Goal: Task Accomplishment & Management: Manage account settings

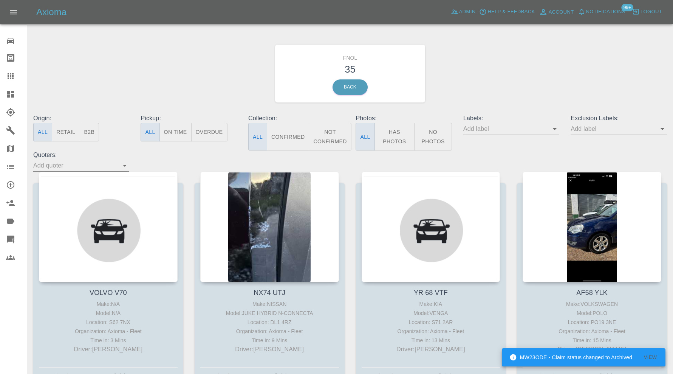
scroll to position [311, 0]
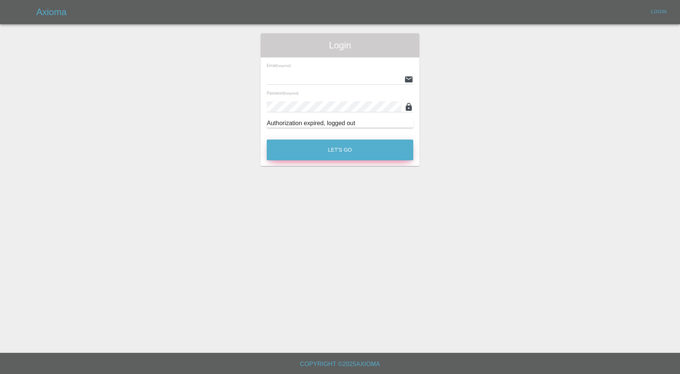
type input "carl.ainsworth@axioma.co.uk"
click at [321, 149] on button "Let's Go" at bounding box center [340, 149] width 147 height 21
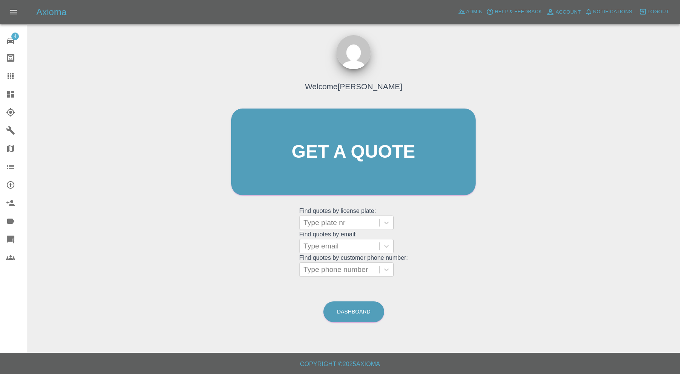
click at [12, 92] on icon at bounding box center [10, 94] width 7 height 7
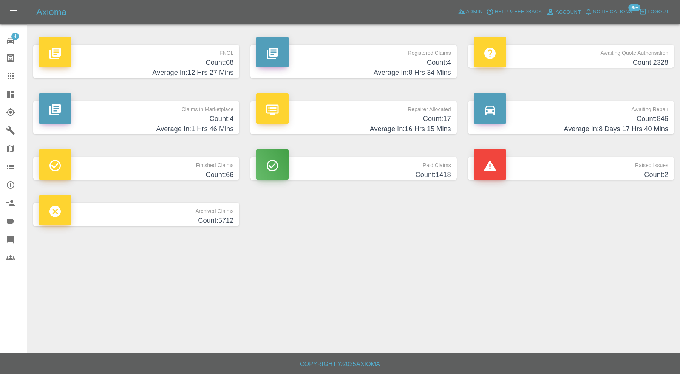
click at [201, 124] on h4 "Average In: 1 Hrs 46 Mins" at bounding box center [136, 129] width 195 height 10
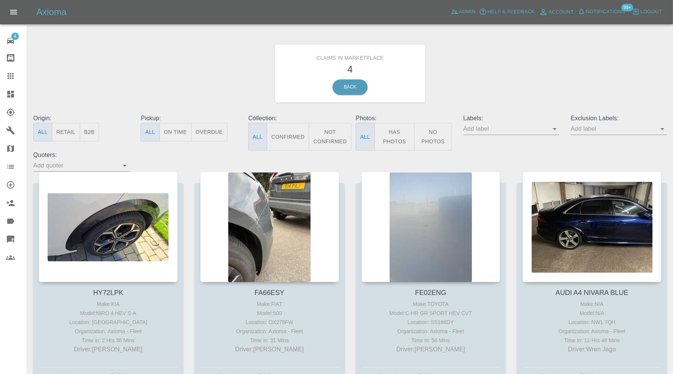
click at [5, 91] on link "Dashboard" at bounding box center [13, 94] width 27 height 18
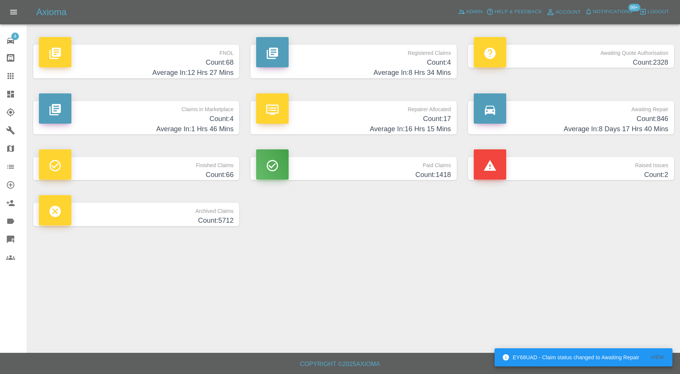
click at [512, 163] on p "Raised Issues" at bounding box center [571, 163] width 195 height 13
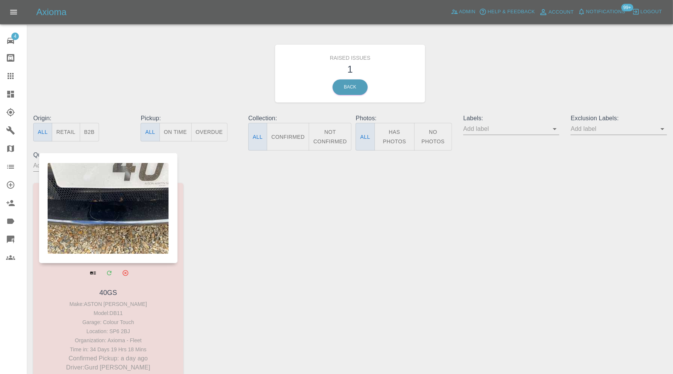
click at [122, 214] on div at bounding box center [108, 208] width 139 height 110
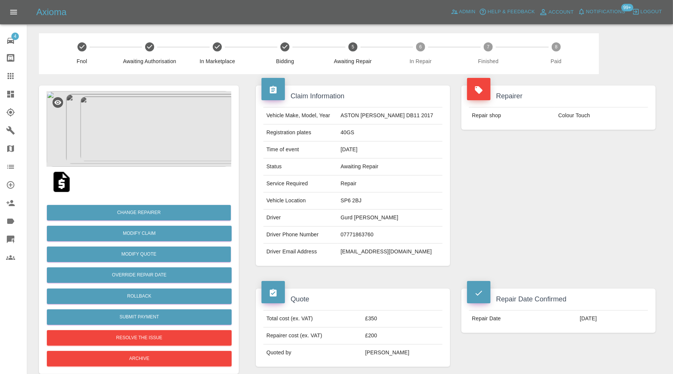
click at [163, 139] on img at bounding box center [138, 129] width 185 height 76
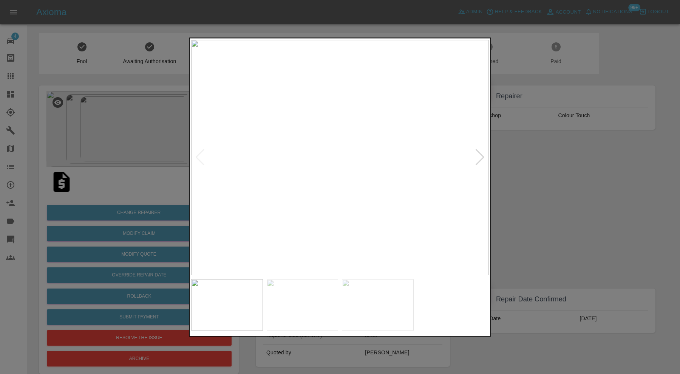
click at [479, 161] on div at bounding box center [480, 157] width 10 height 17
click at [479, 161] on img at bounding box center [340, 157] width 298 height 235
click at [520, 159] on div at bounding box center [340, 187] width 680 height 374
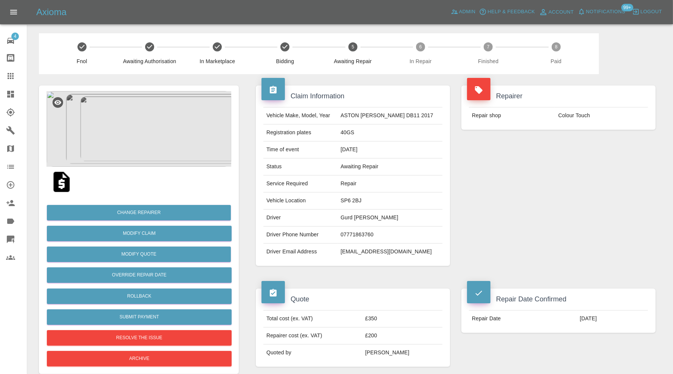
scroll to position [126, 0]
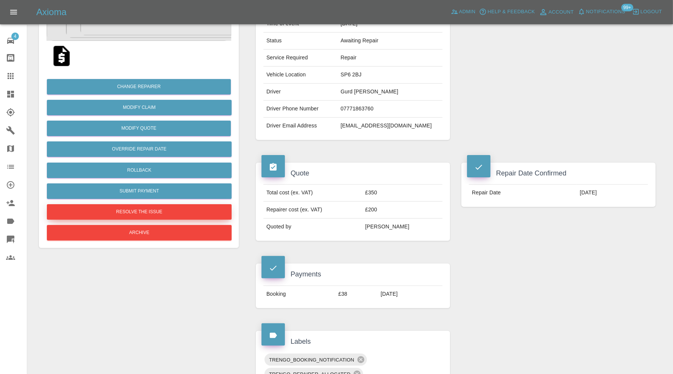
click at [214, 212] on button "Resolve the issue" at bounding box center [139, 211] width 185 height 15
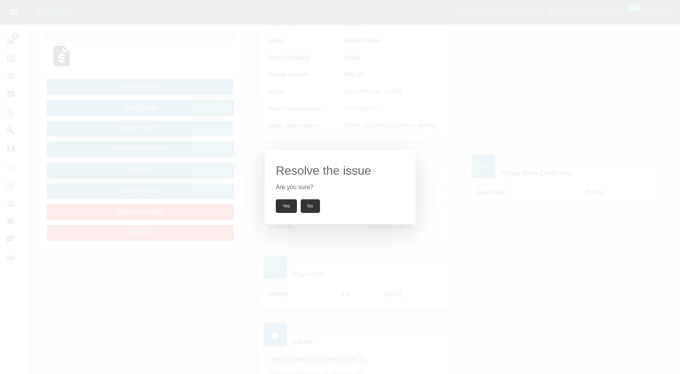
click at [286, 206] on button "Yes" at bounding box center [286, 206] width 21 height 14
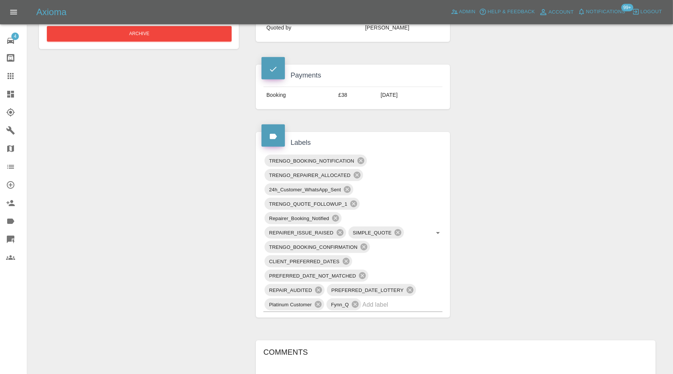
scroll to position [441, 0]
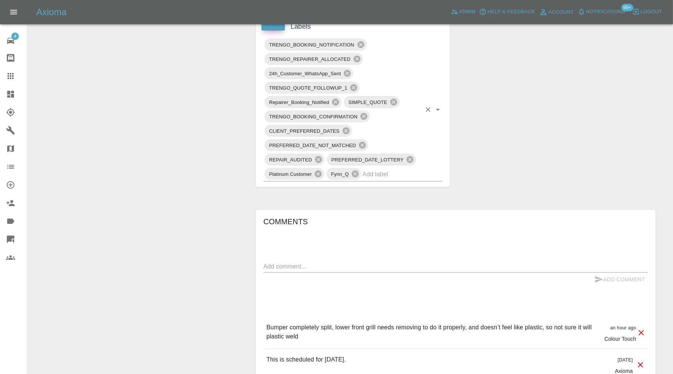
click at [392, 171] on input "text" at bounding box center [392, 174] width 59 height 12
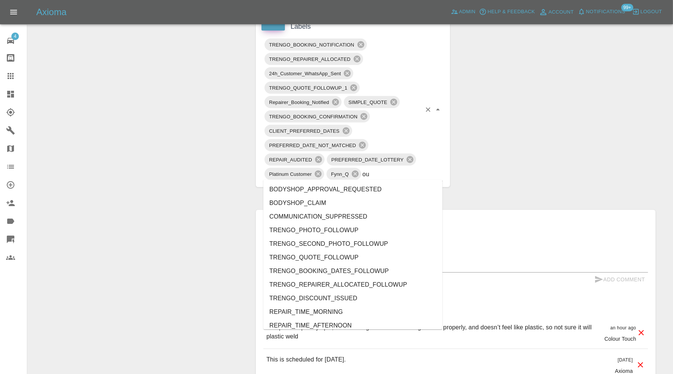
type input "out"
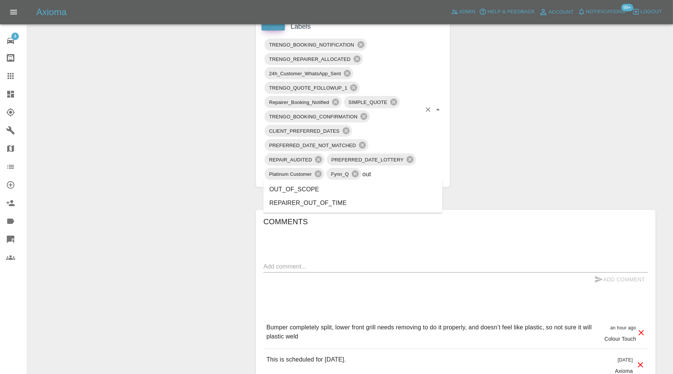
click at [321, 185] on li "OUT_OF_SCOPE" at bounding box center [352, 190] width 179 height 14
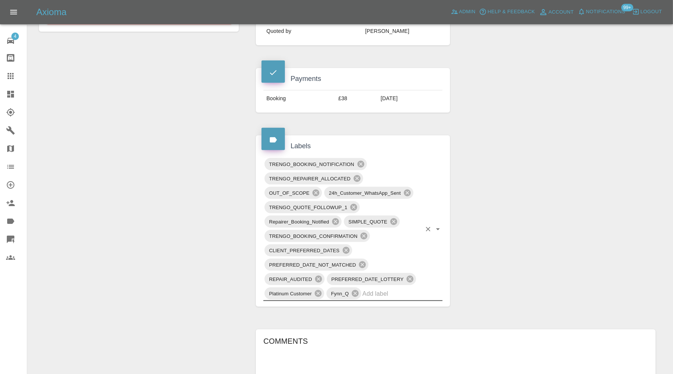
scroll to position [189, 0]
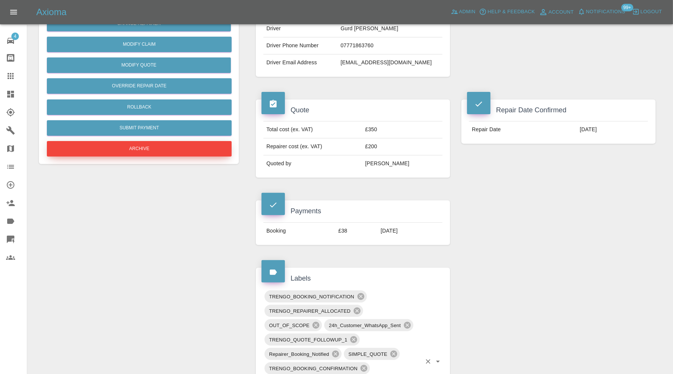
click at [170, 152] on button "Archive" at bounding box center [139, 148] width 185 height 15
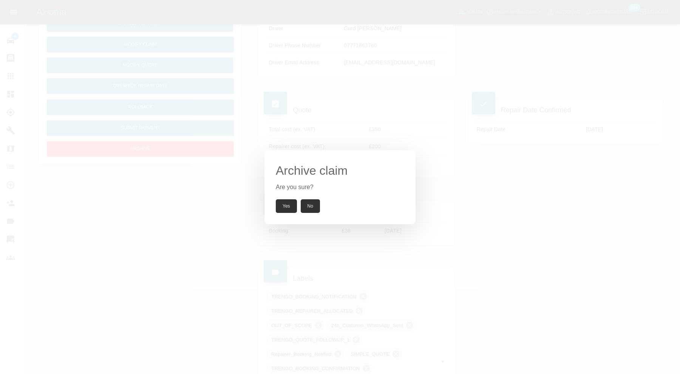
click at [291, 207] on button "Yes" at bounding box center [286, 206] width 21 height 14
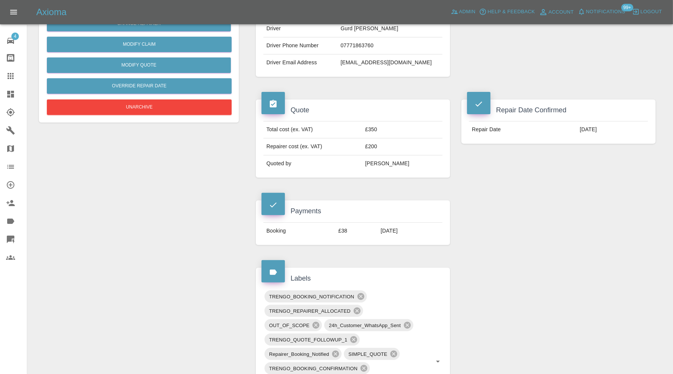
click at [14, 91] on icon at bounding box center [10, 94] width 9 height 9
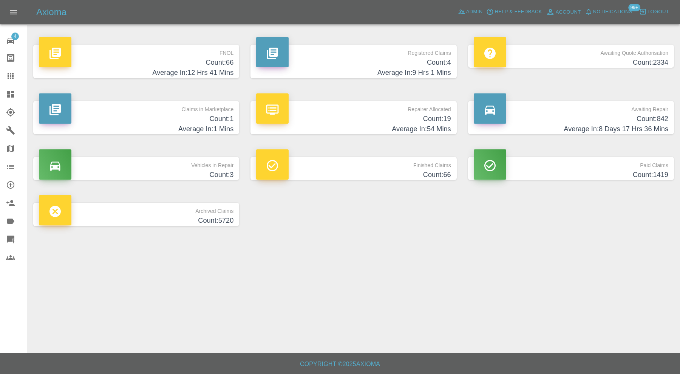
click at [213, 125] on h4 "Average In: 1 Mins" at bounding box center [136, 129] width 195 height 10
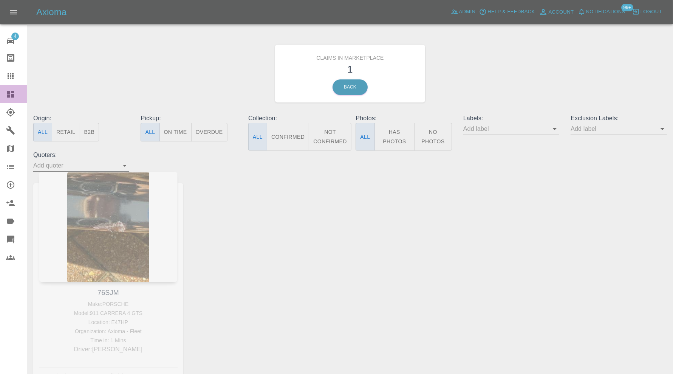
click at [15, 95] on icon at bounding box center [10, 94] width 9 height 9
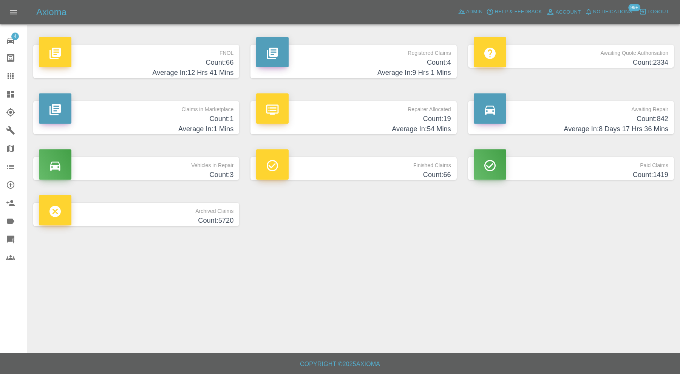
click at [307, 112] on p "Repairer Allocated" at bounding box center [353, 107] width 195 height 13
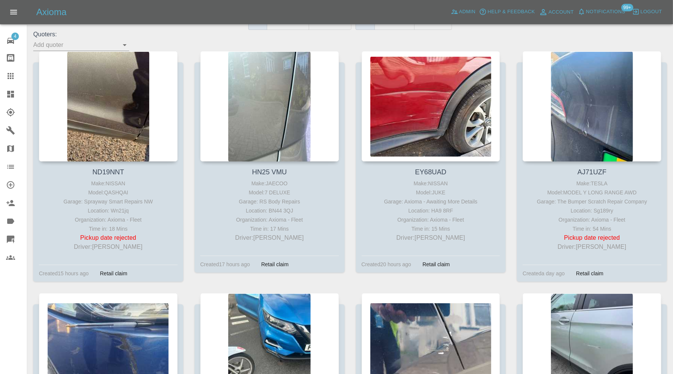
scroll to position [69, 0]
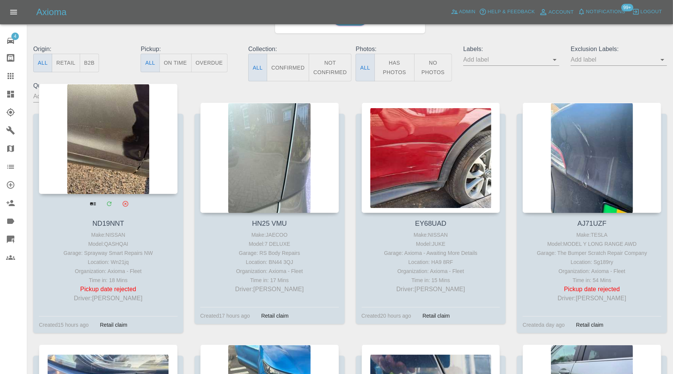
click at [127, 161] on div at bounding box center [108, 139] width 139 height 110
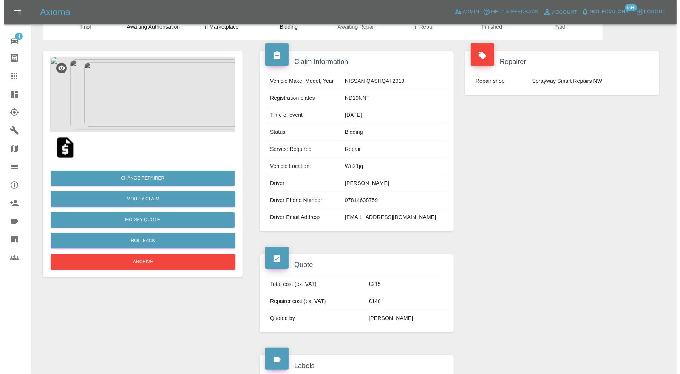
scroll to position [32, 0]
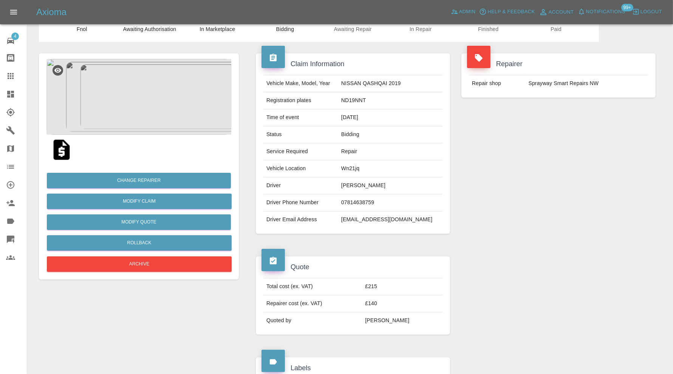
click at [156, 110] on img at bounding box center [138, 97] width 185 height 76
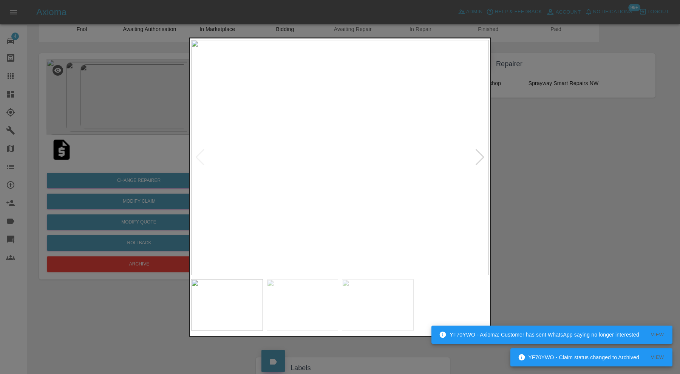
click at [562, 150] on div at bounding box center [340, 187] width 680 height 374
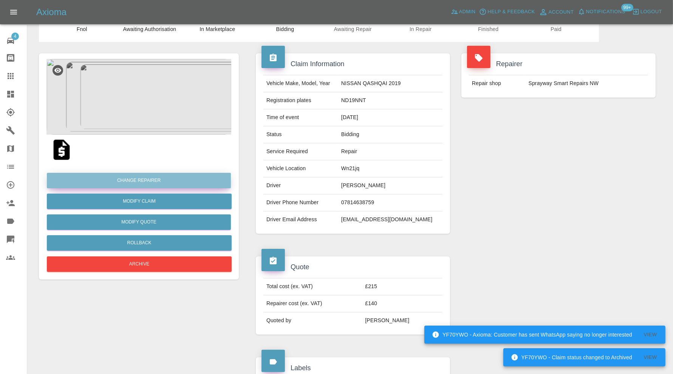
click at [163, 179] on button "Change Repairer" at bounding box center [139, 180] width 184 height 15
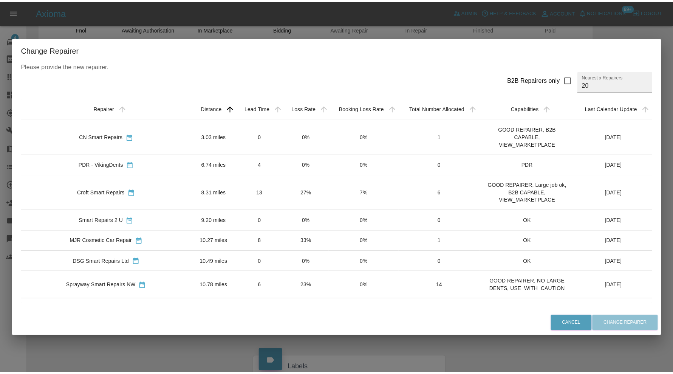
scroll to position [0, 0]
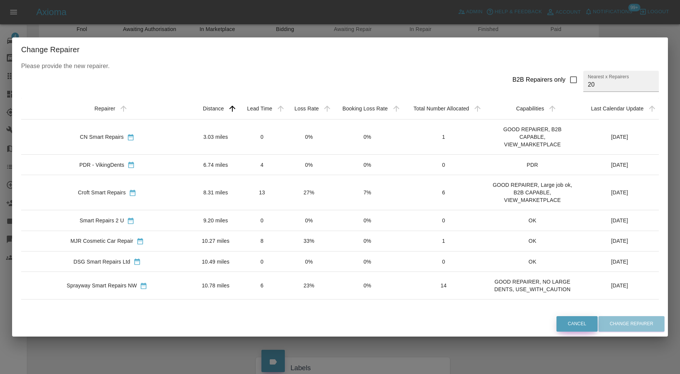
click at [577, 323] on button "Cancel" at bounding box center [577, 323] width 41 height 15
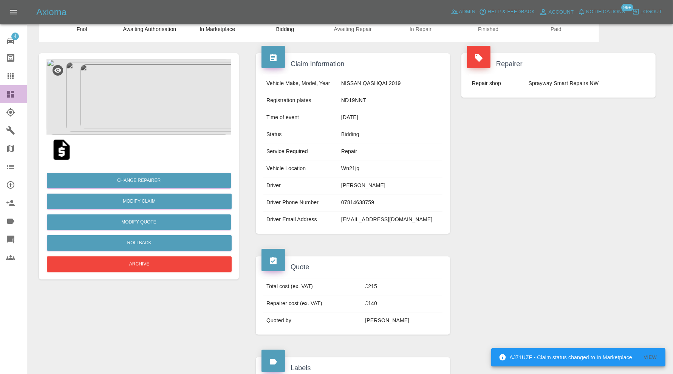
click at [8, 88] on link "Dashboard" at bounding box center [13, 94] width 27 height 18
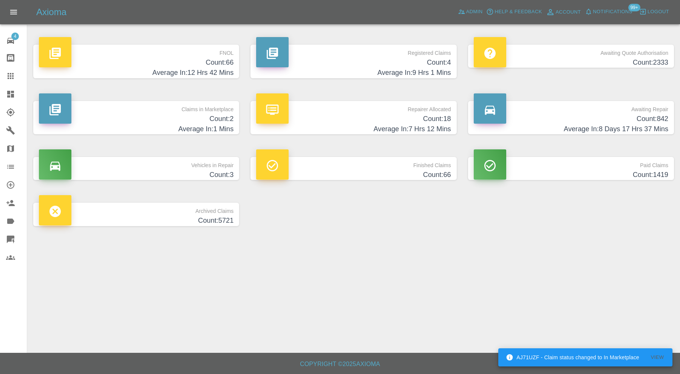
click at [444, 124] on h4 "Average In: 7 Hrs 12 Mins" at bounding box center [353, 129] width 195 height 10
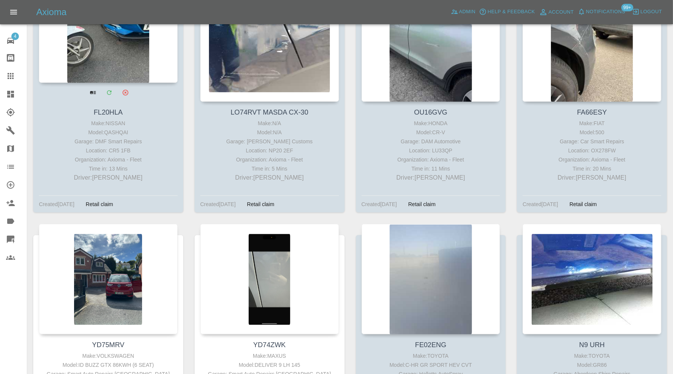
scroll to position [405, 0]
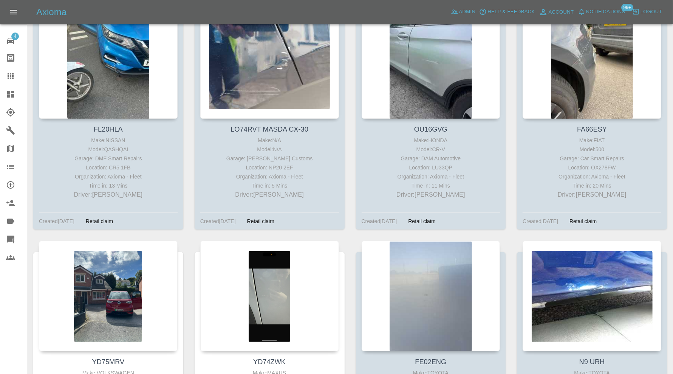
click at [17, 94] on div at bounding box center [16, 94] width 21 height 9
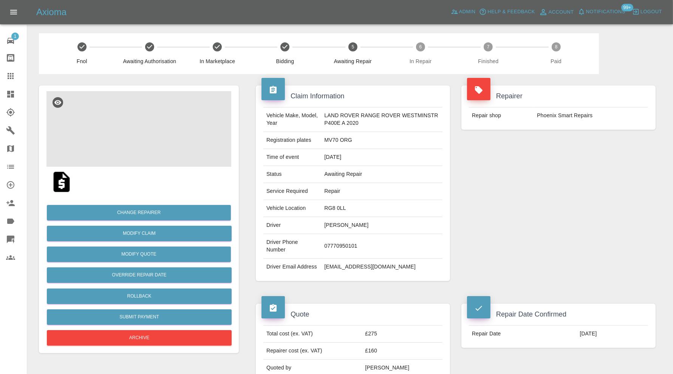
click at [152, 149] on img at bounding box center [138, 129] width 185 height 76
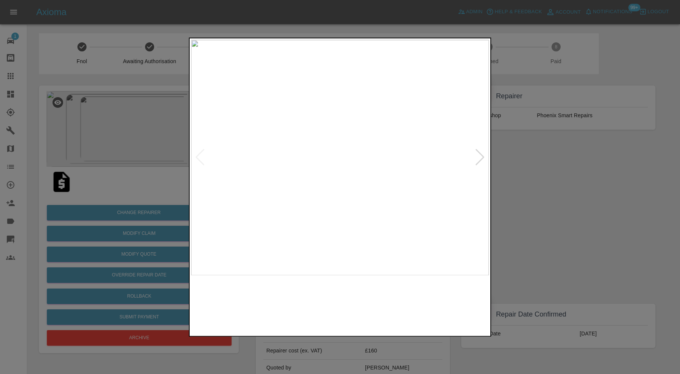
click at [378, 296] on img at bounding box center [378, 304] width 72 height 51
click at [548, 201] on div at bounding box center [340, 187] width 680 height 374
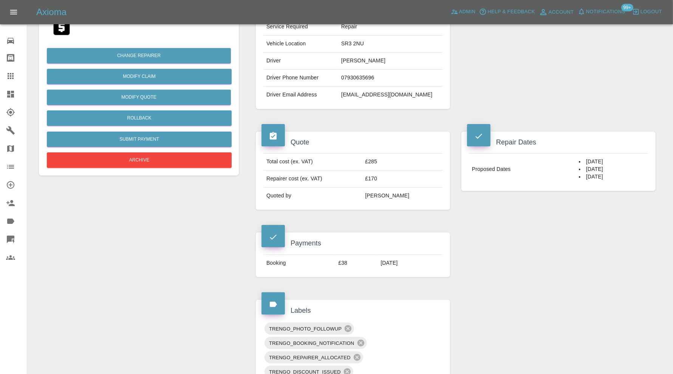
scroll to position [189, 0]
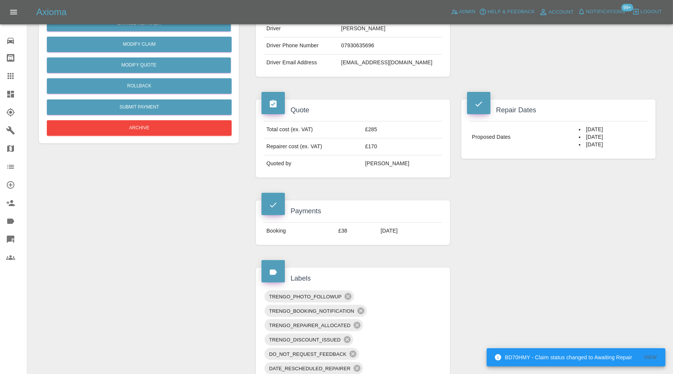
click at [527, 255] on div "Claim Information Vehicle Make, Model, Year AUDI TT 2013 Registration plates SB…" at bounding box center [455, 363] width 411 height 956
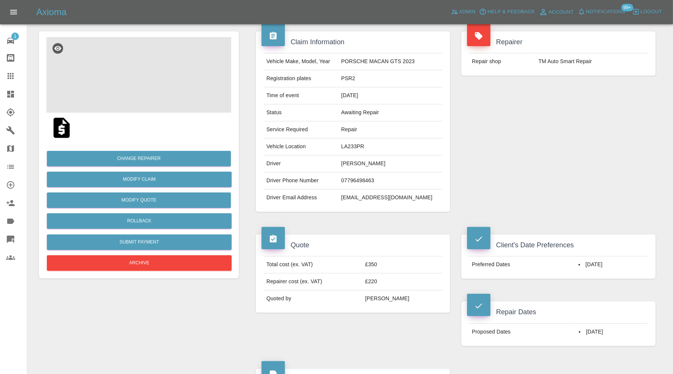
scroll to position [63, 0]
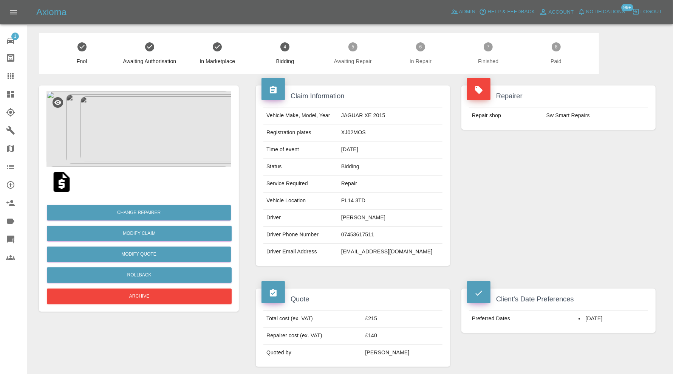
click at [159, 147] on img at bounding box center [138, 129] width 185 height 76
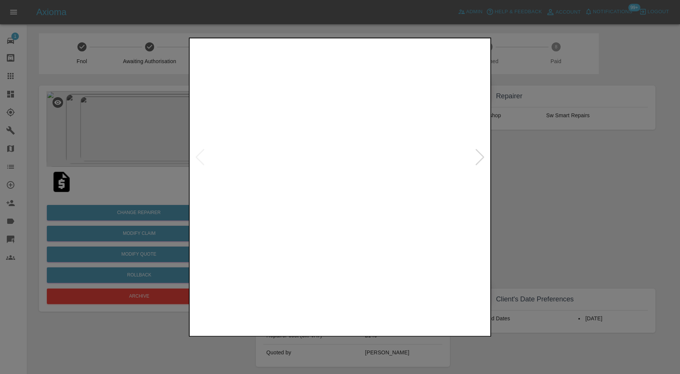
click at [310, 311] on img at bounding box center [303, 304] width 72 height 51
click at [359, 312] on img at bounding box center [378, 304] width 72 height 51
click at [517, 222] on div at bounding box center [340, 187] width 680 height 374
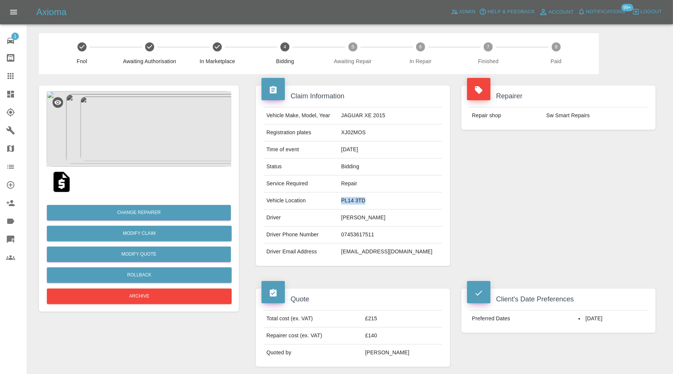
drag, startPoint x: 397, startPoint y: 203, endPoint x: 358, endPoint y: 202, distance: 39.3
click at [358, 202] on td "PL14 3TD" at bounding box center [390, 200] width 104 height 17
copy td "PL14 3TD"
click at [170, 120] on img at bounding box center [138, 129] width 185 height 76
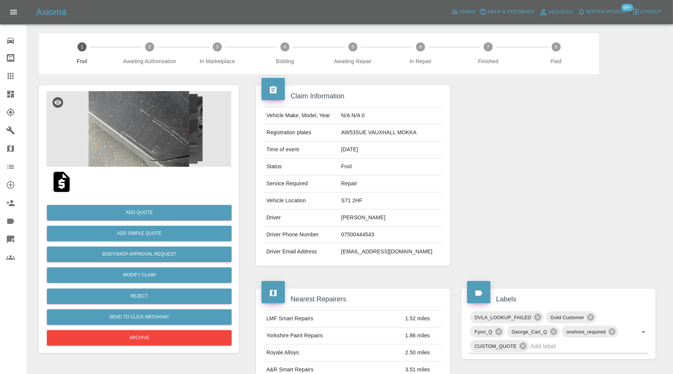
click at [143, 139] on img at bounding box center [138, 129] width 185 height 76
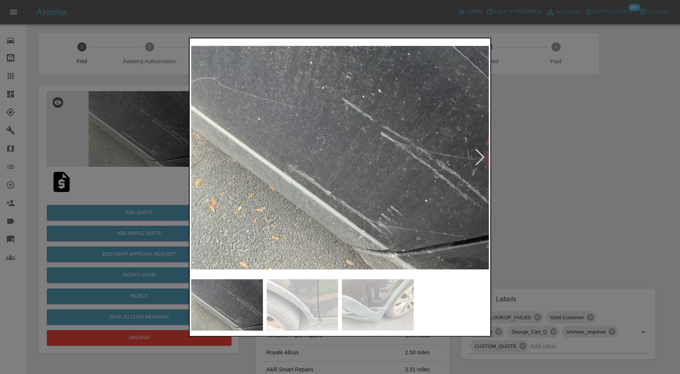
click at [311, 303] on img at bounding box center [303, 304] width 72 height 51
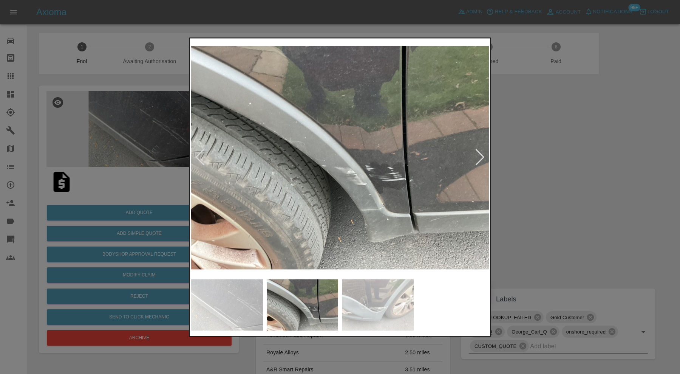
click at [374, 298] on img at bounding box center [378, 304] width 72 height 51
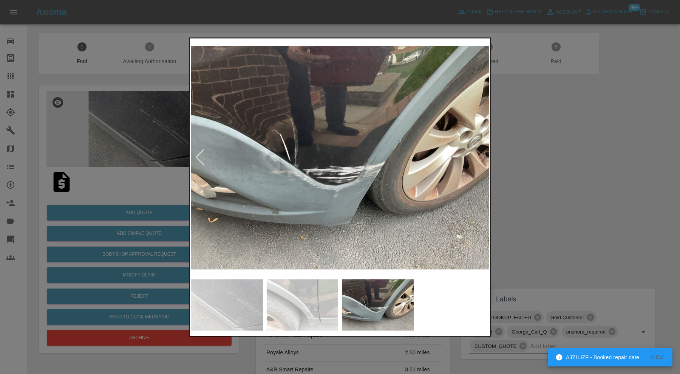
click at [329, 307] on img at bounding box center [303, 304] width 72 height 51
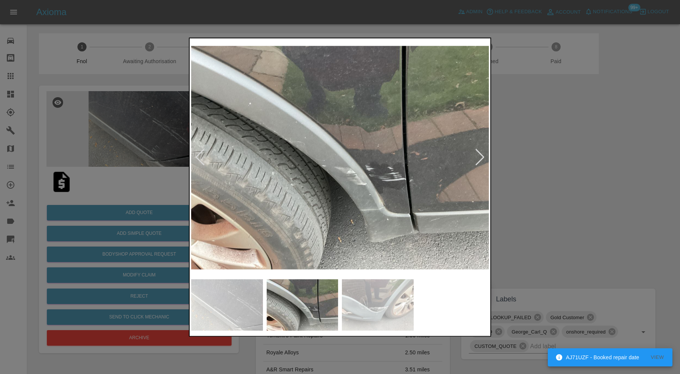
click at [224, 298] on img at bounding box center [227, 304] width 72 height 51
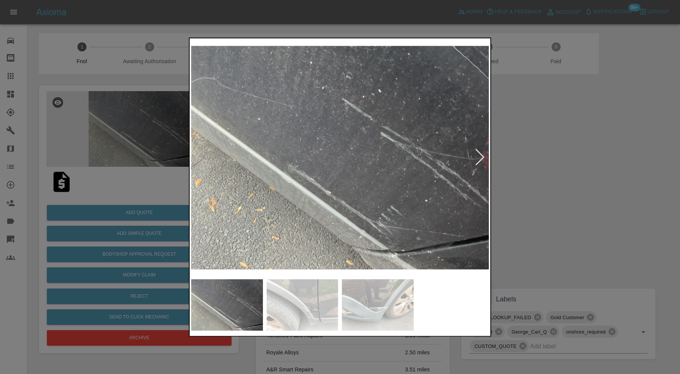
click at [550, 213] on div at bounding box center [340, 187] width 680 height 374
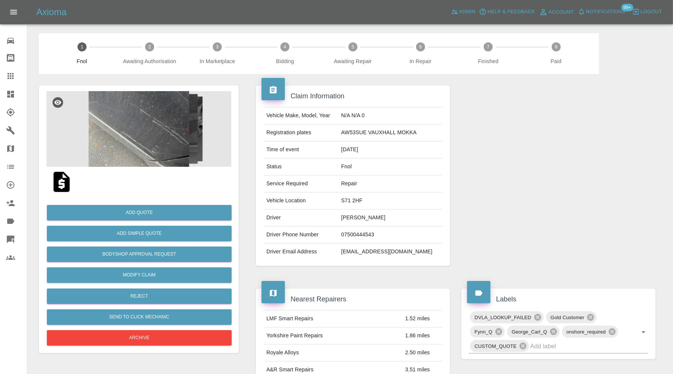
click at [162, 150] on img at bounding box center [138, 129] width 185 height 76
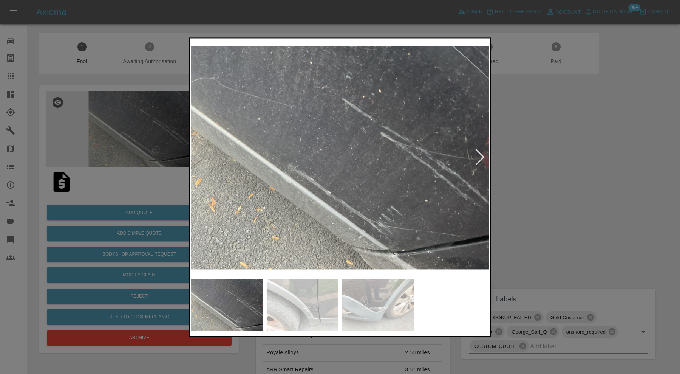
click at [520, 201] on div at bounding box center [340, 187] width 680 height 374
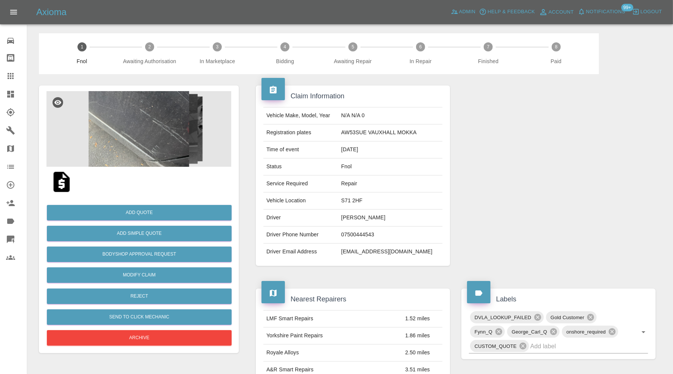
click at [183, 151] on img at bounding box center [138, 129] width 185 height 76
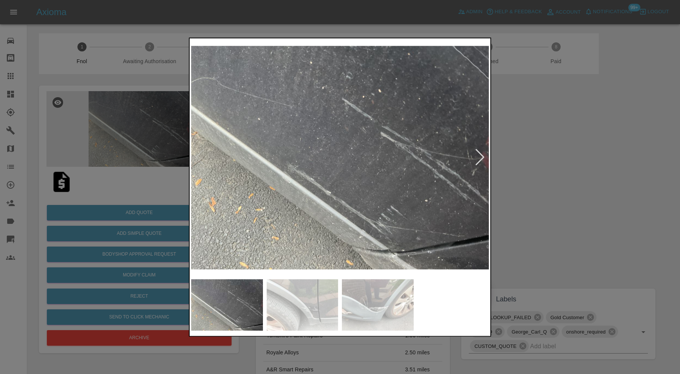
click at [301, 275] on img at bounding box center [340, 157] width 298 height 235
click at [312, 297] on img at bounding box center [303, 304] width 72 height 51
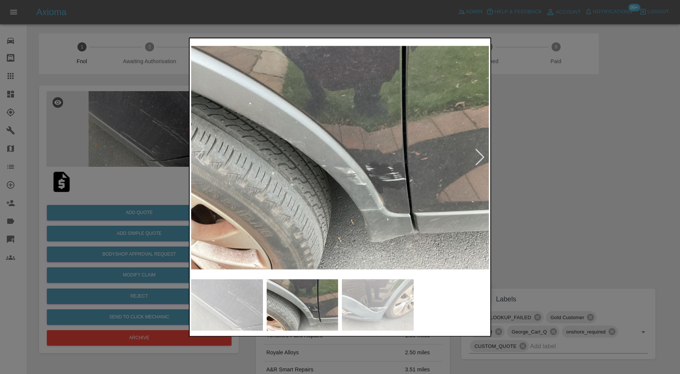
click at [386, 299] on img at bounding box center [378, 304] width 72 height 51
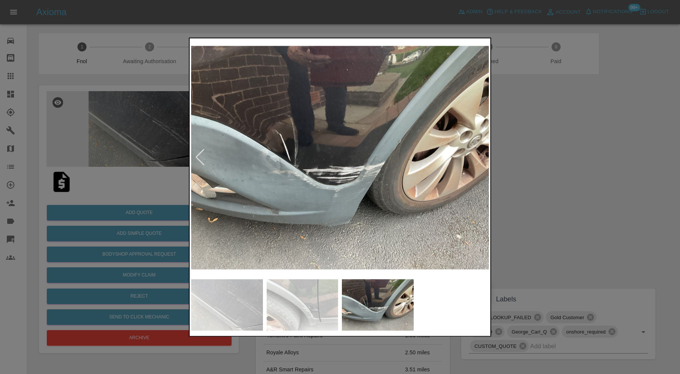
click at [551, 198] on div at bounding box center [340, 187] width 680 height 374
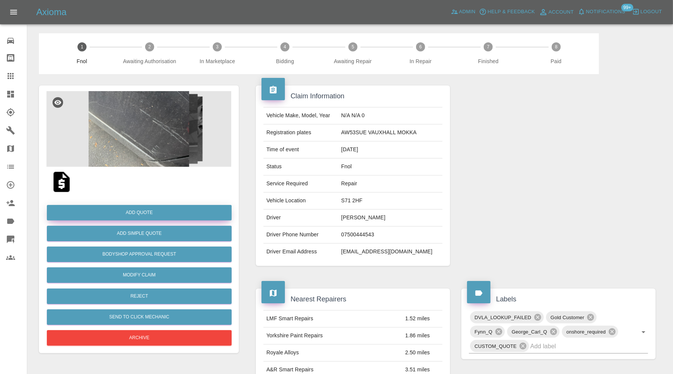
click at [174, 208] on button "Add Quote" at bounding box center [139, 212] width 185 height 15
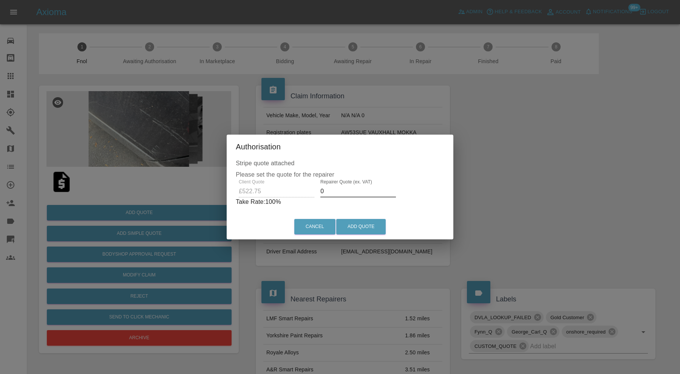
click at [352, 192] on input "0" at bounding box center [359, 191] width 76 height 12
type input "340"
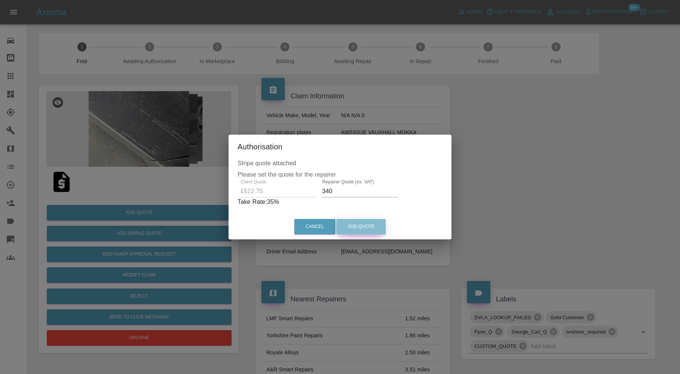
click at [372, 219] on button "Add Quote" at bounding box center [361, 226] width 50 height 15
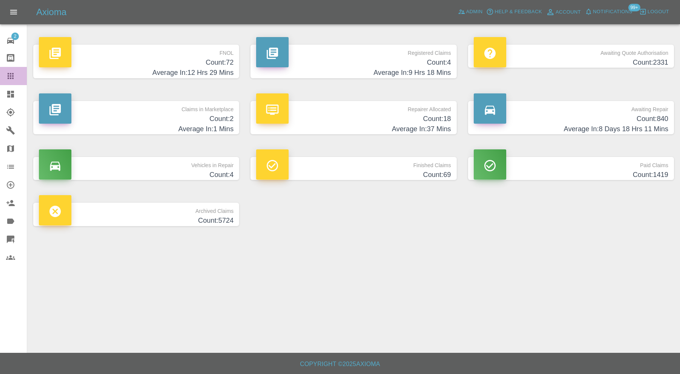
click at [17, 74] on div at bounding box center [16, 75] width 21 height 9
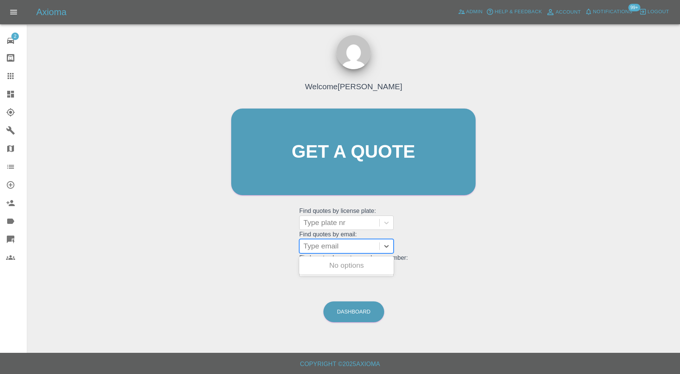
click at [344, 246] on div at bounding box center [340, 246] width 72 height 11
paste input "[EMAIL_ADDRESS][DOMAIN_NAME]"
type input "[EMAIL_ADDRESS][DOMAIN_NAME]"
click at [459, 239] on div "Welcome [PERSON_NAME] Get a quote Get a quote Find quotes by license plate: Typ…" at bounding box center [353, 166] width 260 height 228
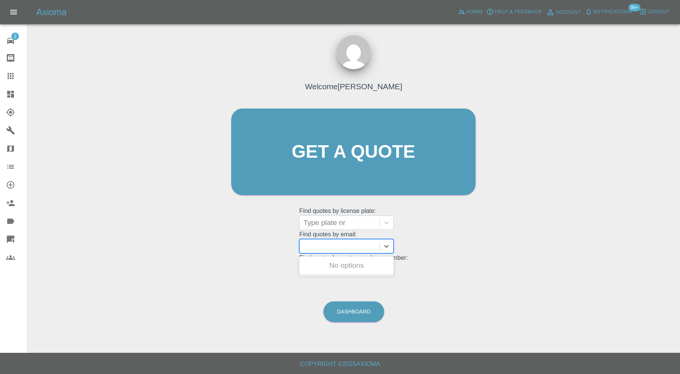
scroll to position [0, 0]
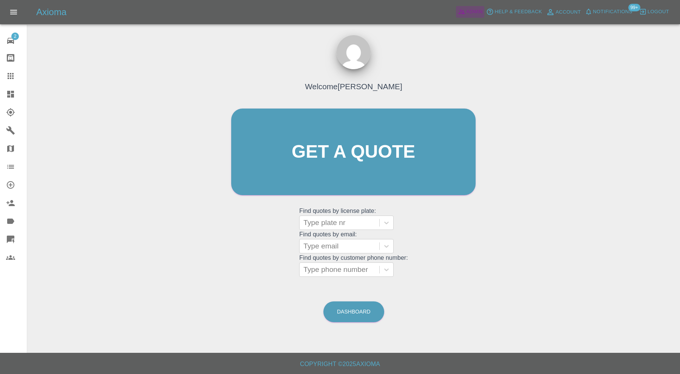
click at [478, 16] on link "Admin" at bounding box center [470, 12] width 29 height 12
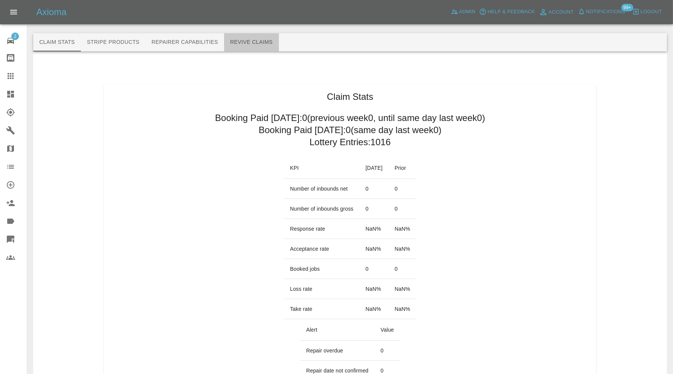
click at [249, 43] on button "Revive Claims" at bounding box center [251, 42] width 55 height 18
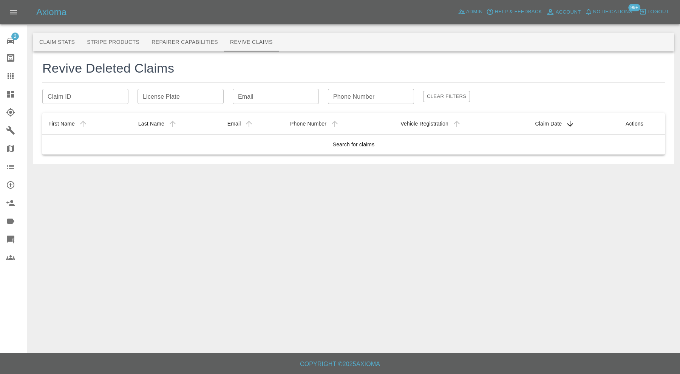
click at [244, 96] on input "Email" at bounding box center [276, 96] width 86 height 15
paste input "appaladinesh0120@gmail.com"
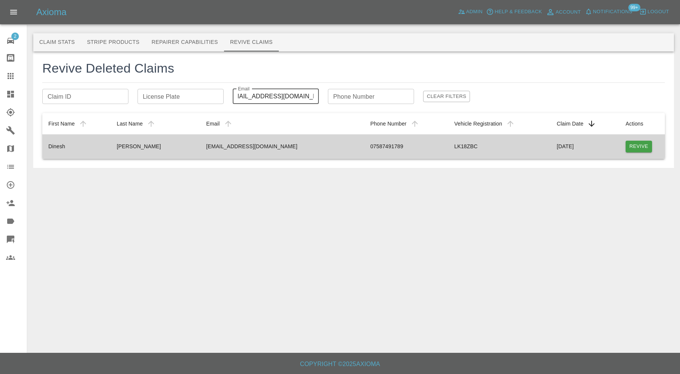
type input "appaladinesh0120@gmail.com"
click at [635, 147] on button "Revive" at bounding box center [639, 147] width 26 height 12
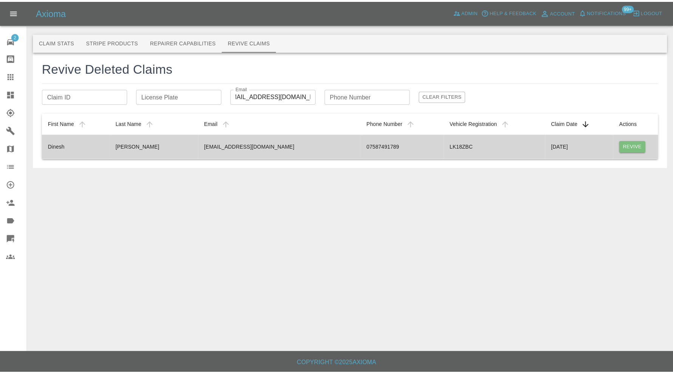
scroll to position [0, 0]
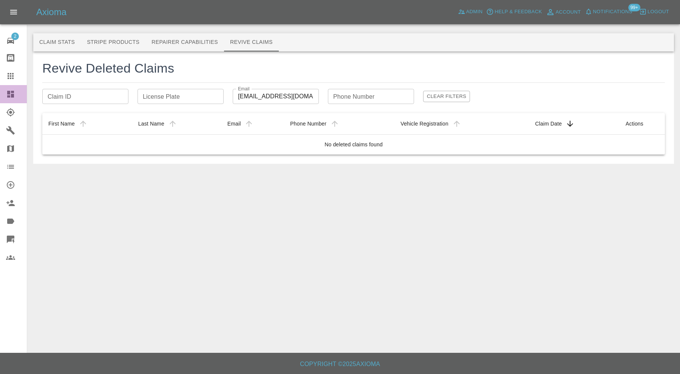
click at [14, 90] on icon at bounding box center [10, 94] width 9 height 9
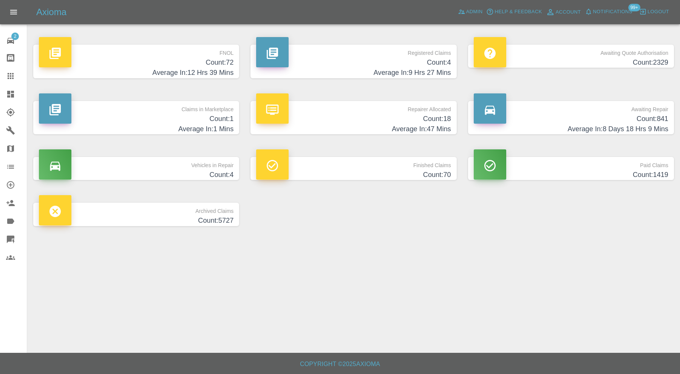
click at [352, 170] on h4 "Count: 70" at bounding box center [353, 175] width 195 height 10
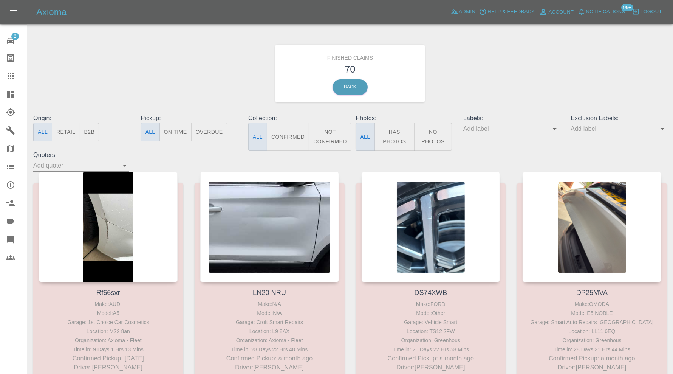
click at [8, 75] on icon at bounding box center [10, 75] width 9 height 9
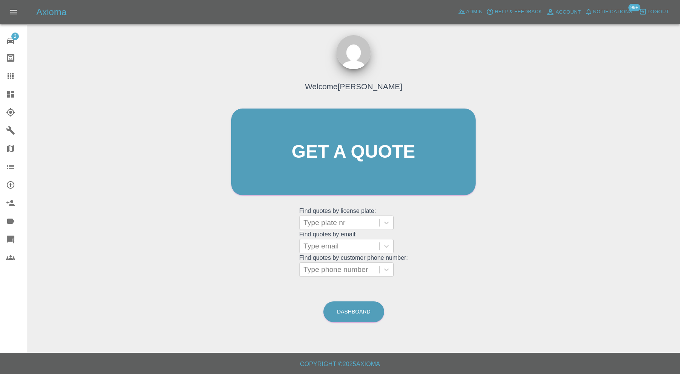
click at [335, 213] on grid "Find quotes by license plate: Type plate nr" at bounding box center [353, 219] width 108 height 22
click at [332, 222] on div at bounding box center [340, 222] width 72 height 11
type input "wm24"
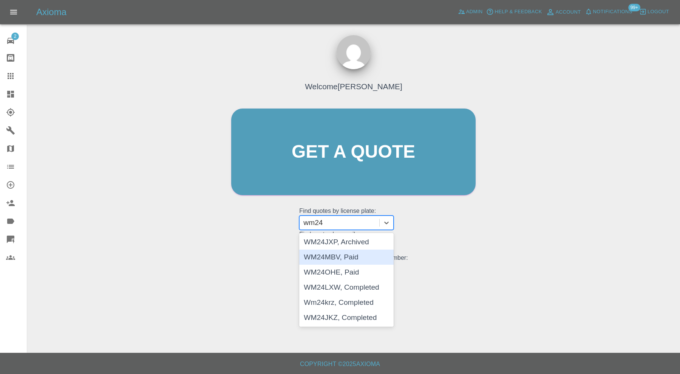
click at [347, 254] on div "WM24MBV, Paid" at bounding box center [346, 256] width 95 height 15
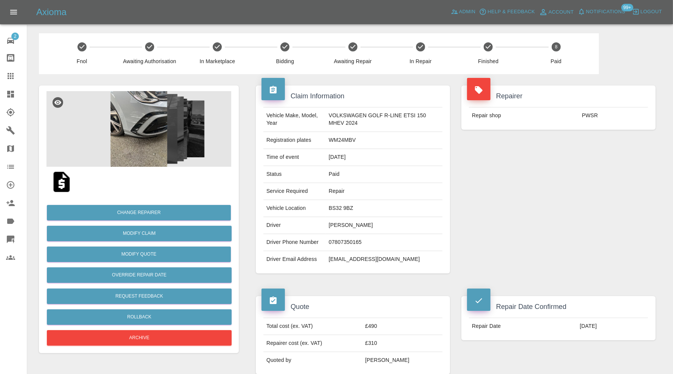
click at [9, 77] on icon at bounding box center [11, 76] width 6 height 6
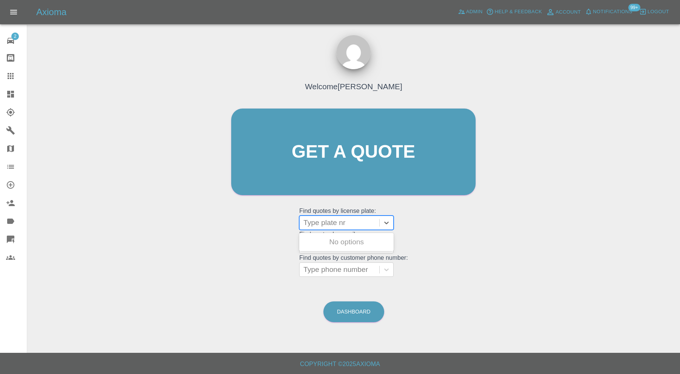
click at [340, 223] on div at bounding box center [340, 222] width 72 height 11
type input "lv69"
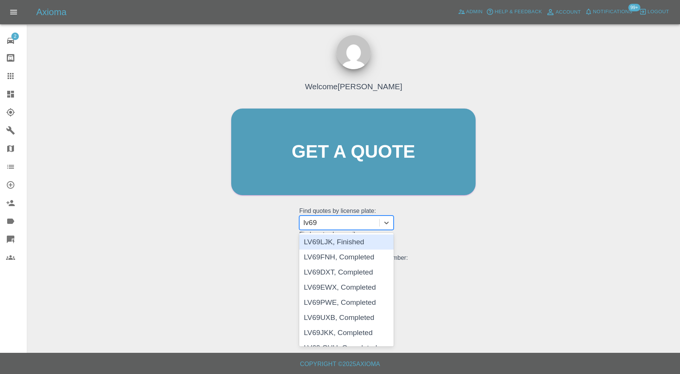
click at [343, 238] on div "LV69LJK, Finished" at bounding box center [346, 241] width 95 height 15
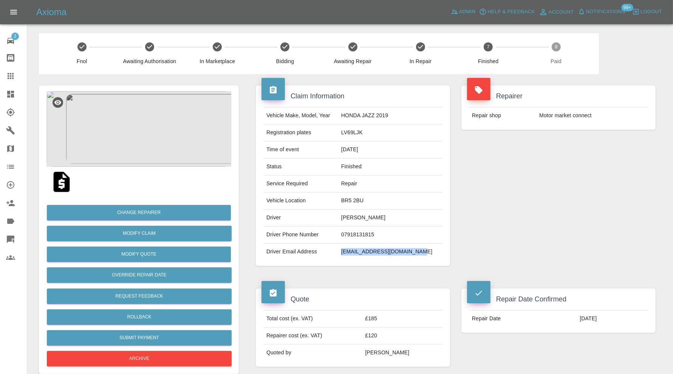
drag, startPoint x: 425, startPoint y: 249, endPoint x: 352, endPoint y: 256, distance: 74.0
click at [352, 256] on td "willhanrahan@btconnect.com" at bounding box center [390, 251] width 104 height 17
copy td "willhanrahan@btconnect.com"
click at [14, 92] on icon at bounding box center [10, 94] width 7 height 7
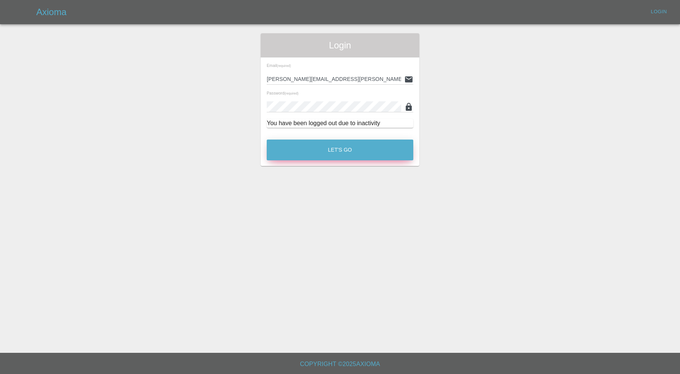
click at [289, 152] on button "Let's Go" at bounding box center [340, 149] width 147 height 21
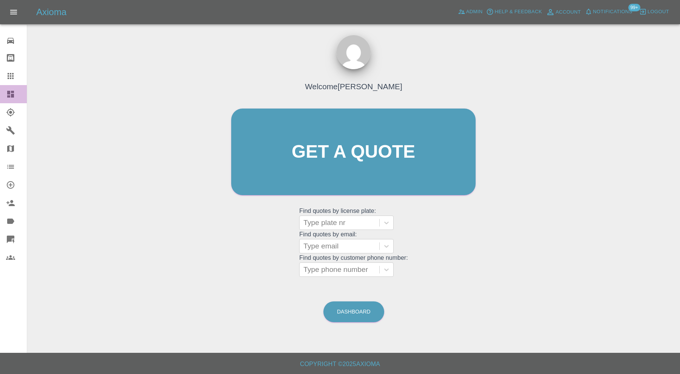
click at [14, 90] on icon at bounding box center [10, 94] width 9 height 9
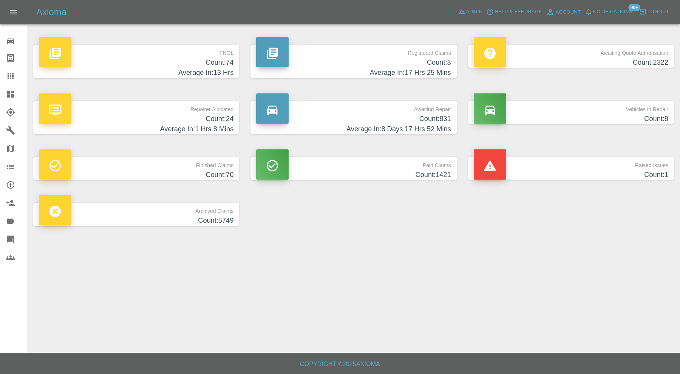
click at [539, 167] on p "Raised Issues" at bounding box center [571, 163] width 195 height 13
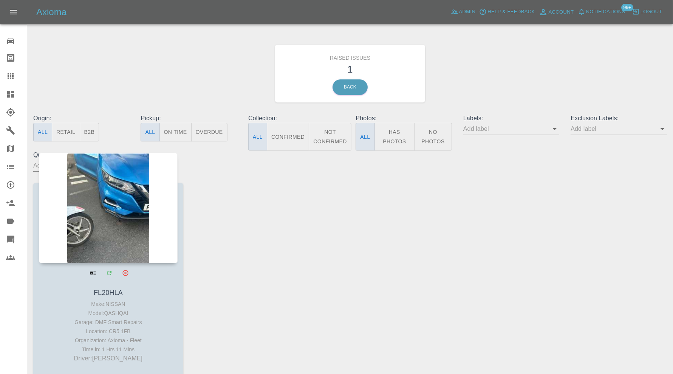
click at [140, 219] on div at bounding box center [108, 208] width 139 height 110
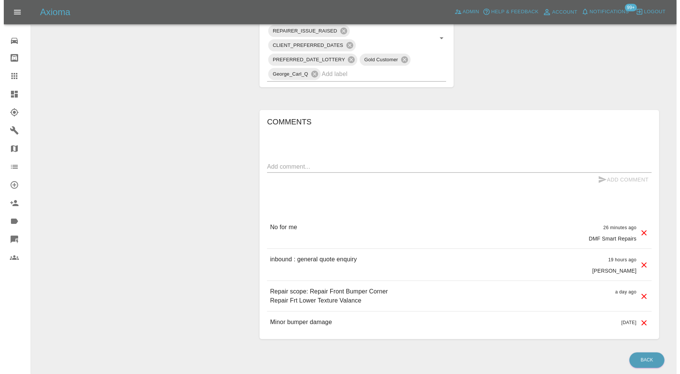
scroll to position [440, 0]
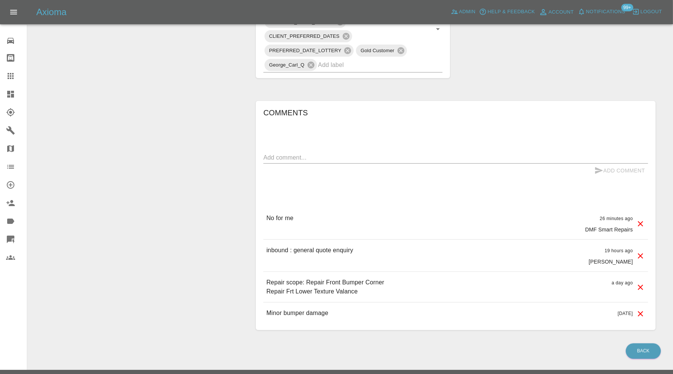
click at [642, 219] on icon at bounding box center [640, 223] width 9 height 9
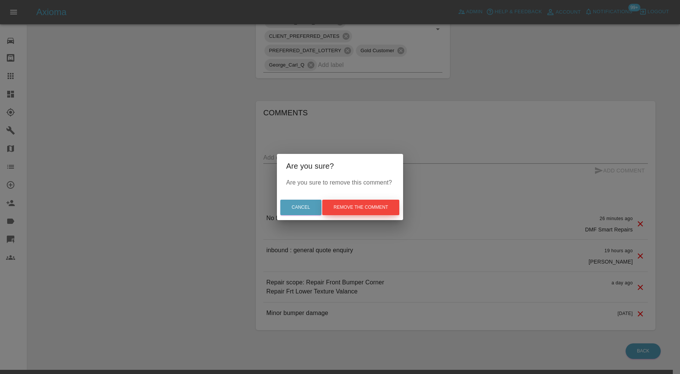
click at [397, 203] on button "Remove the comment" at bounding box center [360, 207] width 77 height 15
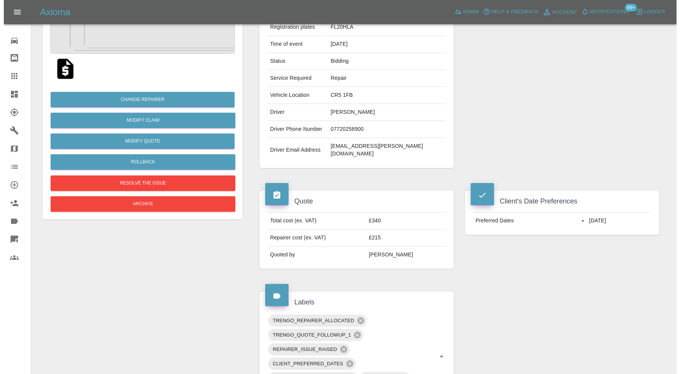
scroll to position [30, 0]
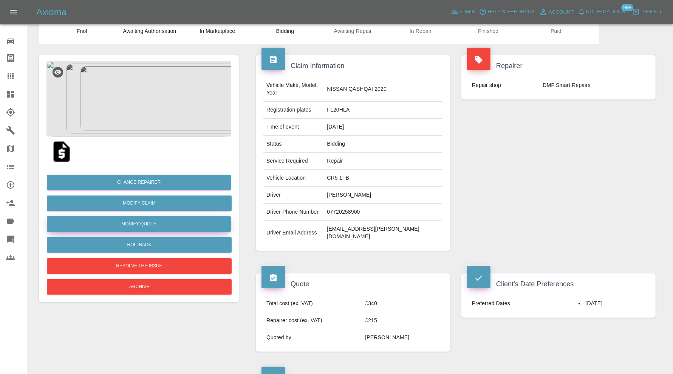
click at [198, 225] on button "Modify Quote" at bounding box center [139, 223] width 184 height 15
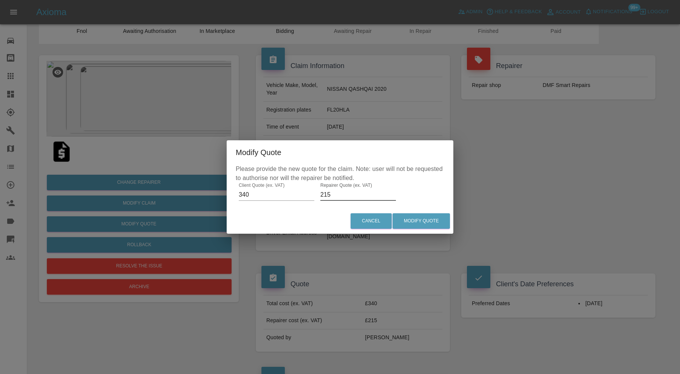
click at [337, 192] on input "215" at bounding box center [359, 195] width 76 height 12
type input "220"
click at [416, 220] on button "Modify Quote" at bounding box center [421, 220] width 57 height 15
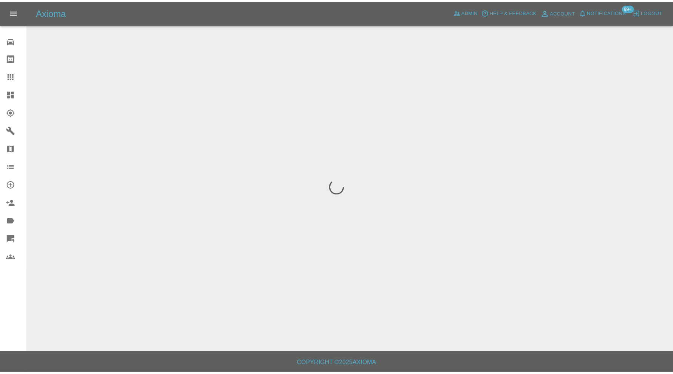
scroll to position [0, 0]
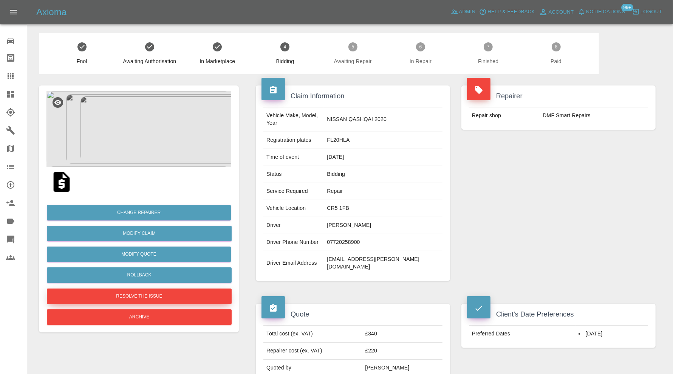
click at [167, 297] on button "Resolve the issue" at bounding box center [139, 295] width 185 height 15
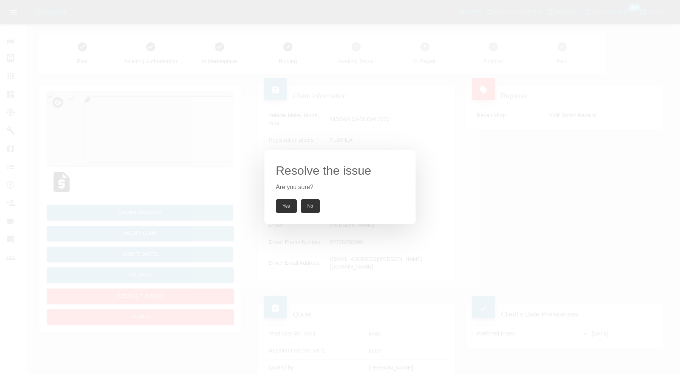
click at [284, 206] on button "Yes" at bounding box center [286, 206] width 21 height 14
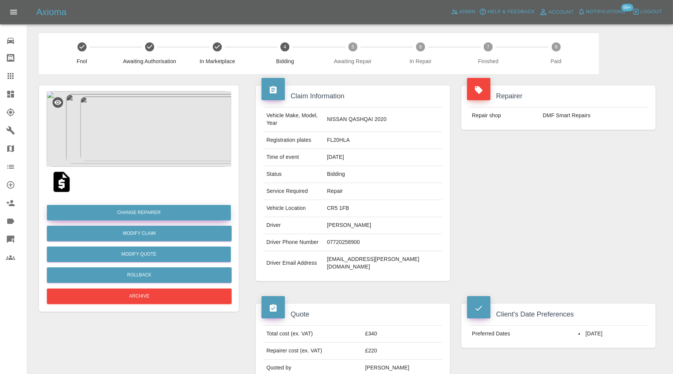
click at [192, 212] on button "Change Repairer" at bounding box center [139, 212] width 184 height 15
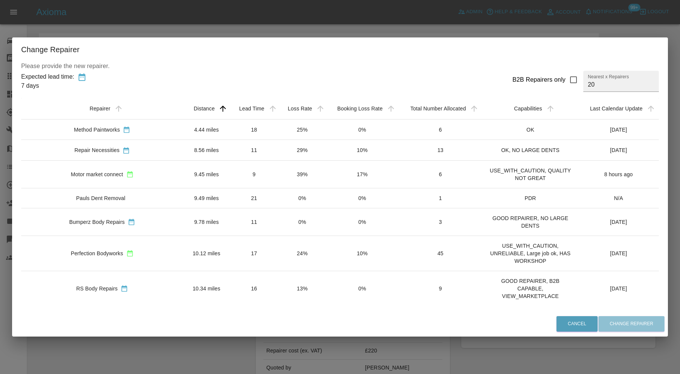
click at [230, 249] on td "17" at bounding box center [254, 252] width 49 height 35
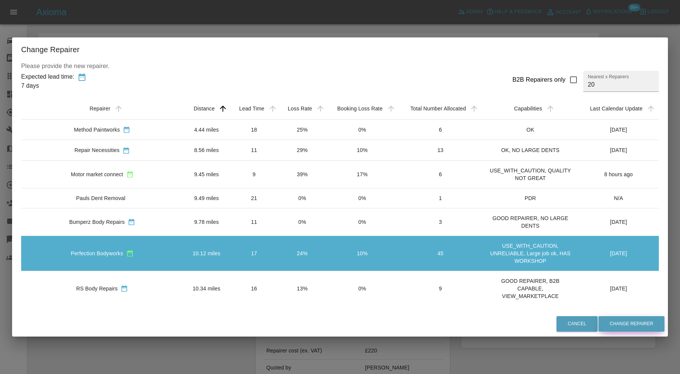
click at [633, 319] on button "Change Repairer" at bounding box center [632, 323] width 66 height 15
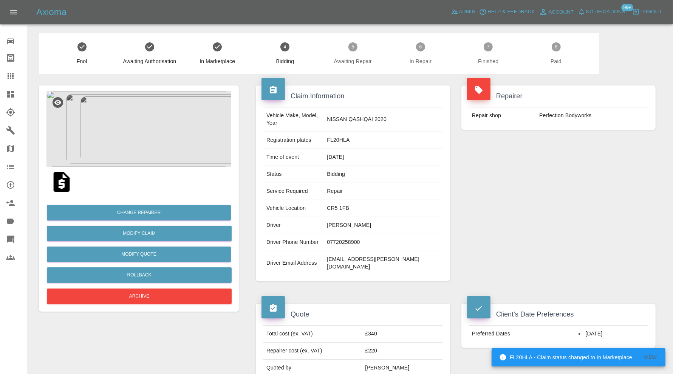
click at [14, 96] on icon at bounding box center [10, 94] width 7 height 7
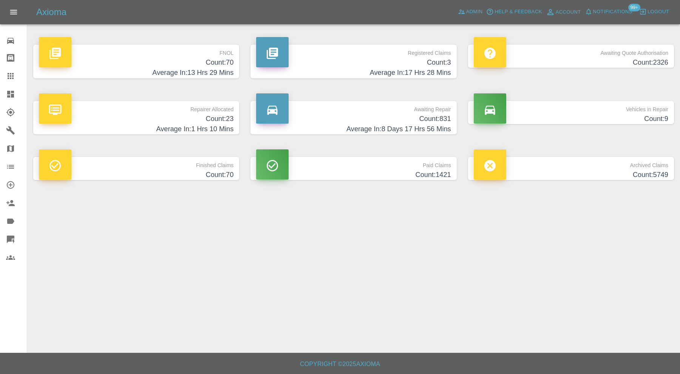
click at [200, 68] on h4 "Average In: 13 Hrs 29 Mins" at bounding box center [136, 73] width 195 height 10
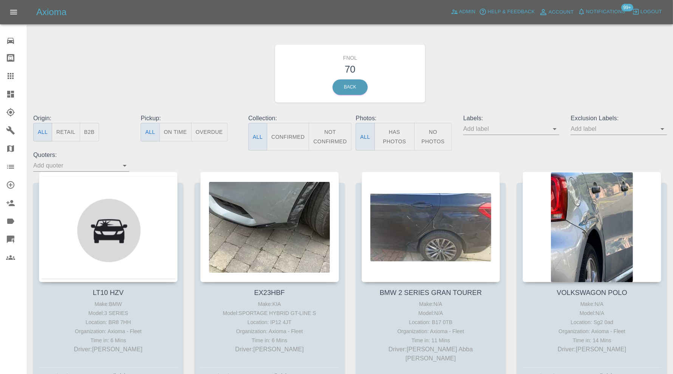
click at [554, 127] on icon "Open" at bounding box center [554, 128] width 9 height 9
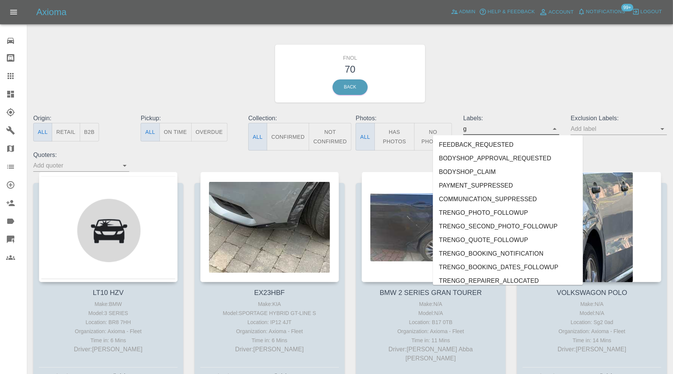
type input "ge"
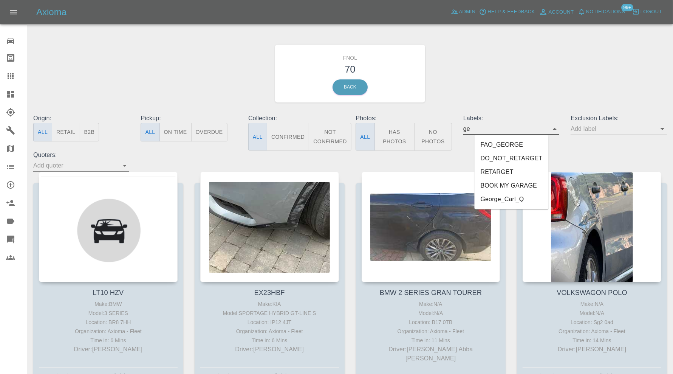
click at [522, 196] on li "George_Carl_Q" at bounding box center [512, 200] width 74 height 14
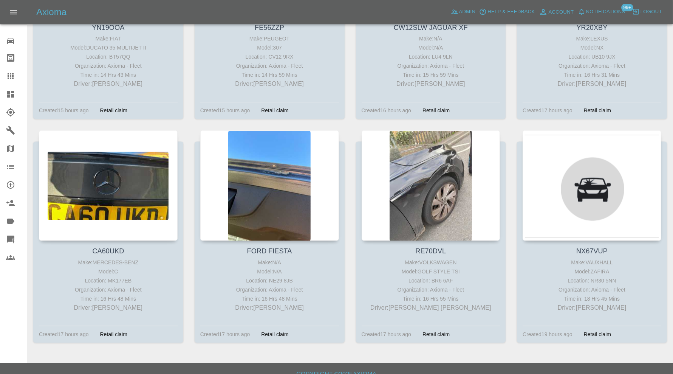
scroll to position [1391, 0]
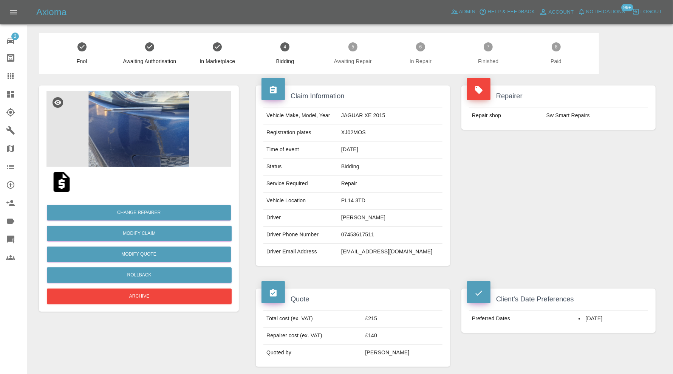
click at [164, 141] on img at bounding box center [138, 129] width 185 height 76
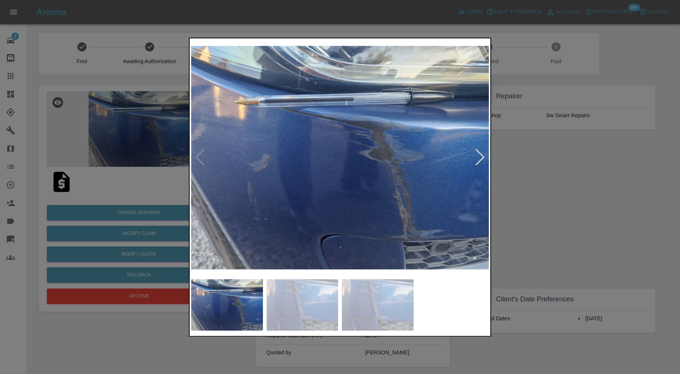
click at [565, 199] on div at bounding box center [340, 187] width 680 height 374
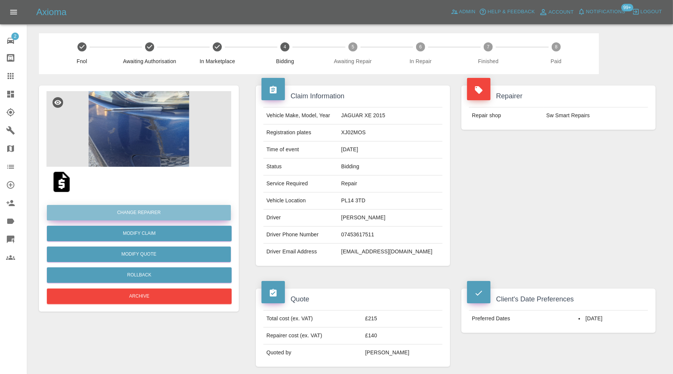
click at [181, 208] on button "Change Repairer" at bounding box center [139, 212] width 184 height 15
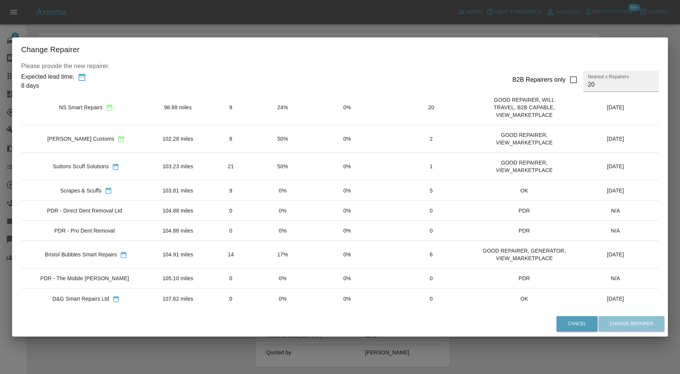
scroll to position [313, 0]
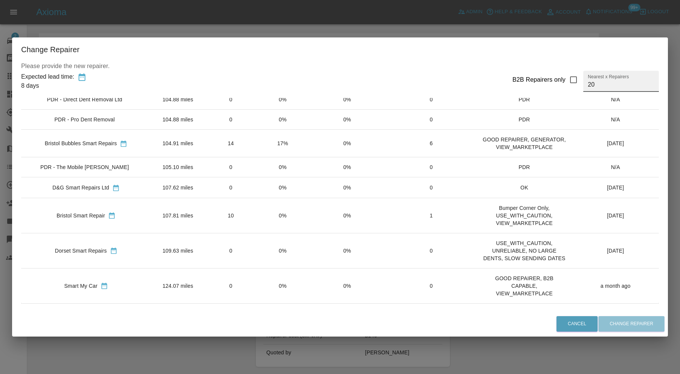
drag, startPoint x: 596, startPoint y: 84, endPoint x: 575, endPoint y: 87, distance: 21.3
click at [575, 87] on div "B2B Repairers only Nearest x Repairers 20" at bounding box center [583, 81] width 153 height 21
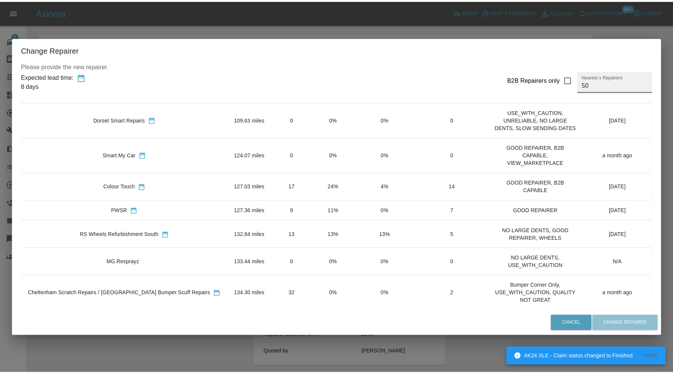
scroll to position [504, 0]
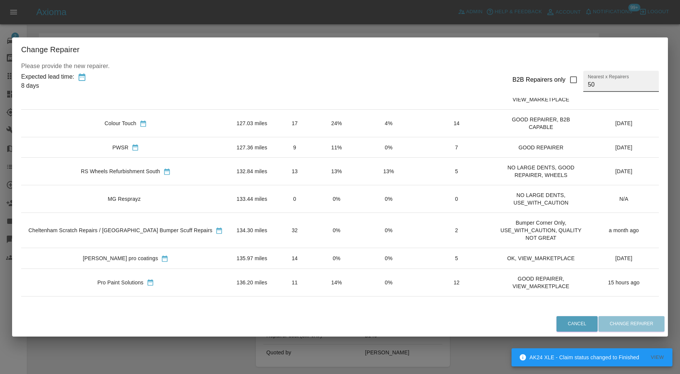
type input "50"
click at [231, 172] on td "132.84 miles" at bounding box center [252, 172] width 43 height 28
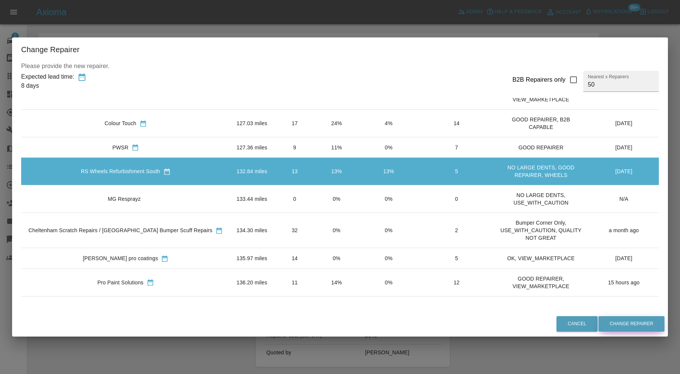
click at [610, 319] on button "Change Repairer" at bounding box center [632, 323] width 66 height 15
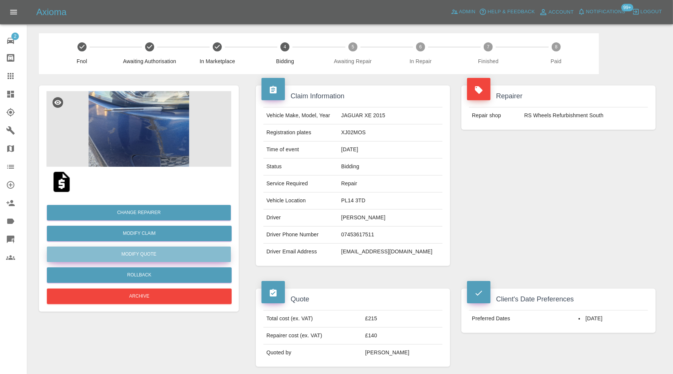
click at [211, 248] on button "Modify Quote" at bounding box center [139, 253] width 184 height 15
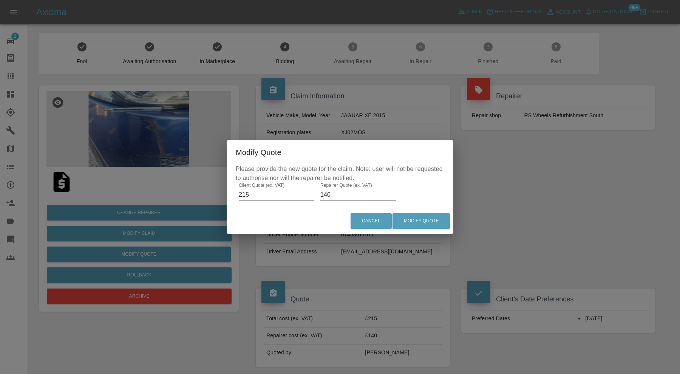
click at [329, 194] on input "140" at bounding box center [359, 195] width 76 height 12
type input "145"
click at [411, 221] on button "Modify Quote" at bounding box center [421, 220] width 57 height 15
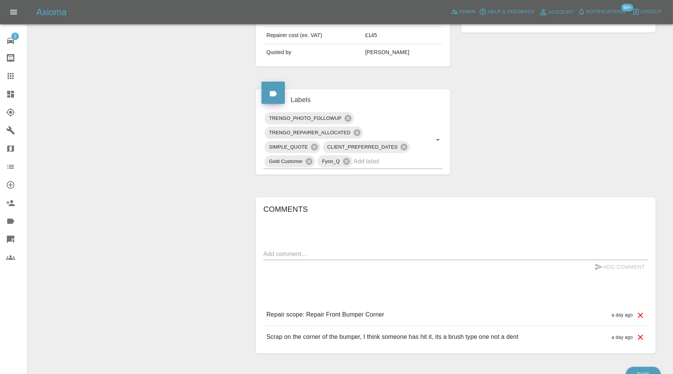
scroll to position [315, 0]
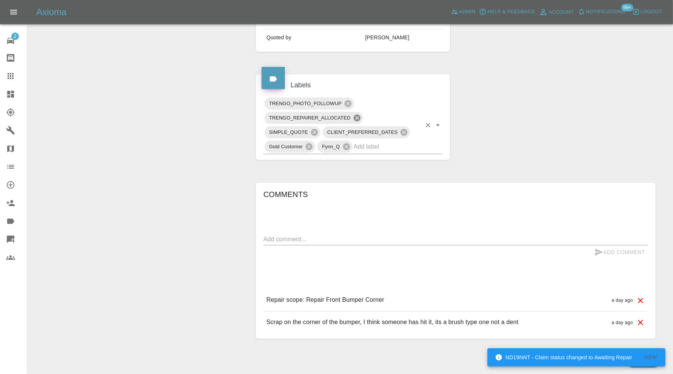
click at [357, 115] on icon at bounding box center [356, 118] width 7 height 7
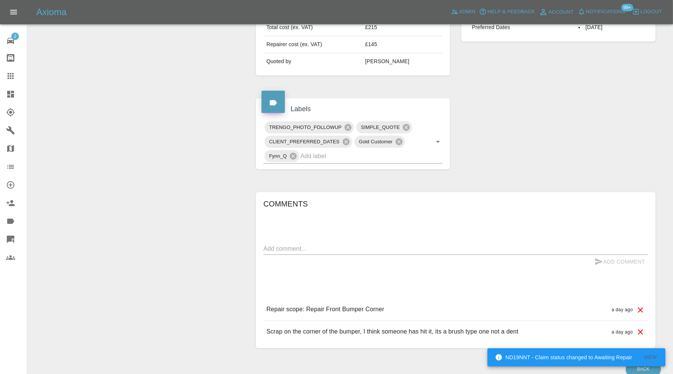
scroll to position [0, 0]
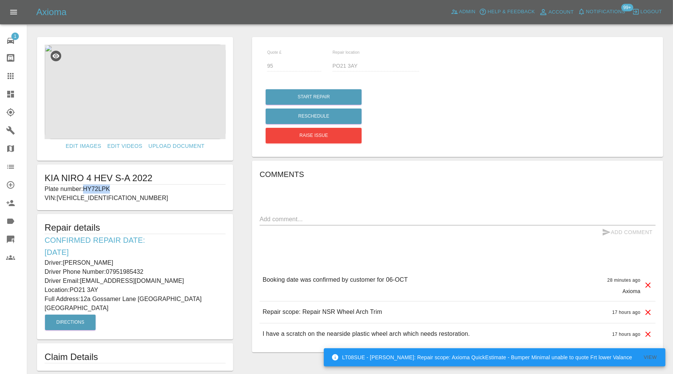
drag, startPoint x: 133, startPoint y: 189, endPoint x: 85, endPoint y: 188, distance: 48.0
click at [85, 188] on p "Plate number: HY72LPK" at bounding box center [135, 188] width 181 height 9
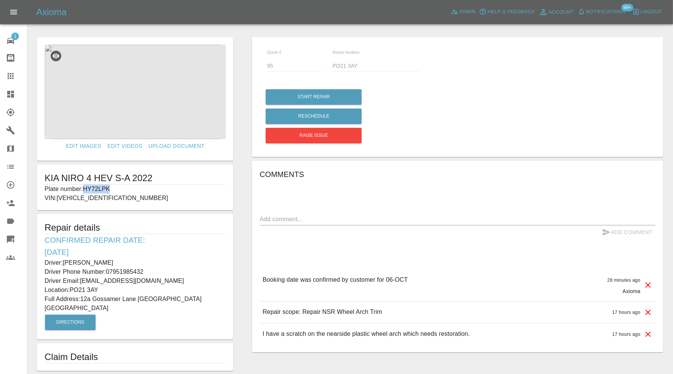
copy p "HY72LPK"
click at [14, 73] on icon at bounding box center [10, 75] width 9 height 9
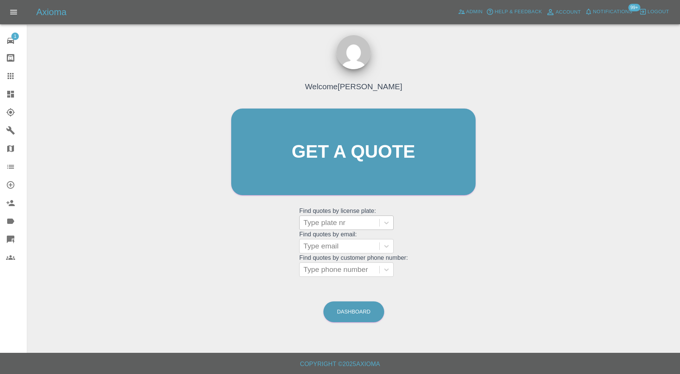
click at [339, 220] on div at bounding box center [340, 222] width 72 height 11
paste input "HY72LPK"
type input "HY72LPK"
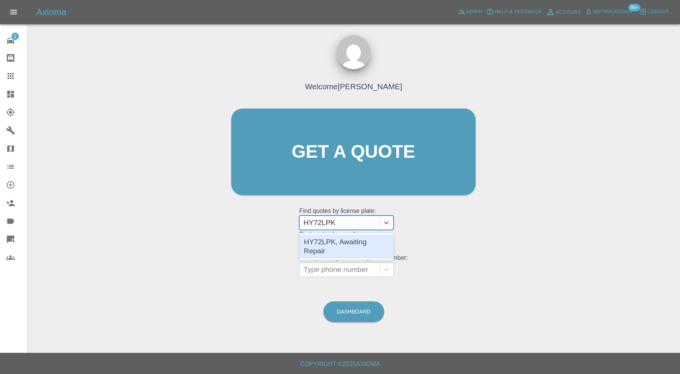
click at [350, 237] on div "HY72LPK, Awaiting Repair" at bounding box center [346, 246] width 95 height 24
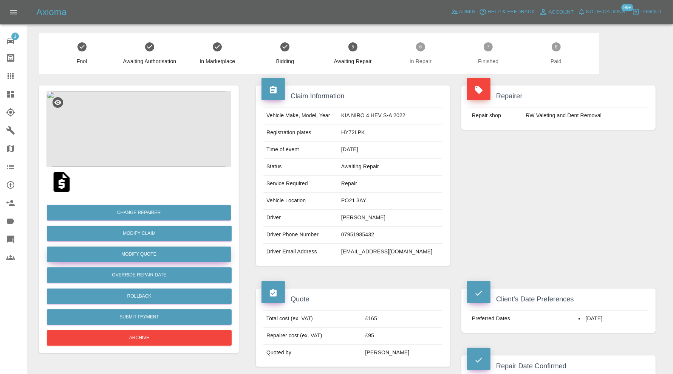
click at [186, 254] on button "Modify Quote" at bounding box center [139, 253] width 184 height 15
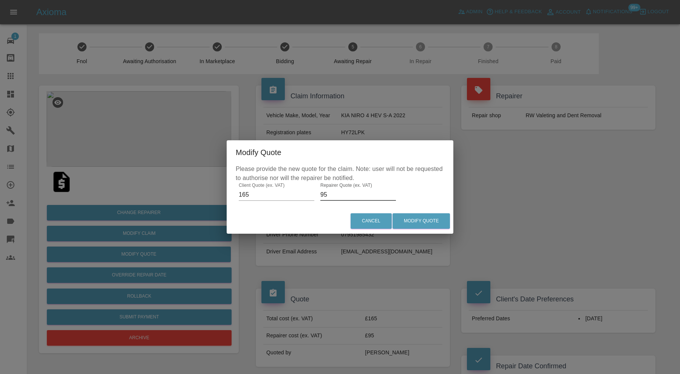
drag, startPoint x: 330, startPoint y: 193, endPoint x: 318, endPoint y: 195, distance: 11.6
click at [318, 195] on div "Please provide the new quote for the claim. Note: user will not be requested to…" at bounding box center [340, 186] width 227 height 44
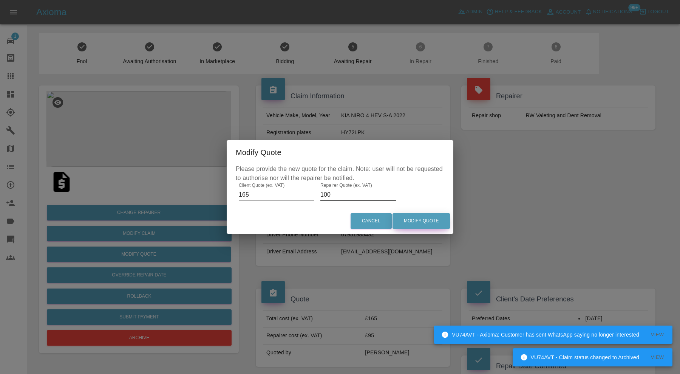
type input "100"
click at [410, 224] on button "Modify Quote" at bounding box center [421, 220] width 57 height 15
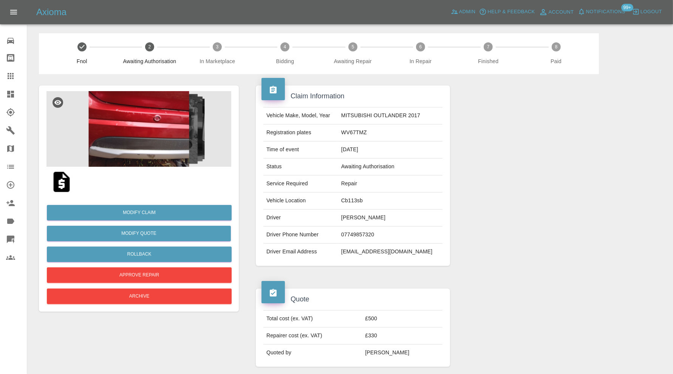
click at [139, 142] on img at bounding box center [138, 129] width 185 height 76
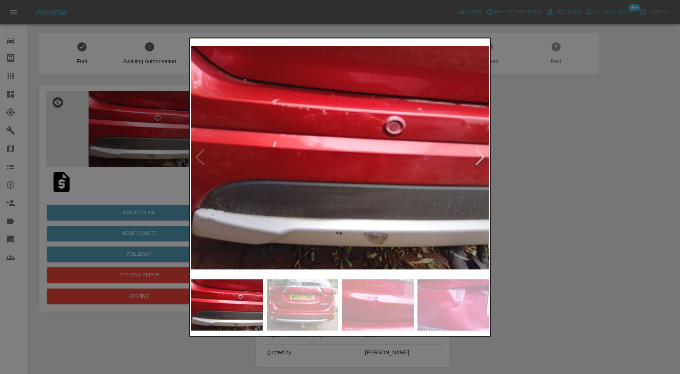
click at [479, 153] on div at bounding box center [480, 157] width 10 height 17
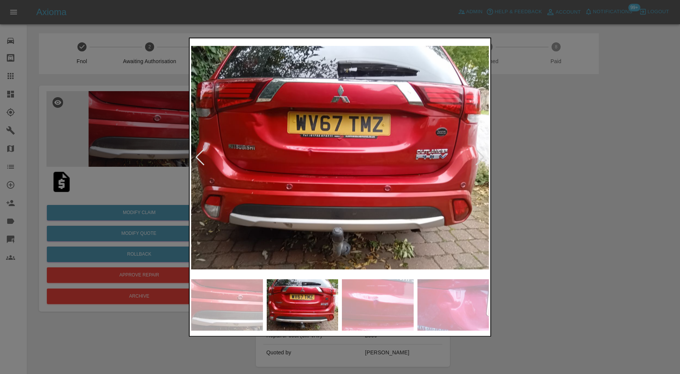
click at [479, 153] on div at bounding box center [480, 157] width 10 height 17
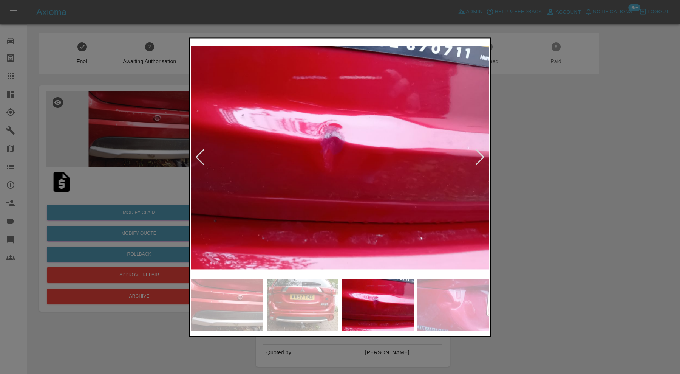
click at [479, 153] on div at bounding box center [480, 157] width 10 height 17
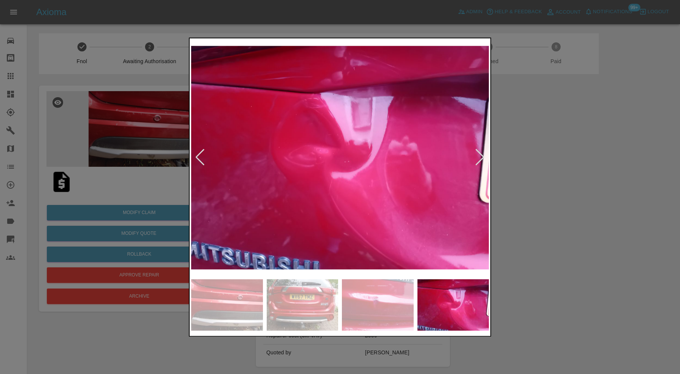
click at [479, 153] on div at bounding box center [480, 157] width 10 height 17
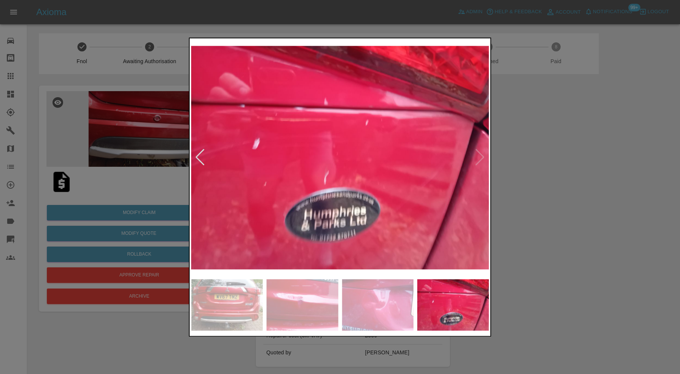
click at [479, 153] on img at bounding box center [340, 157] width 298 height 235
click at [515, 157] on div at bounding box center [340, 187] width 680 height 374
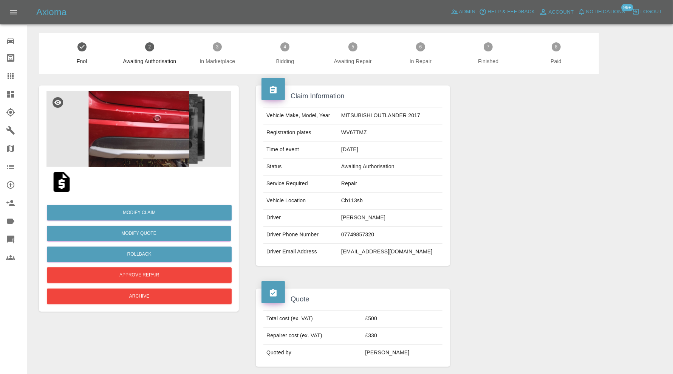
click at [64, 182] on img at bounding box center [62, 182] width 24 height 24
click at [215, 252] on button "Rollback" at bounding box center [139, 253] width 185 height 15
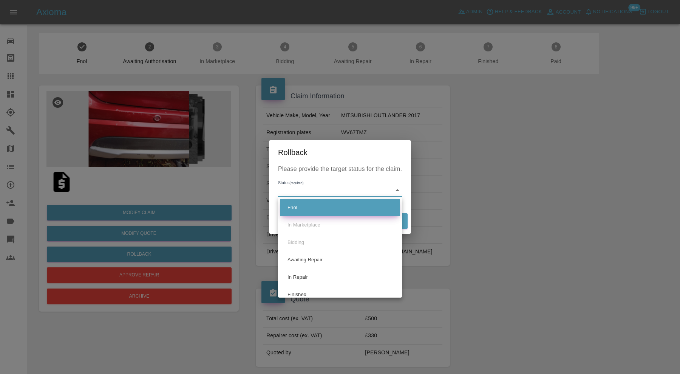
click at [324, 209] on li "Fnol" at bounding box center [340, 207] width 120 height 17
type input "fnol"
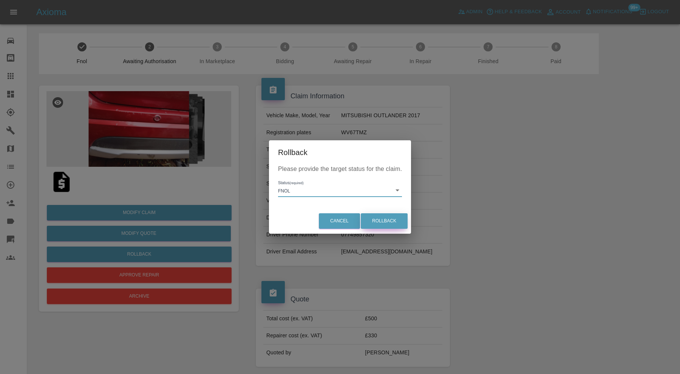
click at [374, 220] on button "Rollback" at bounding box center [384, 220] width 47 height 15
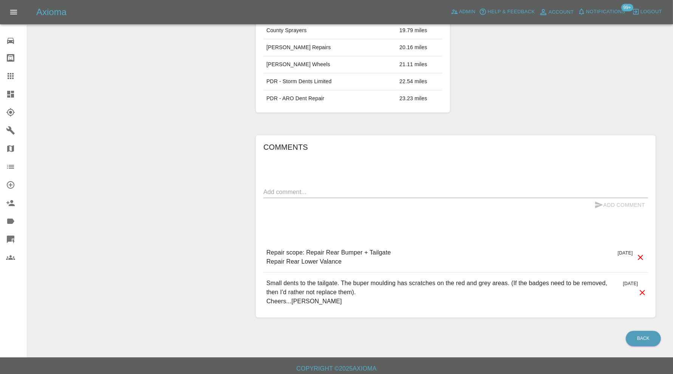
scroll to position [476, 0]
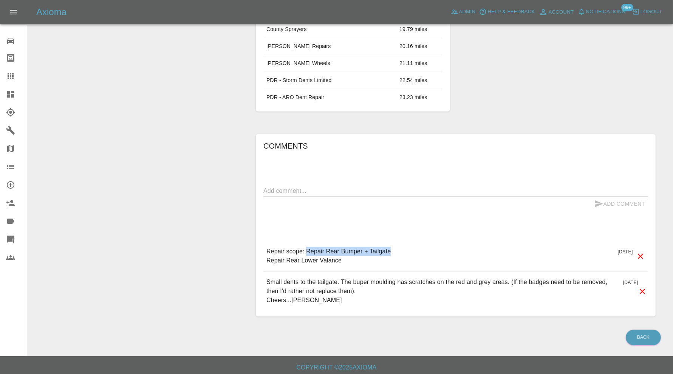
drag, startPoint x: 405, startPoint y: 247, endPoint x: 307, endPoint y: 250, distance: 98.3
click at [307, 250] on div "Repair scope: Repair Rear Bumper + Tailgate Repair Rear Lower Valance [DATE]" at bounding box center [455, 256] width 385 height 30
copy p "Repair Rear Bumper + Tailgate"
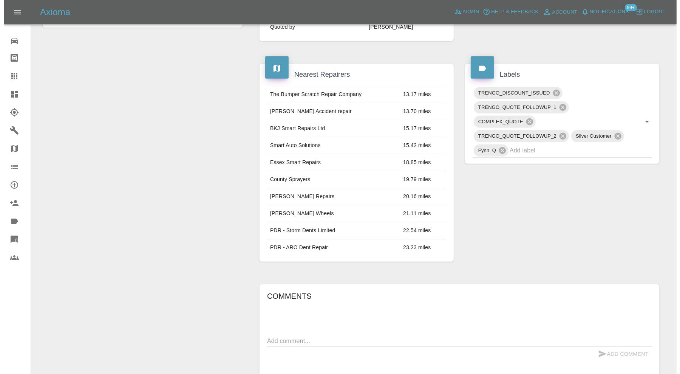
scroll to position [441, 0]
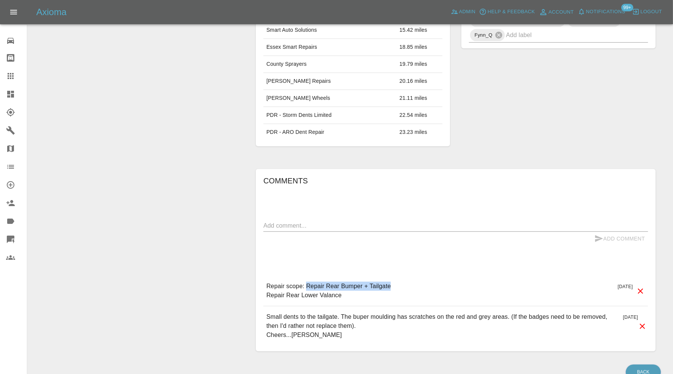
click at [641, 288] on icon at bounding box center [640, 290] width 5 height 5
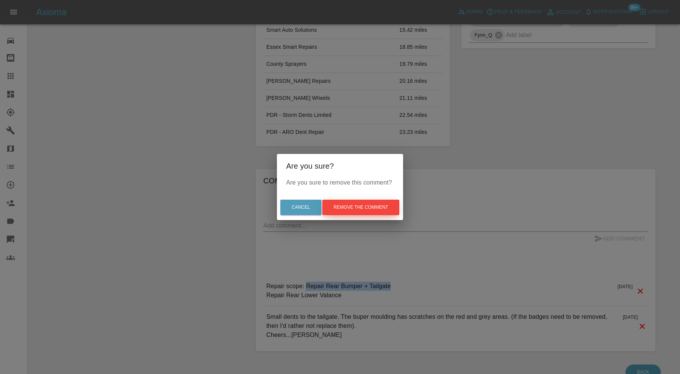
click at [374, 205] on button "Remove the comment" at bounding box center [360, 207] width 77 height 15
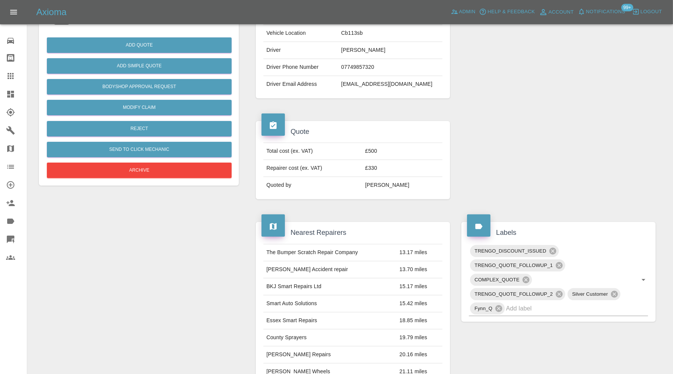
scroll to position [189, 0]
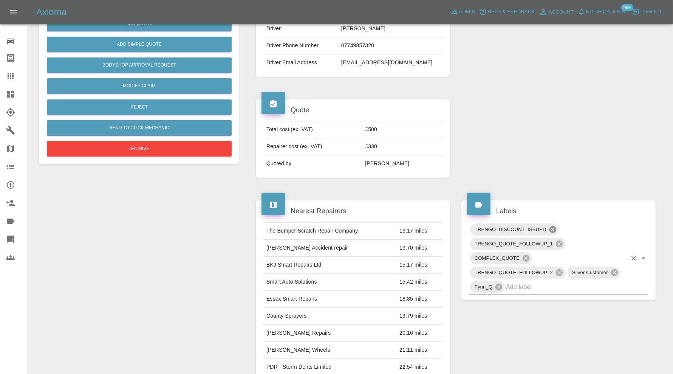
click at [553, 229] on icon at bounding box center [553, 229] width 8 height 8
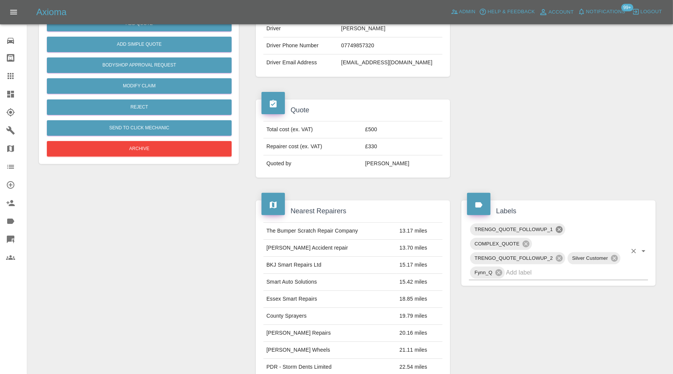
click at [561, 227] on icon at bounding box center [559, 229] width 7 height 7
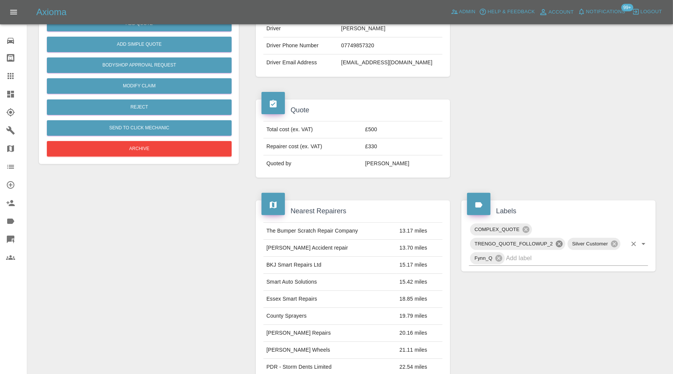
click at [558, 241] on icon at bounding box center [559, 243] width 7 height 7
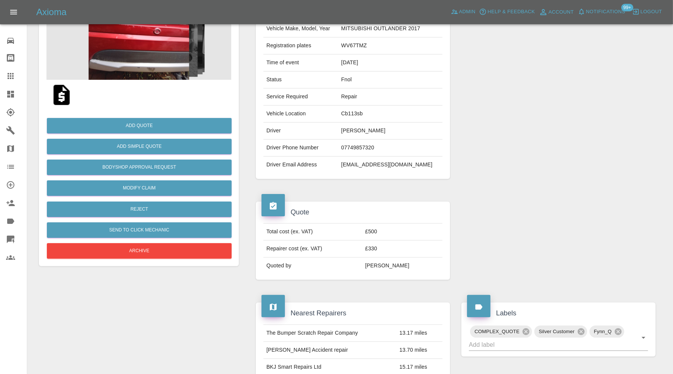
scroll to position [63, 0]
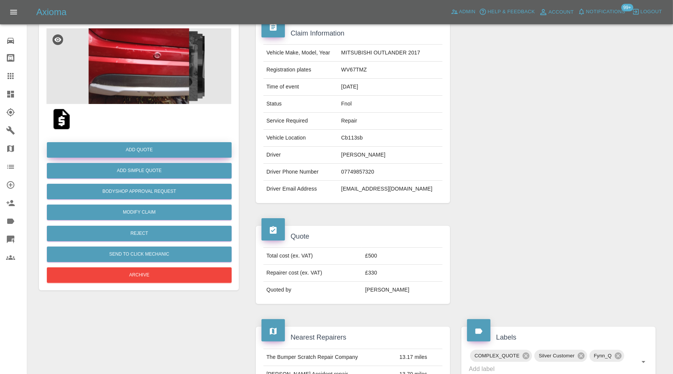
click at [152, 152] on button "Add Quote" at bounding box center [139, 149] width 185 height 15
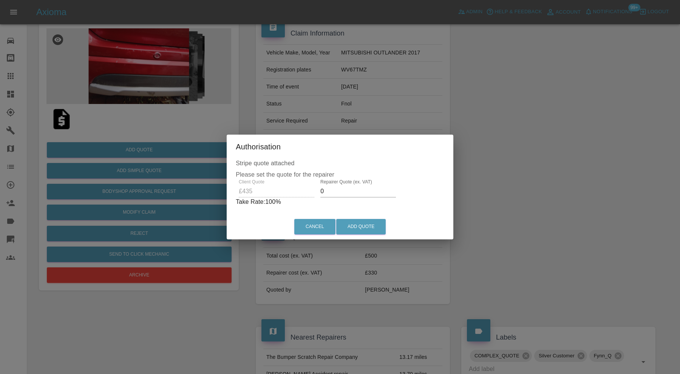
click at [342, 191] on input "0" at bounding box center [359, 191] width 76 height 12
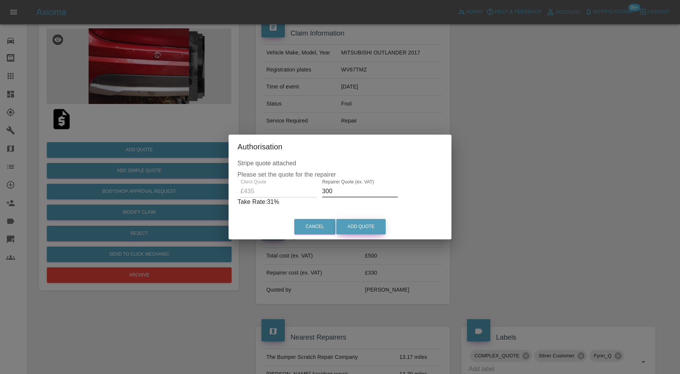
type input "300"
click at [360, 225] on button "Add Quote" at bounding box center [361, 226] width 50 height 15
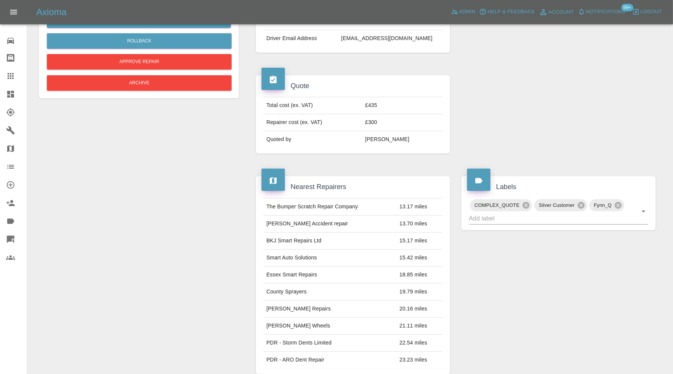
scroll to position [467, 0]
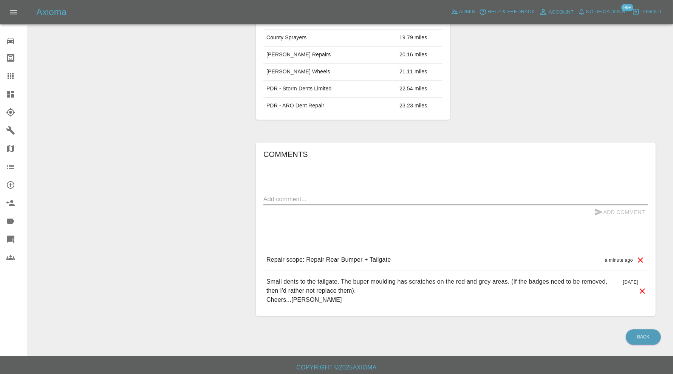
click at [377, 195] on textarea at bounding box center [455, 199] width 385 height 9
click at [265, 195] on textarea "Valance NOT INCLUDED" at bounding box center [455, 199] width 385 height 9
type textarea "Lower Valance NOT INCLUDED"
click at [600, 208] on icon "submit" at bounding box center [599, 212] width 9 height 9
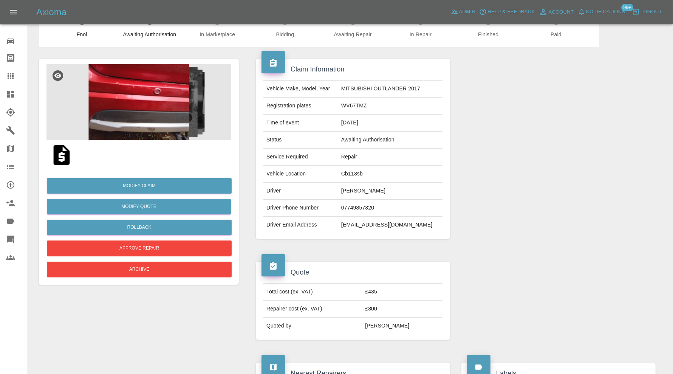
scroll to position [0, 0]
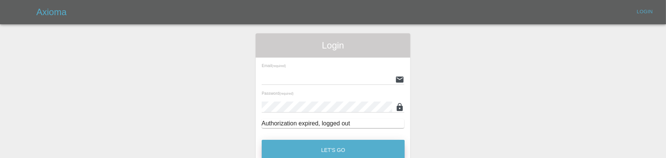
type input "carl.ainsworth@axioma.co.uk"
click at [353, 142] on button "Let's Go" at bounding box center [333, 149] width 143 height 21
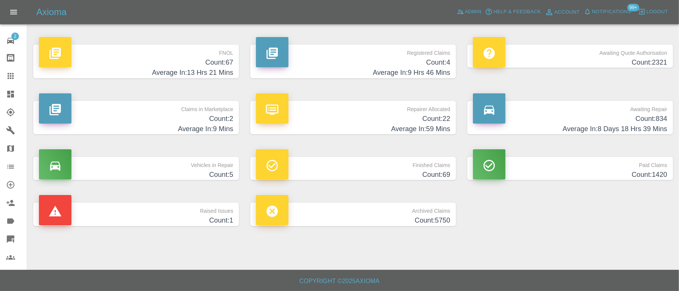
click at [14, 76] on icon at bounding box center [10, 75] width 9 height 9
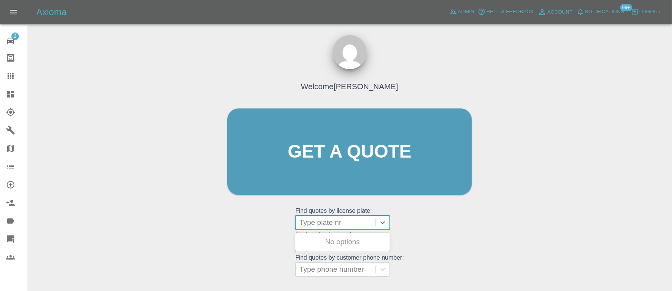
click at [345, 219] on div at bounding box center [335, 222] width 72 height 11
type input "st08"
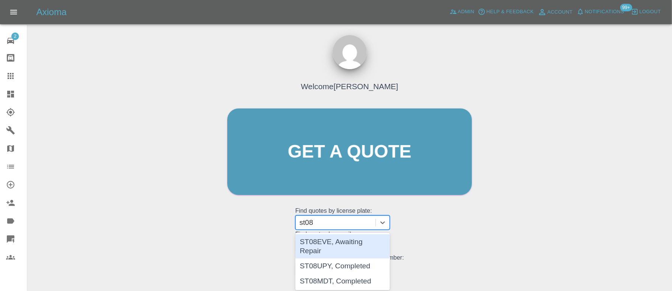
click at [347, 239] on div "ST08EVE, Awaiting Repair" at bounding box center [342, 246] width 95 height 24
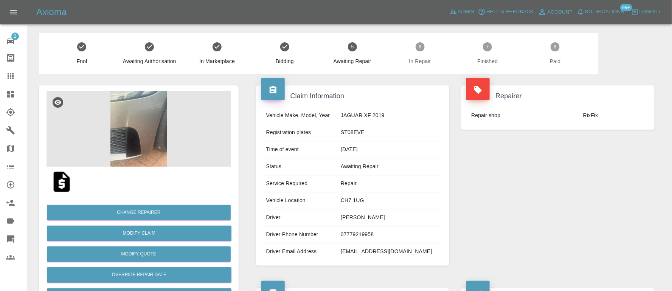
click at [157, 116] on img at bounding box center [138, 129] width 184 height 76
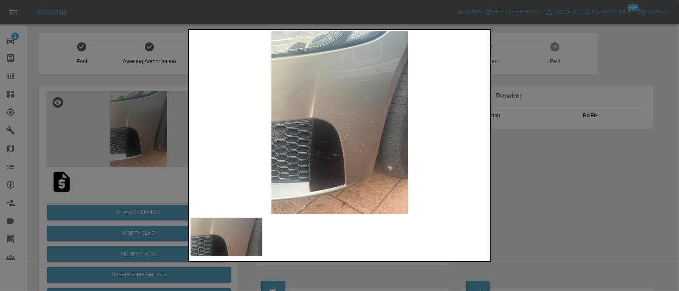
click at [525, 172] on div at bounding box center [339, 145] width 679 height 291
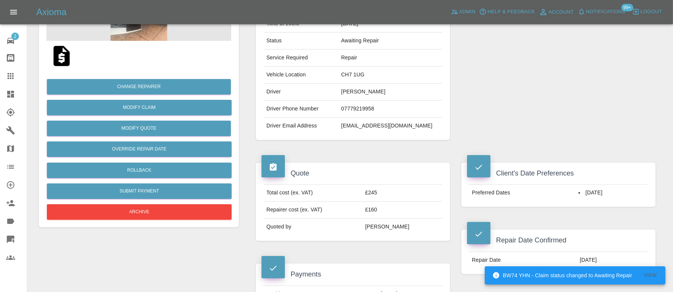
scroll to position [441, 0]
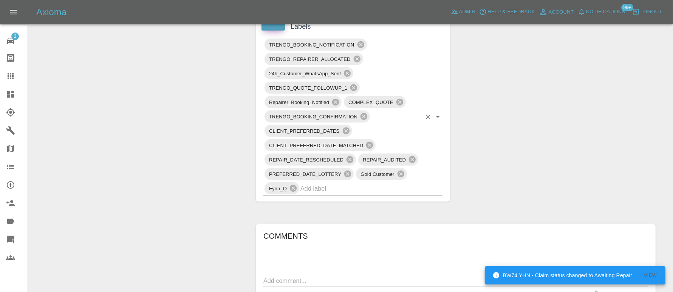
click at [401, 190] on input "text" at bounding box center [361, 189] width 121 height 12
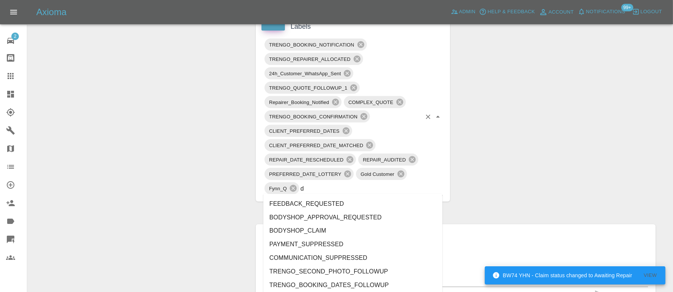
type input "do"
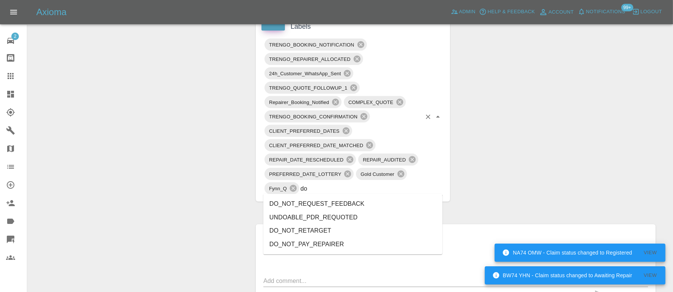
click at [358, 204] on li "DO_NOT_REQUEST_FEEDBACK" at bounding box center [352, 204] width 179 height 14
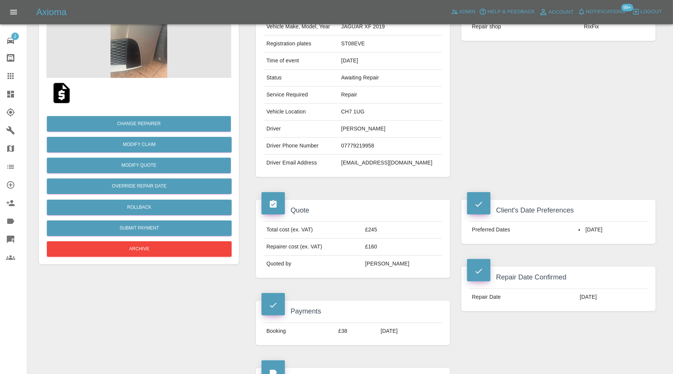
scroll to position [0, 0]
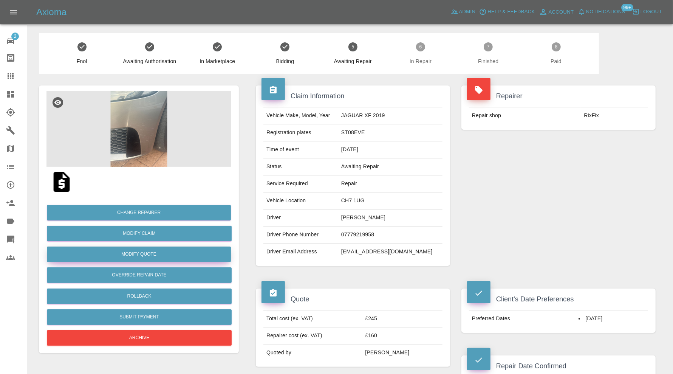
click at [167, 252] on button "Modify Quote" at bounding box center [139, 253] width 184 height 15
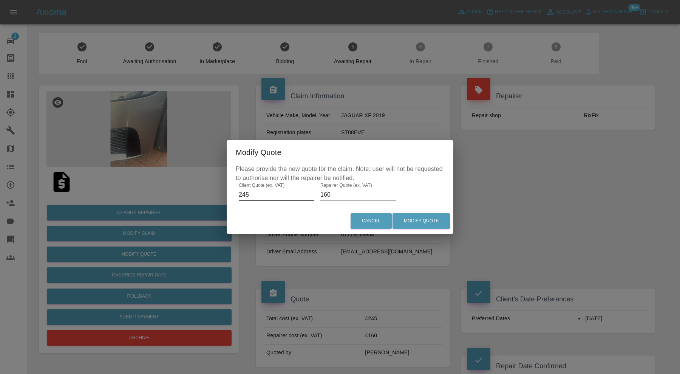
drag, startPoint x: 253, startPoint y: 195, endPoint x: 230, endPoint y: 196, distance: 22.7
click at [230, 196] on div "Please provide the new quote for the claim. Note: user will not be requested to…" at bounding box center [340, 186] width 227 height 44
type input "340"
drag, startPoint x: 339, startPoint y: 195, endPoint x: 318, endPoint y: 197, distance: 22.0
click at [318, 197] on div "Please provide the new quote for the claim. Note: user will not be requested to…" at bounding box center [340, 186] width 227 height 44
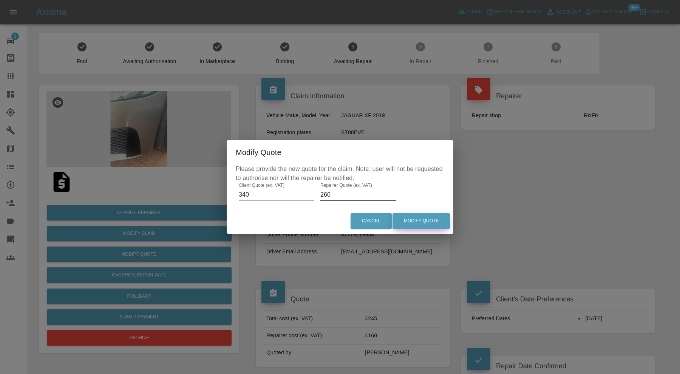
type input "260"
click at [408, 218] on button "Modify Quote" at bounding box center [421, 220] width 57 height 15
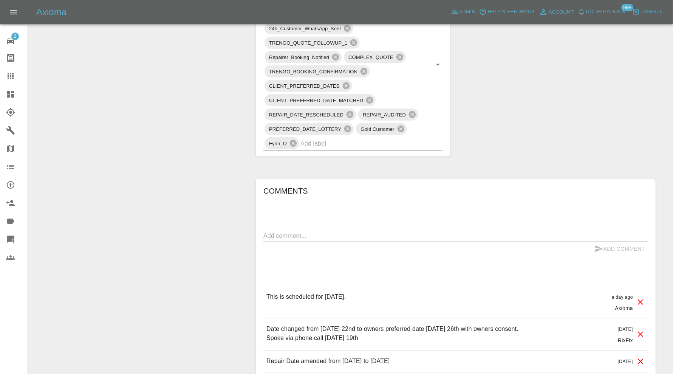
scroll to position [567, 0]
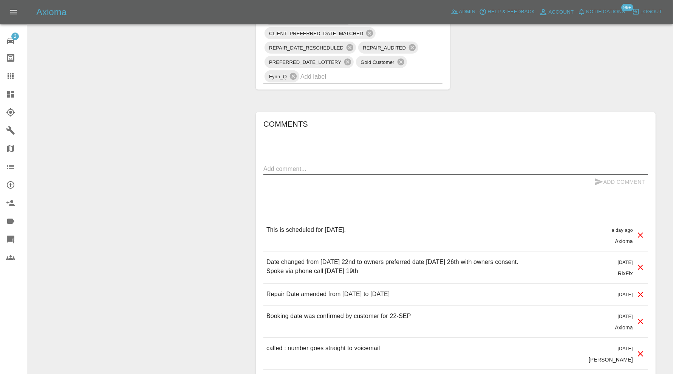
click at [385, 164] on textarea at bounding box center [455, 168] width 385 height 9
type textarea "additional added. No warranty over poor previous repairs"
click at [603, 183] on button "Add Comment" at bounding box center [620, 182] width 57 height 14
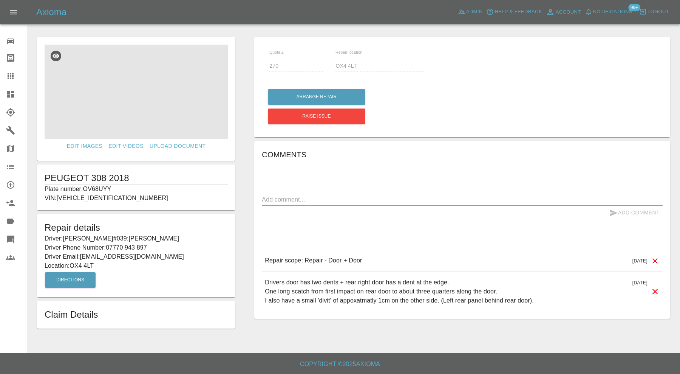
click at [170, 93] on img at bounding box center [136, 92] width 183 height 95
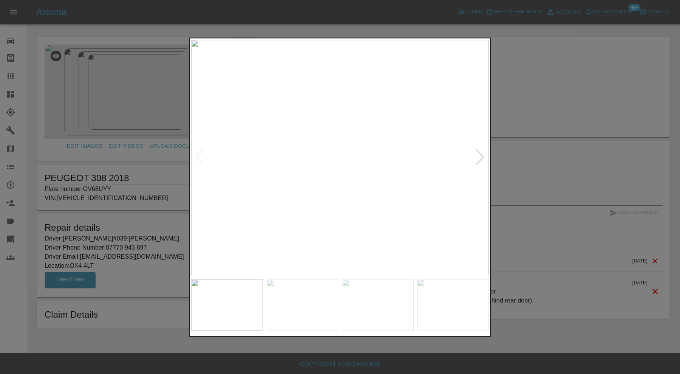
click at [541, 113] on div at bounding box center [340, 187] width 680 height 374
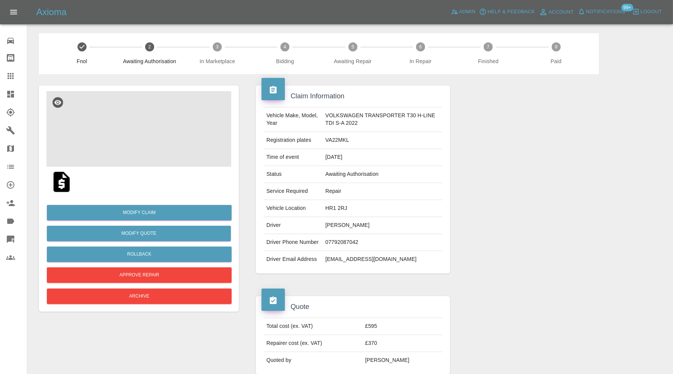
click at [158, 132] on img at bounding box center [138, 129] width 185 height 76
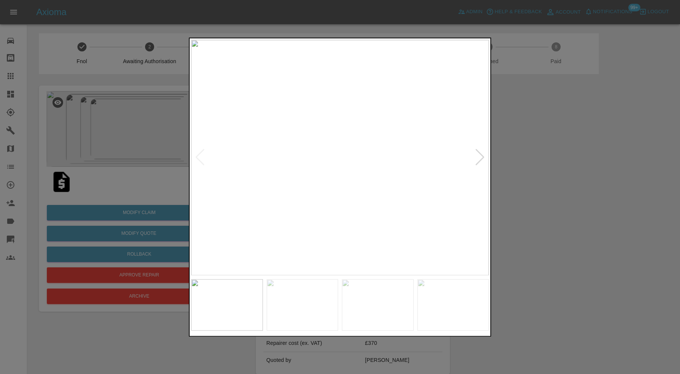
click at [479, 159] on div at bounding box center [480, 157] width 10 height 17
click at [479, 159] on img at bounding box center [340, 157] width 298 height 235
click at [527, 154] on div at bounding box center [340, 187] width 680 height 374
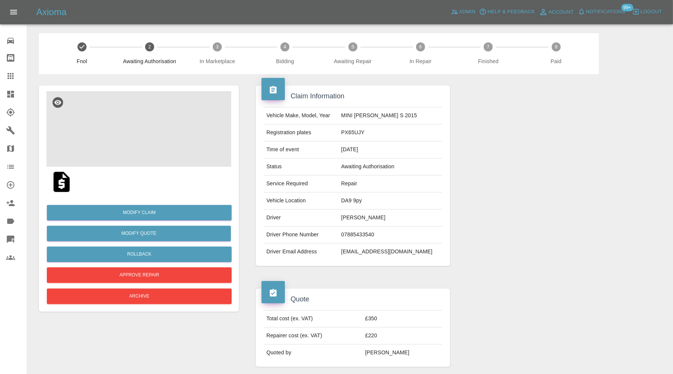
click at [138, 129] on img at bounding box center [138, 129] width 185 height 76
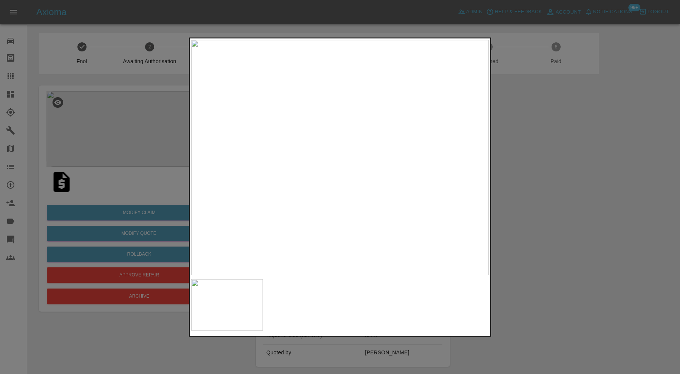
click at [301, 135] on img at bounding box center [340, 157] width 298 height 235
click at [573, 150] on div at bounding box center [340, 187] width 680 height 374
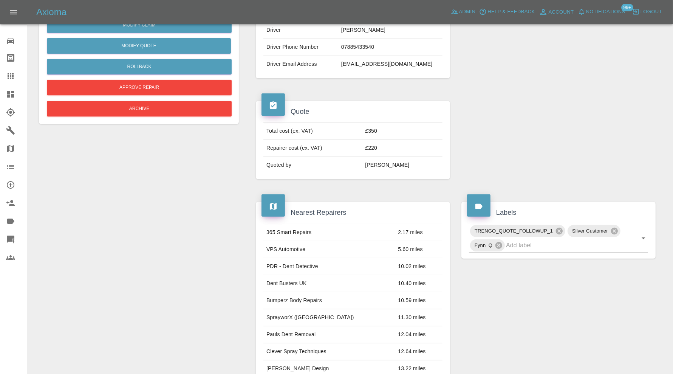
scroll to position [441, 0]
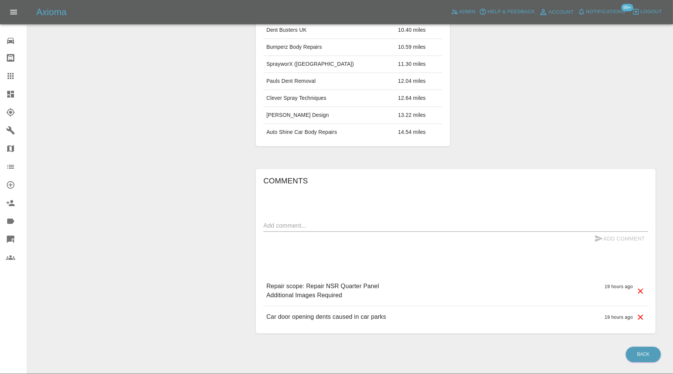
click at [366, 228] on div "x" at bounding box center [455, 226] width 385 height 12
type textarea "requesting further images"
click at [612, 236] on button "Add Comment" at bounding box center [620, 239] width 57 height 14
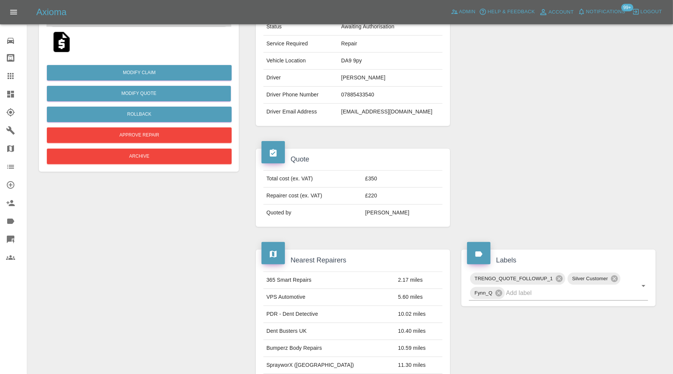
scroll to position [63, 0]
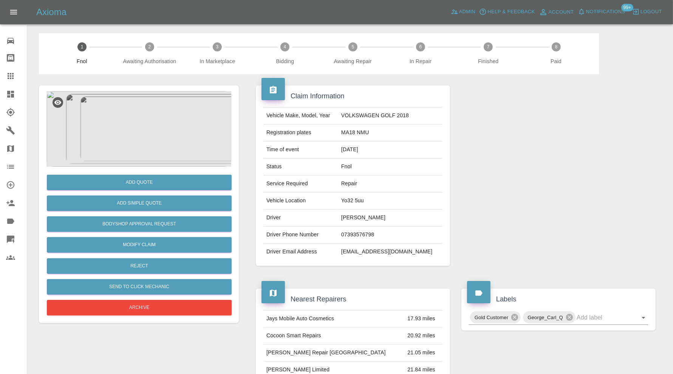
click at [152, 125] on img at bounding box center [138, 129] width 185 height 76
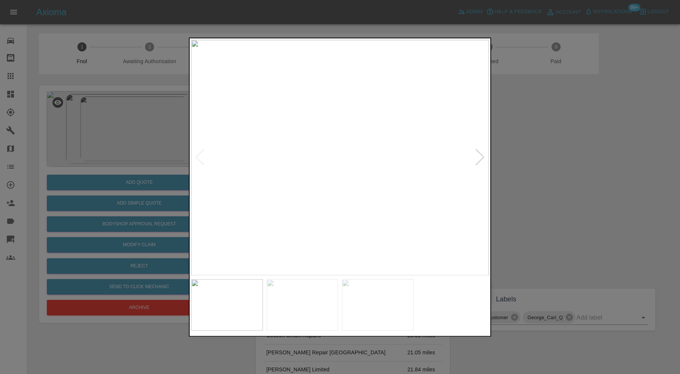
click at [528, 131] on div at bounding box center [340, 187] width 680 height 374
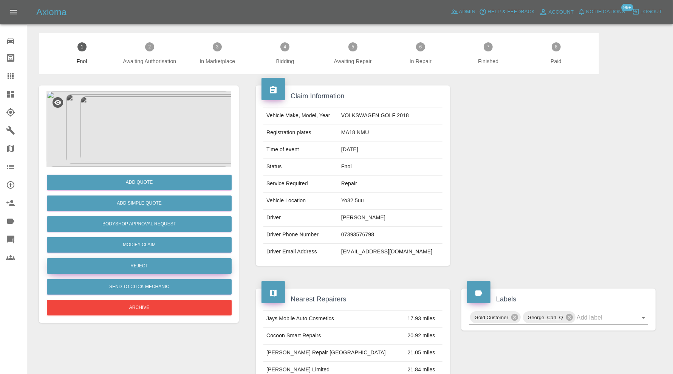
click at [215, 262] on button "Reject" at bounding box center [139, 265] width 185 height 15
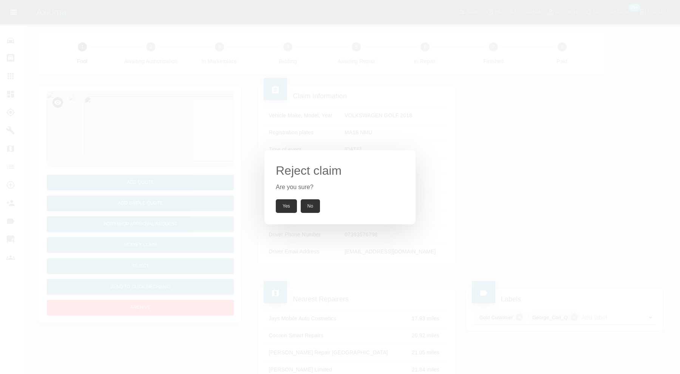
click at [281, 205] on button "Yes" at bounding box center [286, 206] width 21 height 14
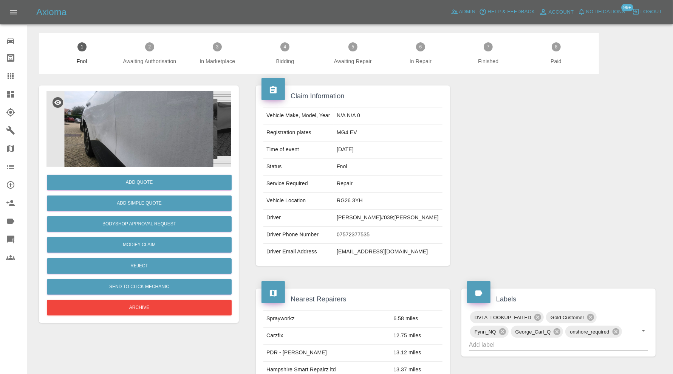
click at [129, 106] on img at bounding box center [138, 129] width 185 height 76
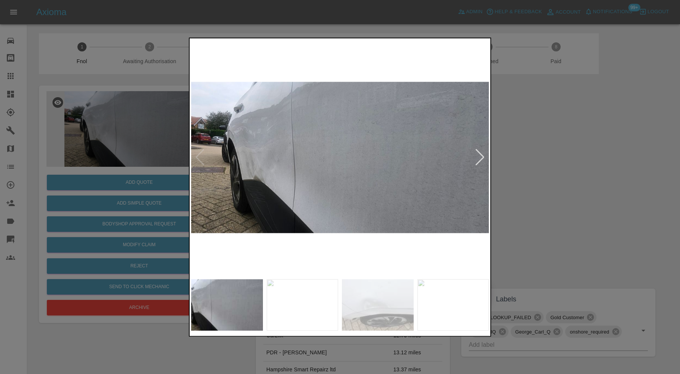
click at [335, 303] on img at bounding box center [303, 304] width 72 height 51
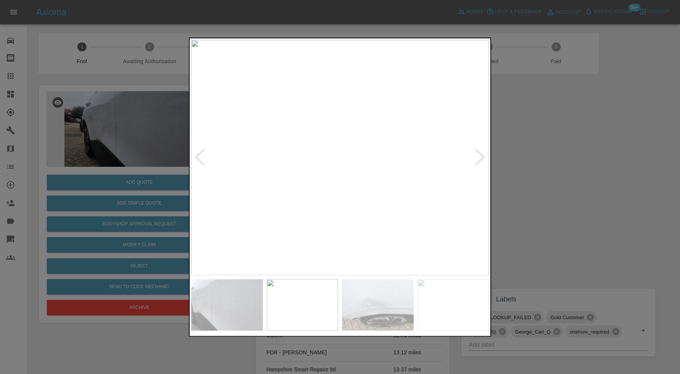
click at [361, 300] on img at bounding box center [378, 304] width 72 height 51
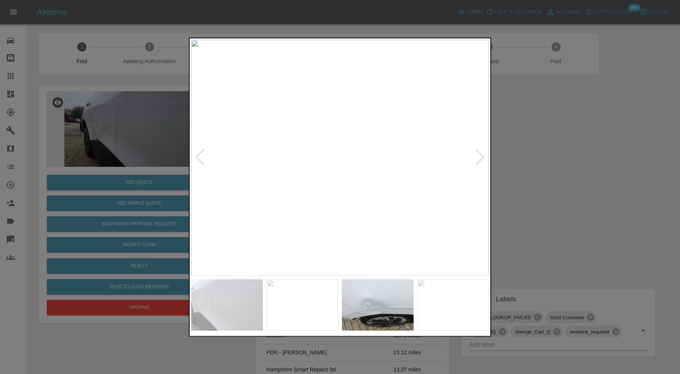
click at [446, 294] on img at bounding box center [454, 304] width 72 height 51
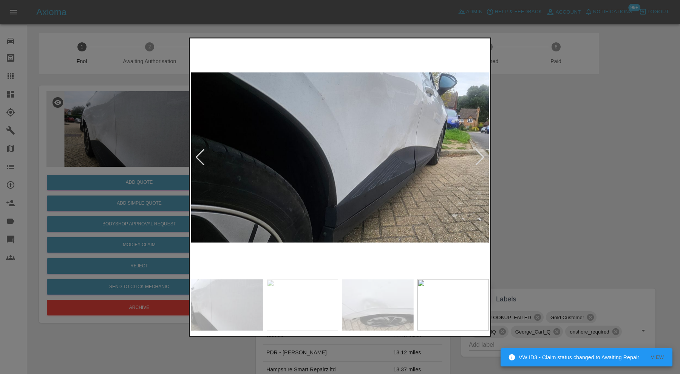
click at [518, 220] on div at bounding box center [340, 187] width 680 height 374
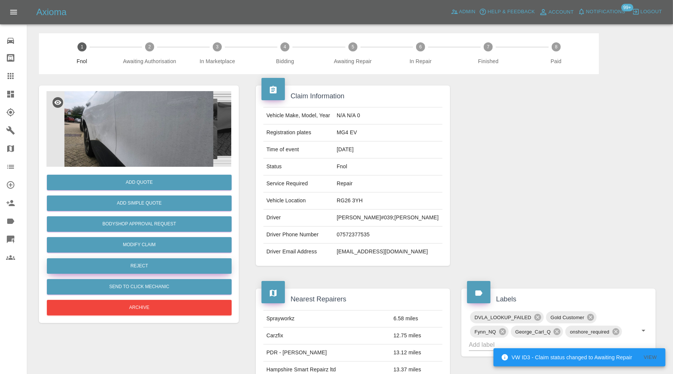
click at [138, 266] on button "Reject" at bounding box center [139, 265] width 185 height 15
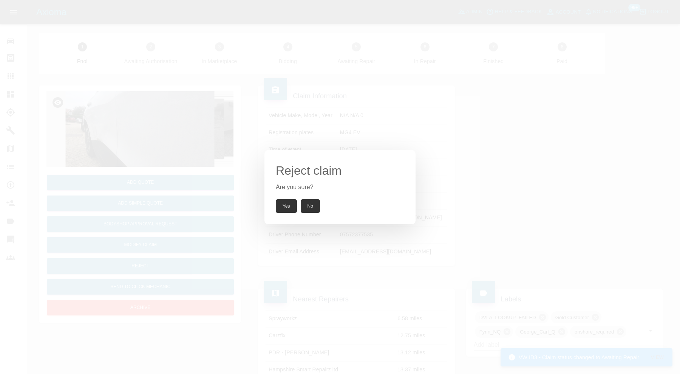
drag, startPoint x: 282, startPoint y: 203, endPoint x: 264, endPoint y: 161, distance: 45.6
click at [282, 203] on button "Yes" at bounding box center [286, 206] width 21 height 14
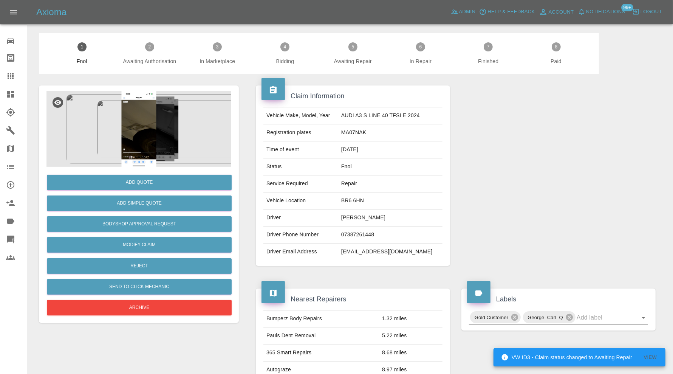
click at [159, 136] on img at bounding box center [138, 129] width 185 height 76
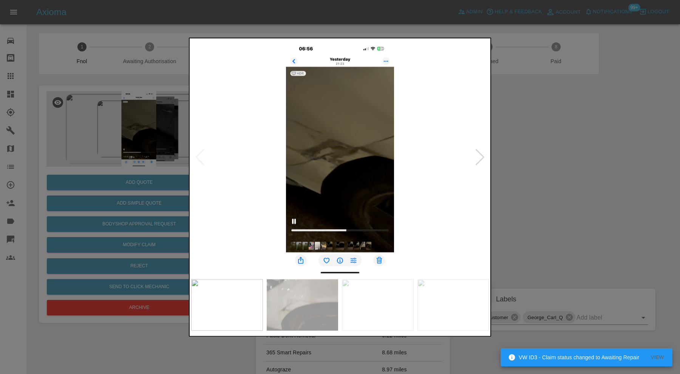
click at [487, 152] on img at bounding box center [340, 157] width 298 height 235
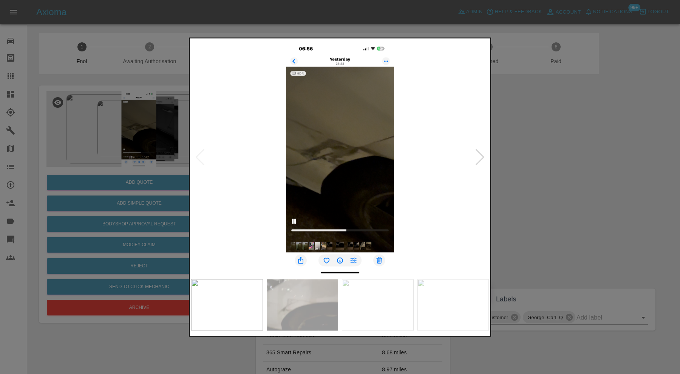
click at [483, 153] on div at bounding box center [480, 157] width 10 height 17
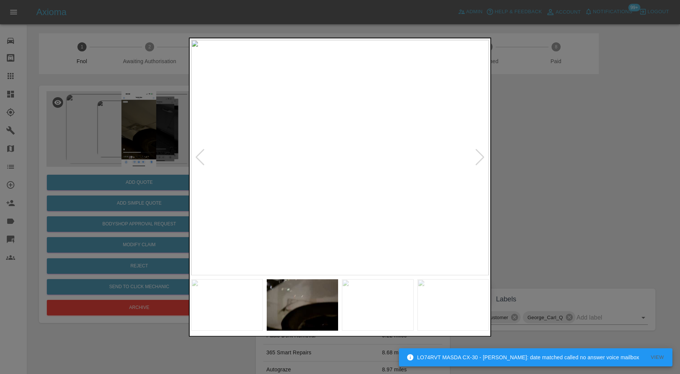
click at [480, 155] on div at bounding box center [480, 157] width 10 height 17
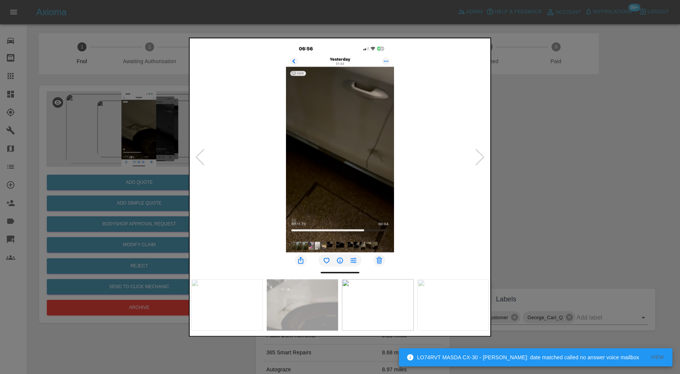
click at [480, 155] on div at bounding box center [480, 157] width 10 height 17
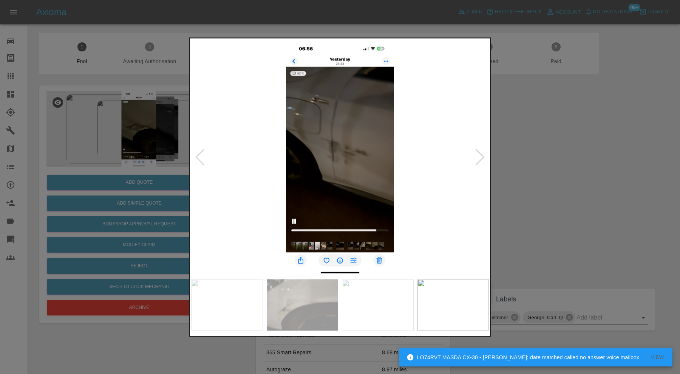
click at [480, 155] on div at bounding box center [480, 157] width 10 height 17
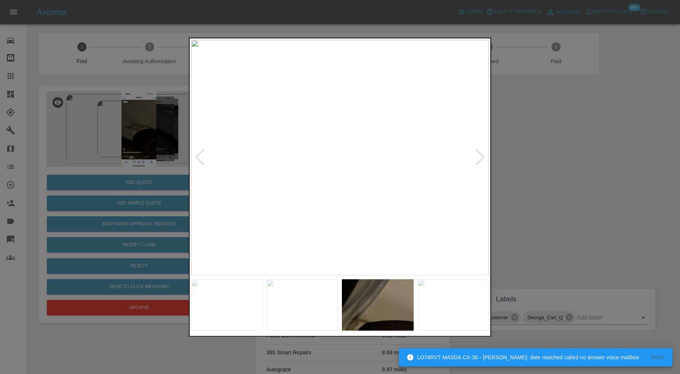
click at [480, 155] on div at bounding box center [480, 157] width 10 height 17
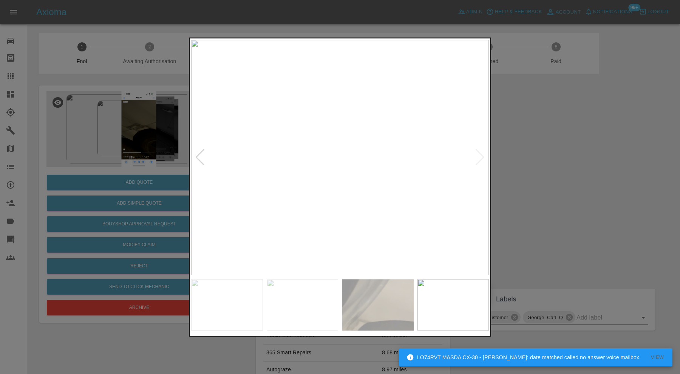
click at [480, 155] on img at bounding box center [340, 157] width 298 height 235
click at [554, 152] on div at bounding box center [340, 187] width 680 height 374
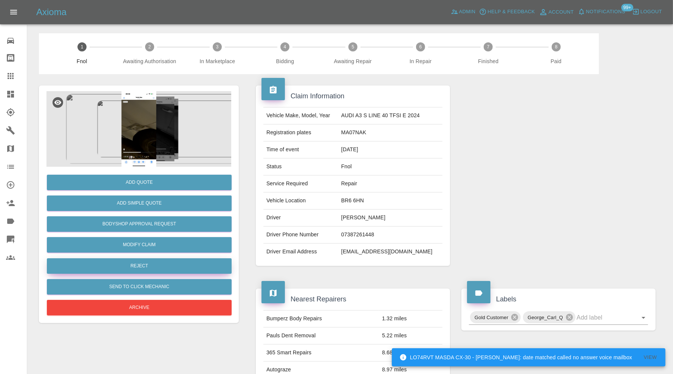
click at [167, 270] on button "Reject" at bounding box center [139, 265] width 185 height 15
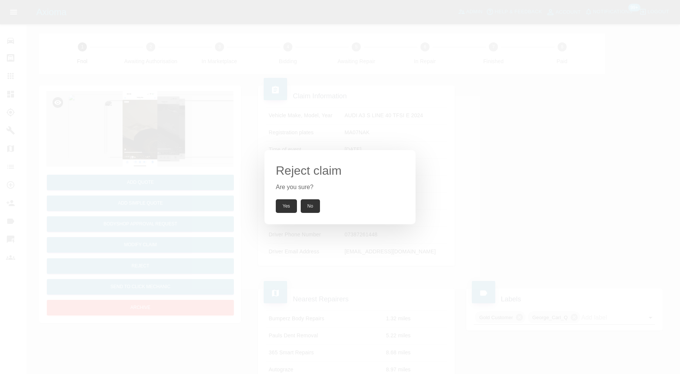
click at [290, 201] on button "Yes" at bounding box center [286, 206] width 21 height 14
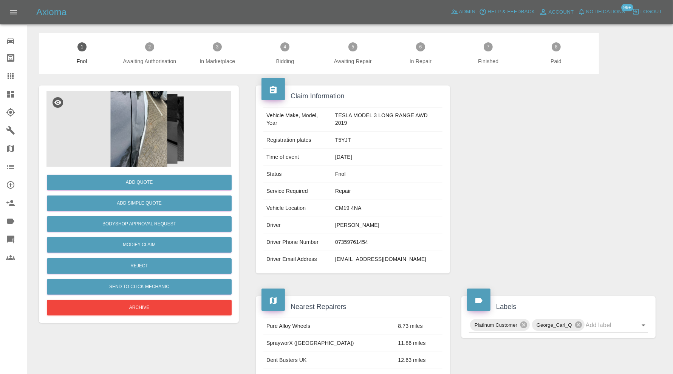
click at [145, 127] on img at bounding box center [138, 129] width 185 height 76
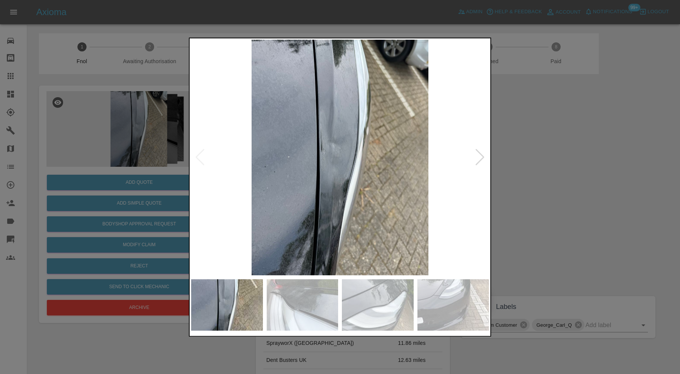
click at [304, 293] on img at bounding box center [303, 304] width 72 height 51
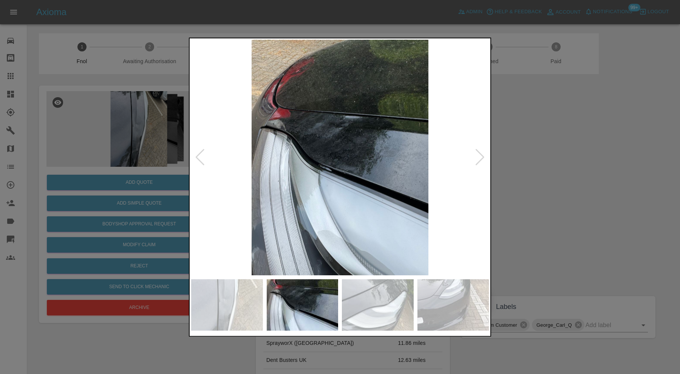
click at [385, 300] on img at bounding box center [378, 304] width 72 height 51
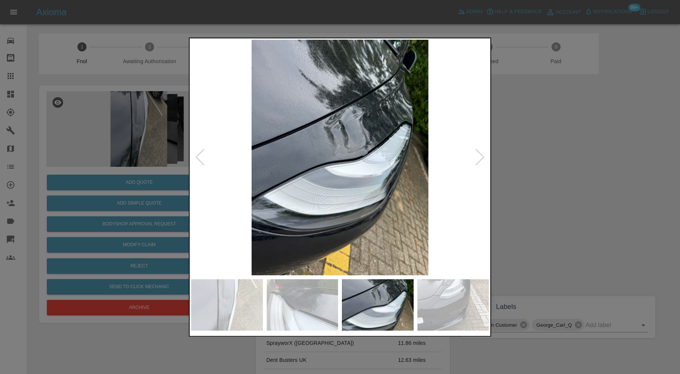
click at [442, 301] on img at bounding box center [454, 304] width 72 height 51
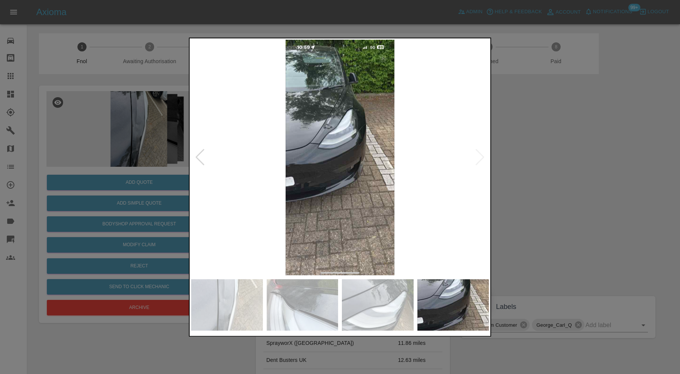
click at [481, 159] on img at bounding box center [340, 157] width 298 height 235
click at [548, 160] on div at bounding box center [340, 187] width 680 height 374
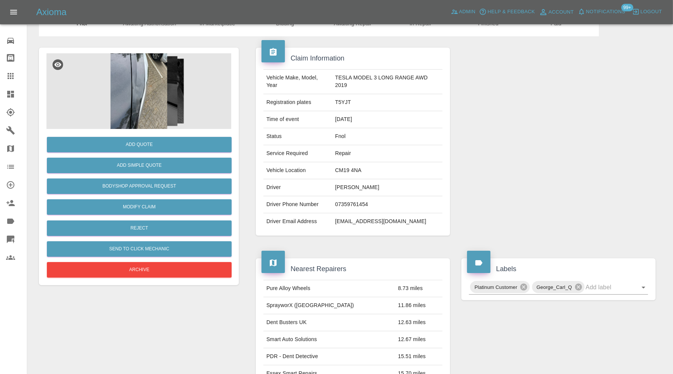
scroll to position [20, 0]
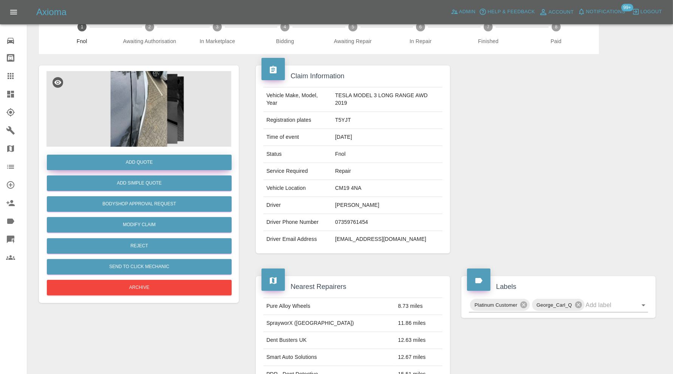
click at [178, 160] on button "Add Quote" at bounding box center [139, 162] width 185 height 15
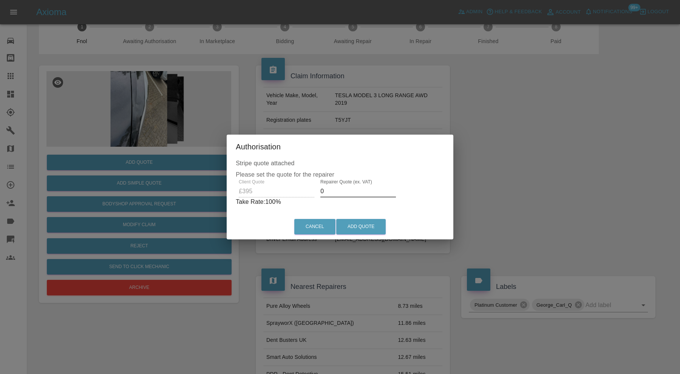
click at [335, 189] on input "0" at bounding box center [359, 191] width 76 height 12
type input "250"
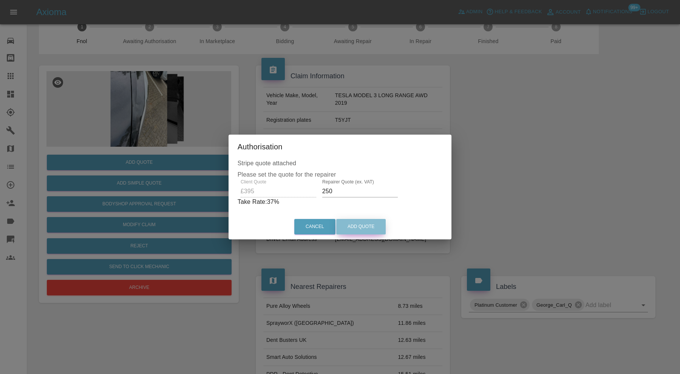
click at [355, 223] on button "Add Quote" at bounding box center [361, 226] width 50 height 15
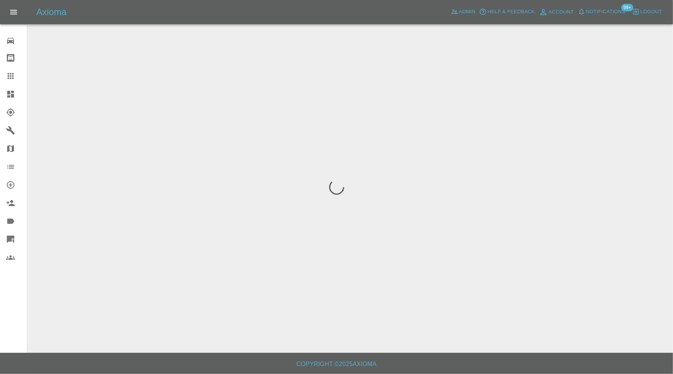
scroll to position [0, 0]
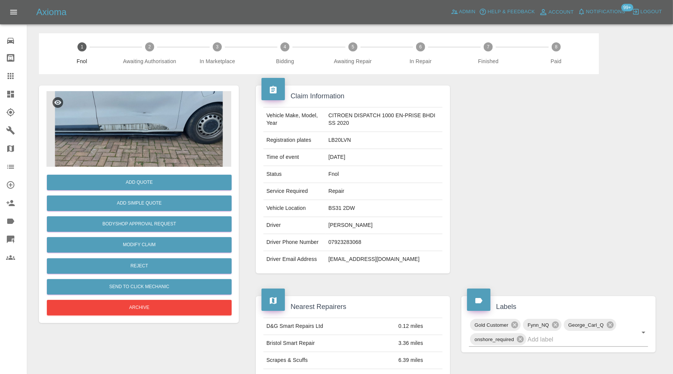
click at [155, 123] on img at bounding box center [138, 129] width 185 height 76
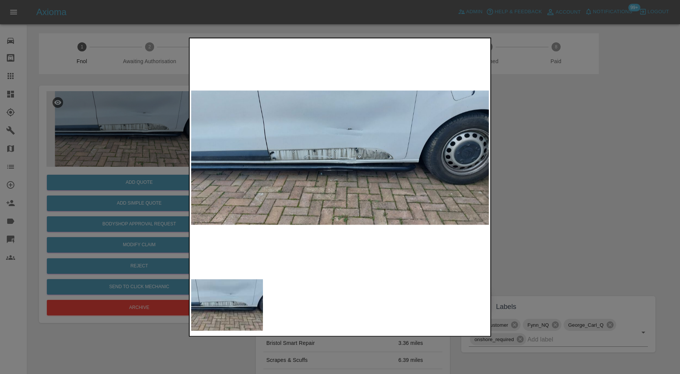
click at [348, 149] on img at bounding box center [340, 157] width 298 height 235
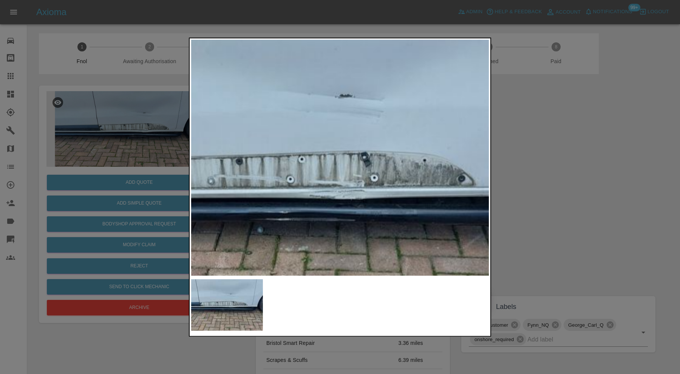
click at [421, 178] on img at bounding box center [316, 181] width 894 height 707
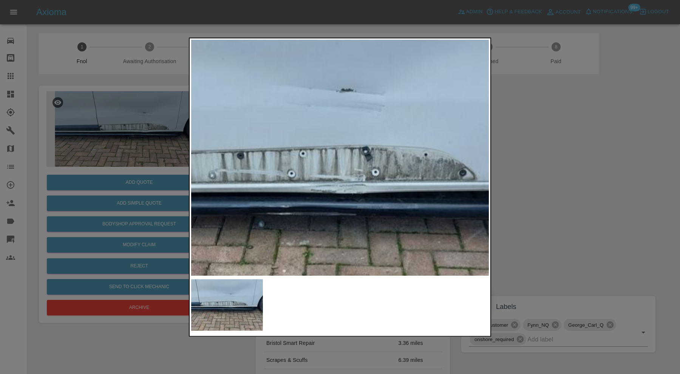
click at [563, 183] on div at bounding box center [340, 187] width 680 height 374
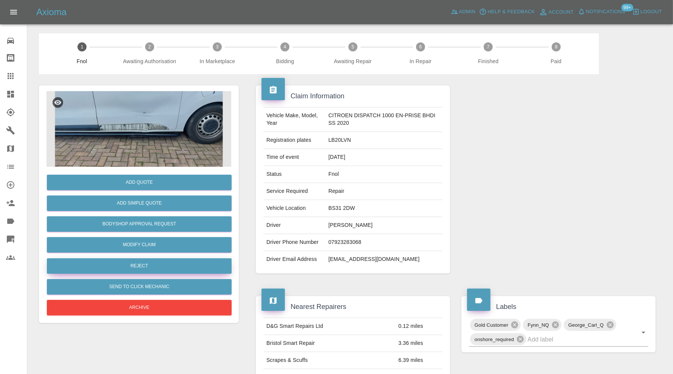
click at [211, 261] on button "Reject" at bounding box center [139, 265] width 185 height 15
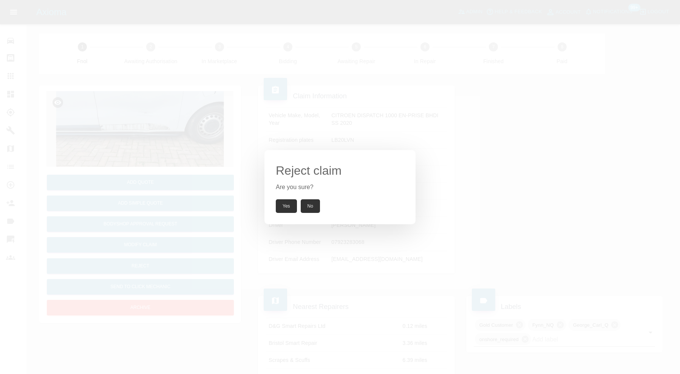
click at [284, 202] on button "Yes" at bounding box center [286, 206] width 21 height 14
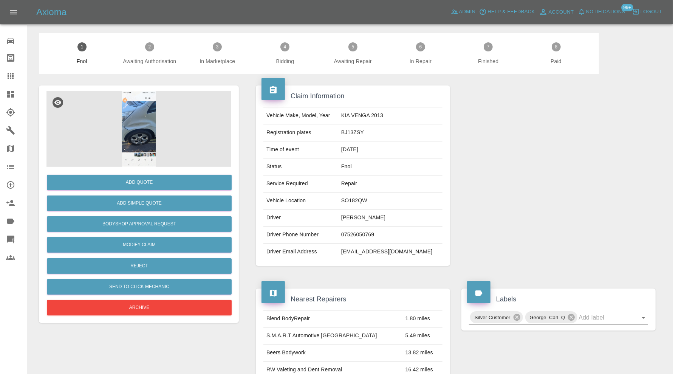
click at [130, 130] on img at bounding box center [138, 129] width 185 height 76
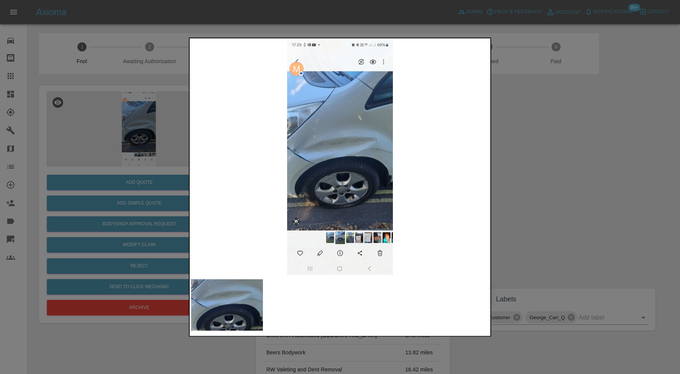
click at [322, 164] on img at bounding box center [340, 157] width 298 height 235
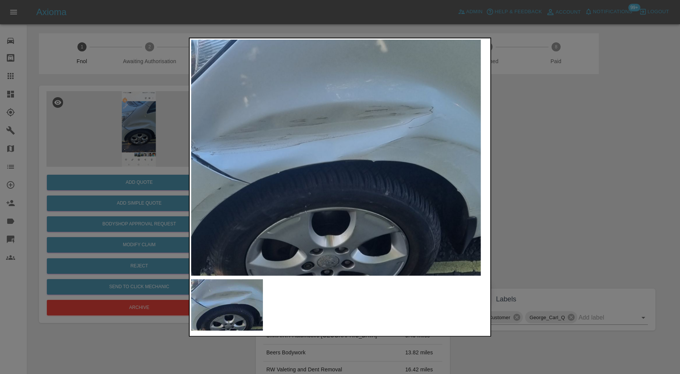
click at [251, 185] on img at bounding box center [323, 164] width 894 height 707
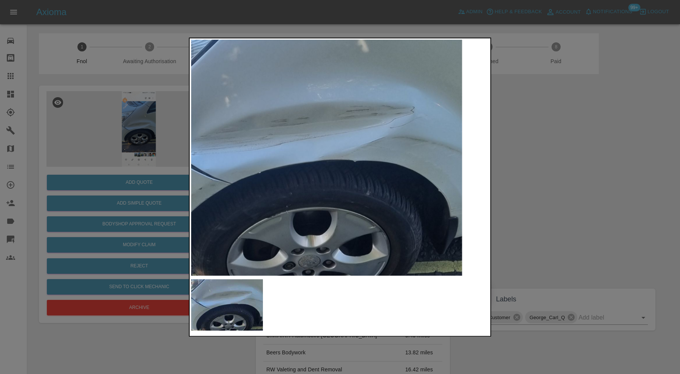
click at [571, 184] on div at bounding box center [340, 187] width 680 height 374
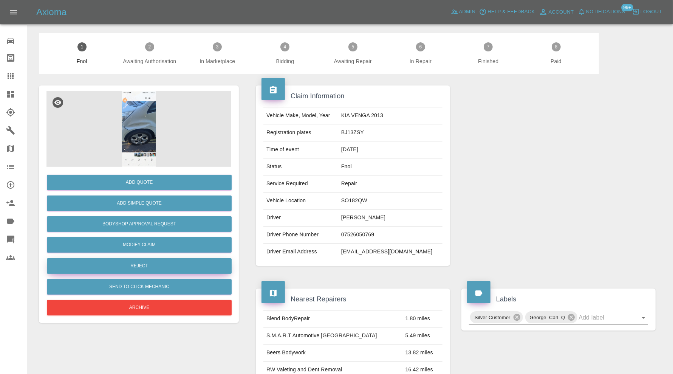
click at [181, 259] on button "Reject" at bounding box center [139, 265] width 185 height 15
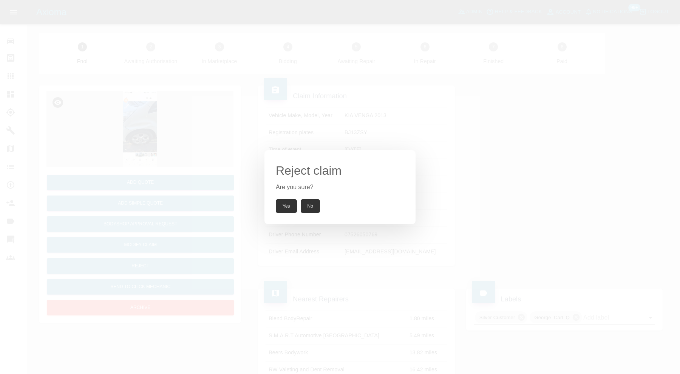
click at [279, 203] on button "Yes" at bounding box center [286, 206] width 21 height 14
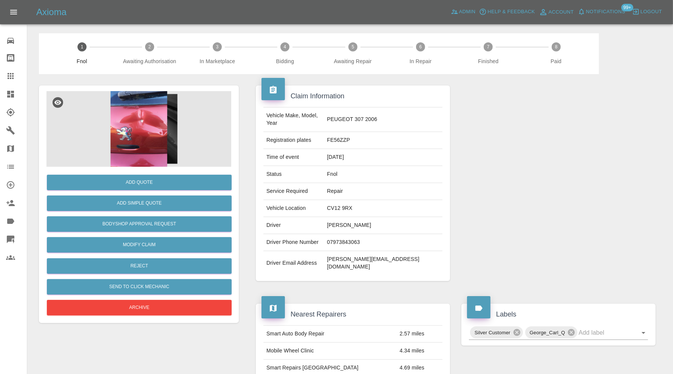
click at [131, 153] on img at bounding box center [138, 129] width 185 height 76
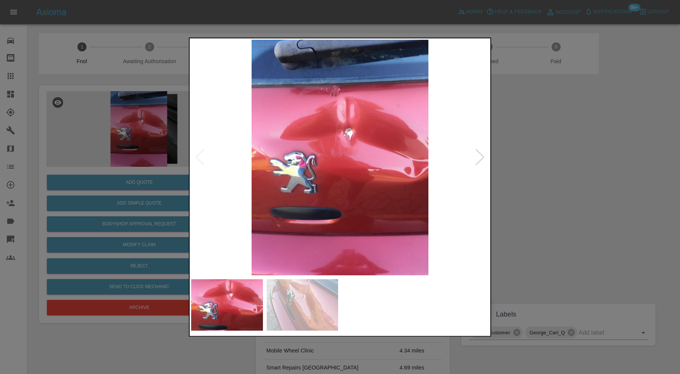
click at [299, 309] on img at bounding box center [303, 304] width 72 height 51
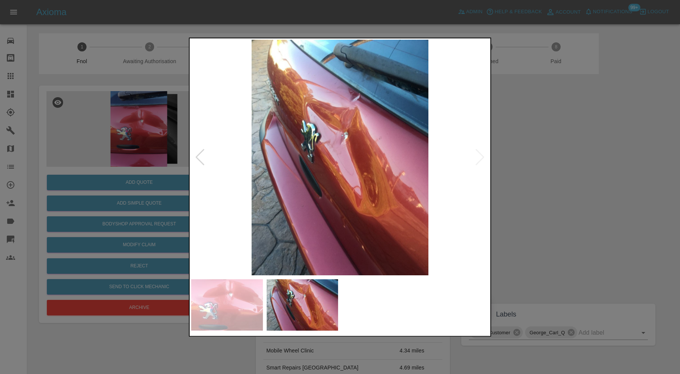
click at [539, 161] on div at bounding box center [340, 187] width 680 height 374
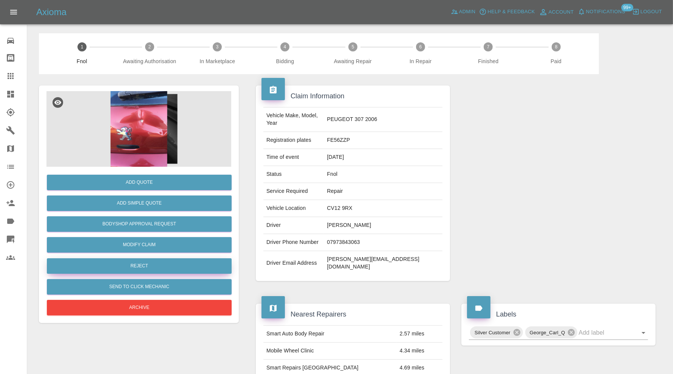
click at [185, 264] on button "Reject" at bounding box center [139, 265] width 185 height 15
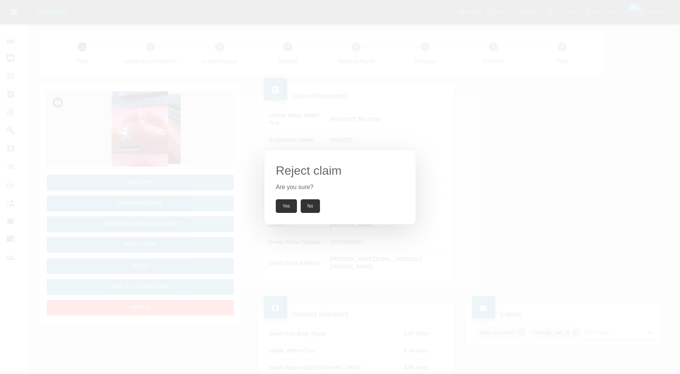
click at [281, 206] on button "Yes" at bounding box center [286, 206] width 21 height 14
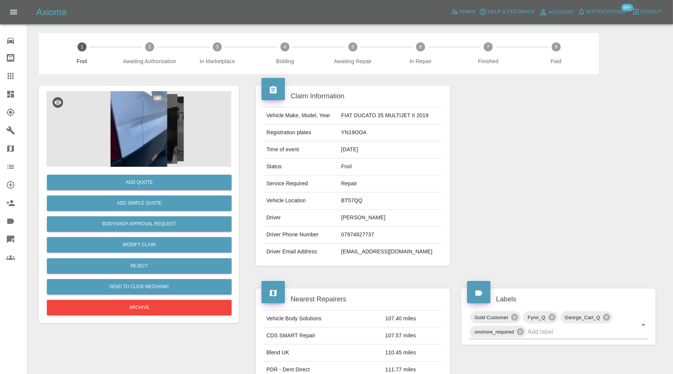
click at [138, 99] on img at bounding box center [138, 129] width 185 height 76
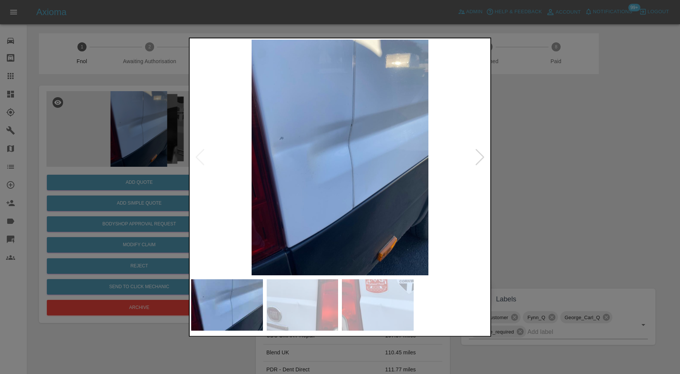
click at [293, 293] on img at bounding box center [303, 304] width 72 height 51
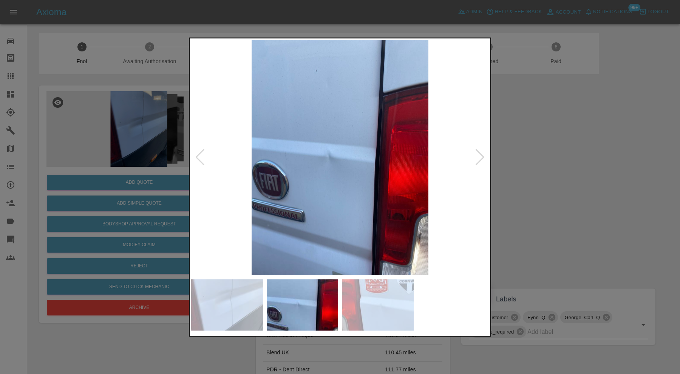
click at [364, 301] on img at bounding box center [378, 304] width 72 height 51
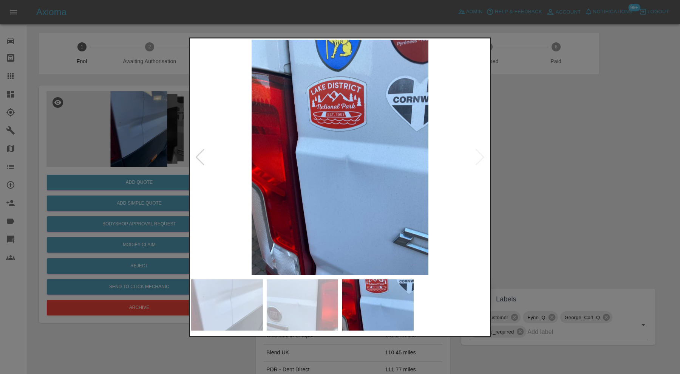
click at [301, 311] on img at bounding box center [303, 304] width 72 height 51
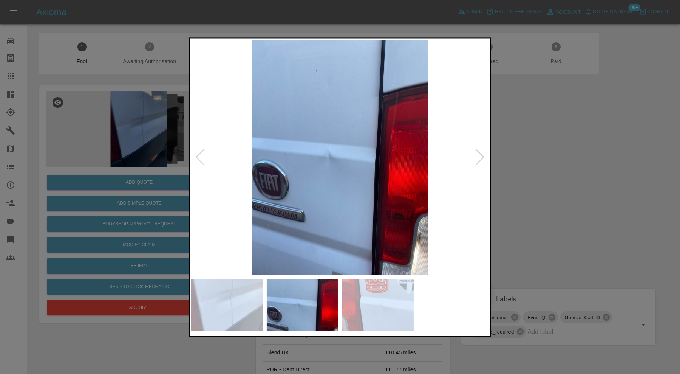
click at [249, 307] on img at bounding box center [227, 304] width 72 height 51
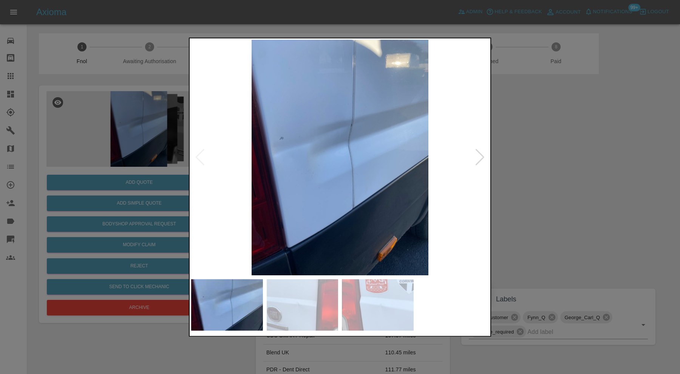
click at [523, 209] on div at bounding box center [340, 187] width 680 height 374
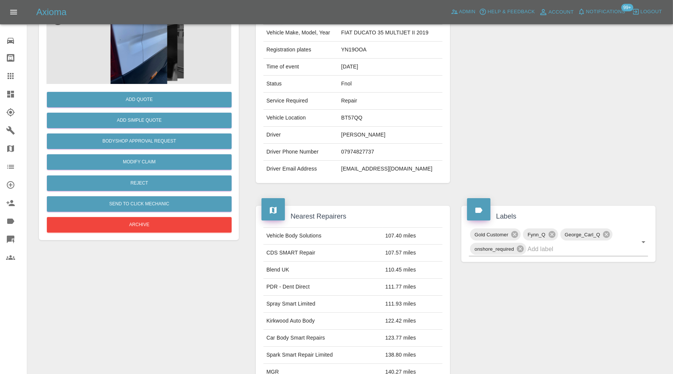
scroll to position [21, 0]
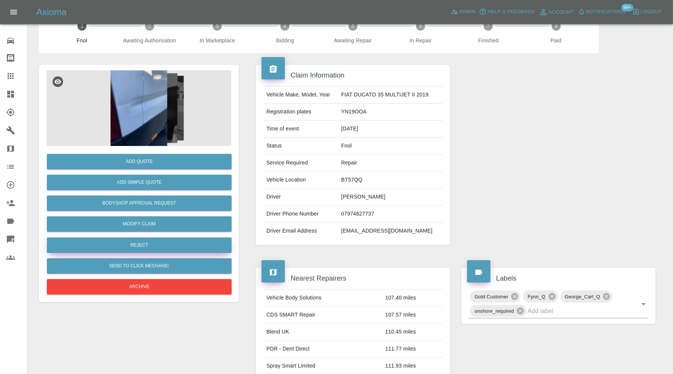
click at [202, 243] on button "Reject" at bounding box center [139, 244] width 185 height 15
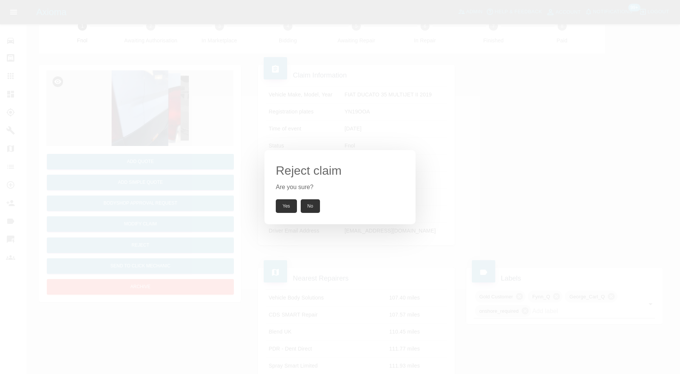
click at [283, 204] on button "Yes" at bounding box center [286, 206] width 21 height 14
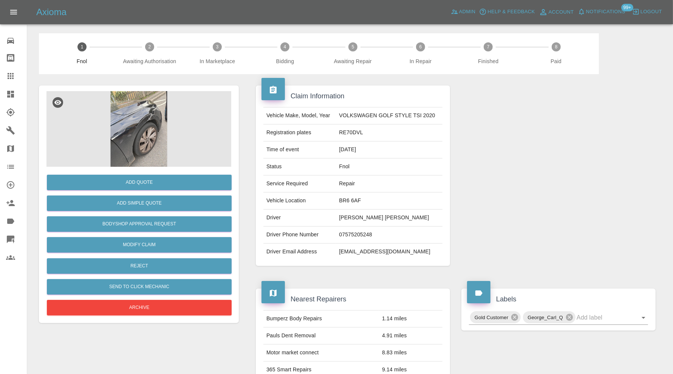
click at [138, 134] on img at bounding box center [138, 129] width 185 height 76
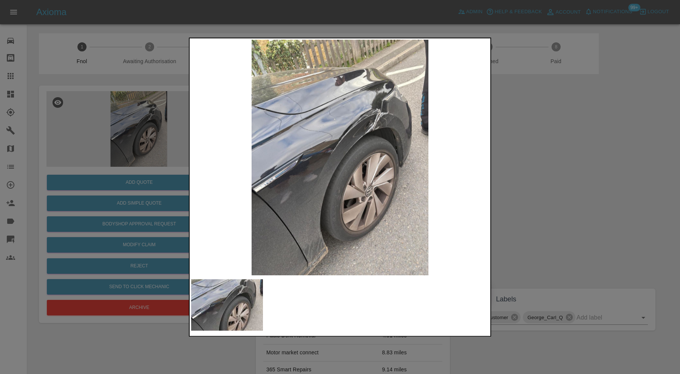
click at [380, 129] on img at bounding box center [340, 157] width 298 height 235
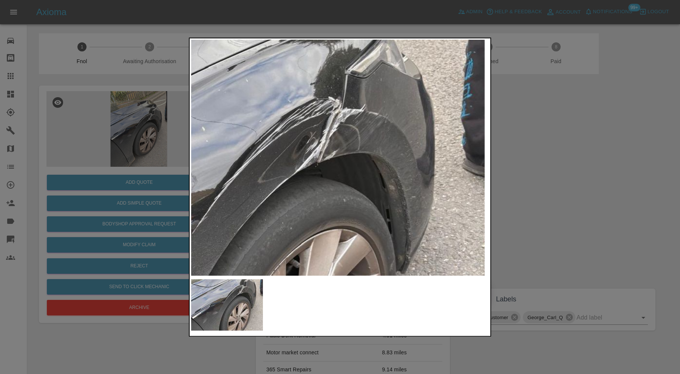
click at [390, 184] on img at bounding box center [220, 243] width 894 height 707
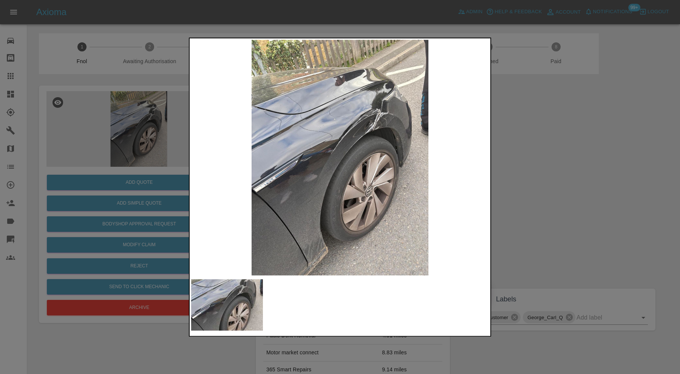
click at [583, 176] on div at bounding box center [340, 187] width 680 height 374
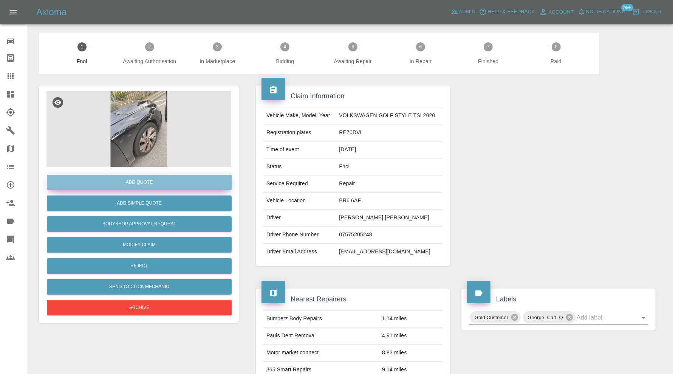
click at [171, 185] on button "Add Quote" at bounding box center [139, 182] width 185 height 15
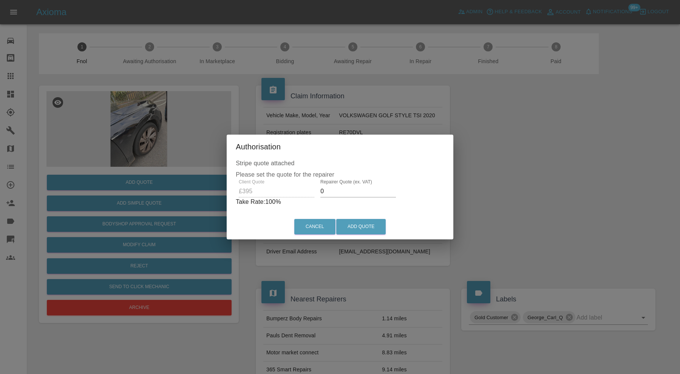
click at [351, 184] on label "Repairer Quote (ex. VAT)" at bounding box center [347, 181] width 52 height 6
click at [351, 185] on input "0" at bounding box center [359, 191] width 76 height 12
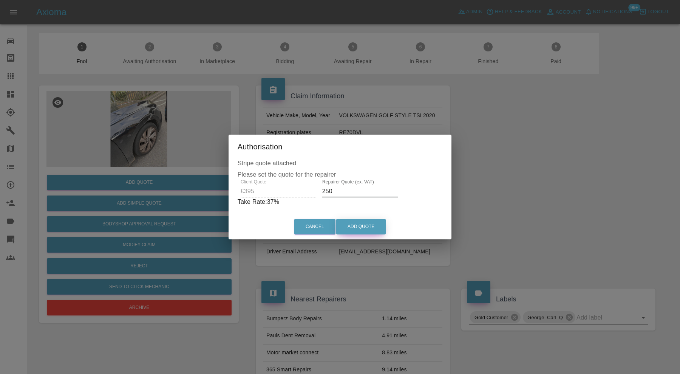
type input "250"
click at [356, 222] on button "Add Quote" at bounding box center [361, 226] width 50 height 15
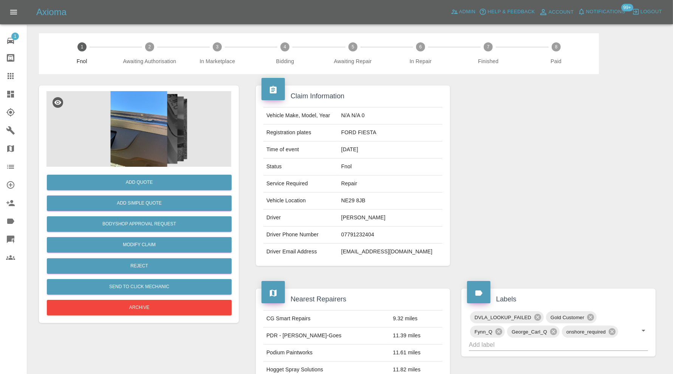
click at [139, 138] on img at bounding box center [138, 129] width 185 height 76
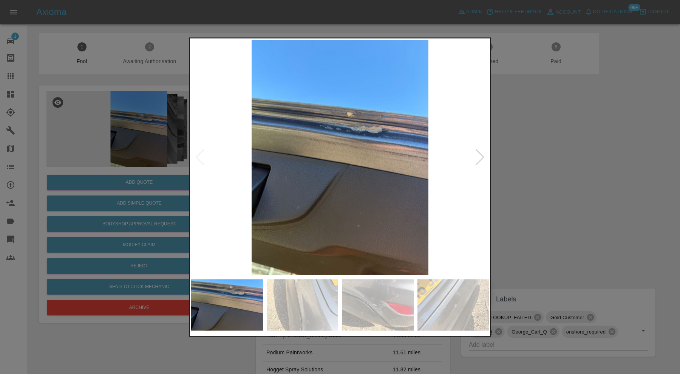
click at [483, 155] on div at bounding box center [480, 157] width 10 height 17
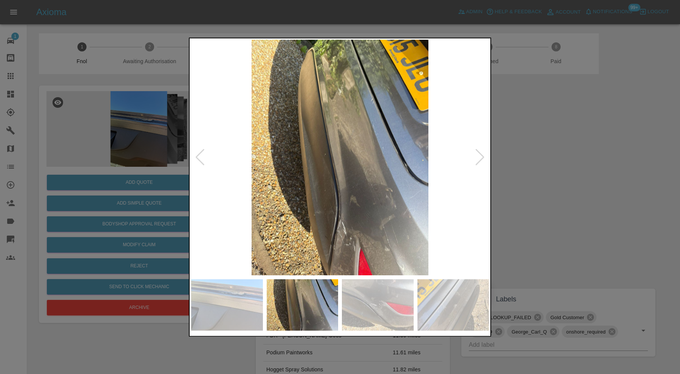
click at [483, 155] on div at bounding box center [480, 157] width 10 height 17
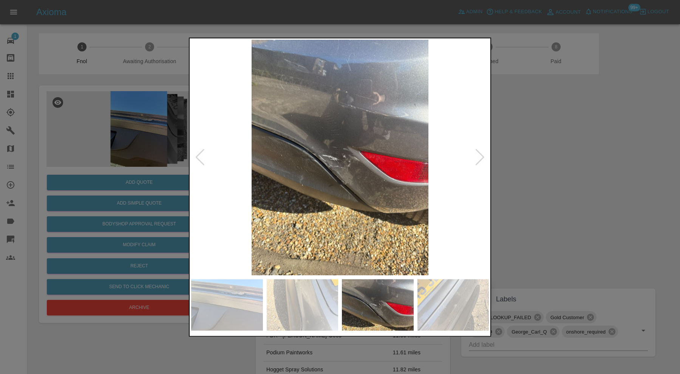
click at [483, 155] on div at bounding box center [480, 157] width 10 height 17
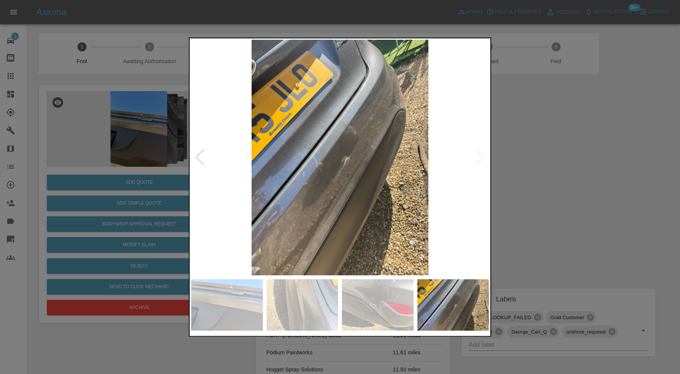
click at [483, 155] on img at bounding box center [340, 157] width 298 height 235
click at [550, 170] on div at bounding box center [340, 187] width 680 height 374
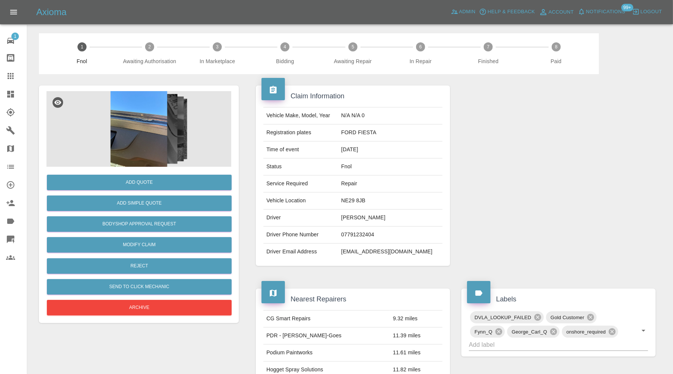
click at [154, 121] on img at bounding box center [138, 129] width 185 height 76
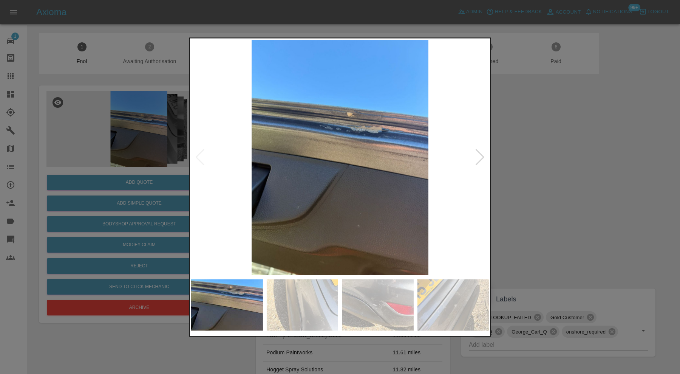
click at [480, 155] on div at bounding box center [480, 157] width 10 height 17
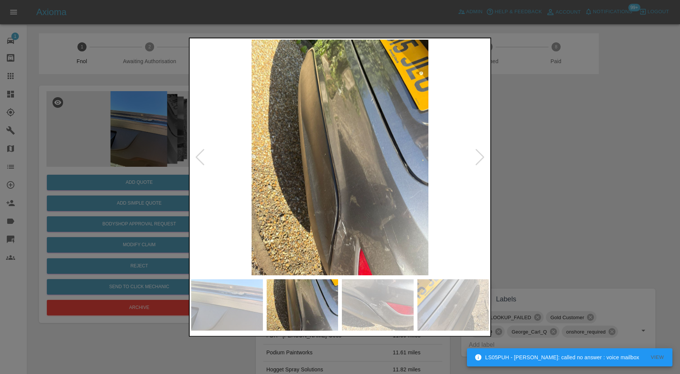
click at [480, 155] on div at bounding box center [480, 157] width 10 height 17
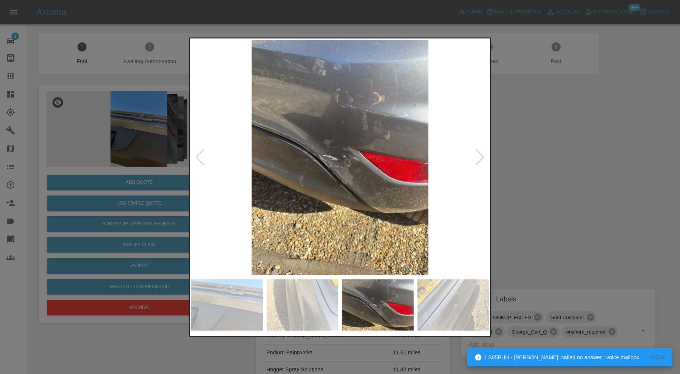
click at [355, 167] on img at bounding box center [340, 157] width 298 height 235
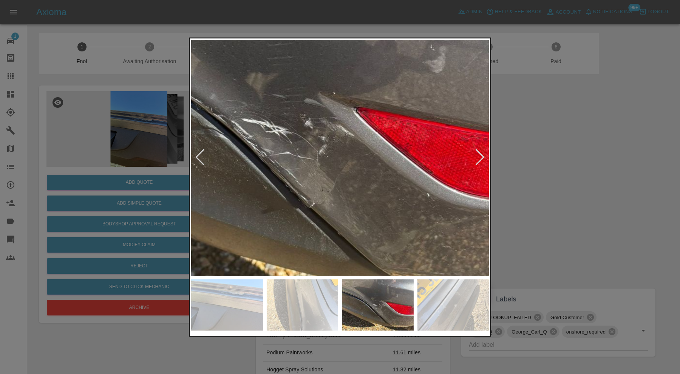
click at [535, 171] on div at bounding box center [340, 187] width 680 height 374
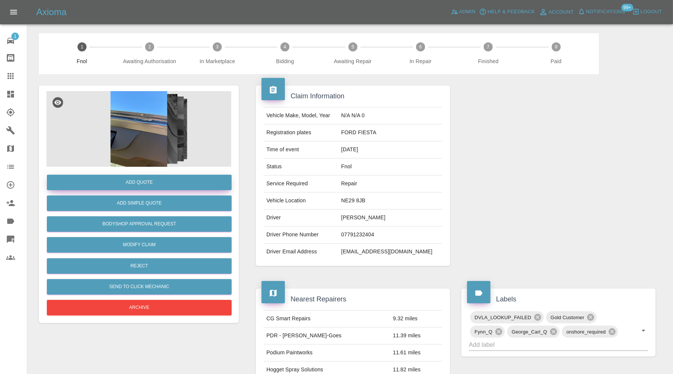
click at [173, 178] on button "Add Quote" at bounding box center [139, 182] width 185 height 15
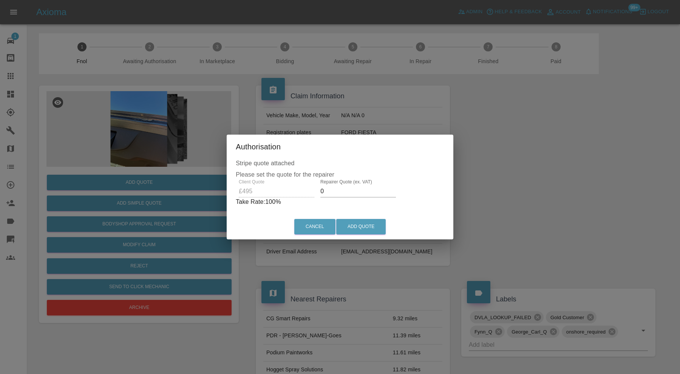
click at [340, 187] on input "0" at bounding box center [359, 191] width 76 height 12
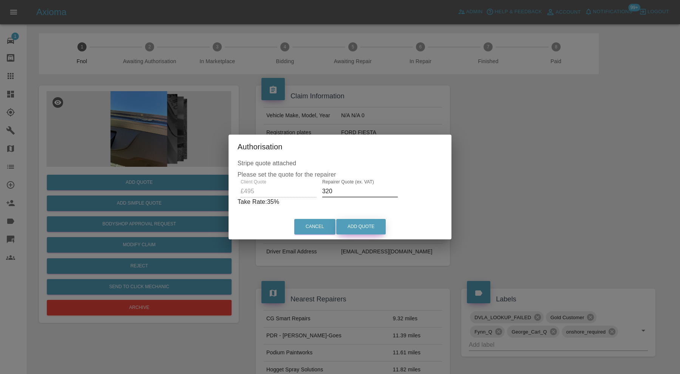
type input "320"
click at [374, 224] on button "Add Quote" at bounding box center [361, 226] width 50 height 15
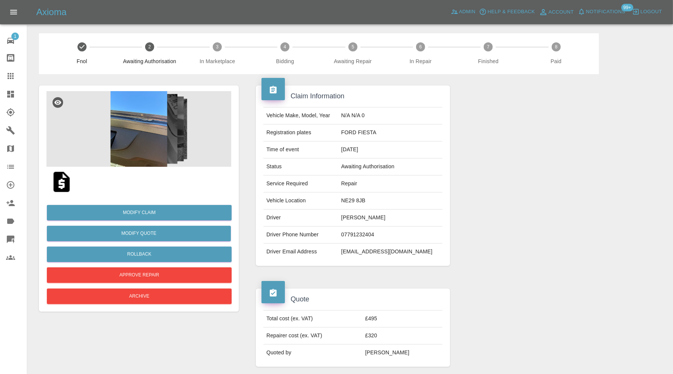
click at [6, 90] on icon at bounding box center [10, 94] width 9 height 9
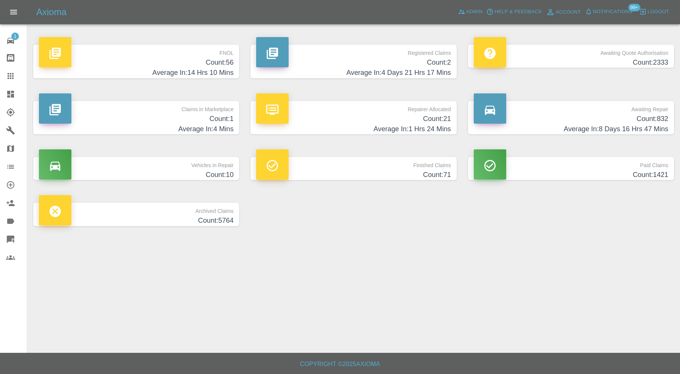
click at [404, 165] on p "Finished Claims" at bounding box center [353, 163] width 195 height 13
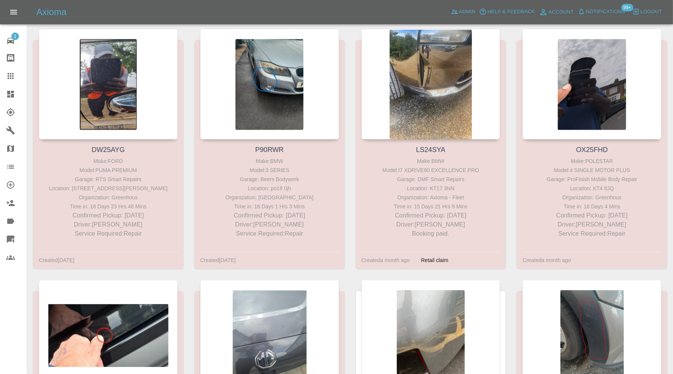
scroll to position [385, 0]
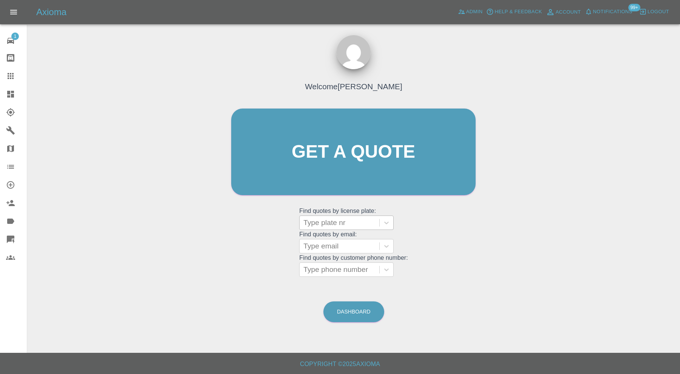
click at [336, 215] on div "Type plate nr" at bounding box center [346, 222] width 95 height 14
type input "ds25"
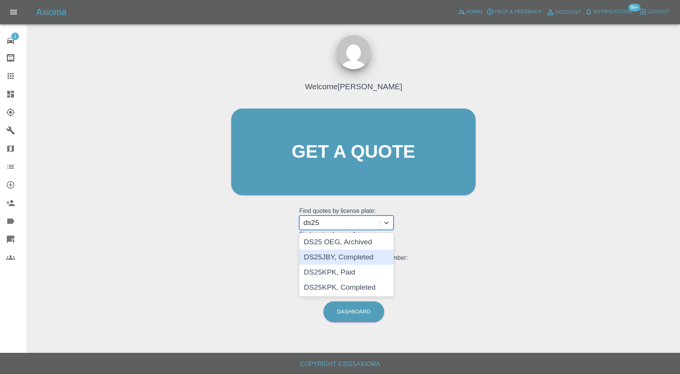
click at [369, 257] on div "DS25JBY, Completed" at bounding box center [346, 256] width 95 height 15
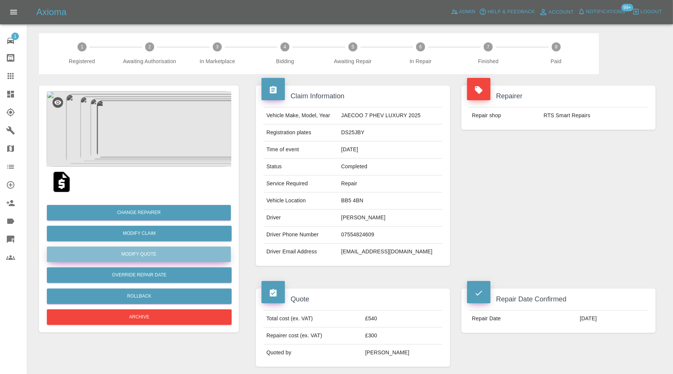
click at [201, 254] on button "Modify Quote" at bounding box center [139, 253] width 184 height 15
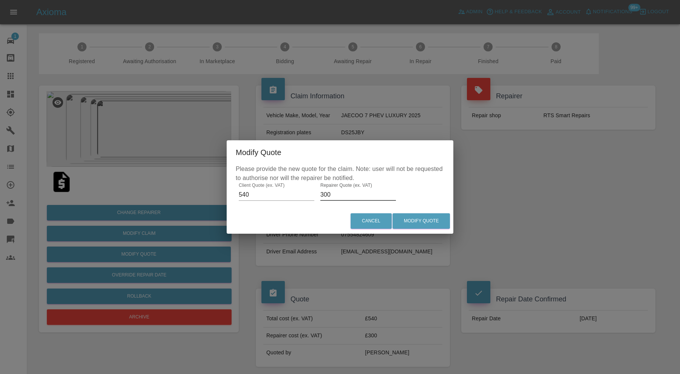
drag, startPoint x: 337, startPoint y: 195, endPoint x: 307, endPoint y: 193, distance: 30.7
click at [307, 193] on div "Please provide the new quote for the claim. Note: user will not be requested to…" at bounding box center [340, 186] width 227 height 44
type input "180"
click at [417, 218] on button "Modify Quote" at bounding box center [421, 220] width 57 height 15
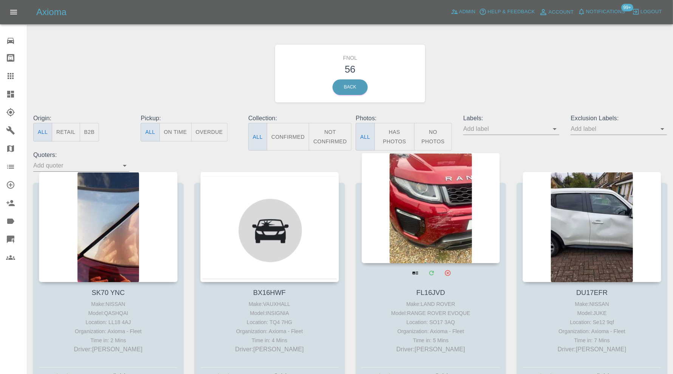
click at [436, 220] on div at bounding box center [431, 208] width 139 height 110
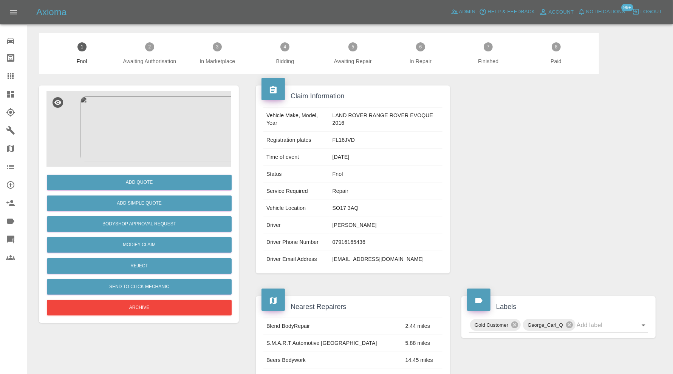
click at [98, 124] on img at bounding box center [138, 129] width 185 height 76
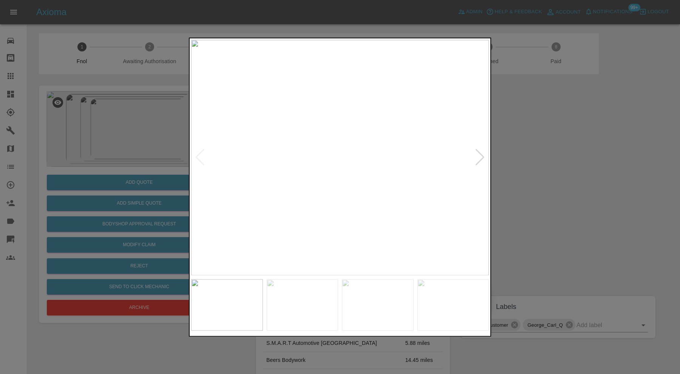
click at [480, 155] on div at bounding box center [480, 157] width 10 height 17
click at [200, 159] on div at bounding box center [200, 157] width 10 height 17
click at [200, 159] on img at bounding box center [340, 157] width 298 height 235
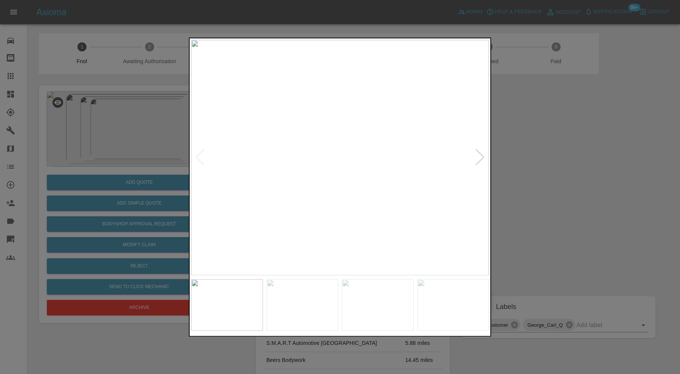
click at [480, 156] on div at bounding box center [480, 157] width 10 height 17
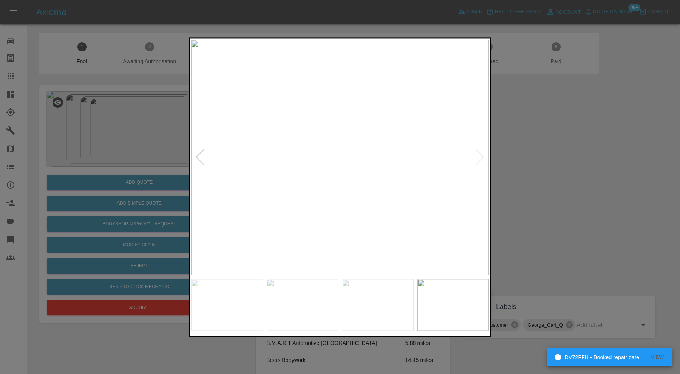
click at [545, 157] on div at bounding box center [340, 187] width 680 height 374
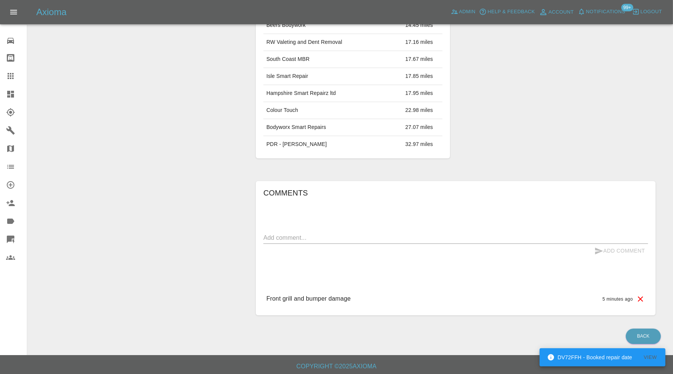
scroll to position [83, 0]
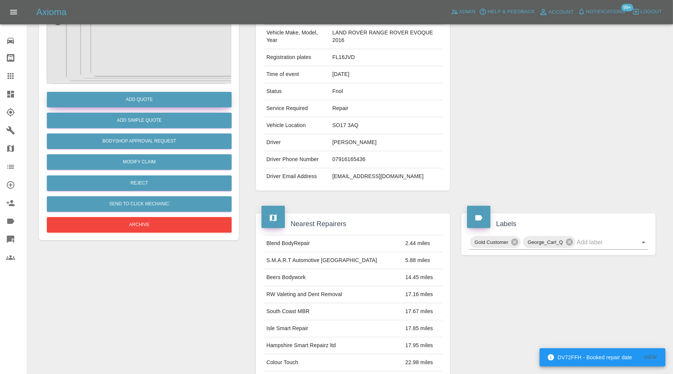
click at [166, 97] on button "Add Quote" at bounding box center [139, 99] width 185 height 15
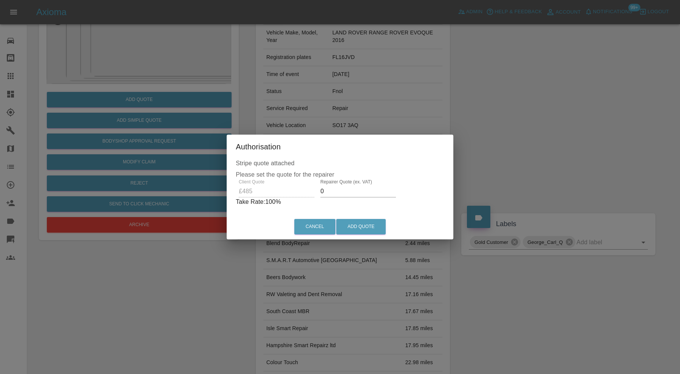
click at [337, 192] on input "0" at bounding box center [359, 191] width 76 height 12
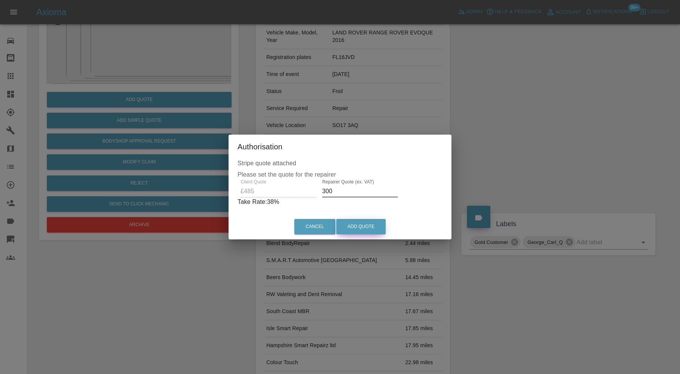
type input "300"
click at [371, 221] on button "Add Quote" at bounding box center [361, 226] width 50 height 15
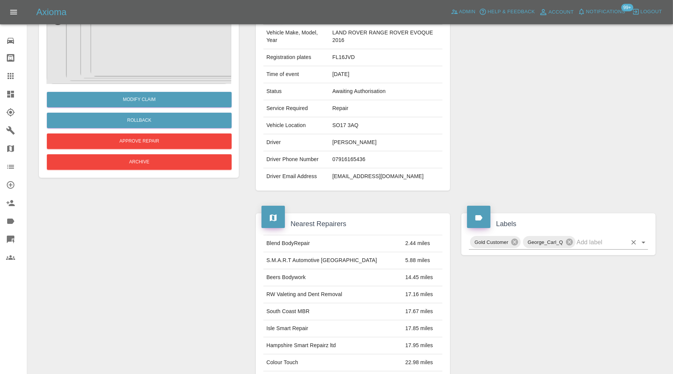
scroll to position [0, 0]
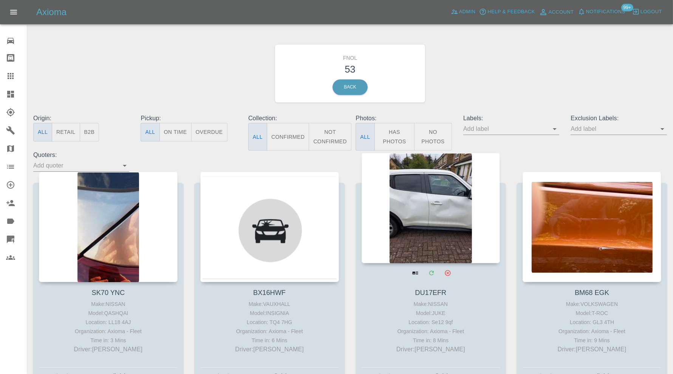
click at [444, 208] on div at bounding box center [431, 208] width 139 height 110
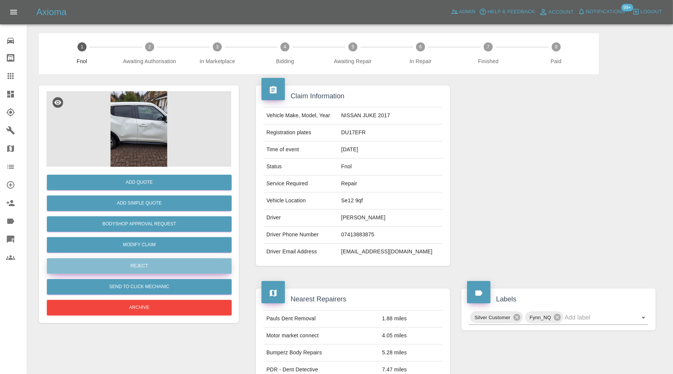
click at [145, 264] on button "Reject" at bounding box center [139, 265] width 185 height 15
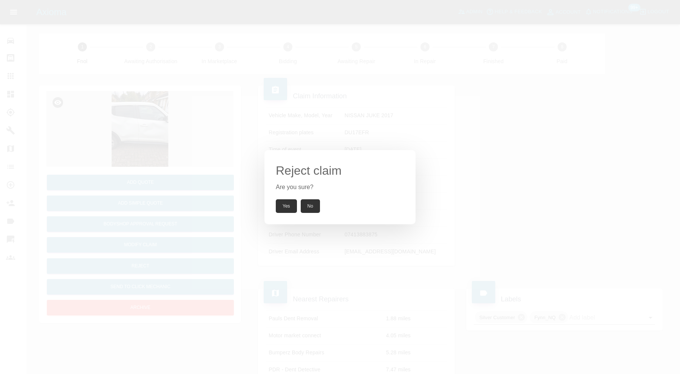
click at [285, 207] on button "Yes" at bounding box center [286, 206] width 21 height 14
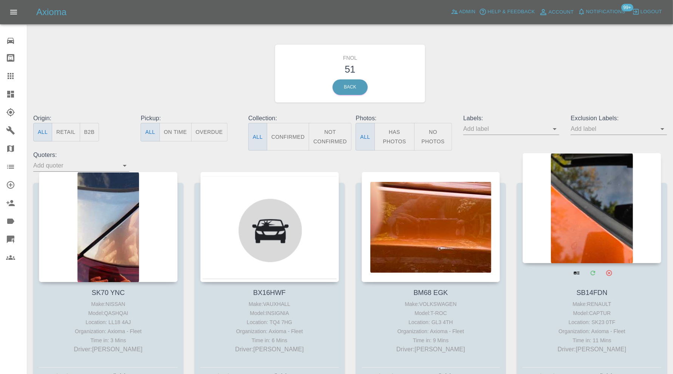
click at [592, 218] on div at bounding box center [592, 208] width 139 height 110
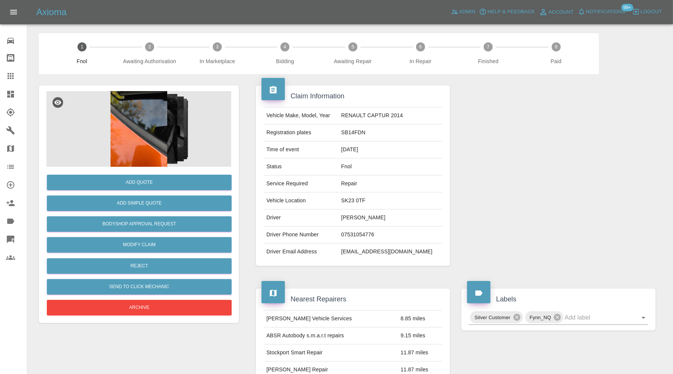
click at [130, 142] on img at bounding box center [138, 129] width 185 height 76
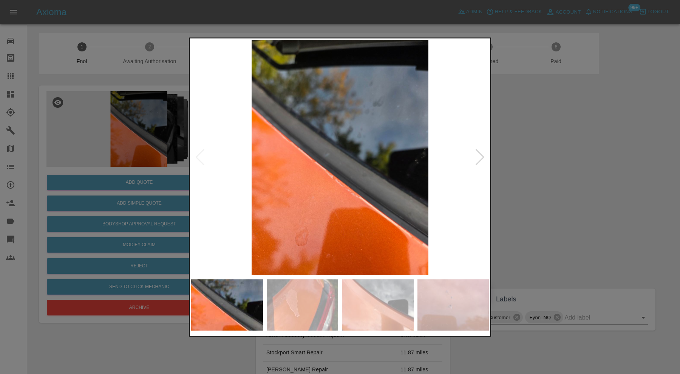
click at [484, 155] on div at bounding box center [480, 157] width 10 height 17
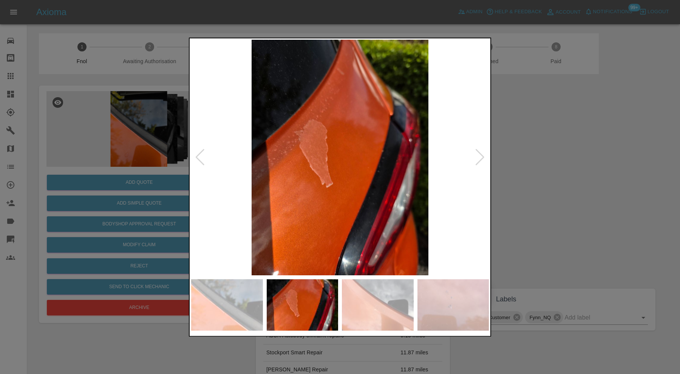
click at [484, 155] on div at bounding box center [480, 157] width 10 height 17
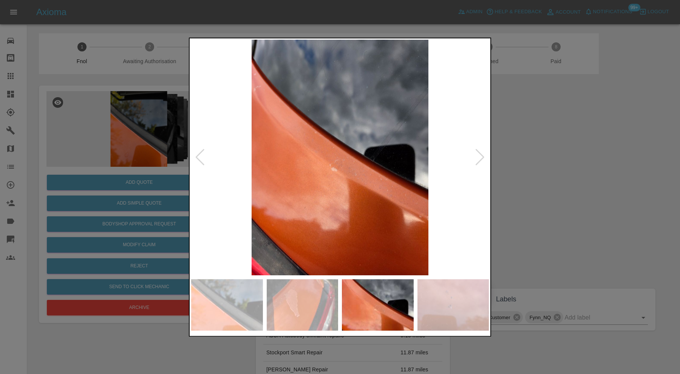
click at [484, 155] on div at bounding box center [480, 157] width 10 height 17
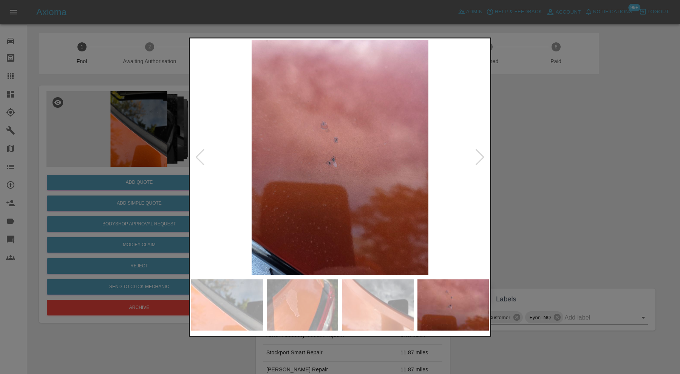
click at [484, 155] on div at bounding box center [480, 157] width 10 height 17
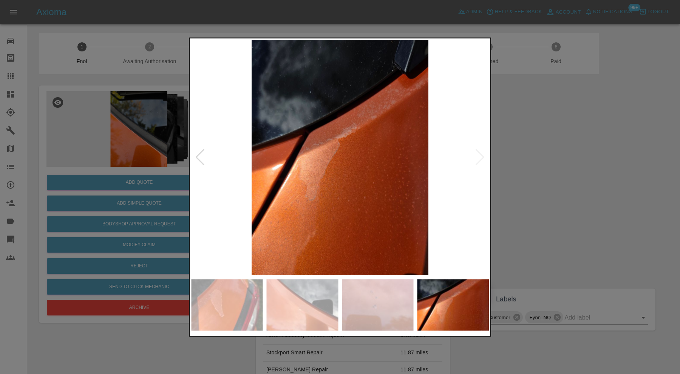
click at [484, 155] on img at bounding box center [340, 157] width 298 height 235
click at [571, 157] on div at bounding box center [340, 187] width 680 height 374
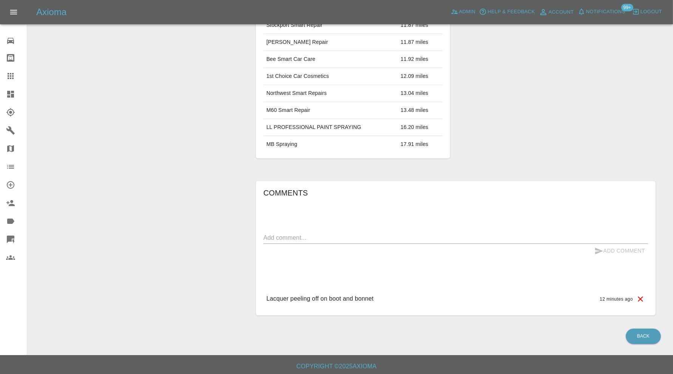
scroll to position [12, 0]
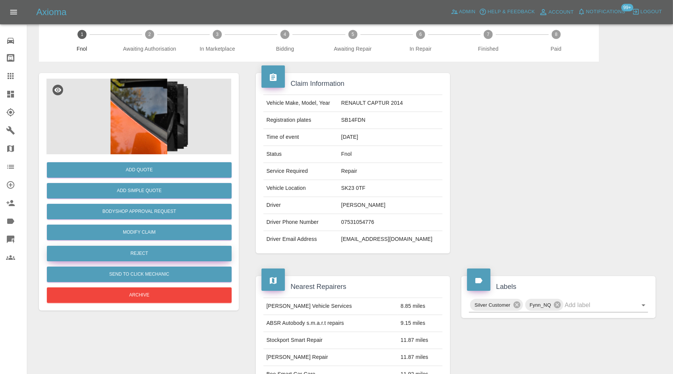
click at [181, 253] on button "Reject" at bounding box center [139, 253] width 185 height 15
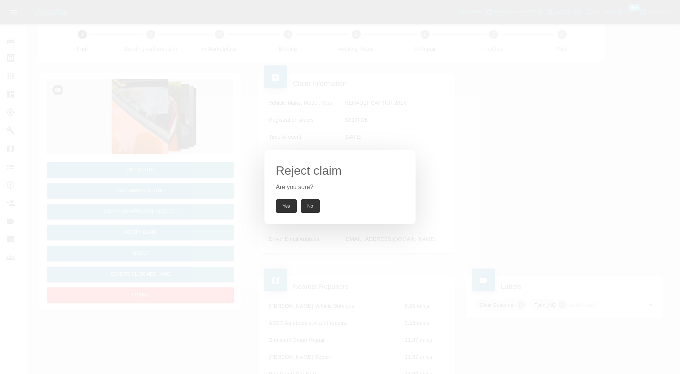
click at [289, 203] on button "Yes" at bounding box center [286, 206] width 21 height 14
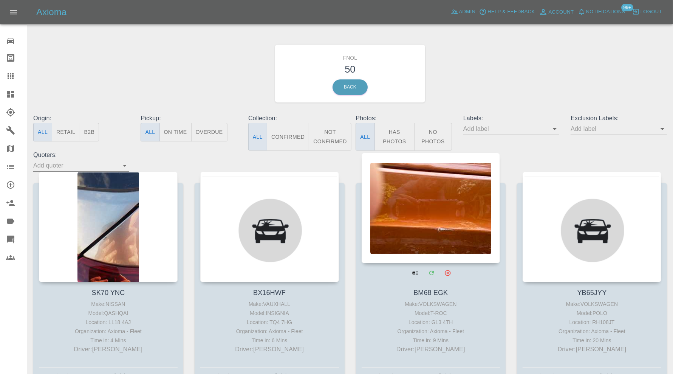
click at [434, 196] on div at bounding box center [431, 208] width 139 height 110
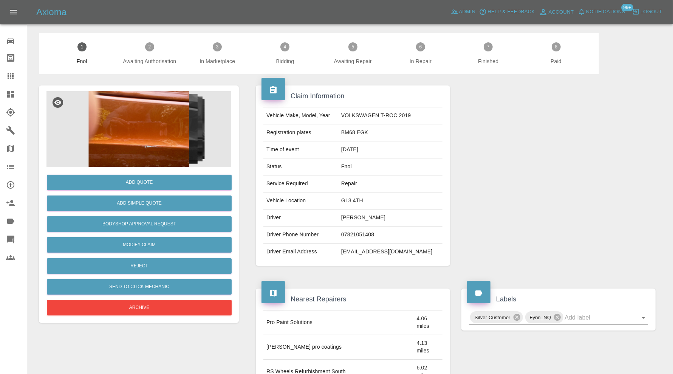
click at [164, 138] on img at bounding box center [138, 129] width 185 height 76
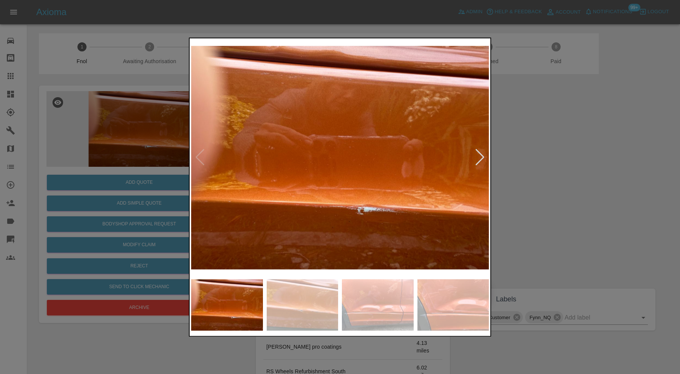
click at [480, 155] on div at bounding box center [480, 157] width 10 height 17
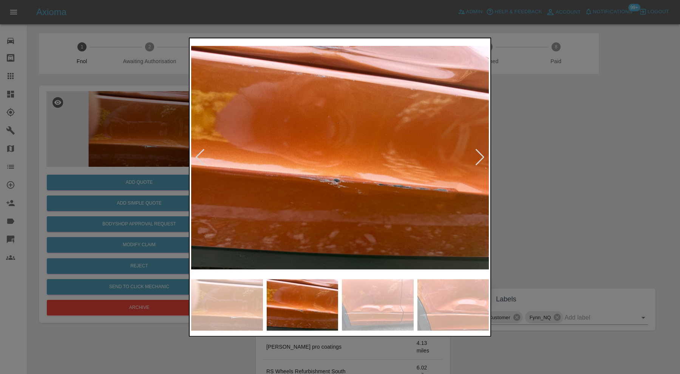
click at [480, 155] on div at bounding box center [480, 157] width 10 height 17
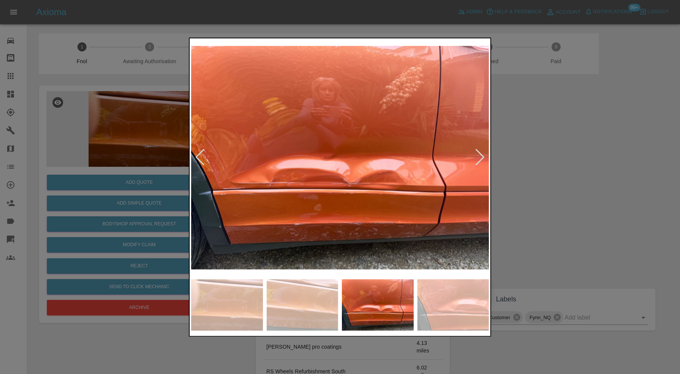
click at [535, 153] on div at bounding box center [340, 187] width 680 height 374
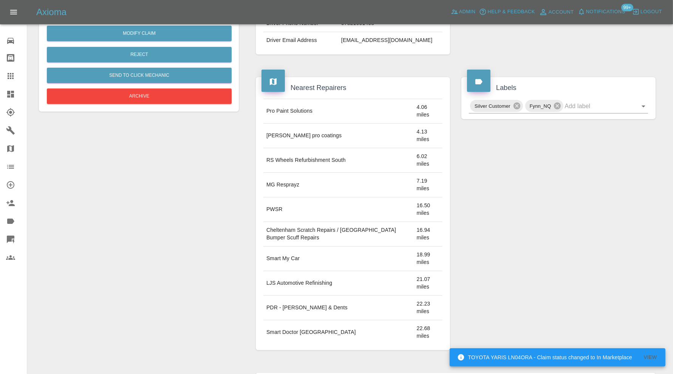
scroll to position [121, 0]
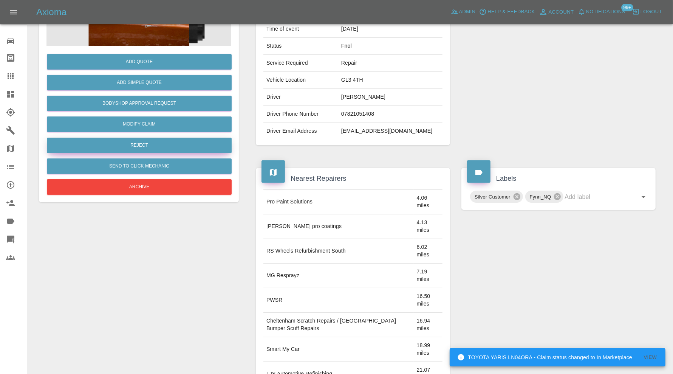
click at [159, 140] on button "Reject" at bounding box center [139, 145] width 185 height 15
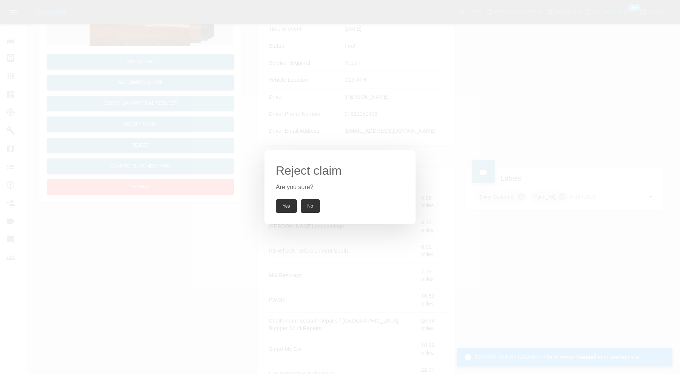
click at [283, 202] on button "Yes" at bounding box center [286, 206] width 21 height 14
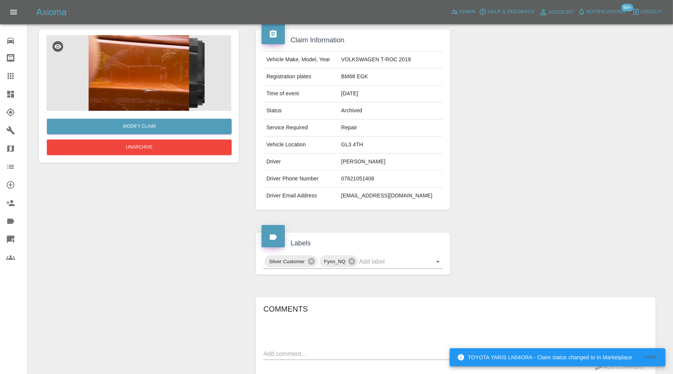
scroll to position [0, 0]
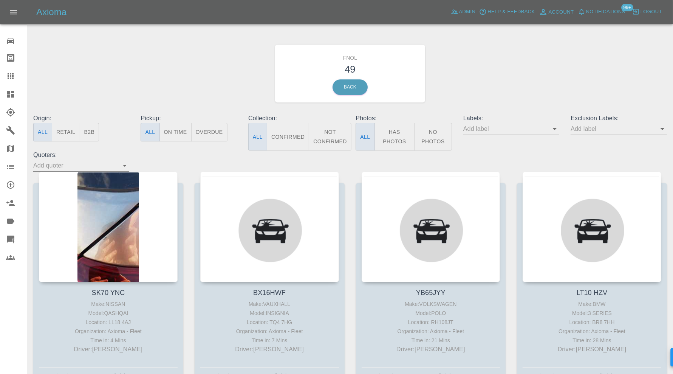
click at [557, 127] on icon "Open" at bounding box center [554, 128] width 9 height 9
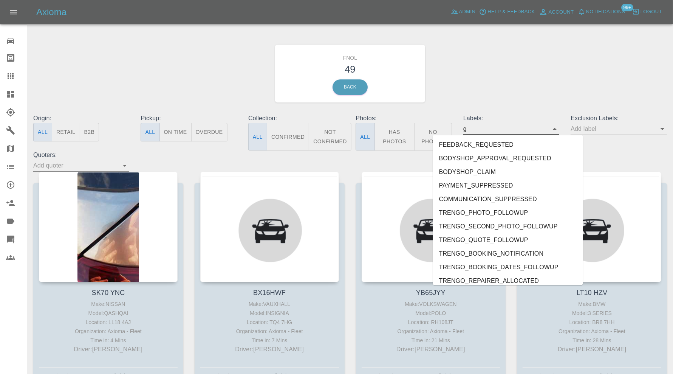
type input "ge"
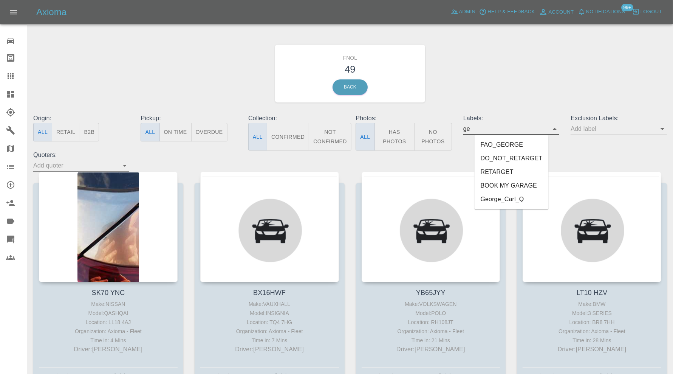
click at [515, 197] on li "George_Carl_Q" at bounding box center [512, 200] width 74 height 14
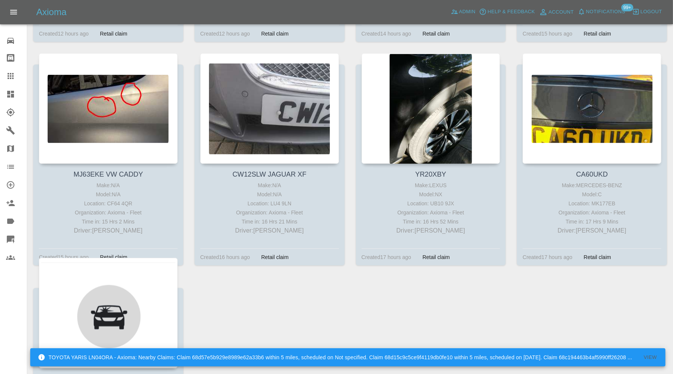
scroll to position [309, 0]
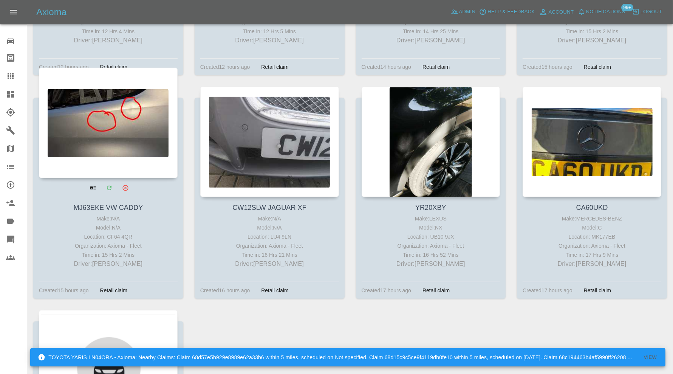
click at [123, 134] on div at bounding box center [108, 123] width 139 height 110
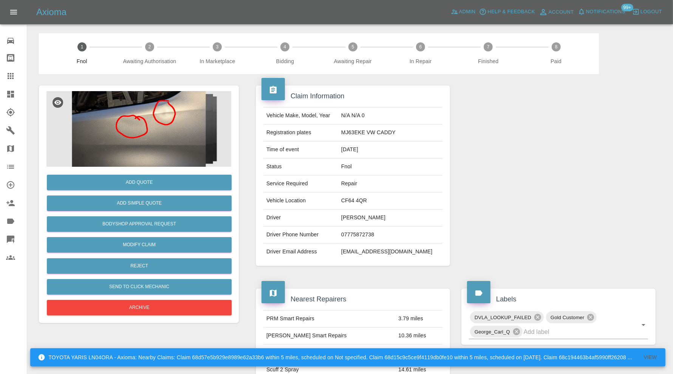
click at [160, 139] on img at bounding box center [138, 129] width 185 height 76
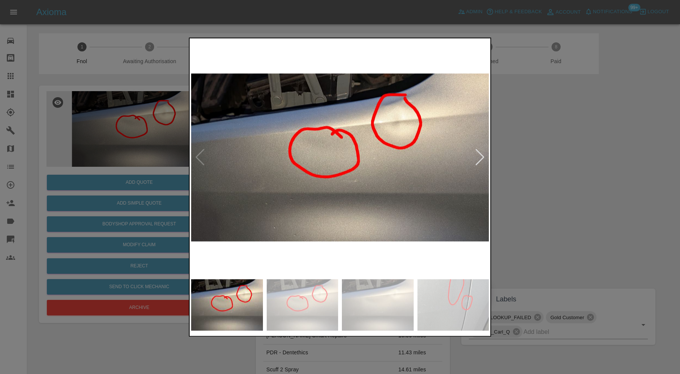
click at [482, 155] on div at bounding box center [480, 157] width 10 height 17
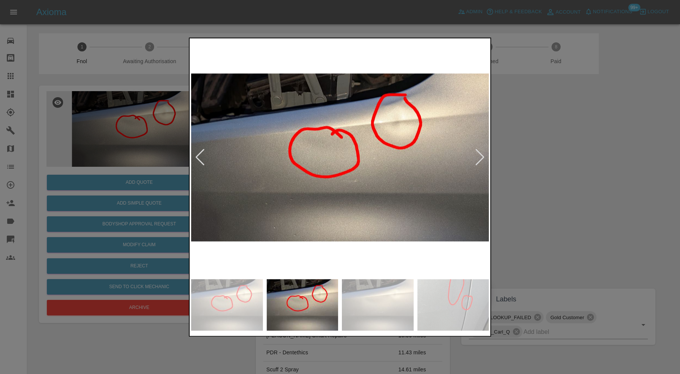
click at [481, 155] on div at bounding box center [480, 157] width 10 height 17
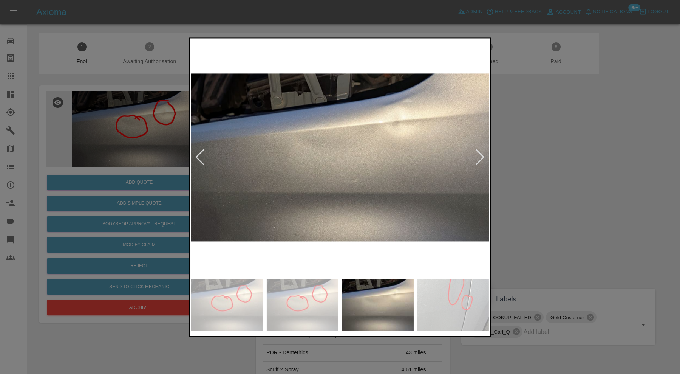
click at [481, 155] on div at bounding box center [480, 157] width 10 height 17
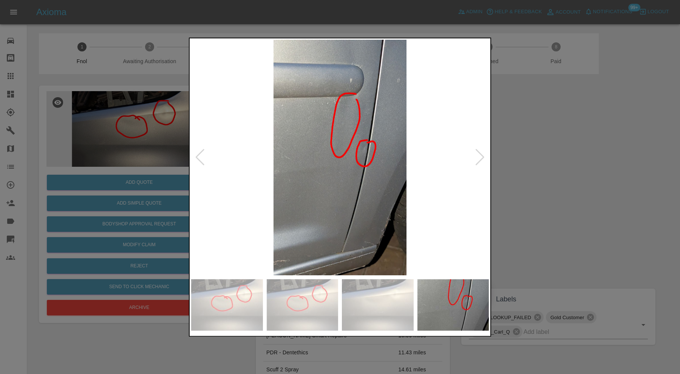
click at [481, 155] on div at bounding box center [480, 157] width 10 height 17
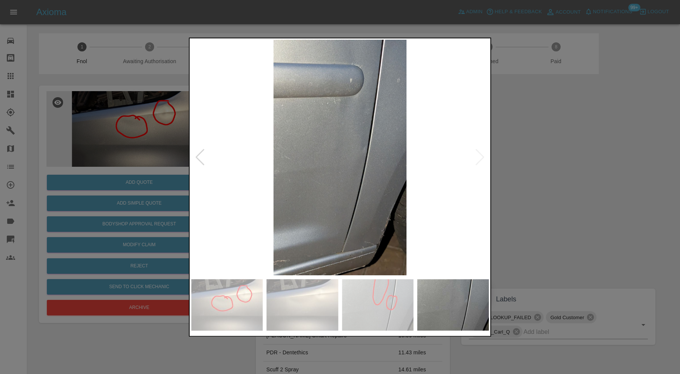
click at [481, 155] on img at bounding box center [340, 157] width 298 height 235
click at [529, 155] on div at bounding box center [340, 187] width 680 height 374
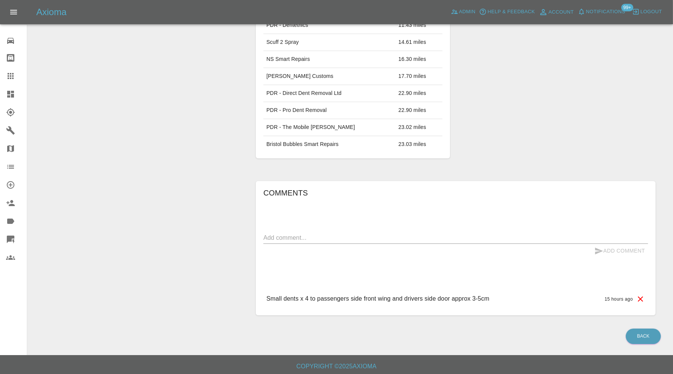
scroll to position [12, 0]
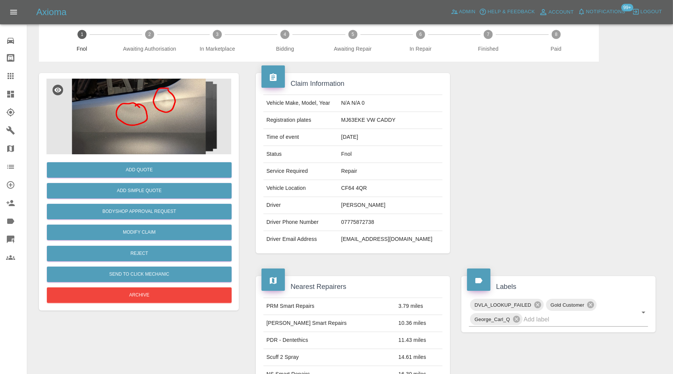
click at [171, 117] on img at bounding box center [138, 117] width 185 height 76
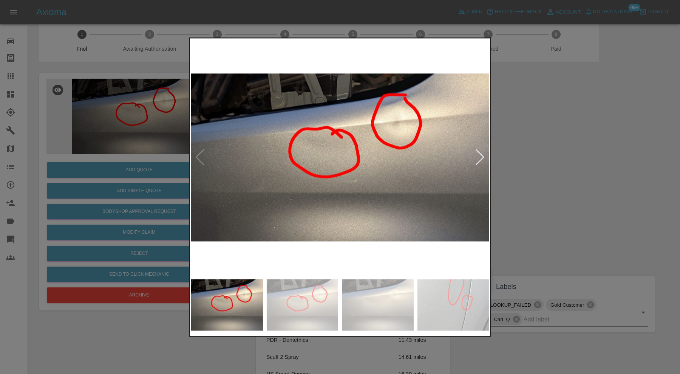
click at [518, 160] on div at bounding box center [340, 187] width 680 height 374
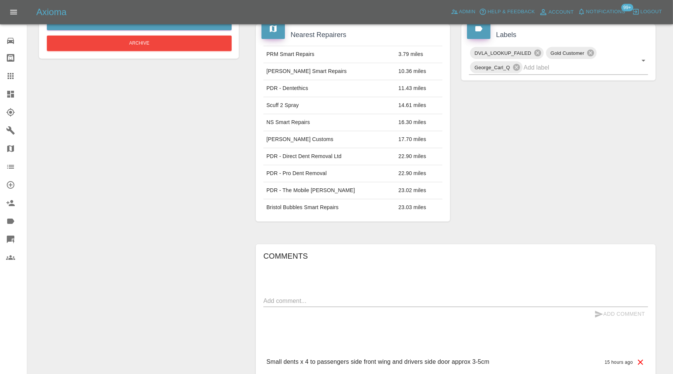
scroll to position [0, 0]
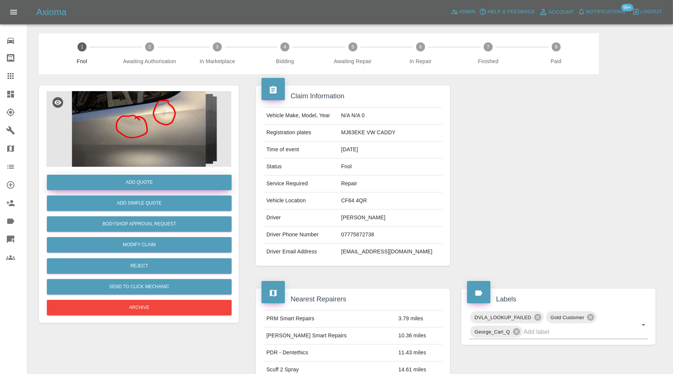
click at [171, 179] on button "Add Quote" at bounding box center [139, 182] width 185 height 15
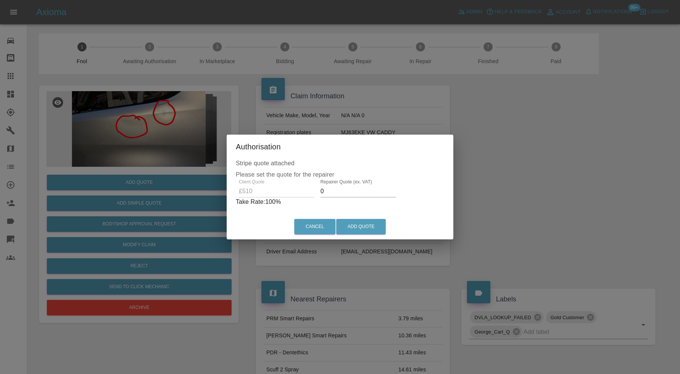
click at [342, 191] on input "0" at bounding box center [359, 191] width 76 height 12
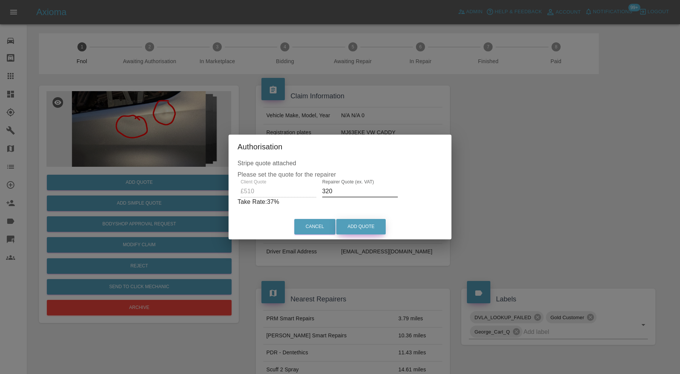
type input "320"
click at [358, 223] on button "Add Quote" at bounding box center [361, 226] width 50 height 15
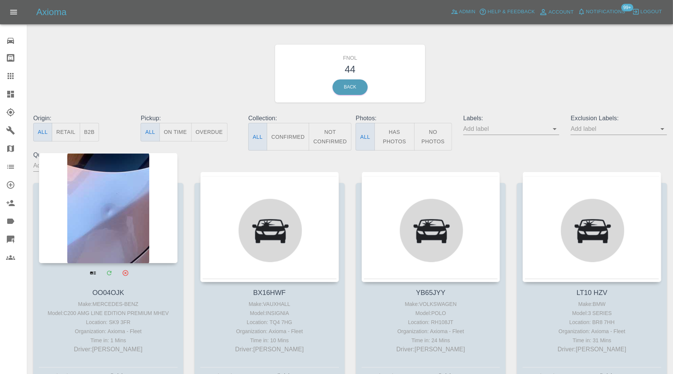
click at [115, 211] on div at bounding box center [108, 208] width 139 height 110
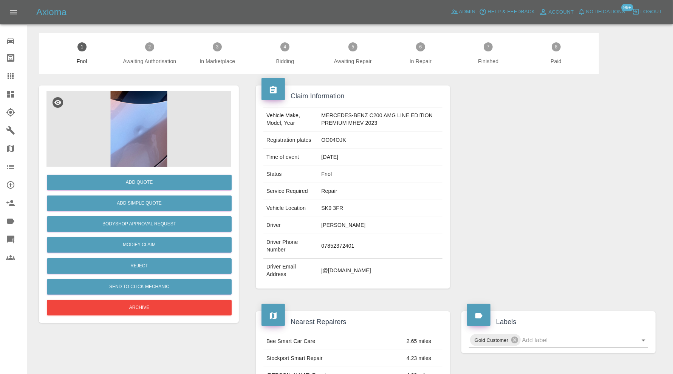
click at [140, 136] on img at bounding box center [138, 129] width 185 height 76
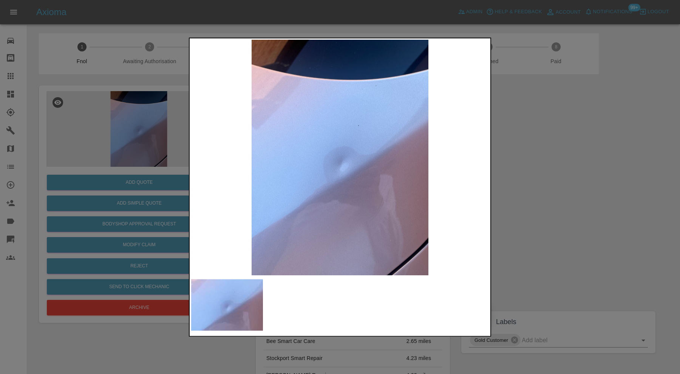
click at [544, 164] on div at bounding box center [340, 187] width 680 height 374
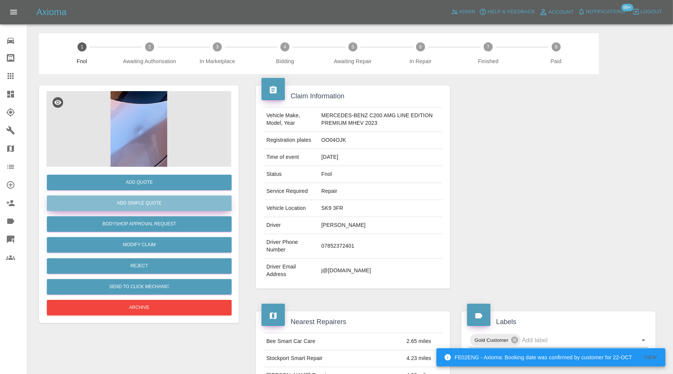
click at [164, 205] on button "Add Simple Quote" at bounding box center [139, 202] width 185 height 15
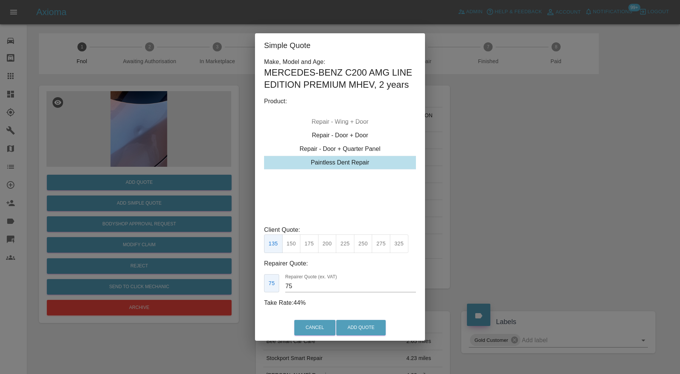
click at [345, 238] on button "225" at bounding box center [345, 243] width 19 height 19
click at [319, 282] on input "125" at bounding box center [352, 286] width 127 height 12
click at [327, 243] on button "200" at bounding box center [327, 243] width 19 height 19
click at [319, 287] on input "100" at bounding box center [352, 286] width 127 height 12
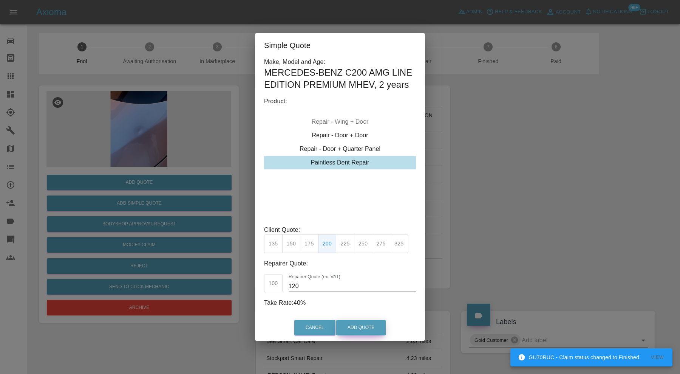
type input "120"
click at [367, 325] on button "Add Quote" at bounding box center [361, 327] width 50 height 15
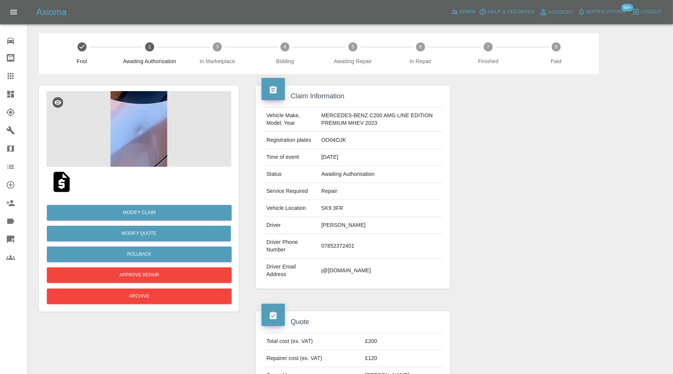
click at [14, 92] on icon at bounding box center [10, 94] width 9 height 9
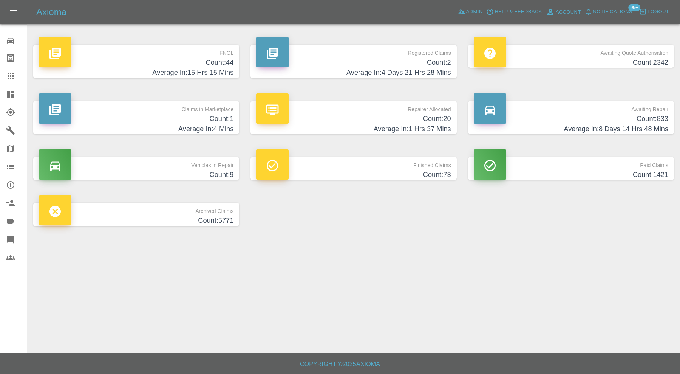
click at [211, 116] on h4 "Count: 1" at bounding box center [136, 119] width 195 height 10
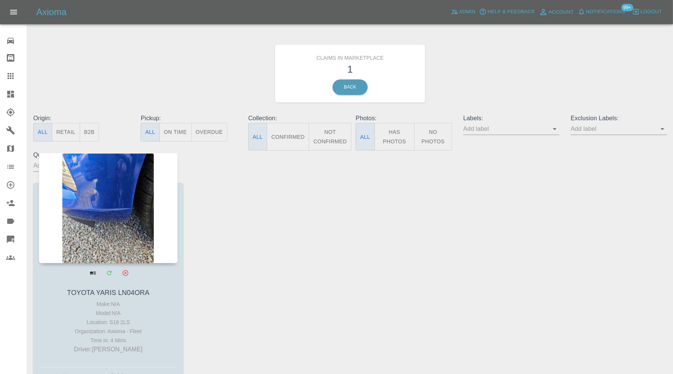
click at [132, 207] on div at bounding box center [108, 208] width 139 height 110
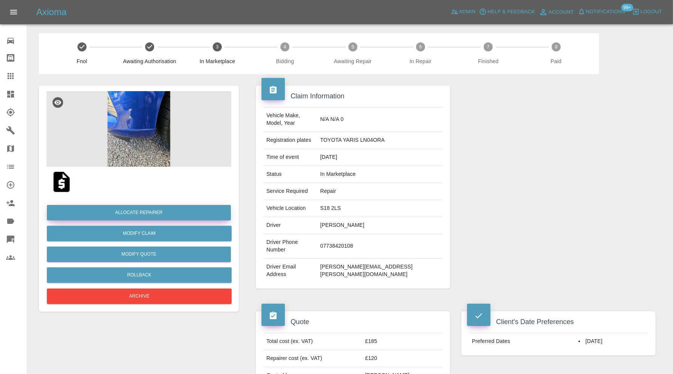
click at [195, 208] on button "Allocate Repairer" at bounding box center [139, 212] width 184 height 15
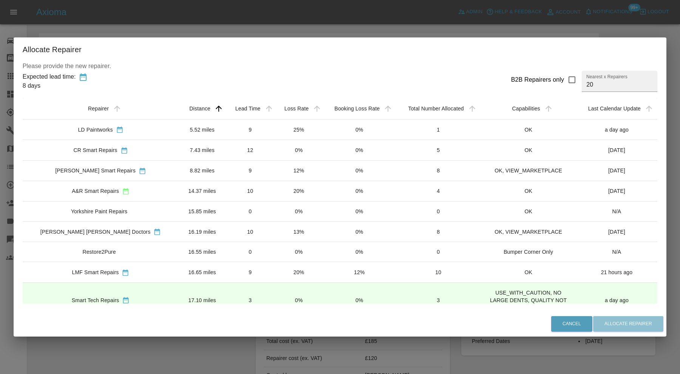
click at [198, 167] on td "8.82 miles" at bounding box center [202, 170] width 47 height 20
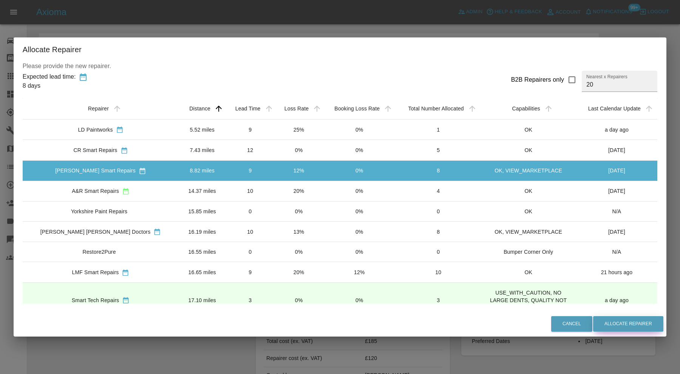
click at [596, 321] on button "Allocate Repairer" at bounding box center [628, 323] width 70 height 15
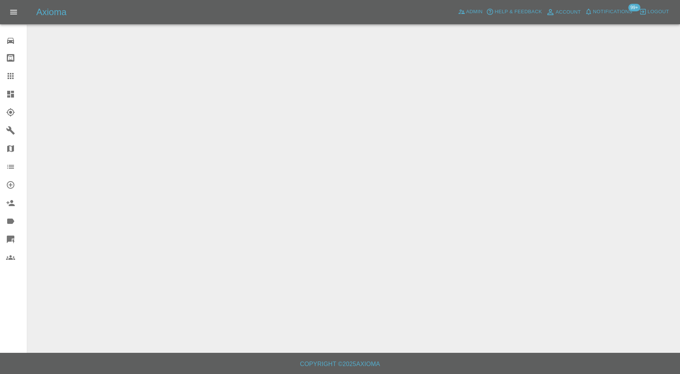
click at [12, 93] on icon at bounding box center [10, 94] width 9 height 9
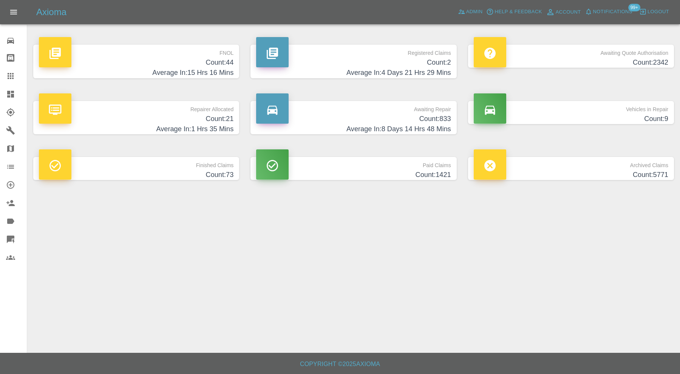
click at [156, 68] on h4 "Average In: 15 Hrs 16 Mins" at bounding box center [136, 73] width 195 height 10
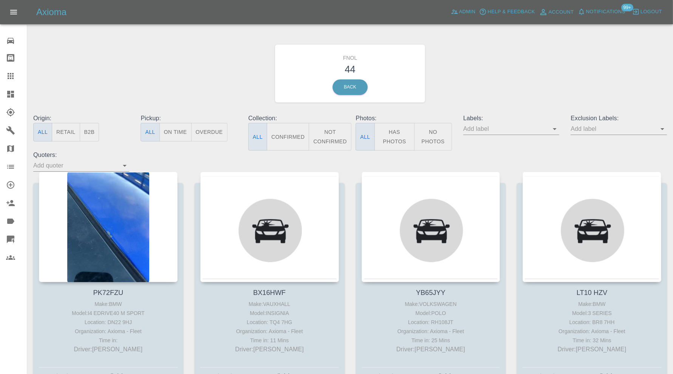
click at [507, 123] on input "text" at bounding box center [505, 129] width 85 height 12
type input "geo"
click at [510, 156] on li "George_Carl_Q" at bounding box center [512, 159] width 56 height 14
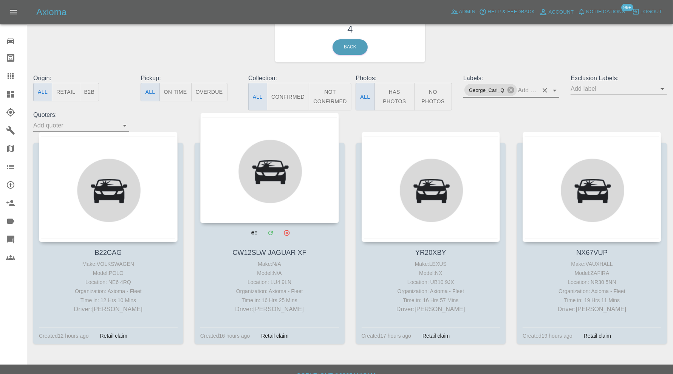
scroll to position [51, 0]
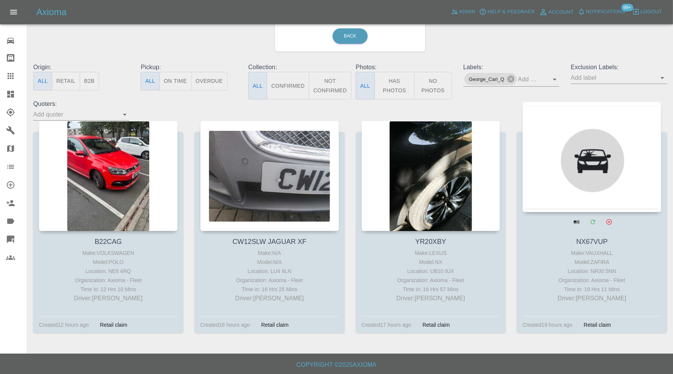
click at [581, 184] on div at bounding box center [592, 157] width 139 height 110
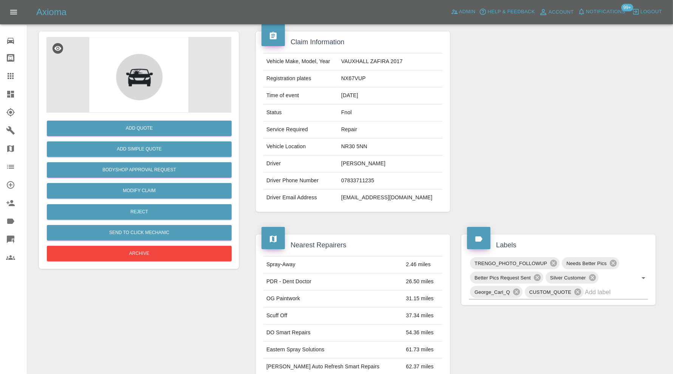
scroll to position [21, 0]
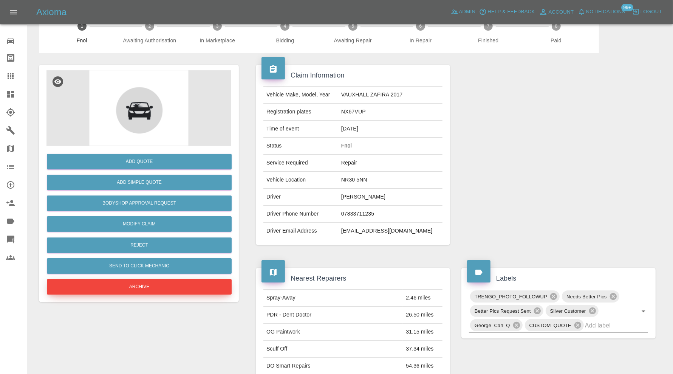
click at [181, 281] on button "Archive" at bounding box center [139, 286] width 185 height 15
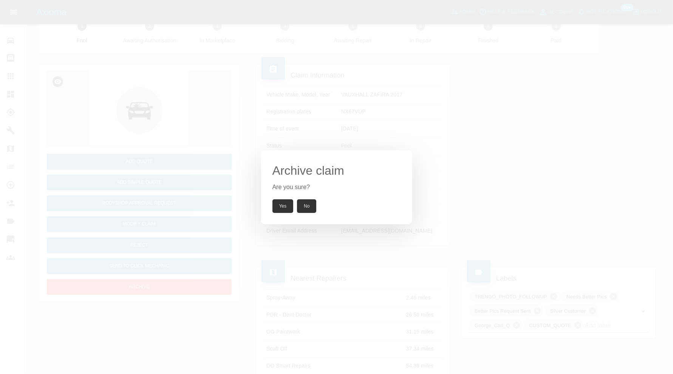
click at [276, 206] on button "Yes" at bounding box center [283, 206] width 21 height 14
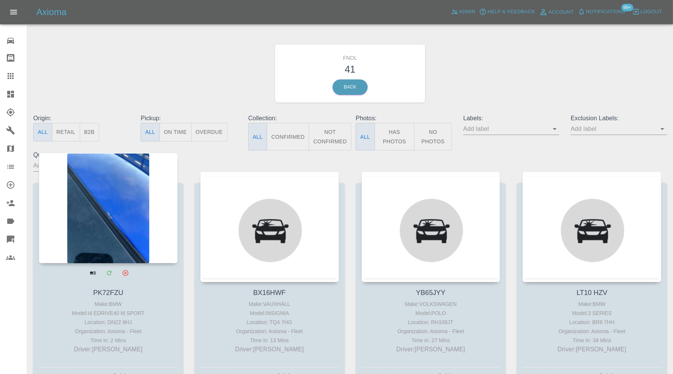
click at [120, 201] on div at bounding box center [108, 208] width 139 height 110
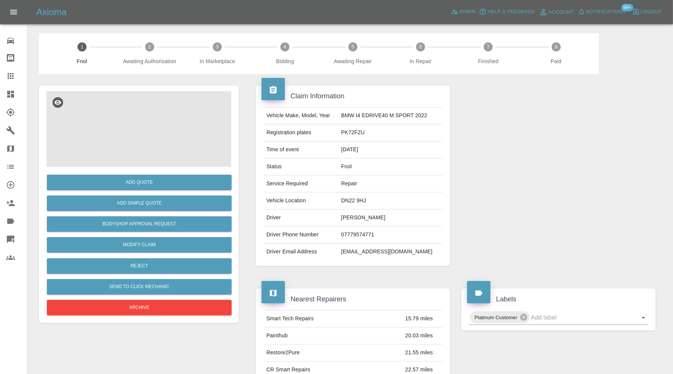
click at [154, 129] on img at bounding box center [138, 129] width 185 height 76
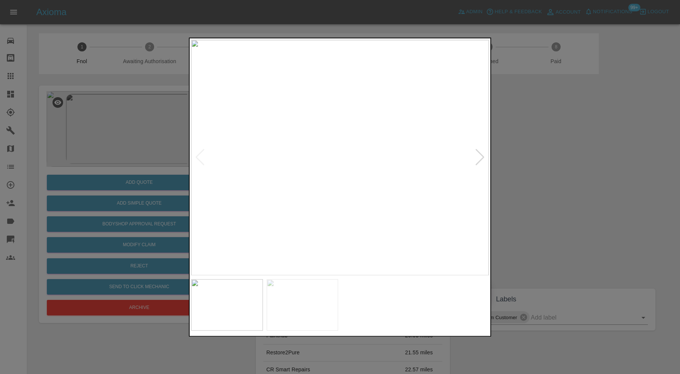
click at [288, 305] on img at bounding box center [303, 304] width 72 height 51
click at [527, 178] on div at bounding box center [340, 187] width 680 height 374
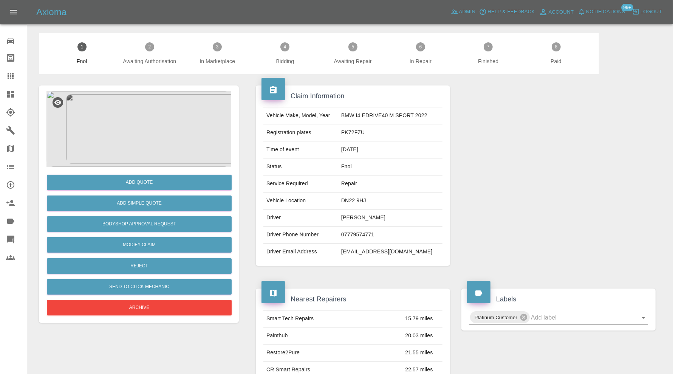
click at [165, 141] on img at bounding box center [138, 129] width 185 height 76
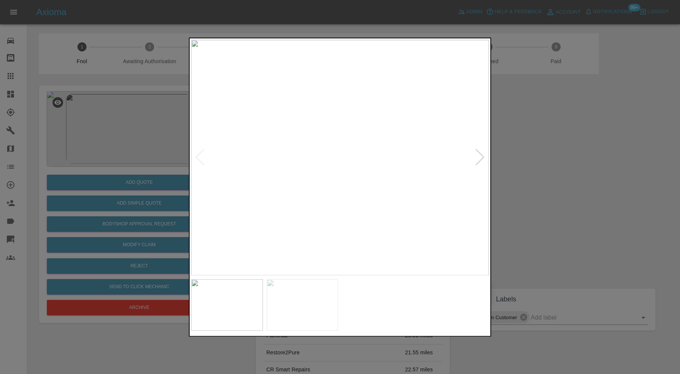
click at [285, 299] on img at bounding box center [303, 304] width 72 height 51
click at [560, 183] on div at bounding box center [340, 187] width 680 height 374
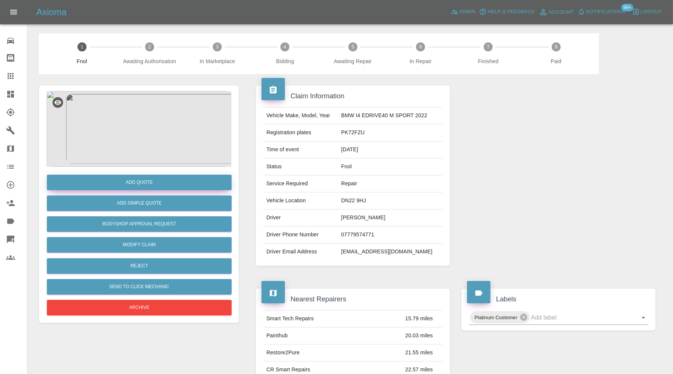
click at [149, 181] on button "Add Quote" at bounding box center [139, 182] width 185 height 15
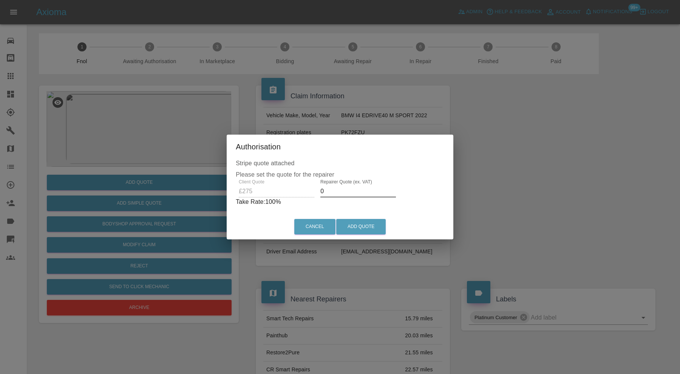
click at [348, 189] on input "0" at bounding box center [359, 191] width 76 height 12
type input "175"
click at [369, 220] on button "Add Quote" at bounding box center [361, 226] width 50 height 15
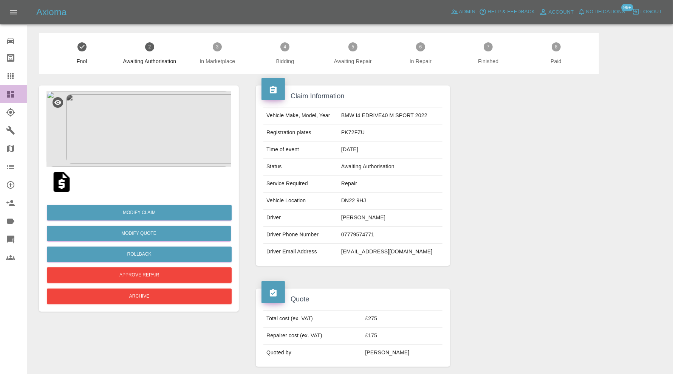
click at [15, 93] on div at bounding box center [16, 94] width 21 height 9
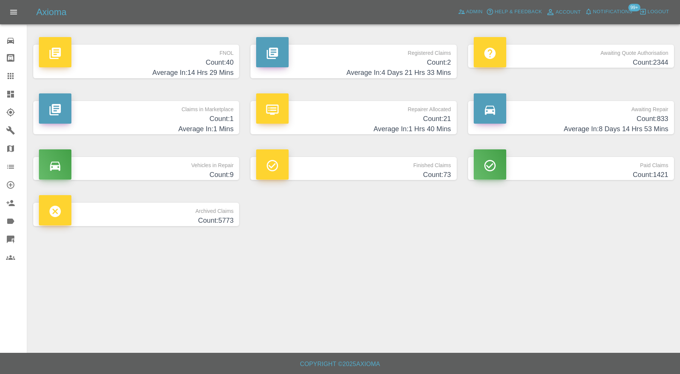
click at [308, 123] on h4 "Count: 21" at bounding box center [353, 119] width 195 height 10
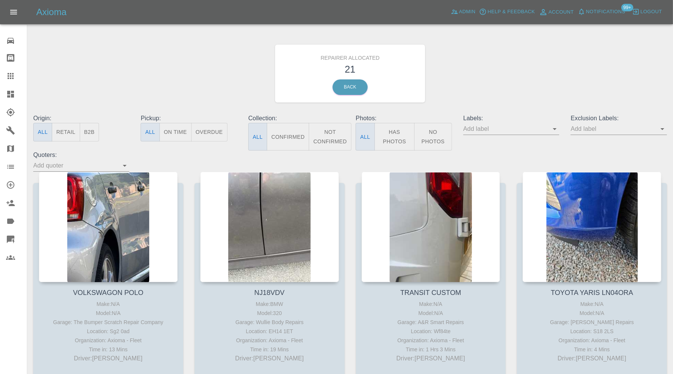
click at [13, 93] on icon at bounding box center [10, 94] width 9 height 9
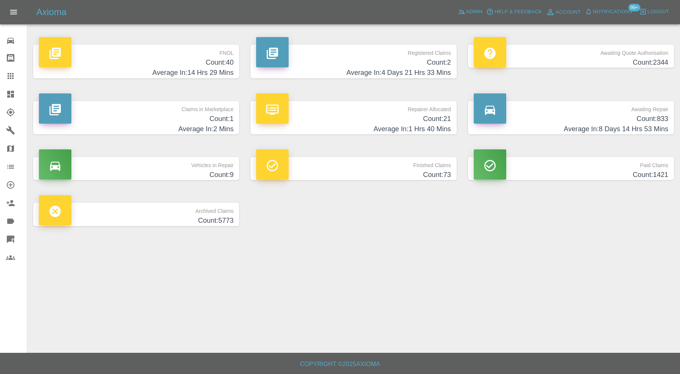
click at [513, 121] on h4 "Count: 833" at bounding box center [571, 119] width 195 height 10
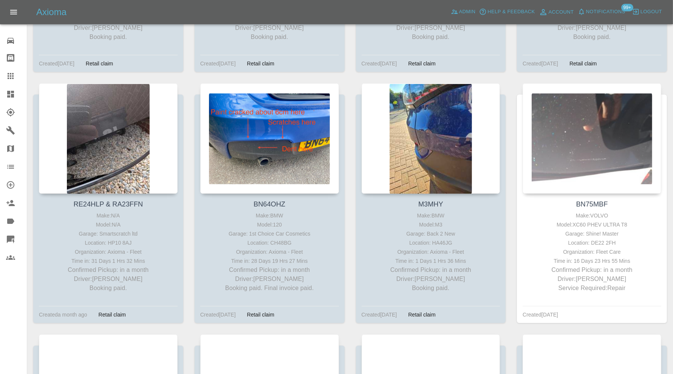
scroll to position [46298, 0]
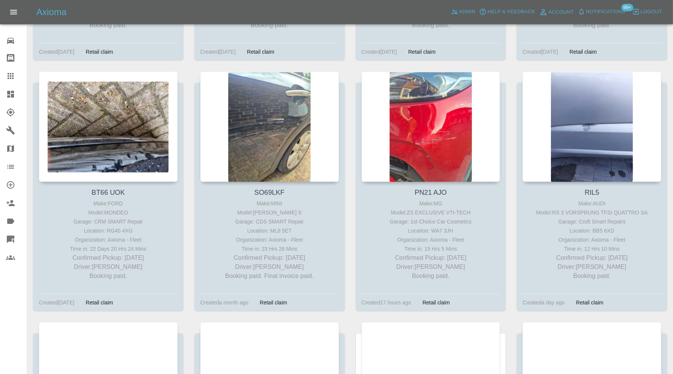
click at [10, 91] on icon at bounding box center [10, 94] width 9 height 9
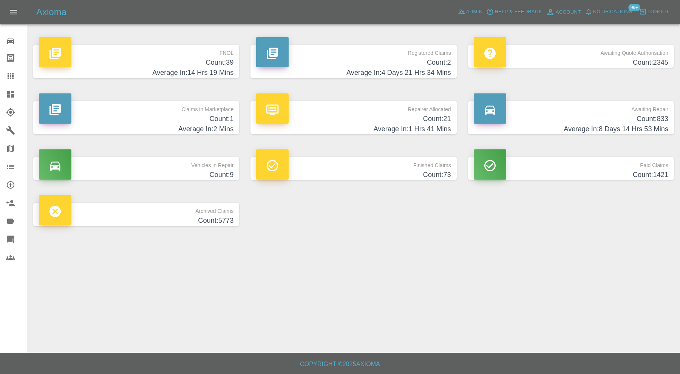
click at [297, 115] on h4 "Count: 21" at bounding box center [353, 119] width 195 height 10
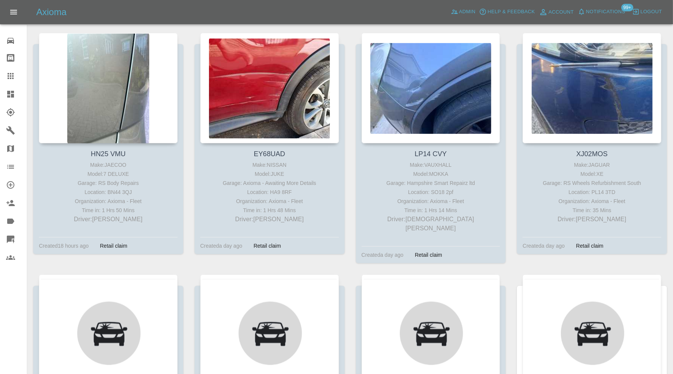
scroll to position [504, 0]
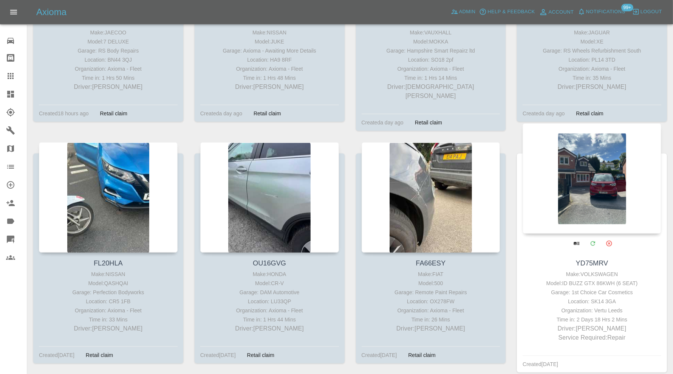
click at [596, 179] on div at bounding box center [592, 178] width 139 height 110
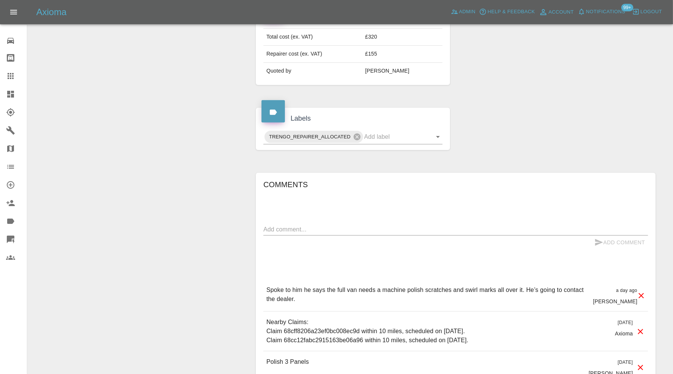
scroll to position [315, 0]
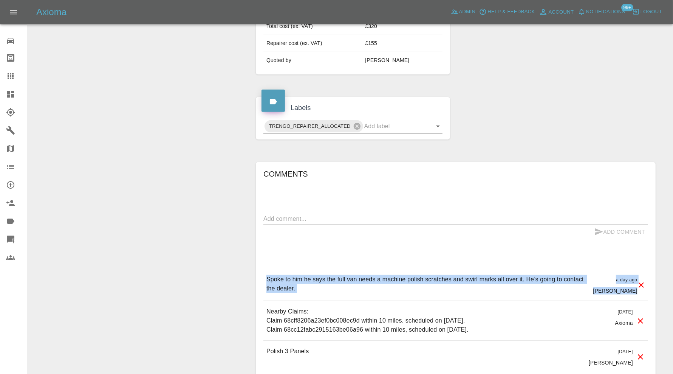
drag, startPoint x: 638, startPoint y: 277, endPoint x: 254, endPoint y: 261, distance: 384.0
click at [254, 261] on div "Comments x Add Comment Spoke to him he says the full van needs a machine polish…" at bounding box center [455, 270] width 411 height 239
copy div "Spoke to him he says the full van needs a machine polish scratches and swirl ma…"
click at [409, 243] on div "Comments x Add Comment Spoke to him he says the full van needs a machine polish…" at bounding box center [455, 270] width 385 height 205
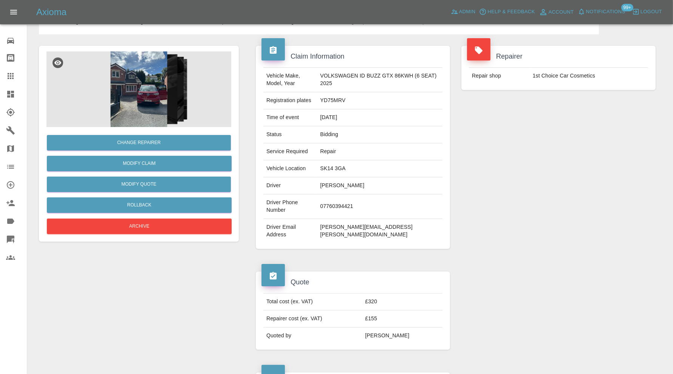
scroll to position [0, 0]
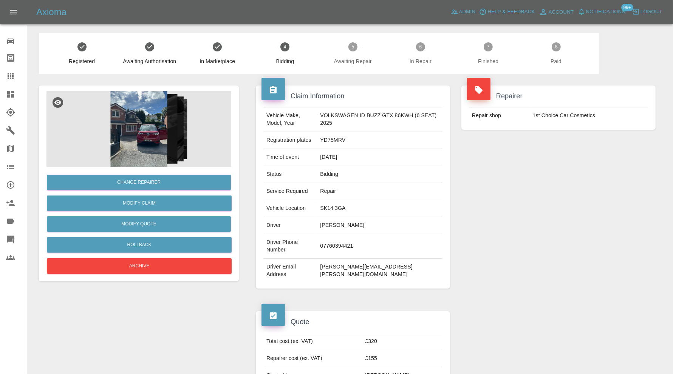
click at [147, 128] on img at bounding box center [138, 129] width 185 height 76
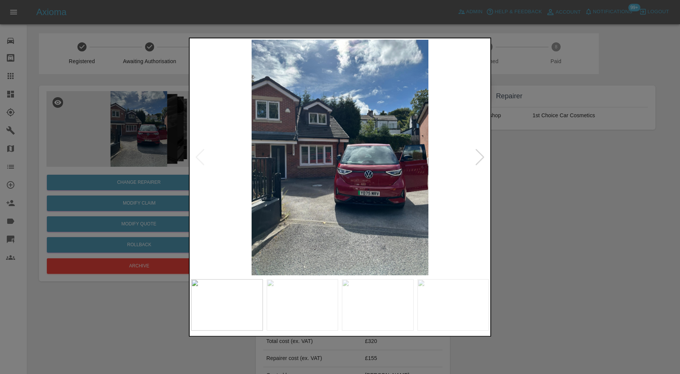
click at [479, 154] on div at bounding box center [480, 157] width 10 height 17
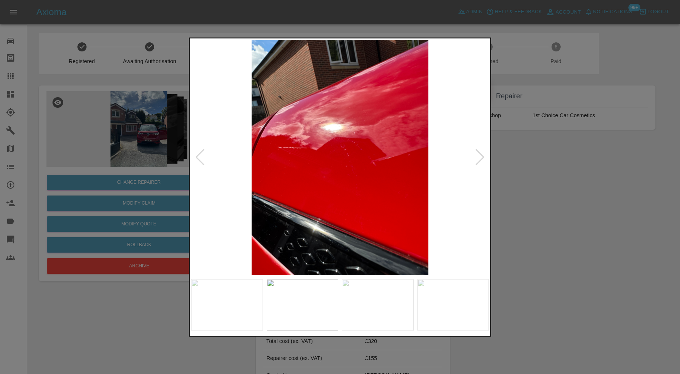
click at [477, 156] on div at bounding box center [480, 157] width 10 height 17
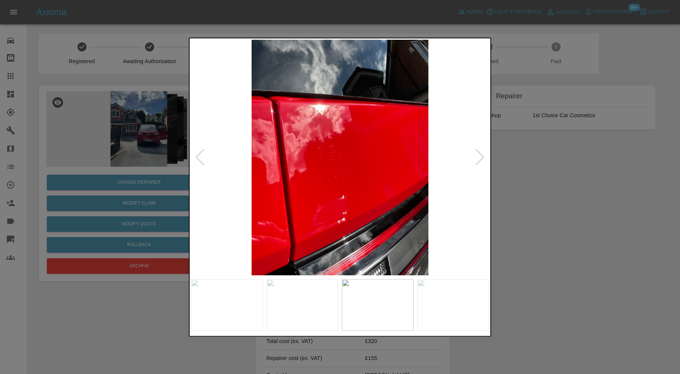
click at [477, 153] on div at bounding box center [480, 157] width 10 height 17
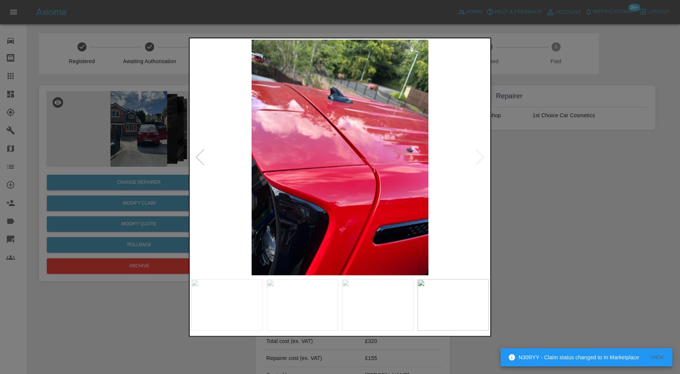
click at [478, 153] on img at bounding box center [340, 157] width 298 height 235
click at [543, 167] on div at bounding box center [340, 187] width 680 height 374
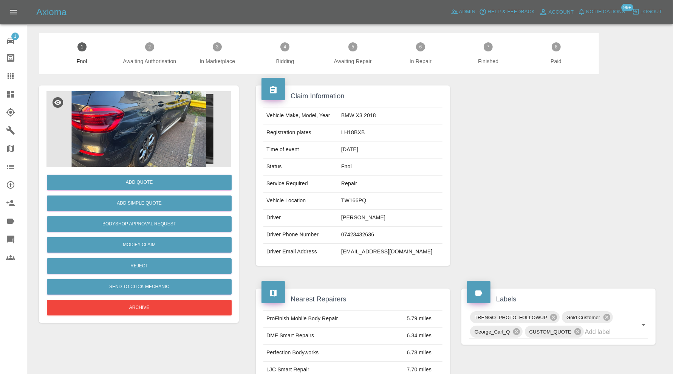
click at [142, 115] on img at bounding box center [138, 129] width 185 height 76
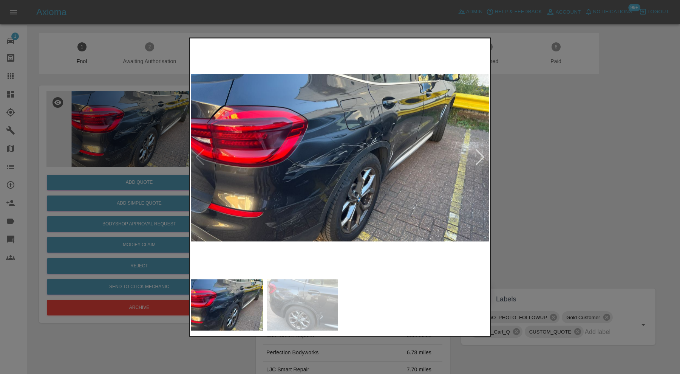
click at [480, 155] on div at bounding box center [480, 157] width 10 height 17
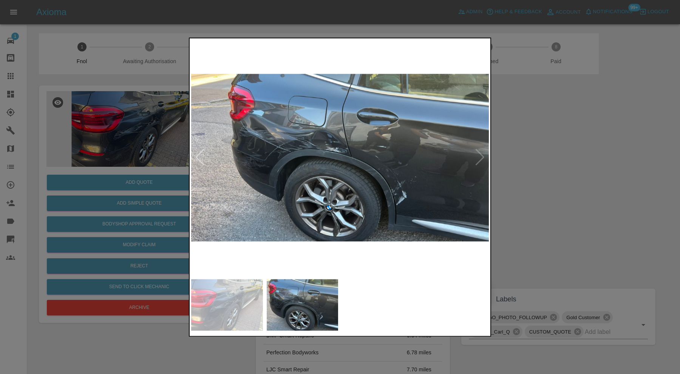
click at [480, 155] on img at bounding box center [340, 157] width 298 height 235
click at [331, 156] on img at bounding box center [340, 157] width 298 height 235
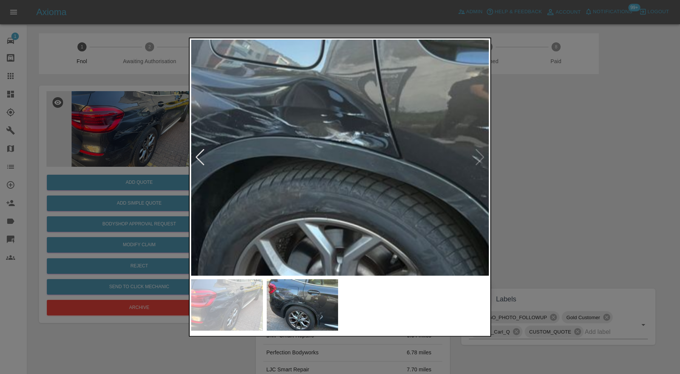
click at [538, 155] on div at bounding box center [340, 187] width 680 height 374
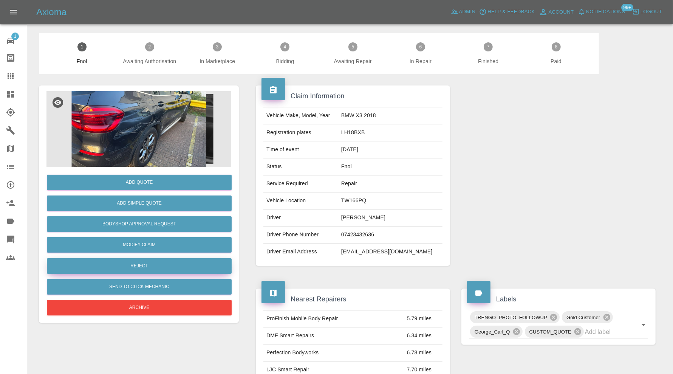
click at [160, 264] on button "Reject" at bounding box center [139, 265] width 185 height 15
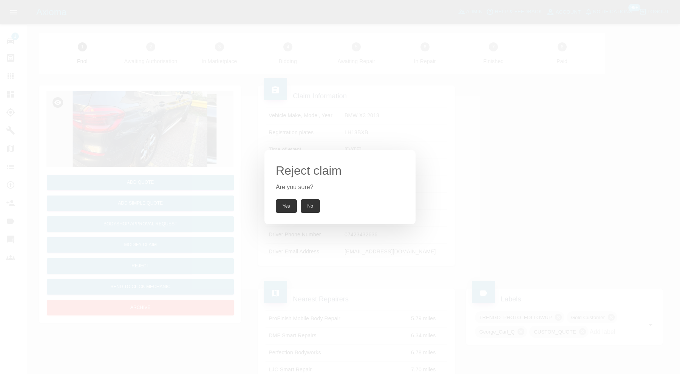
click at [288, 208] on button "Yes" at bounding box center [286, 206] width 21 height 14
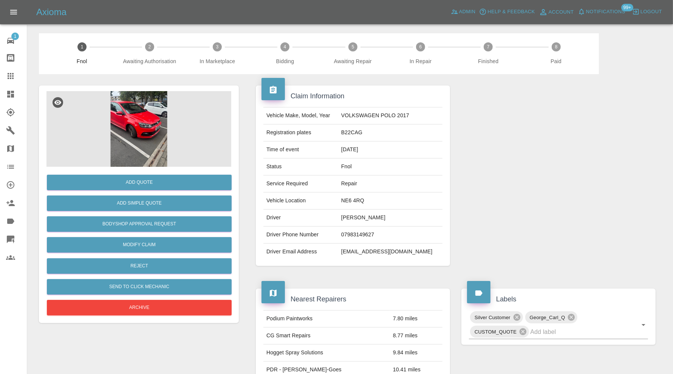
click at [172, 117] on img at bounding box center [138, 129] width 185 height 76
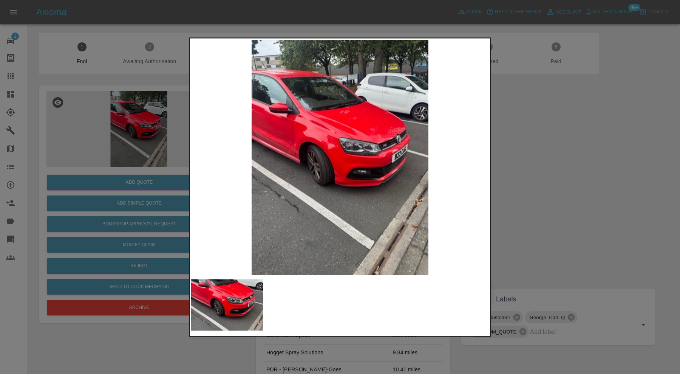
click at [338, 160] on img at bounding box center [340, 157] width 298 height 235
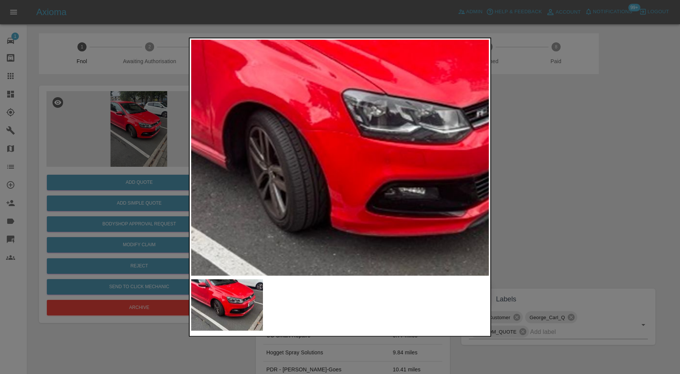
click at [547, 164] on div at bounding box center [340, 187] width 680 height 374
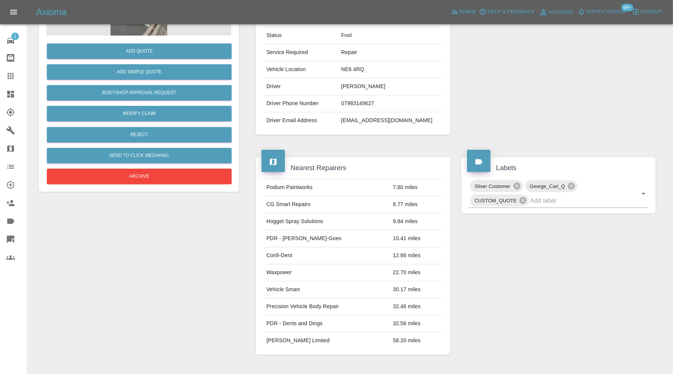
scroll to position [48, 0]
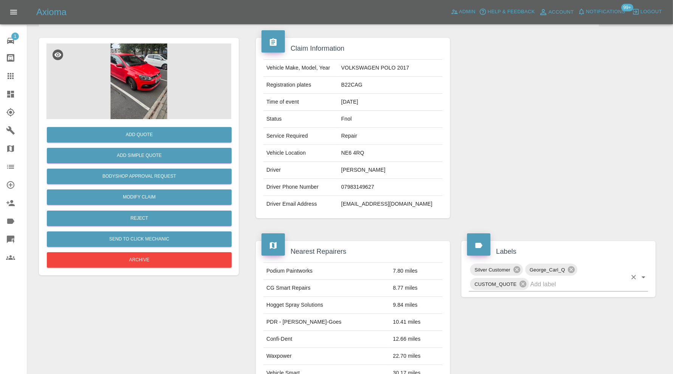
click at [565, 278] on input "text" at bounding box center [578, 284] width 97 height 12
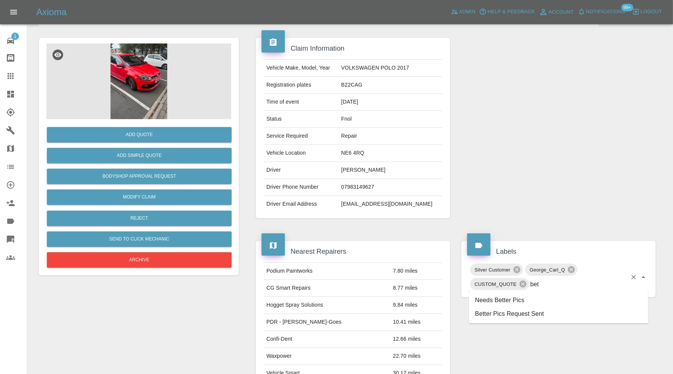
type input "bett"
click at [497, 299] on li "Needs Better Pics" at bounding box center [558, 300] width 179 height 14
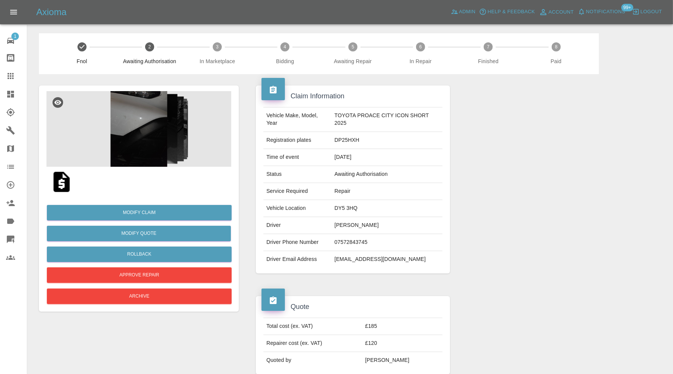
click at [152, 136] on img at bounding box center [138, 129] width 185 height 76
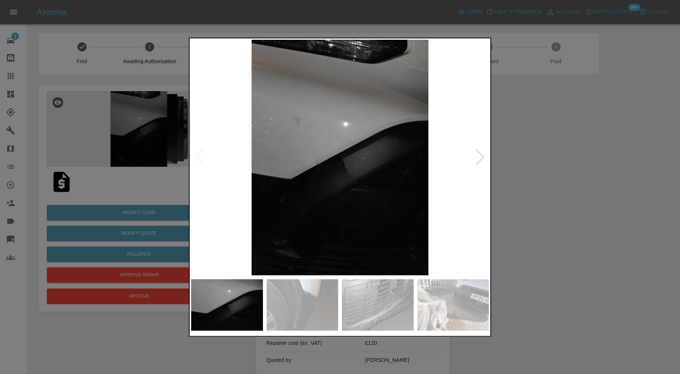
click at [478, 154] on div at bounding box center [480, 157] width 10 height 17
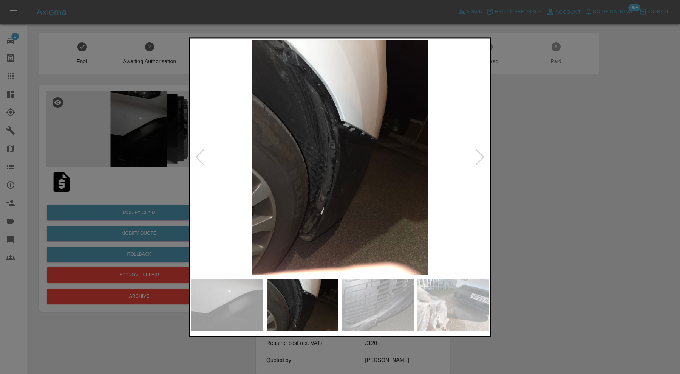
click at [478, 154] on div at bounding box center [480, 157] width 10 height 17
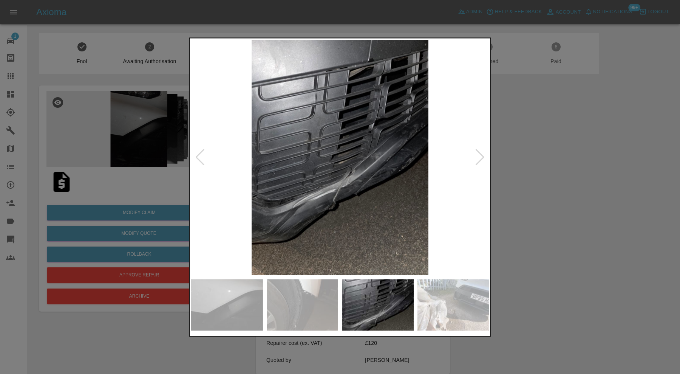
click at [478, 154] on div at bounding box center [480, 157] width 10 height 17
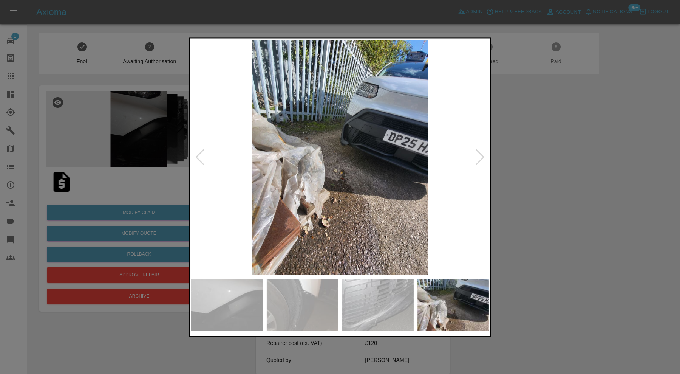
click at [478, 154] on div at bounding box center [480, 157] width 10 height 17
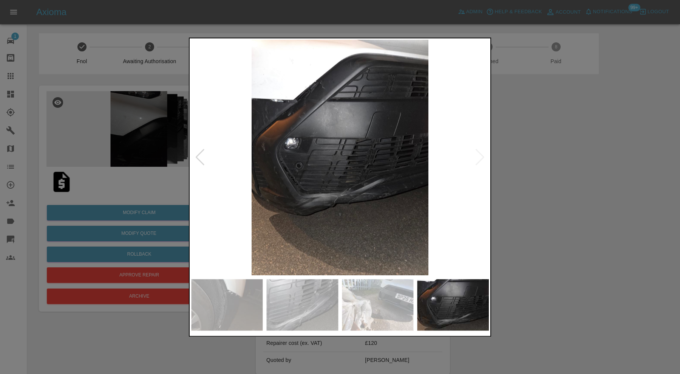
click at [510, 164] on div at bounding box center [340, 187] width 680 height 374
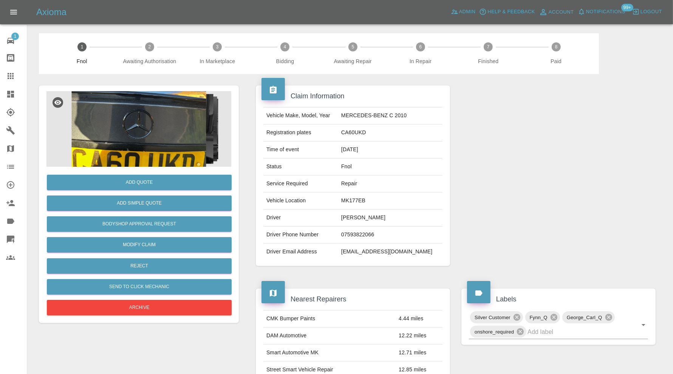
click at [157, 110] on img at bounding box center [138, 129] width 185 height 76
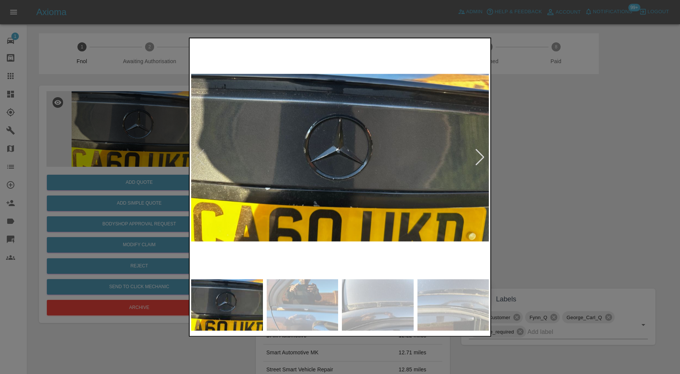
click at [480, 153] on div at bounding box center [480, 157] width 10 height 17
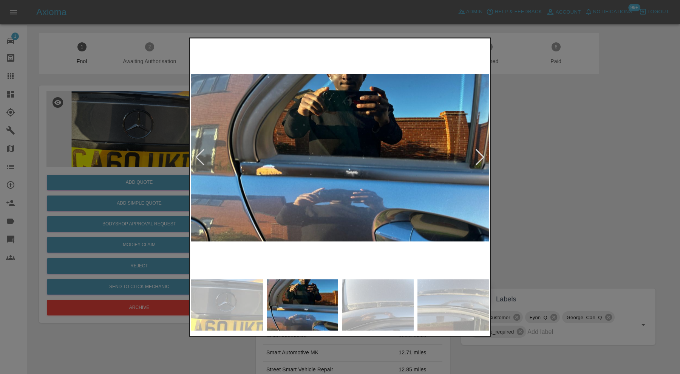
click at [480, 153] on div at bounding box center [480, 157] width 10 height 17
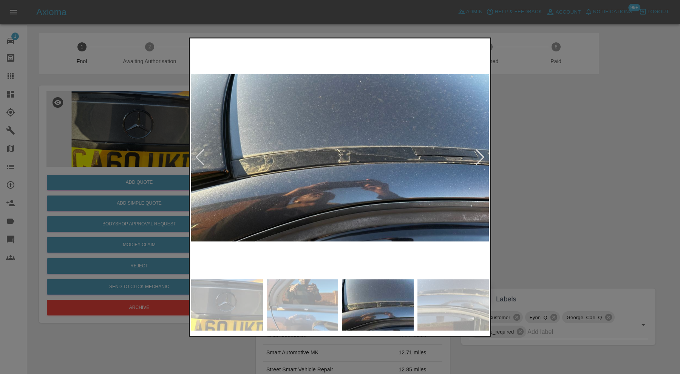
click at [480, 153] on div at bounding box center [480, 157] width 10 height 17
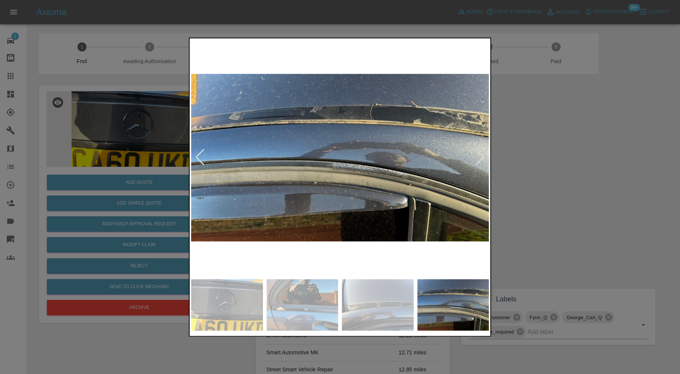
click at [480, 153] on div at bounding box center [480, 157] width 10 height 17
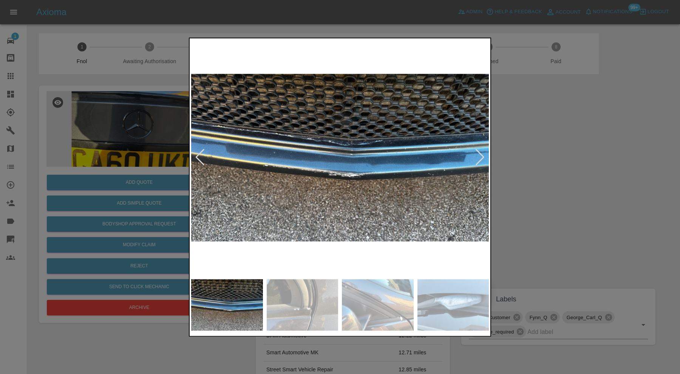
click at [480, 153] on div at bounding box center [480, 157] width 10 height 17
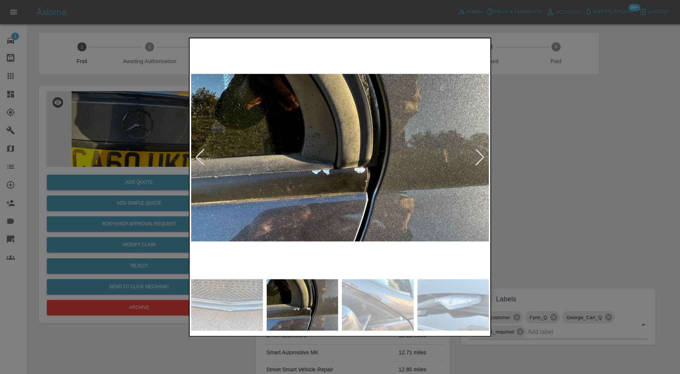
click at [480, 153] on div at bounding box center [480, 157] width 10 height 17
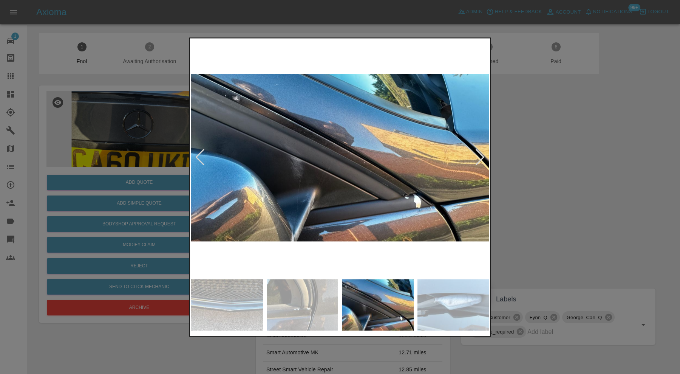
click at [480, 153] on div at bounding box center [480, 157] width 10 height 17
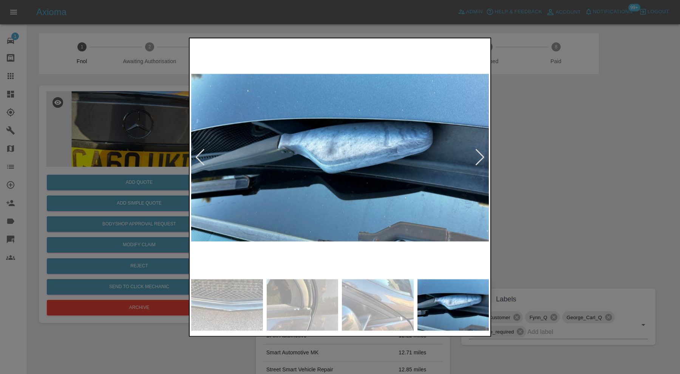
click at [480, 153] on div at bounding box center [480, 157] width 10 height 17
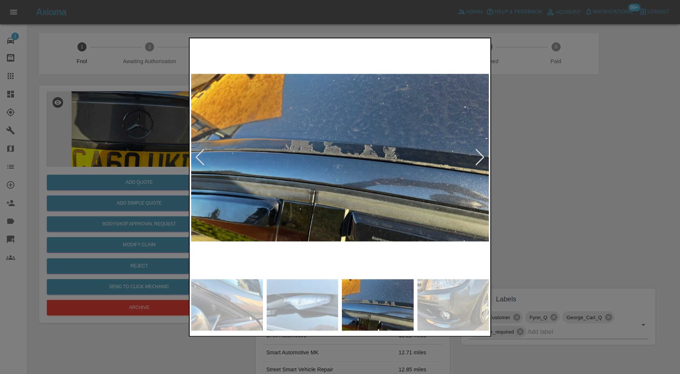
click at [480, 153] on div at bounding box center [480, 157] width 10 height 17
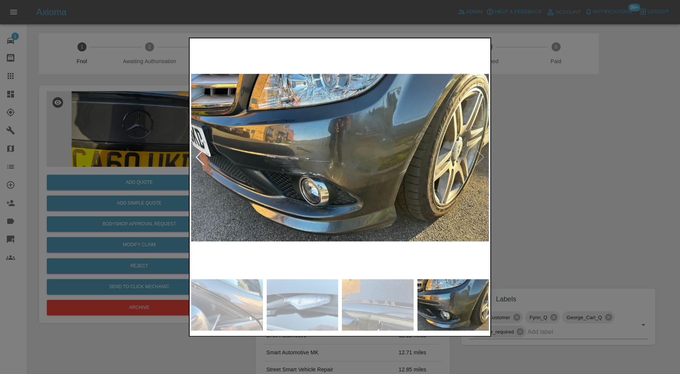
click at [594, 158] on div at bounding box center [340, 187] width 680 height 374
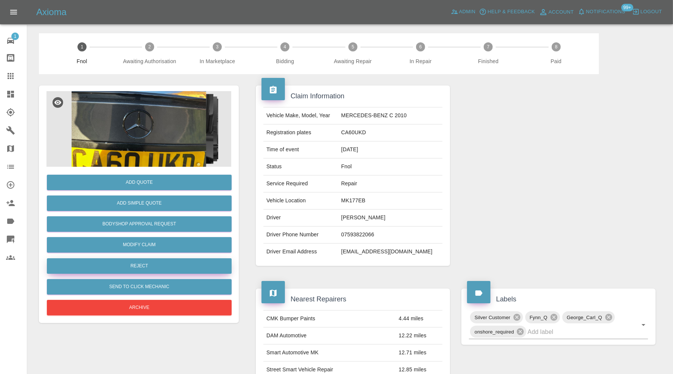
click at [148, 260] on button "Reject" at bounding box center [139, 265] width 185 height 15
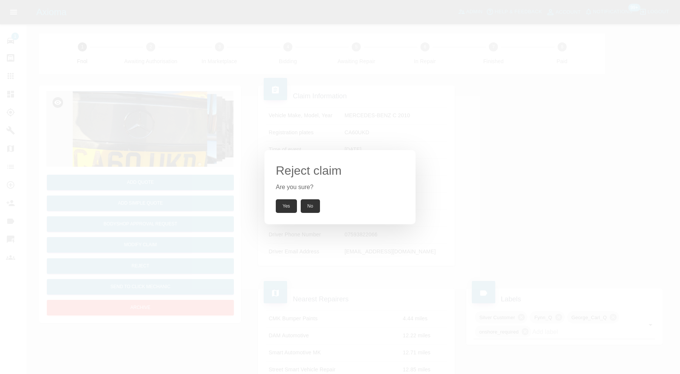
click at [285, 203] on button "Yes" at bounding box center [286, 206] width 21 height 14
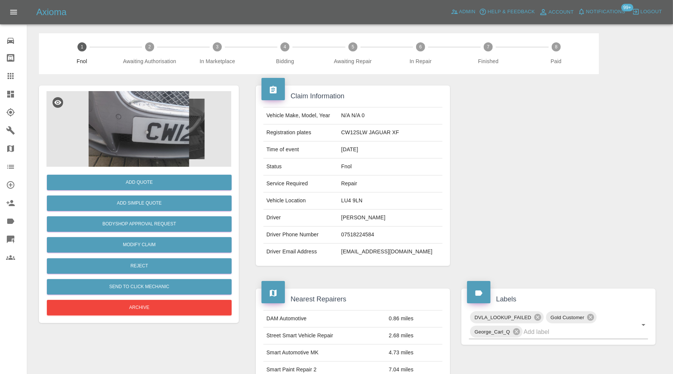
click at [146, 134] on img at bounding box center [138, 129] width 185 height 76
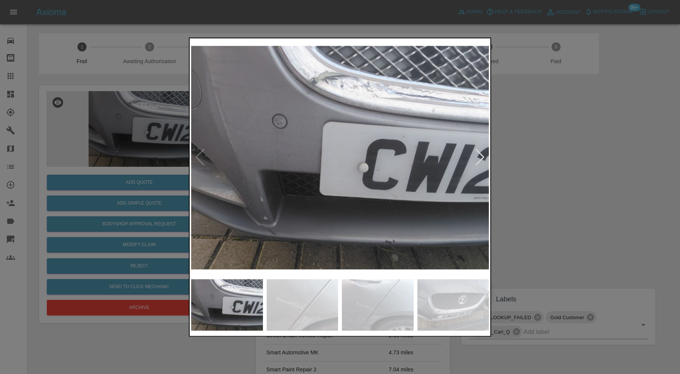
click at [483, 153] on div at bounding box center [480, 157] width 10 height 17
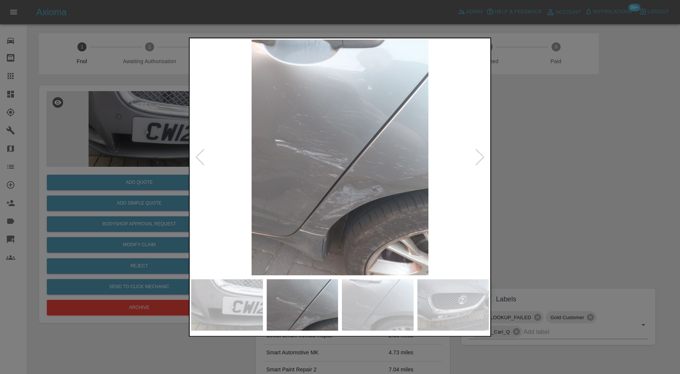
click at [483, 153] on div at bounding box center [480, 157] width 10 height 17
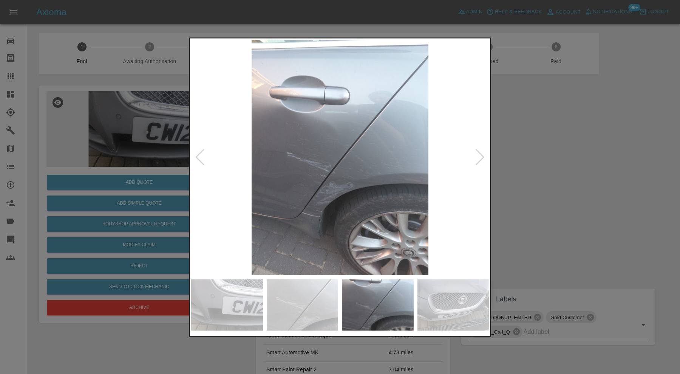
click at [483, 153] on div at bounding box center [480, 157] width 10 height 17
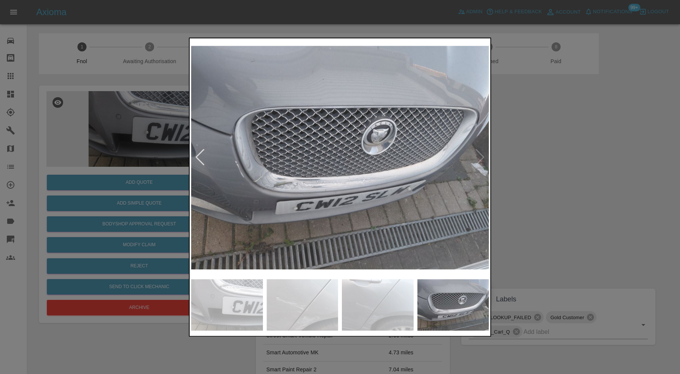
click at [483, 153] on img at bounding box center [340, 157] width 298 height 235
click at [573, 155] on div at bounding box center [340, 187] width 680 height 374
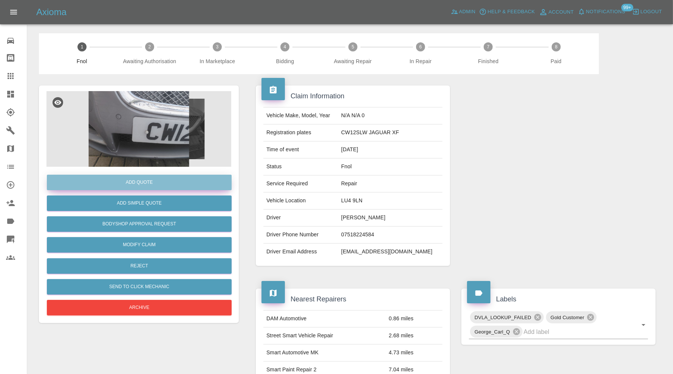
click at [163, 181] on button "Add Quote" at bounding box center [139, 182] width 185 height 15
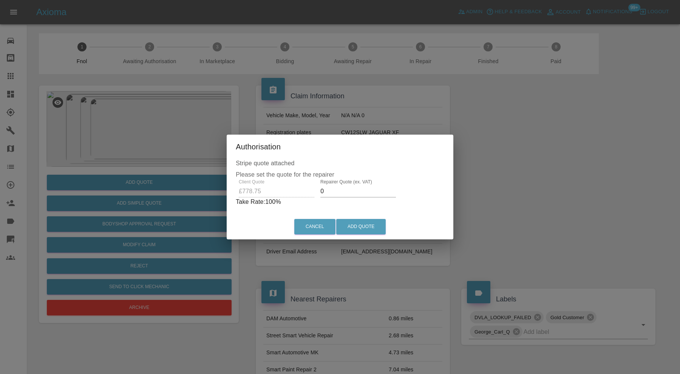
click at [339, 188] on input "0" at bounding box center [359, 191] width 76 height 12
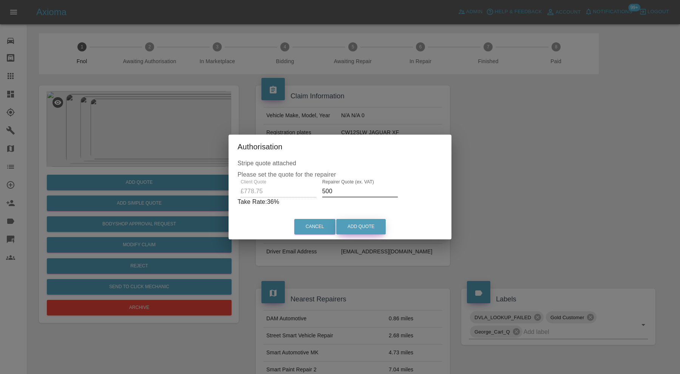
type input "500"
click at [367, 224] on button "Add Quote" at bounding box center [361, 226] width 50 height 15
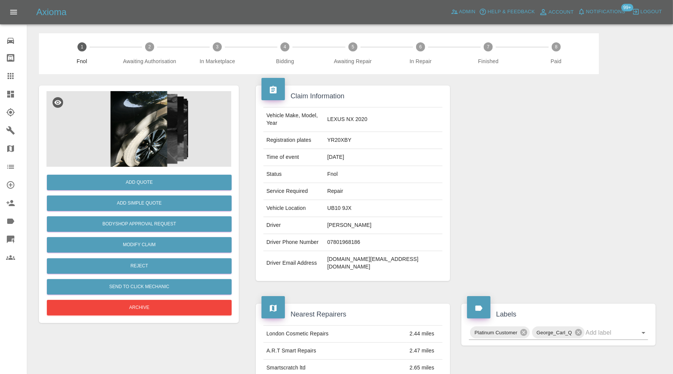
click at [153, 131] on img at bounding box center [138, 129] width 185 height 76
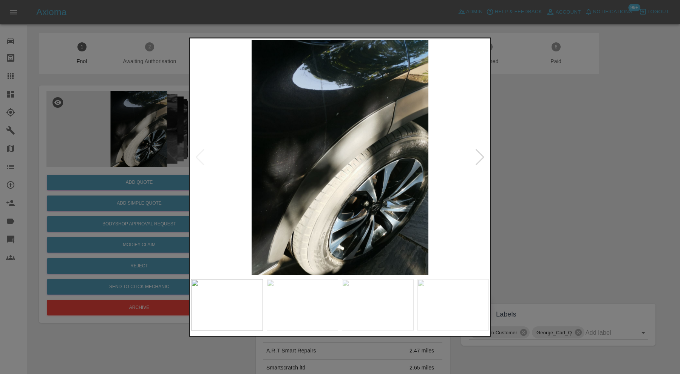
click at [491, 155] on div at bounding box center [340, 186] width 302 height 299
click at [480, 156] on div at bounding box center [480, 157] width 10 height 17
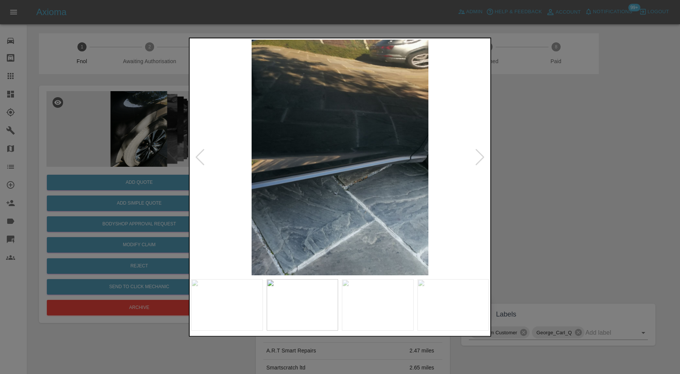
click at [480, 156] on div at bounding box center [480, 157] width 10 height 17
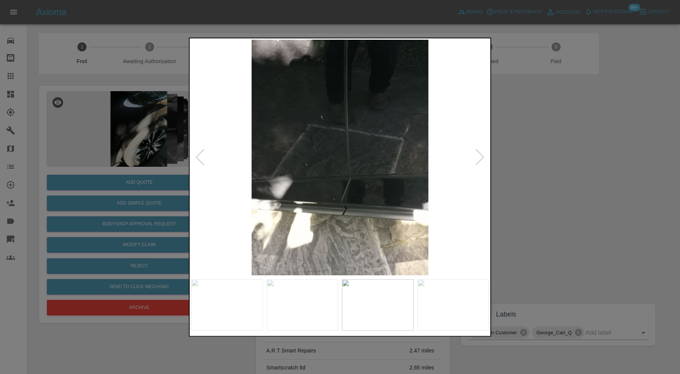
click at [480, 156] on div at bounding box center [480, 157] width 10 height 17
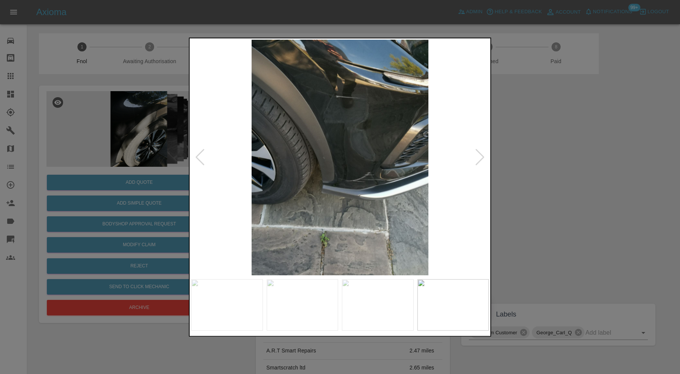
click at [480, 156] on div at bounding box center [480, 157] width 10 height 17
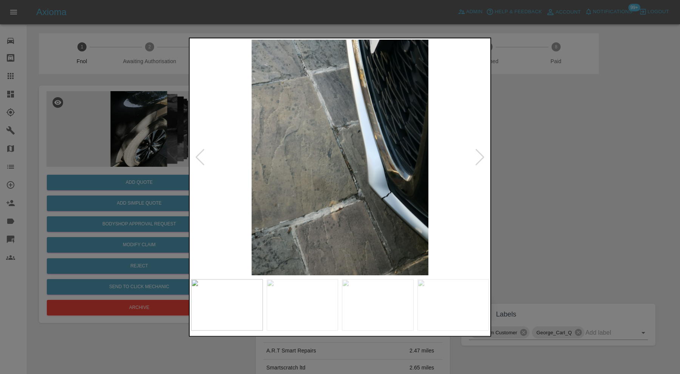
click at [480, 156] on div at bounding box center [480, 157] width 10 height 17
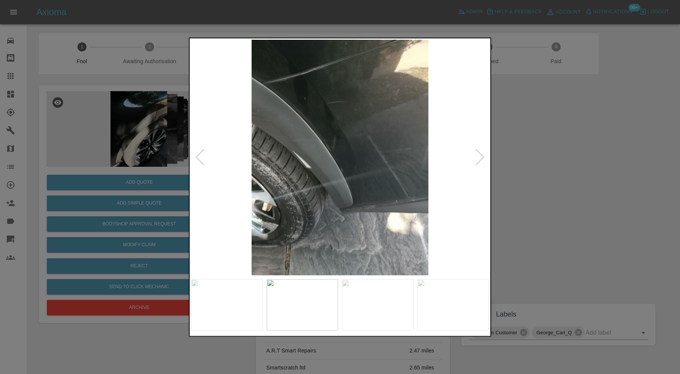
click at [480, 156] on div at bounding box center [480, 157] width 10 height 17
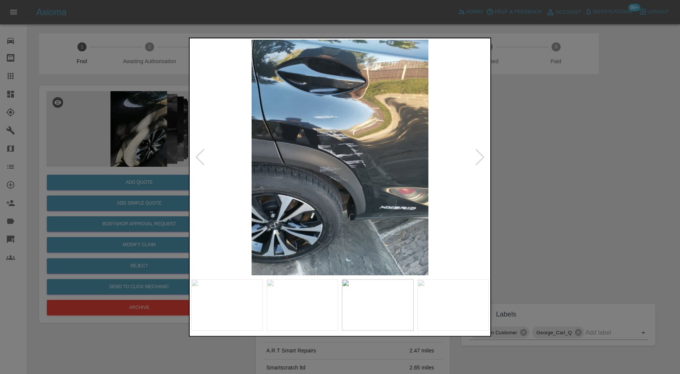
click at [480, 156] on div at bounding box center [480, 157] width 10 height 17
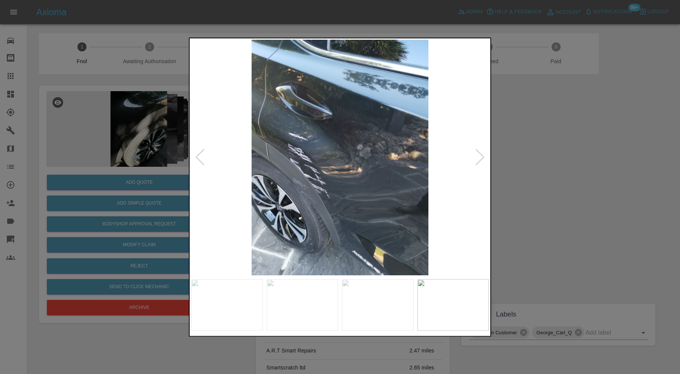
click at [480, 156] on div at bounding box center [480, 157] width 10 height 17
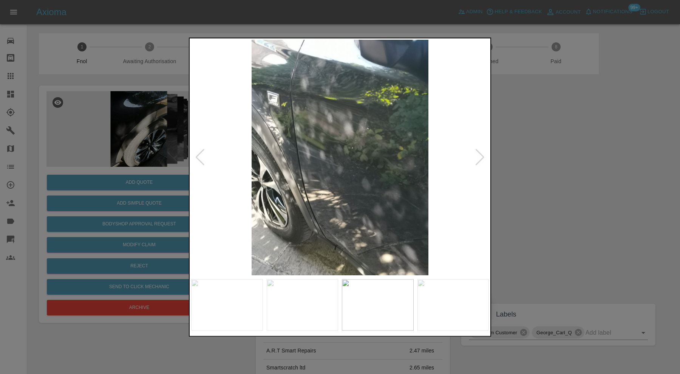
click at [480, 156] on div at bounding box center [480, 157] width 10 height 17
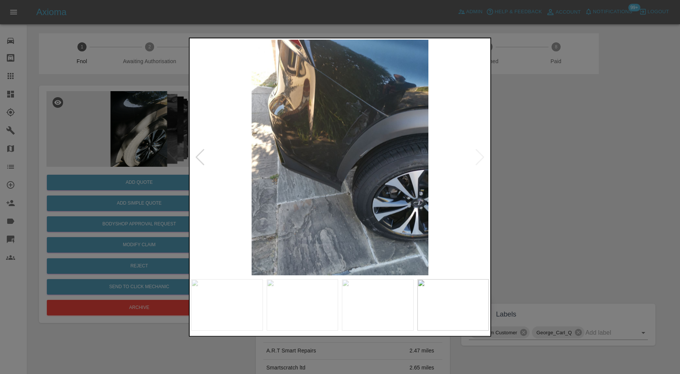
click at [480, 156] on img at bounding box center [340, 157] width 298 height 235
click at [541, 152] on div at bounding box center [340, 187] width 680 height 374
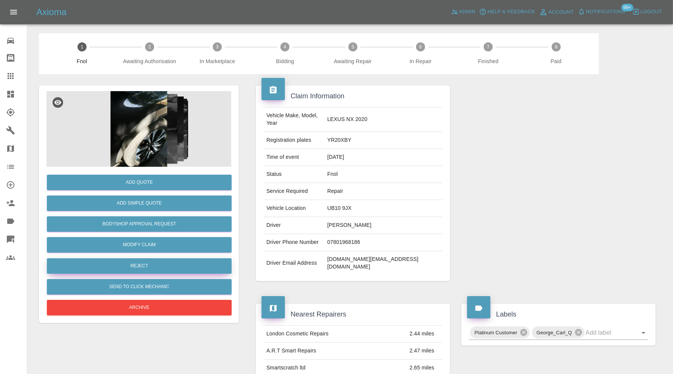
click at [176, 265] on button "Reject" at bounding box center [139, 265] width 185 height 15
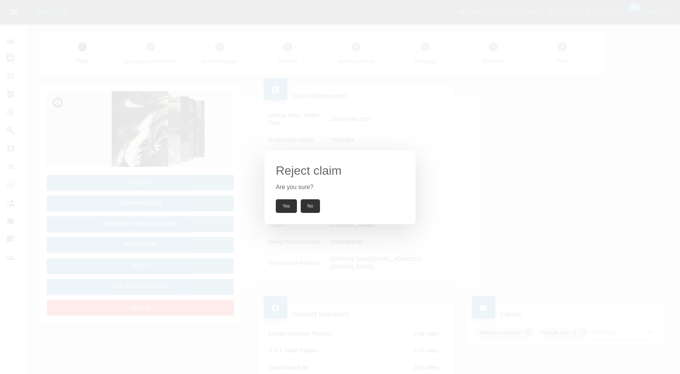
click at [290, 205] on button "Yes" at bounding box center [286, 206] width 21 height 14
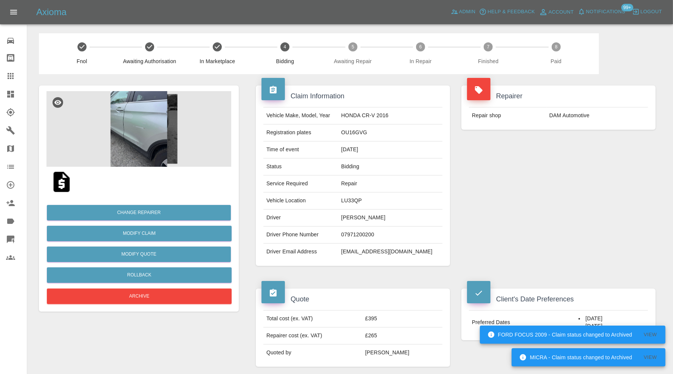
click at [144, 132] on img at bounding box center [138, 129] width 185 height 76
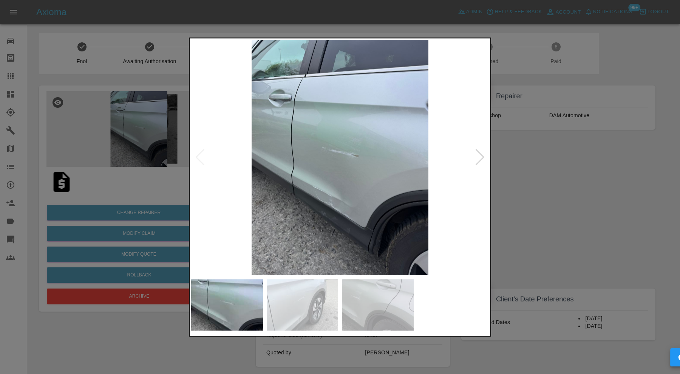
click at [483, 159] on div at bounding box center [480, 157] width 10 height 17
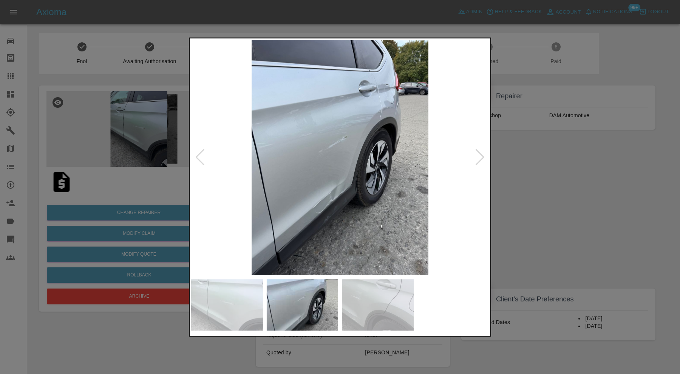
click at [529, 166] on div at bounding box center [340, 187] width 680 height 374
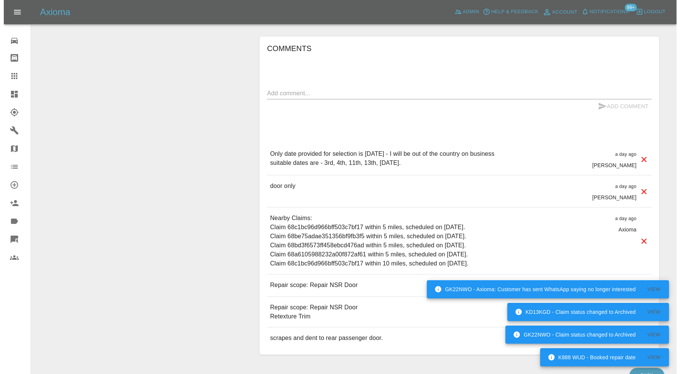
scroll to position [544, 0]
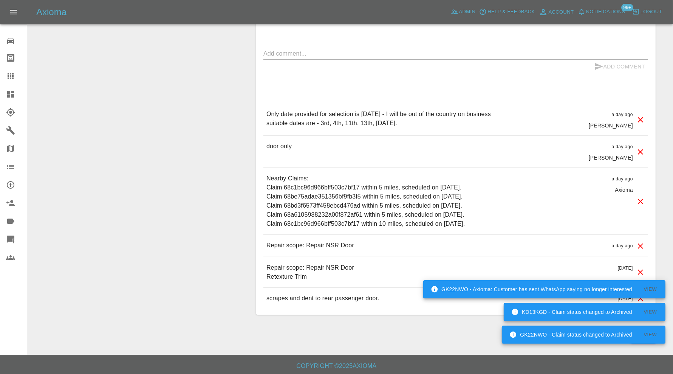
click at [642, 268] on icon at bounding box center [640, 272] width 9 height 9
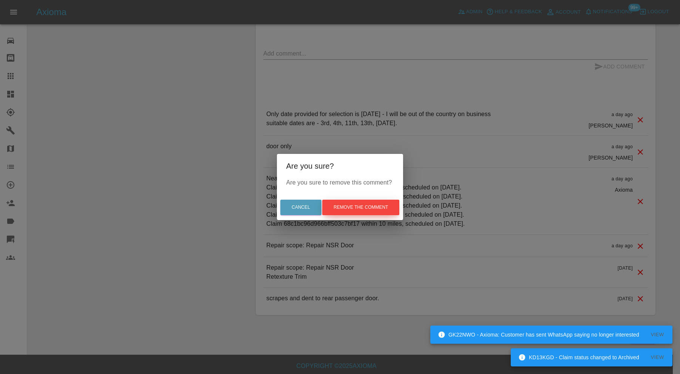
click at [389, 208] on button "Remove the comment" at bounding box center [360, 207] width 77 height 15
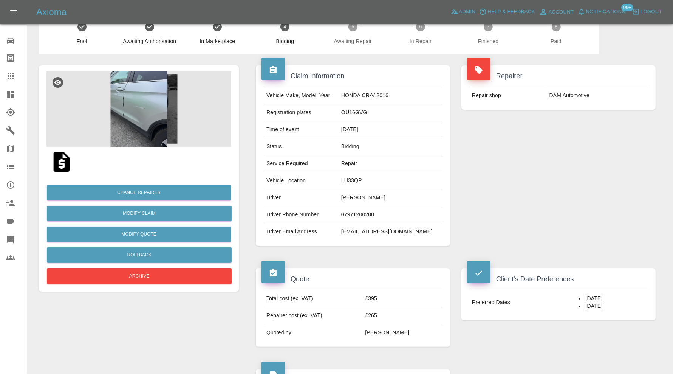
scroll to position [0, 0]
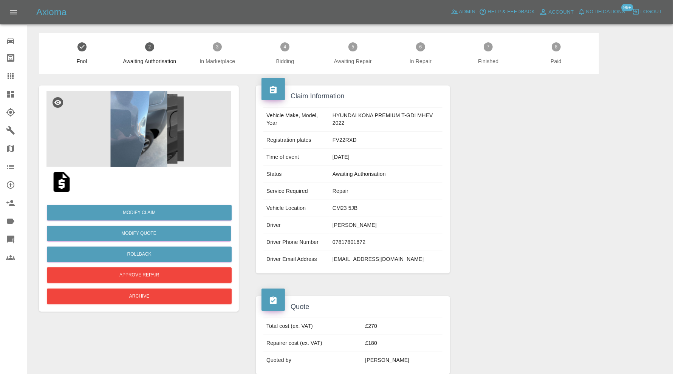
click at [147, 135] on img at bounding box center [138, 129] width 185 height 76
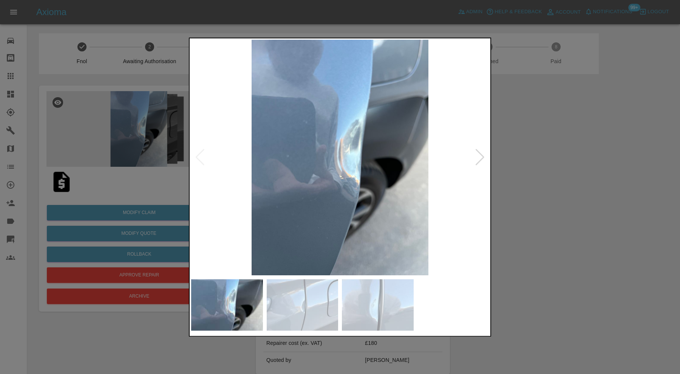
click at [487, 158] on img at bounding box center [340, 157] width 298 height 235
click at [481, 155] on div at bounding box center [480, 157] width 10 height 17
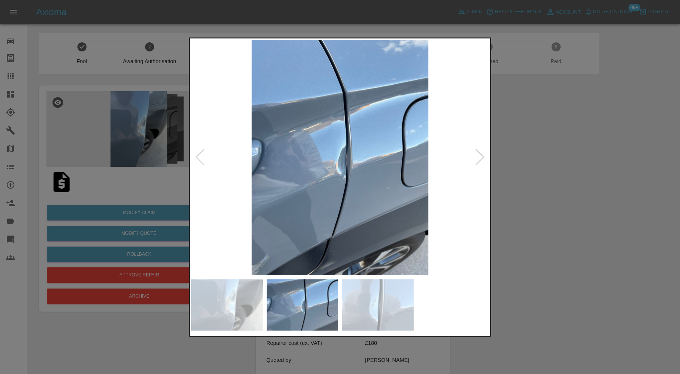
click at [481, 155] on div at bounding box center [480, 157] width 10 height 17
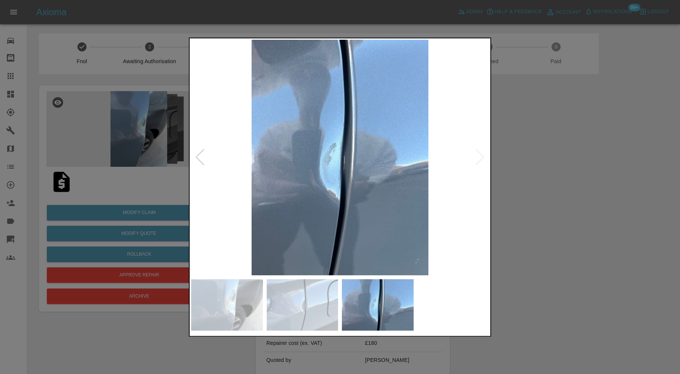
click at [541, 150] on div at bounding box center [340, 187] width 680 height 374
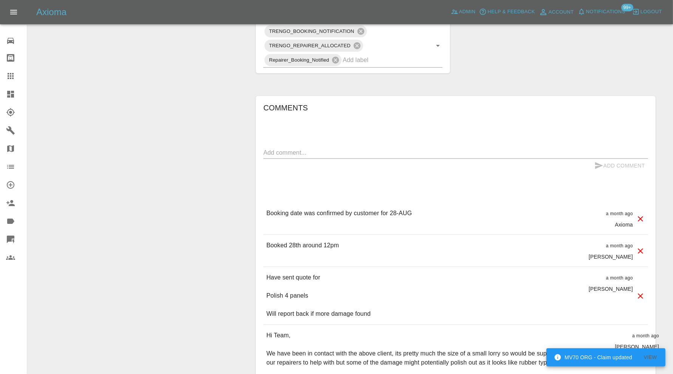
scroll to position [378, 0]
click at [362, 153] on textarea at bounding box center [455, 152] width 385 height 9
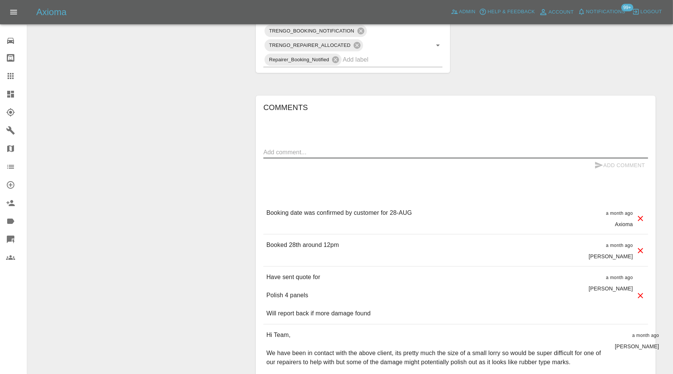
paste textarea "tr_1SBYW1A4aDea5wMj0PeZJ5im"
type textarea "tr_1SBYW1A4aDea5wMj0PeZJ5im"
click at [611, 161] on button "Add Comment" at bounding box center [620, 165] width 57 height 14
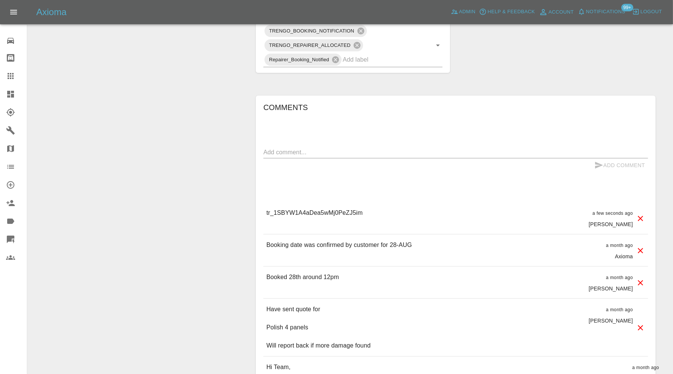
scroll to position [63, 0]
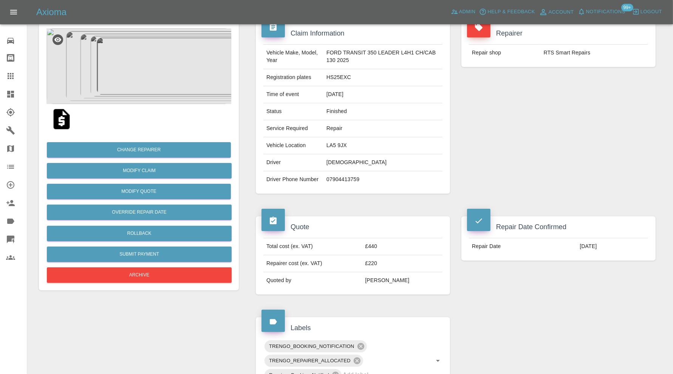
click at [342, 77] on td "HS25EXC" at bounding box center [383, 77] width 119 height 17
copy td "HS25EXC"
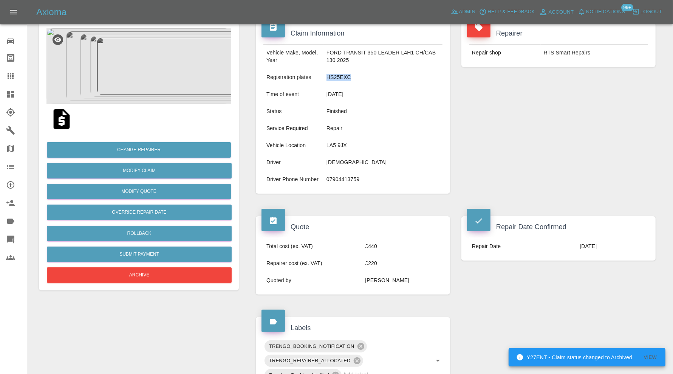
copy td "HS25EXC"
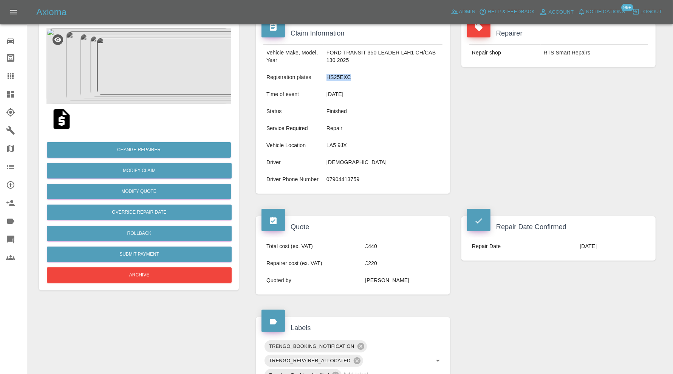
copy td "HS25EXC"
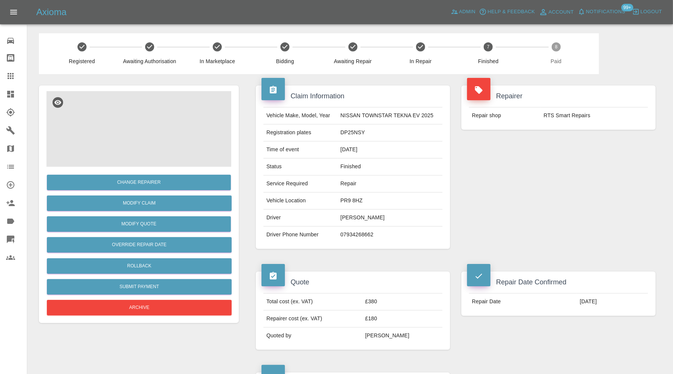
scroll to position [252, 0]
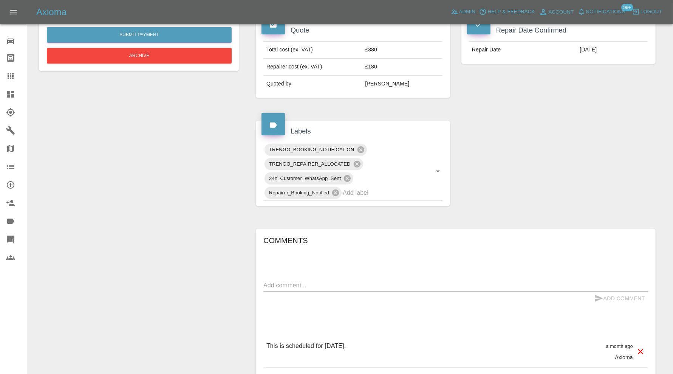
click at [353, 285] on textarea at bounding box center [455, 285] width 385 height 9
paste textarea "tr_1SBYWdA4aDea5wMjUi7ZI0Cc"
type textarea "tr_1SBYWdA4aDea5wMjUi7ZI0Cc"
click at [632, 298] on button "Add Comment" at bounding box center [620, 298] width 57 height 14
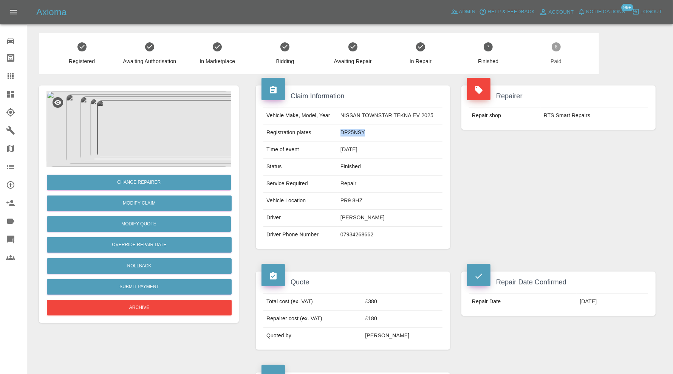
drag, startPoint x: 367, startPoint y: 133, endPoint x: 342, endPoint y: 133, distance: 25.0
click at [342, 133] on td "DP25NSY" at bounding box center [390, 132] width 105 height 17
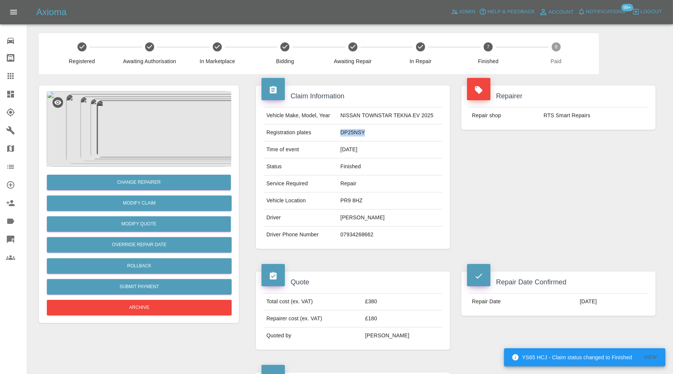
copy td "DP25NSY"
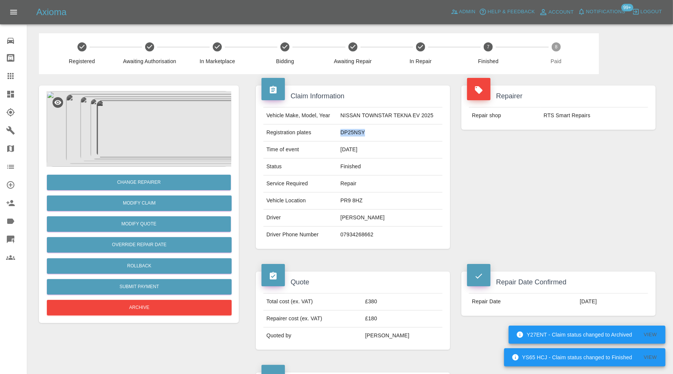
copy td "DP25NSY"
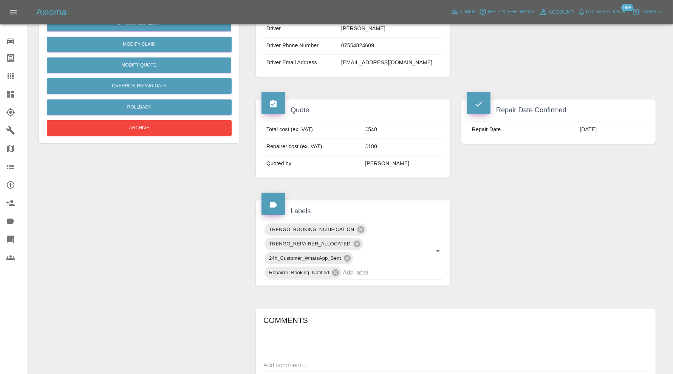
scroll to position [315, 0]
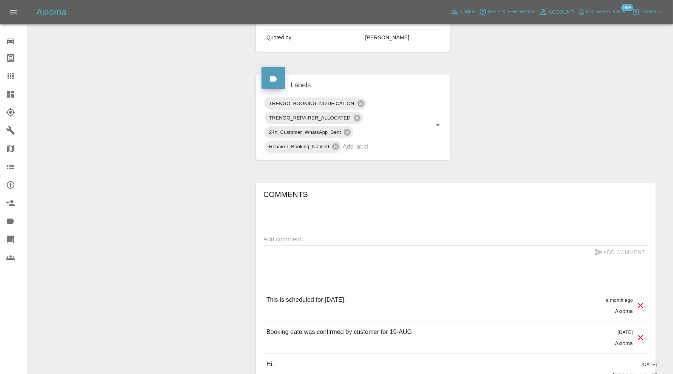
click at [359, 235] on textarea at bounding box center [455, 239] width 385 height 9
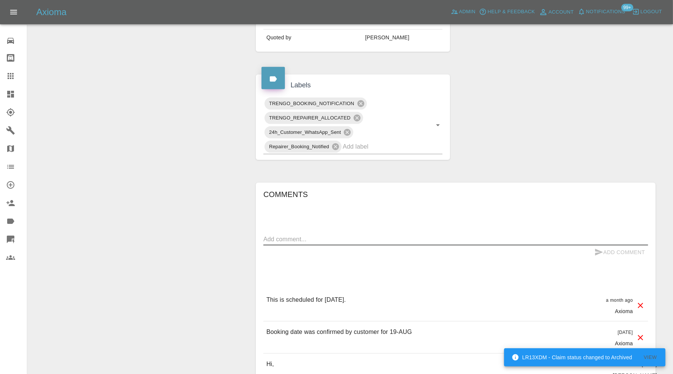
paste textarea "tr_1SBYX4A4aDea5wMjdZgozM8v"
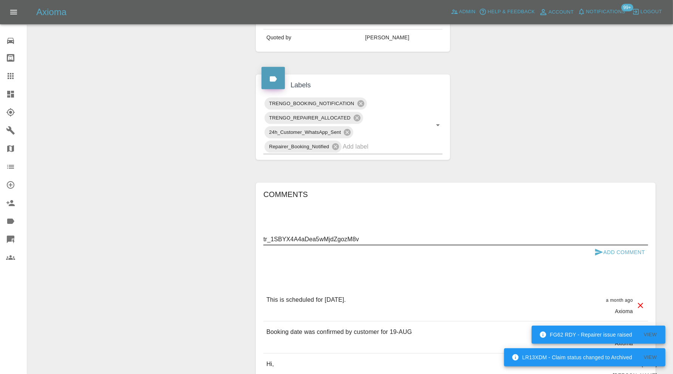
type textarea "tr_1SBYX4A4aDea5wMjdZgozM8v"
click at [624, 246] on button "Add Comment" at bounding box center [620, 252] width 57 height 14
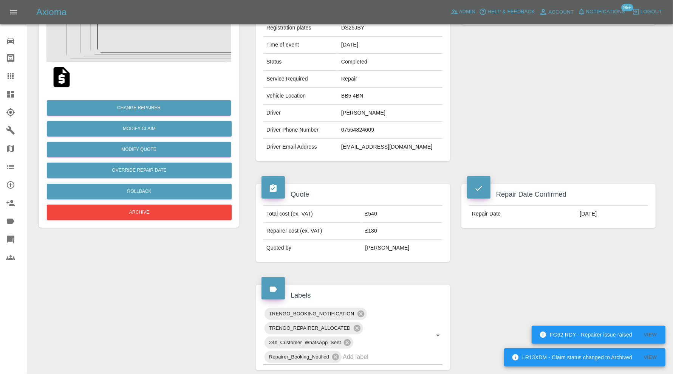
scroll to position [0, 0]
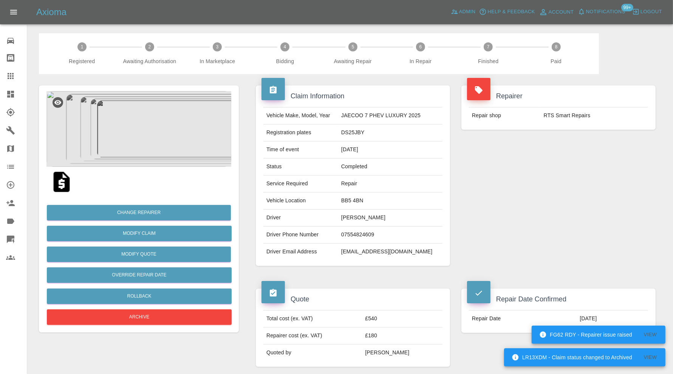
click at [373, 130] on td "DS25JBY" at bounding box center [390, 132] width 104 height 17
click at [367, 130] on td "DS25JBY" at bounding box center [390, 132] width 104 height 17
copy td "DS25JBY"
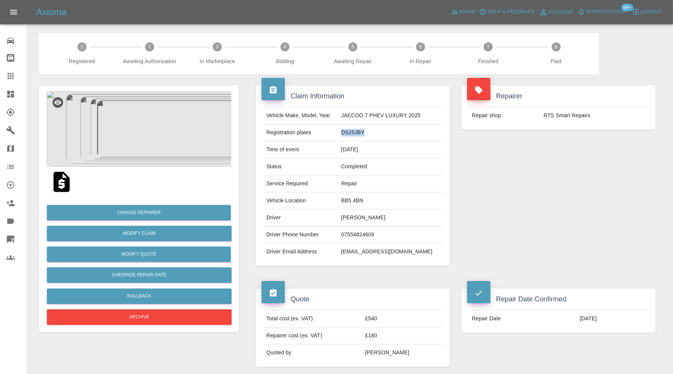
copy td "DS25JBY"
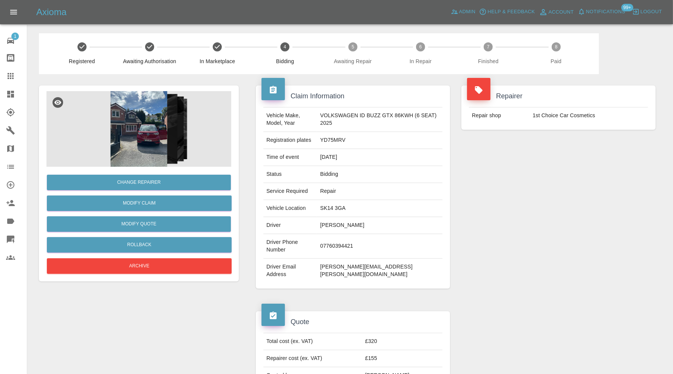
click at [150, 135] on img at bounding box center [138, 129] width 185 height 76
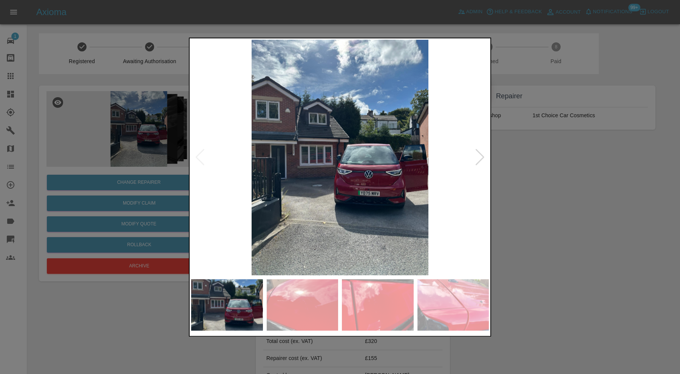
click at [478, 155] on div at bounding box center [480, 157] width 10 height 17
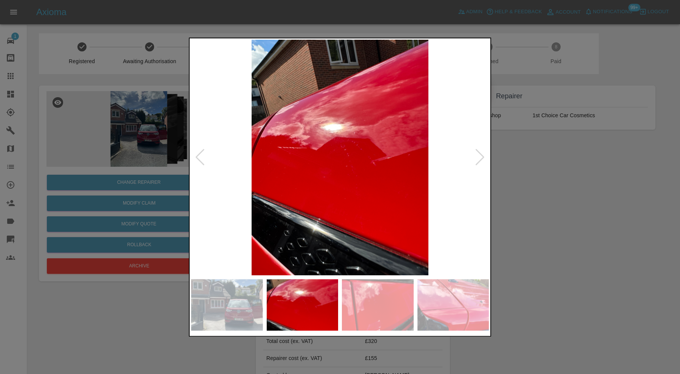
click at [480, 153] on div at bounding box center [480, 157] width 10 height 17
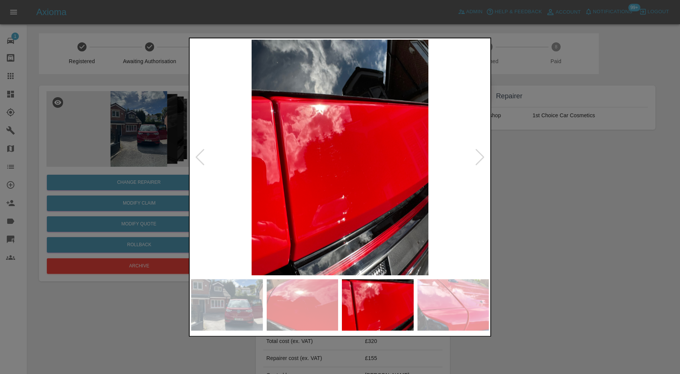
click at [480, 153] on div at bounding box center [480, 157] width 10 height 17
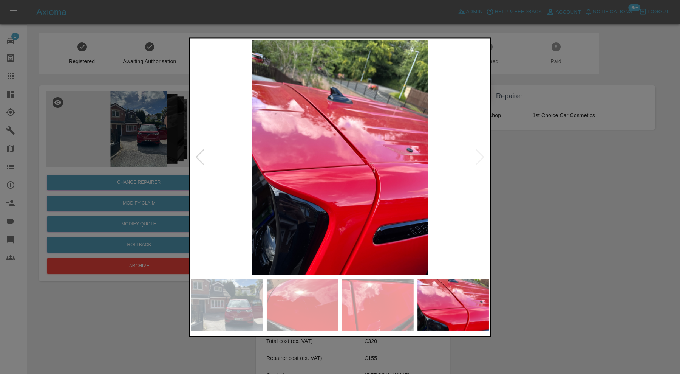
click at [548, 175] on div at bounding box center [340, 187] width 680 height 374
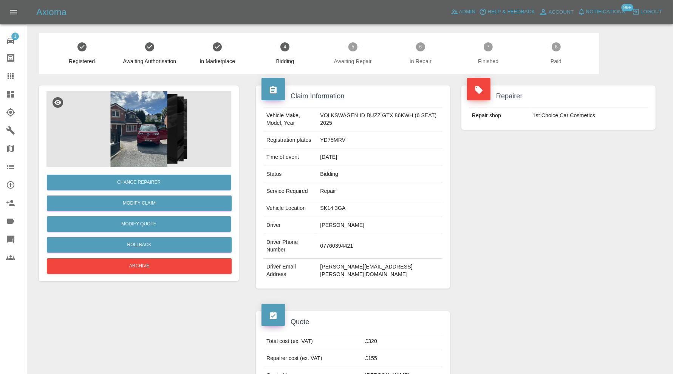
scroll to position [363, 0]
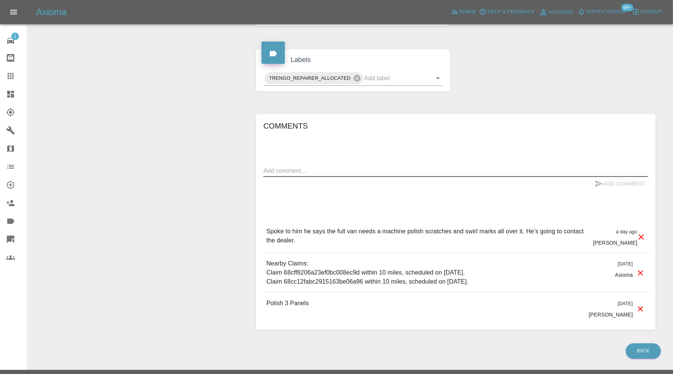
click at [371, 166] on textarea at bounding box center [455, 170] width 385 height 9
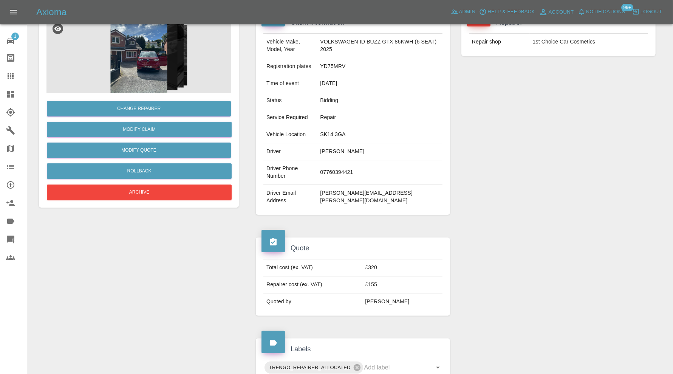
scroll to position [48, 0]
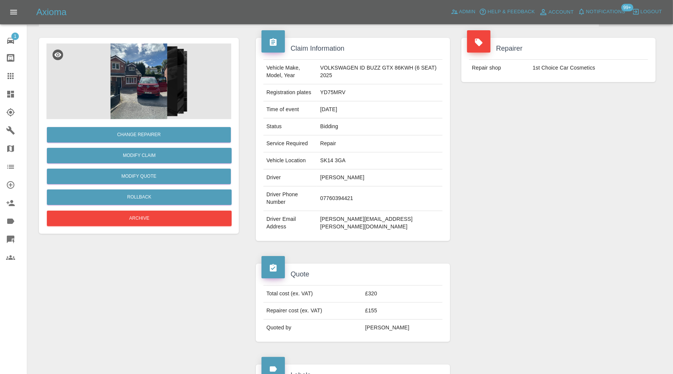
type textarea "Called"
click at [157, 92] on img at bounding box center [138, 81] width 185 height 76
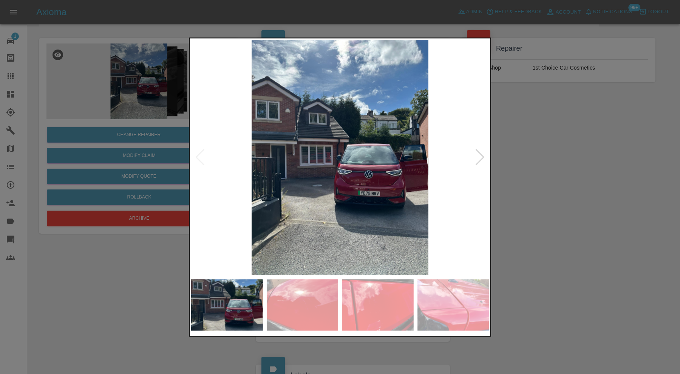
click at [480, 153] on div at bounding box center [480, 157] width 10 height 17
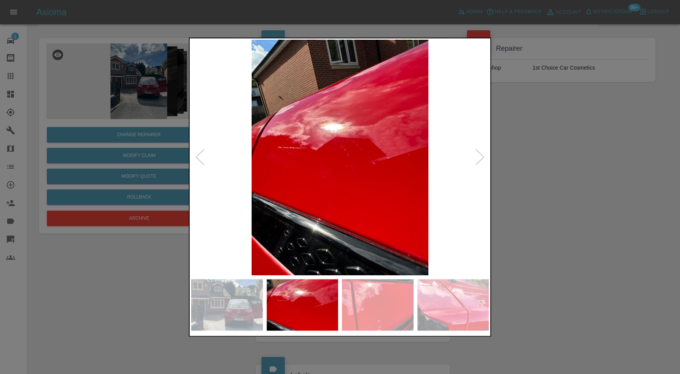
click at [534, 166] on div at bounding box center [340, 187] width 680 height 374
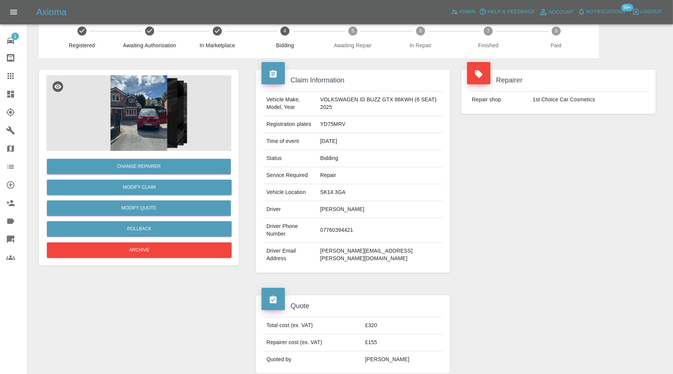
scroll to position [0, 0]
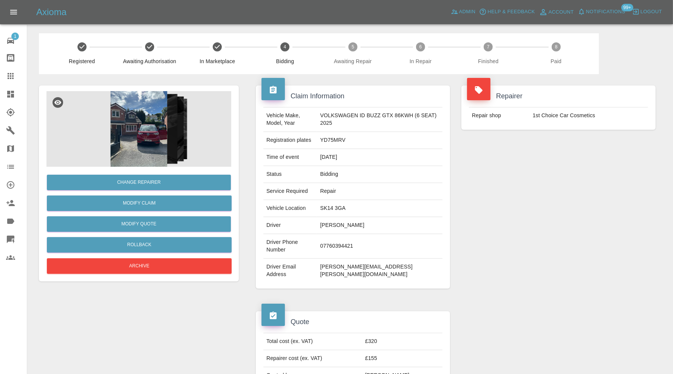
click at [140, 141] on img at bounding box center [138, 129] width 185 height 76
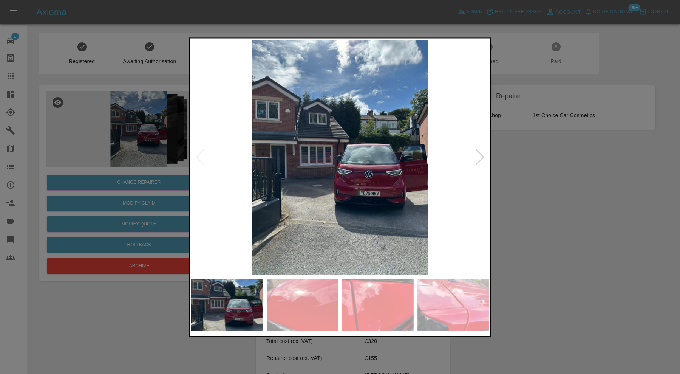
click at [481, 155] on div at bounding box center [480, 157] width 10 height 17
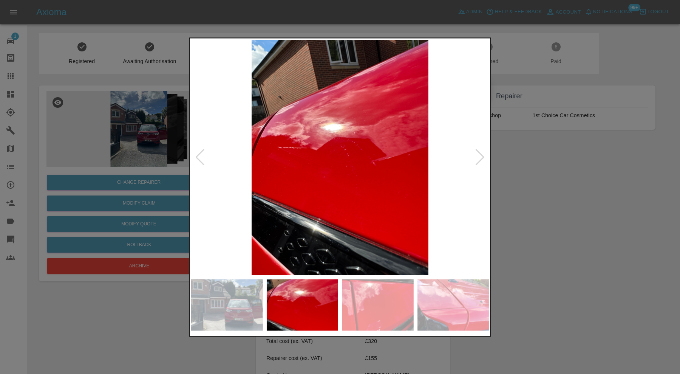
click at [481, 155] on div at bounding box center [480, 157] width 10 height 17
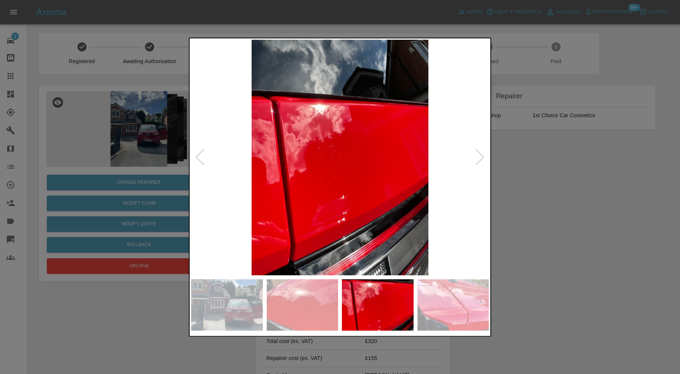
click at [540, 174] on div at bounding box center [340, 187] width 680 height 374
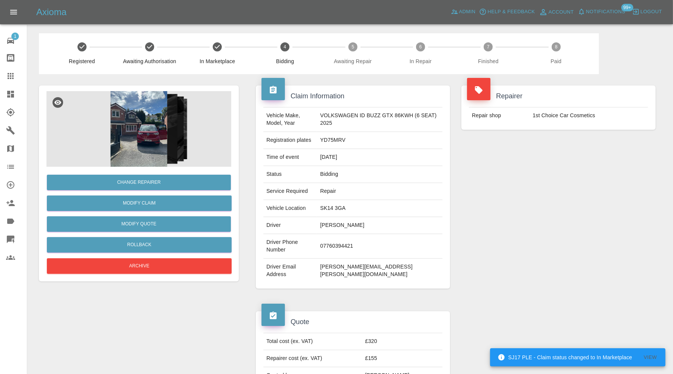
click at [157, 136] on img at bounding box center [138, 129] width 185 height 76
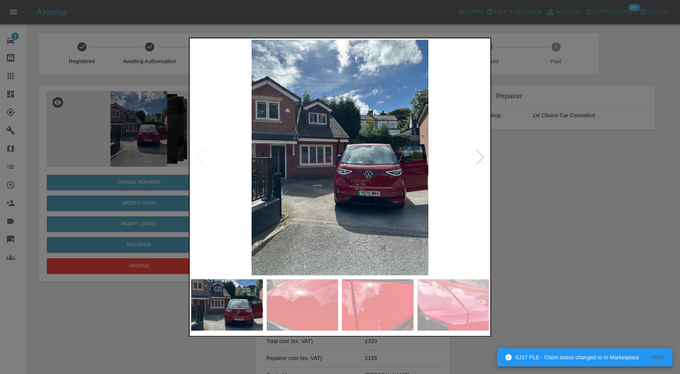
click at [318, 297] on img at bounding box center [303, 304] width 72 height 51
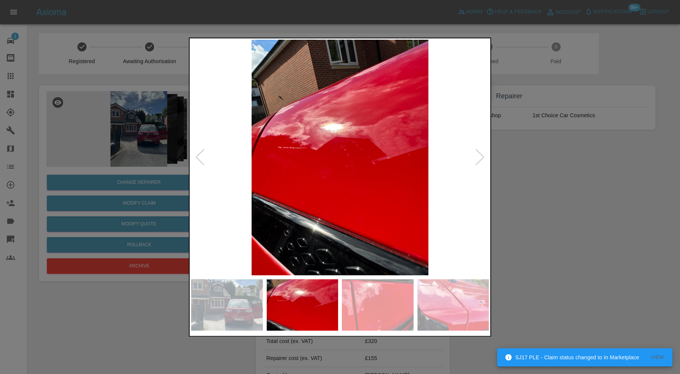
click at [390, 299] on img at bounding box center [378, 304] width 72 height 51
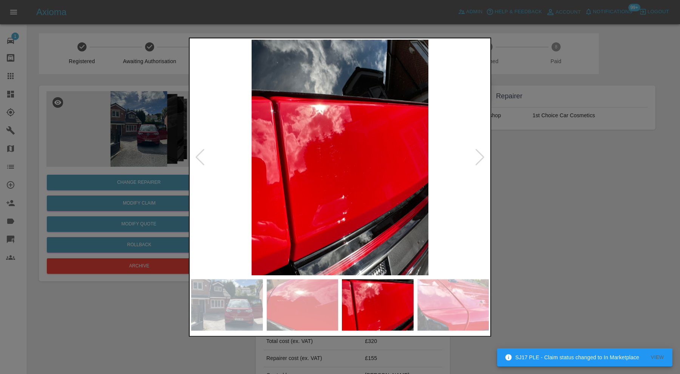
click at [438, 297] on img at bounding box center [454, 304] width 72 height 51
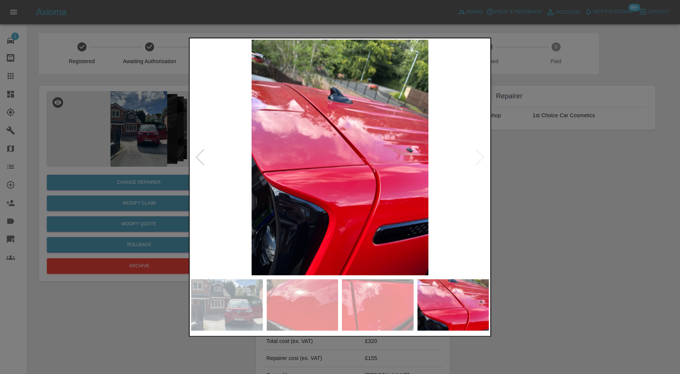
click at [484, 155] on img at bounding box center [340, 157] width 298 height 235
click at [530, 181] on div at bounding box center [340, 187] width 680 height 374
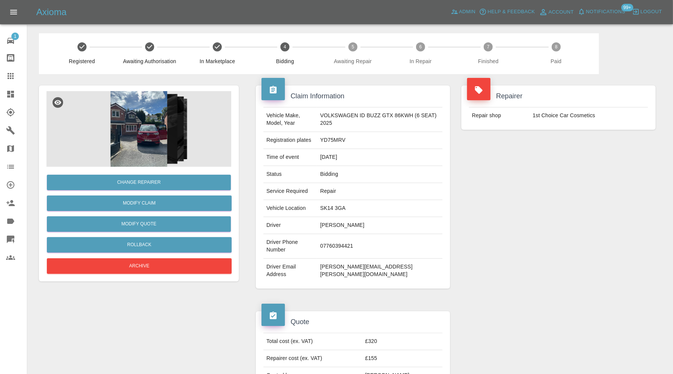
click at [8, 95] on icon at bounding box center [10, 94] width 9 height 9
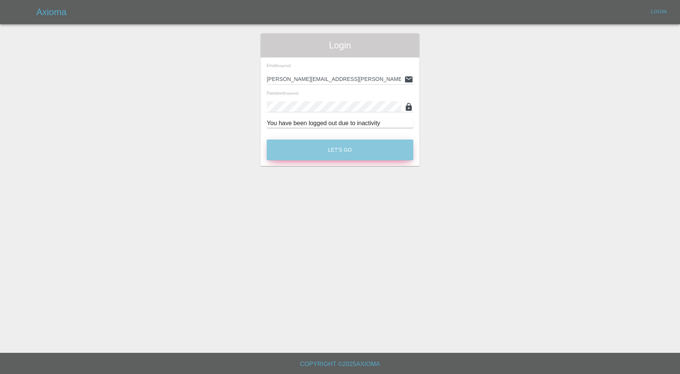
click at [316, 149] on button "Let's Go" at bounding box center [340, 149] width 147 height 21
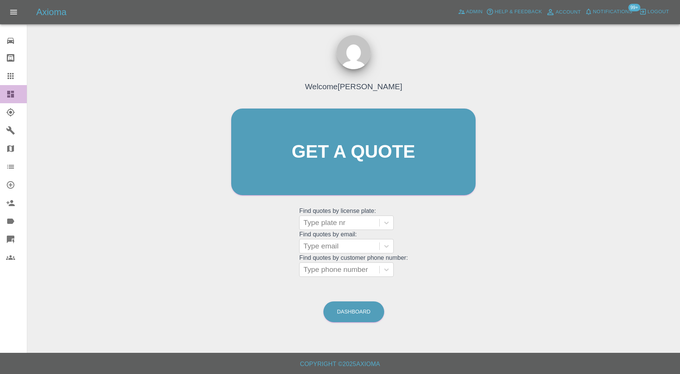
click at [6, 91] on icon at bounding box center [10, 94] width 9 height 9
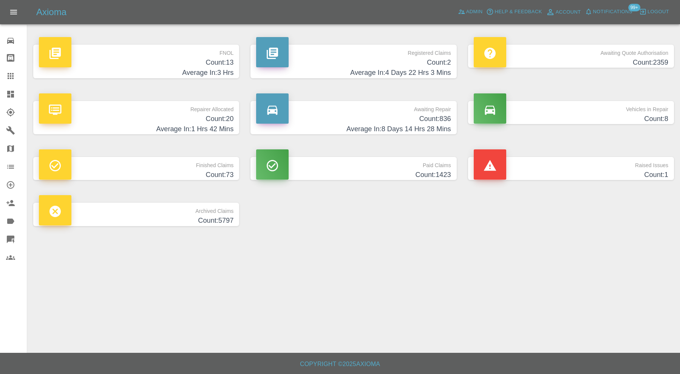
click at [397, 122] on h4 "Count: 836" at bounding box center [353, 119] width 195 height 10
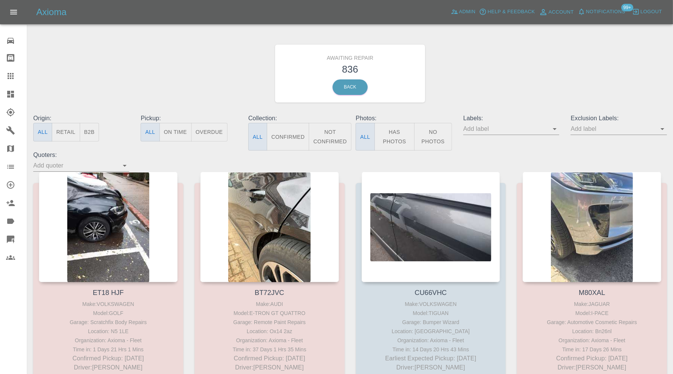
scroll to position [1889, 0]
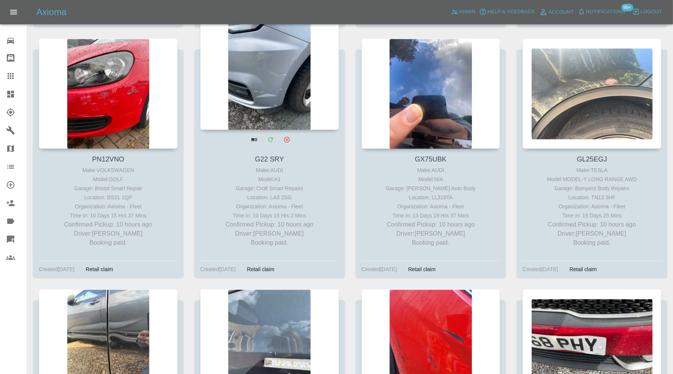
click at [292, 104] on div at bounding box center [269, 74] width 139 height 110
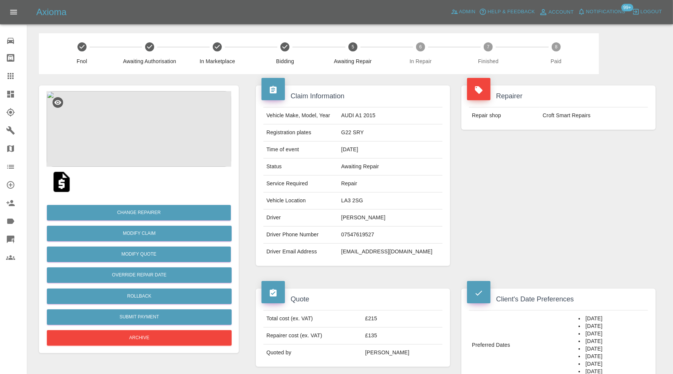
click at [156, 144] on img at bounding box center [138, 129] width 185 height 76
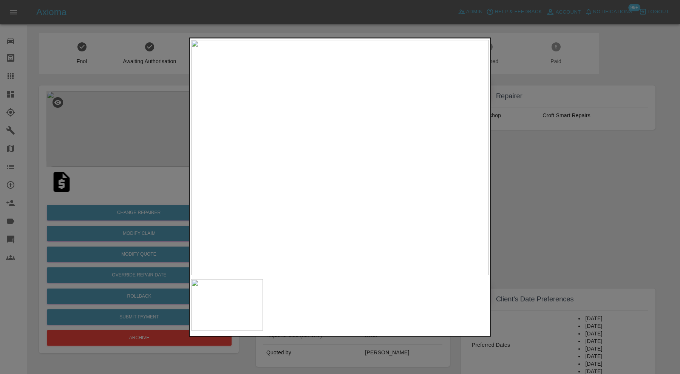
click at [542, 189] on div at bounding box center [340, 187] width 680 height 374
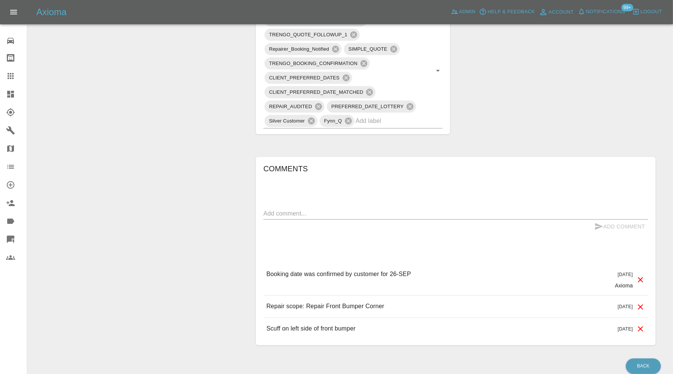
scroll to position [514, 0]
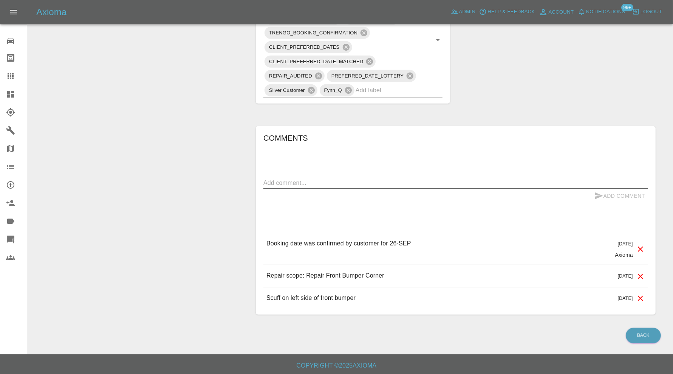
click at [365, 178] on textarea at bounding box center [455, 182] width 385 height 9
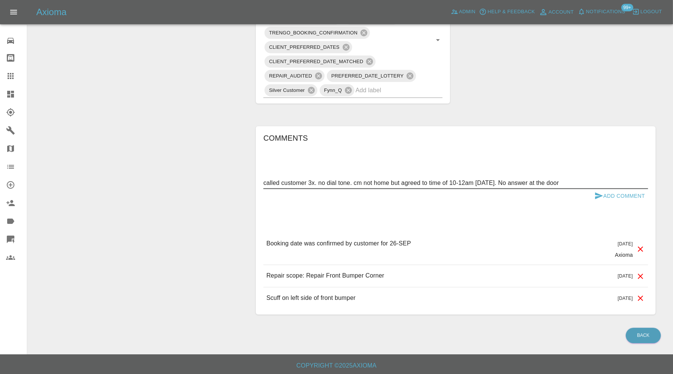
click at [266, 180] on textarea "called customer 3x. no dial tone. cm not home but agreed to time of 10-12am yes…" at bounding box center [455, 182] width 385 height 9
click at [359, 181] on textarea "Called customer 3x. no dial tone. cm not home but agreed to time of 10-12am yes…" at bounding box center [455, 182] width 385 height 9
click at [586, 180] on textarea "Called customer 3x. no dial tone. Cm not home but agreed to time of 10-12am yes…" at bounding box center [455, 182] width 385 height 9
drag, startPoint x: 594, startPoint y: 180, endPoint x: 228, endPoint y: 182, distance: 365.9
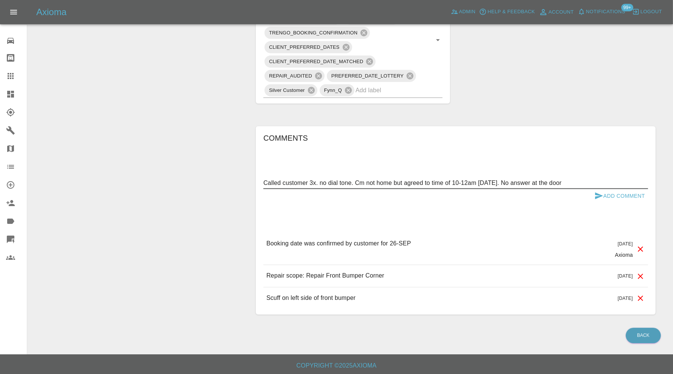
type textarea "Called customer 3x. no dial tone. Cm not home but agreed to time of 10-12am yes…"
click at [610, 189] on button "Add Comment" at bounding box center [620, 196] width 57 height 14
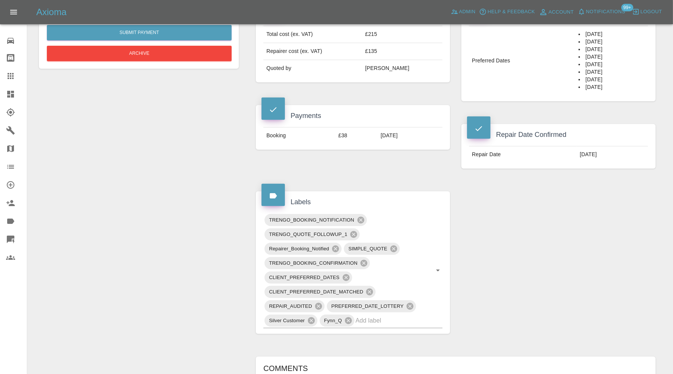
scroll to position [0, 0]
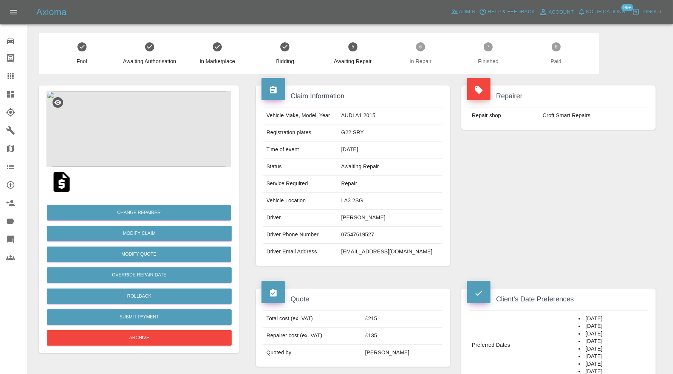
click at [10, 72] on icon at bounding box center [10, 75] width 9 height 9
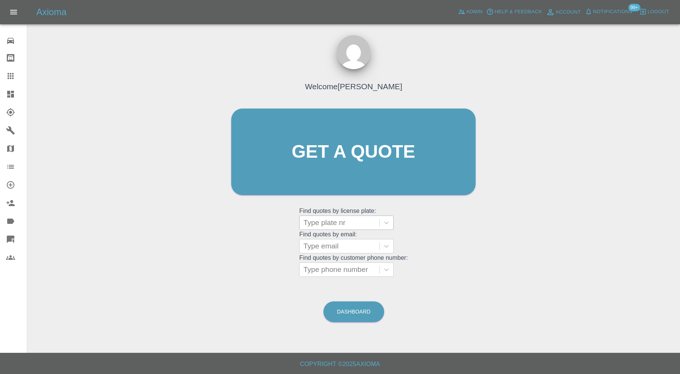
click at [326, 220] on div at bounding box center [340, 222] width 72 height 11
type input "lv70"
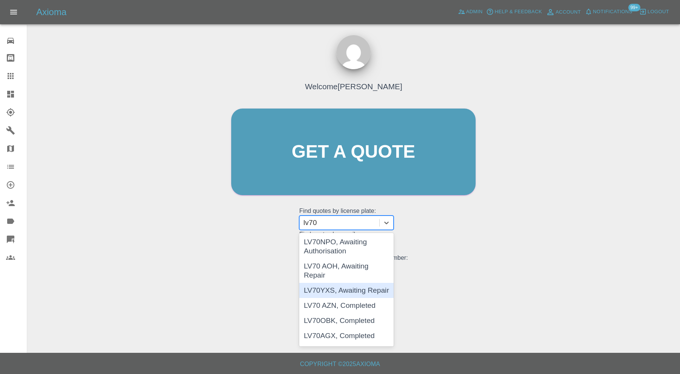
click at [358, 285] on div "LV70YXS, Awaiting Repair" at bounding box center [346, 290] width 95 height 15
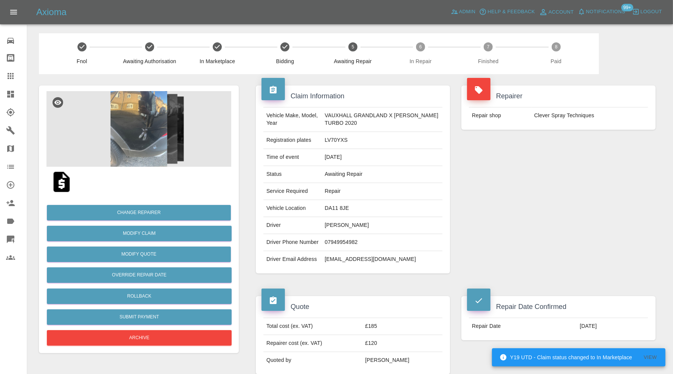
click at [342, 203] on td "DA11 8JE" at bounding box center [382, 208] width 121 height 17
copy td "DA11 8JE"
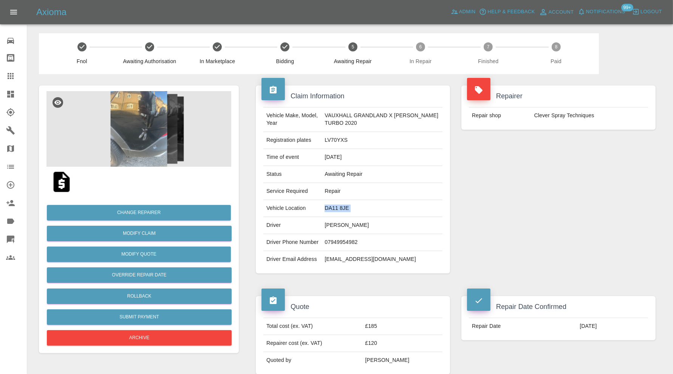
click at [414, 203] on td "DA11 8JE" at bounding box center [382, 208] width 121 height 17
click at [151, 116] on img at bounding box center [138, 129] width 185 height 76
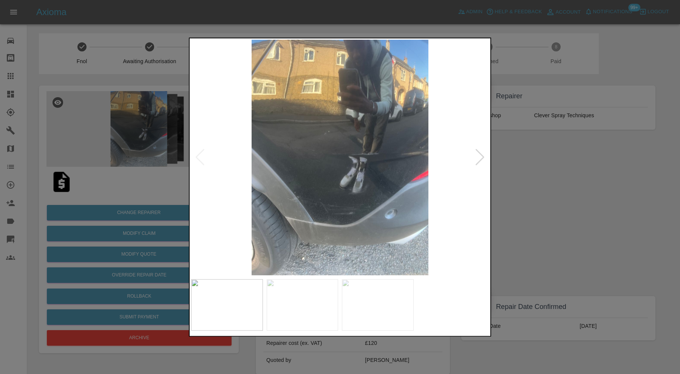
click at [478, 155] on div at bounding box center [480, 157] width 10 height 17
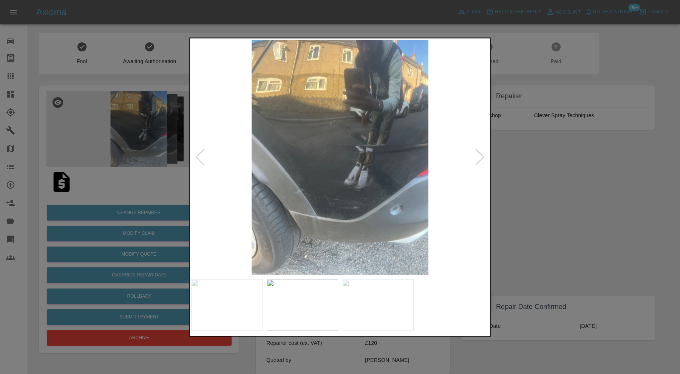
click at [478, 155] on div at bounding box center [480, 157] width 10 height 17
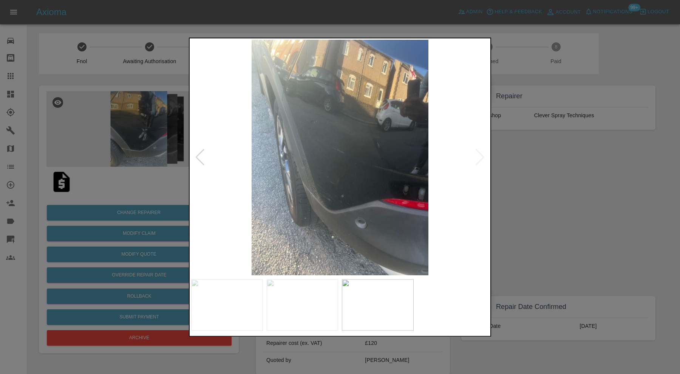
click at [478, 155] on img at bounding box center [340, 157] width 298 height 235
click at [540, 157] on div at bounding box center [340, 187] width 680 height 374
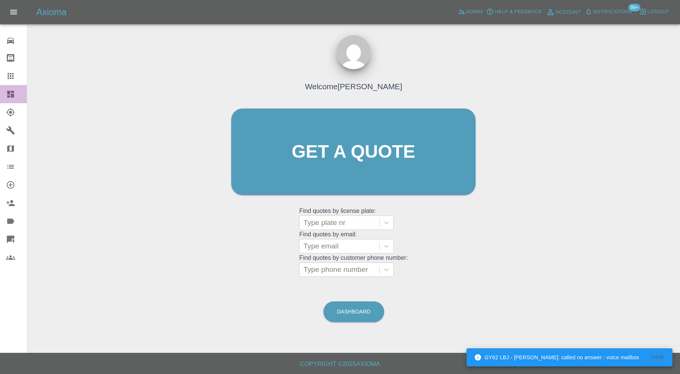
click at [11, 96] on icon at bounding box center [10, 94] width 9 height 9
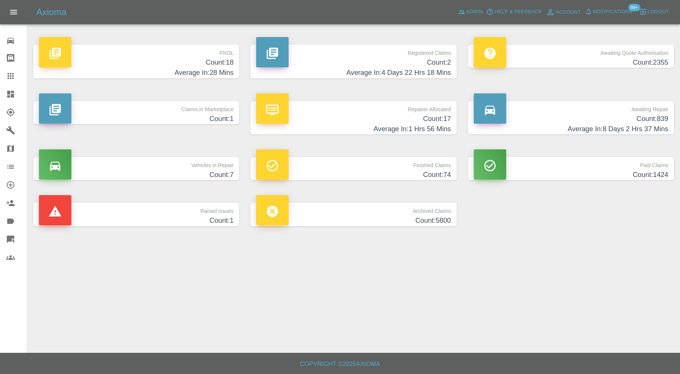
click at [321, 124] on h4 "Average In: 1 Hrs 56 Mins" at bounding box center [353, 129] width 195 height 10
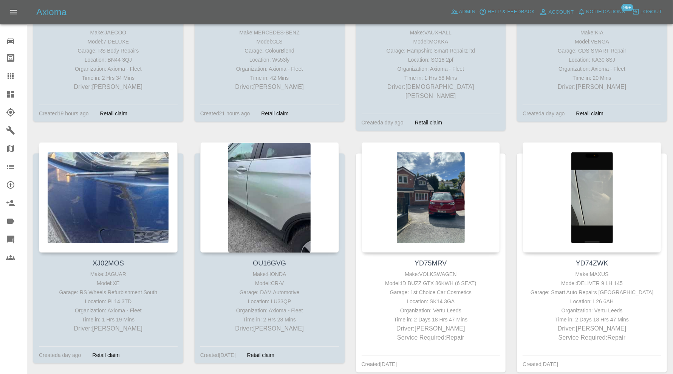
scroll to position [567, 0]
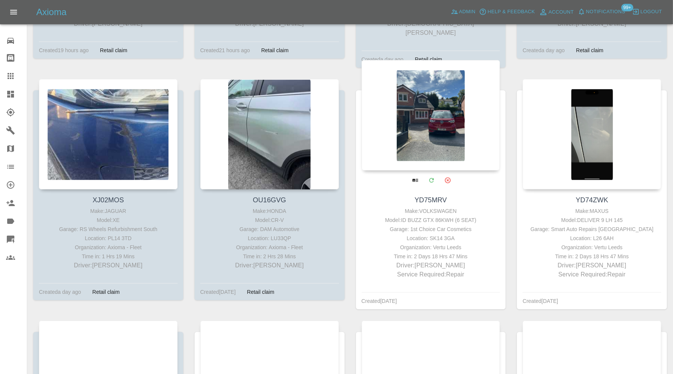
click at [442, 126] on div at bounding box center [431, 115] width 139 height 110
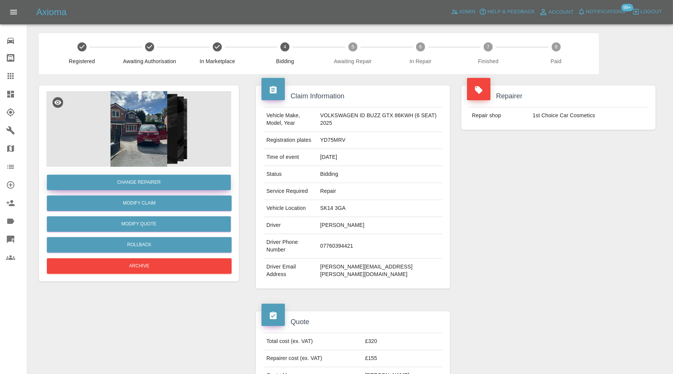
click at [217, 177] on button "Change Repairer" at bounding box center [139, 182] width 184 height 15
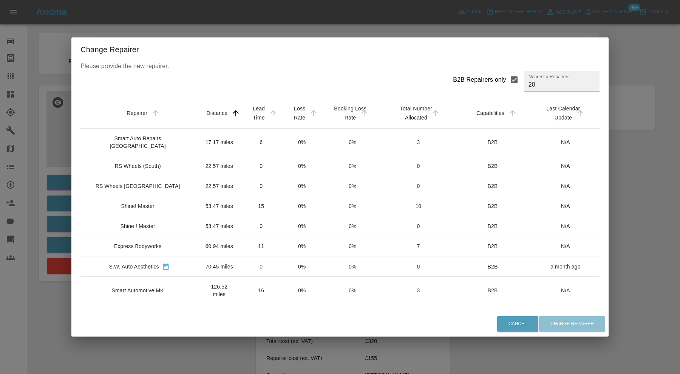
click at [507, 79] on input "B2B Repairers only" at bounding box center [515, 80] width 16 height 16
checkbox input "false"
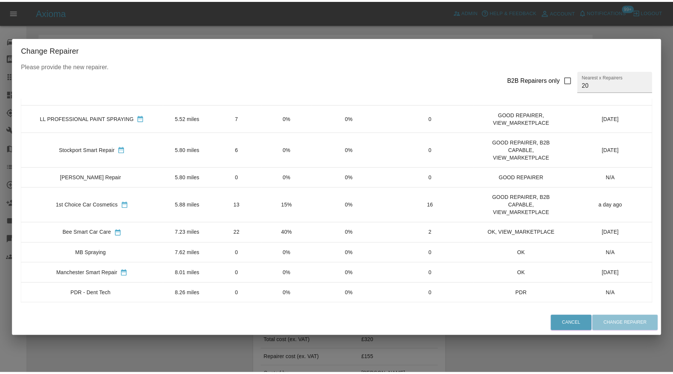
scroll to position [126, 0]
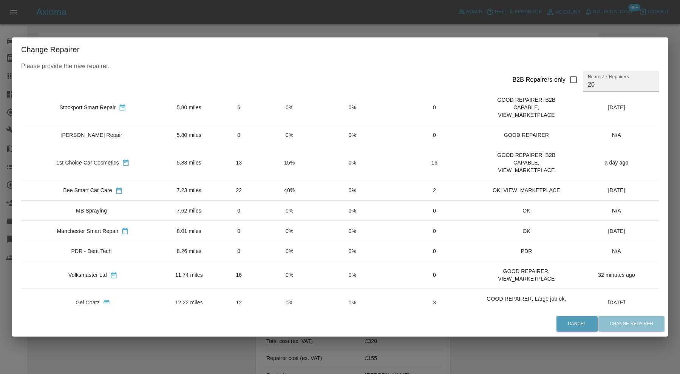
click at [221, 345] on div "Change Repairer Please provide the new repairer. B2B Repairers only Nearest x R…" at bounding box center [340, 187] width 680 height 374
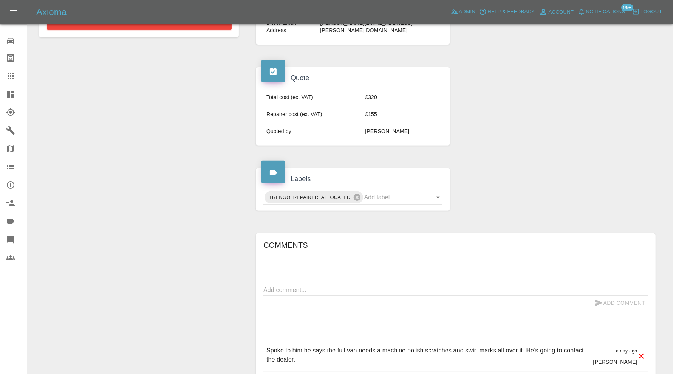
scroll to position [363, 0]
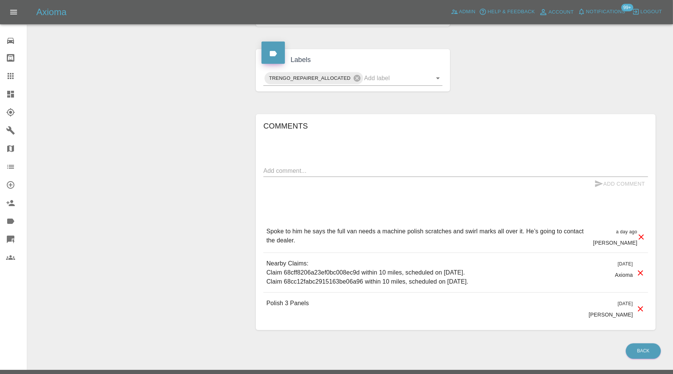
click at [441, 166] on textarea at bounding box center [455, 170] width 385 height 9
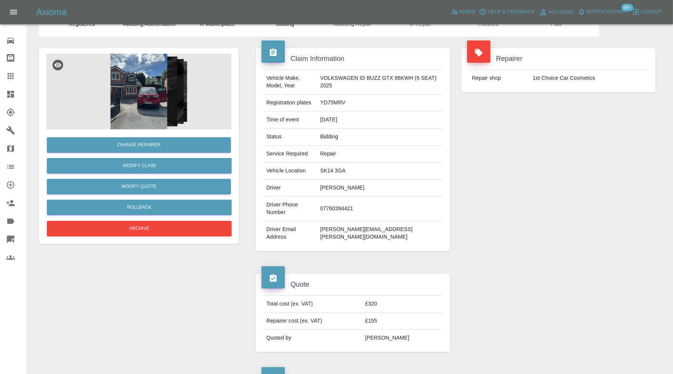
scroll to position [0, 0]
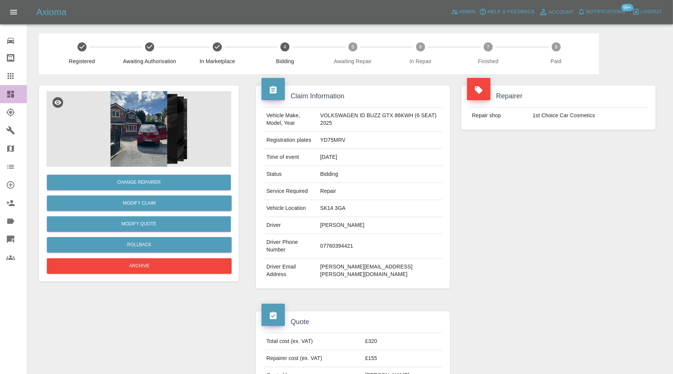
click at [12, 94] on icon at bounding box center [10, 94] width 7 height 7
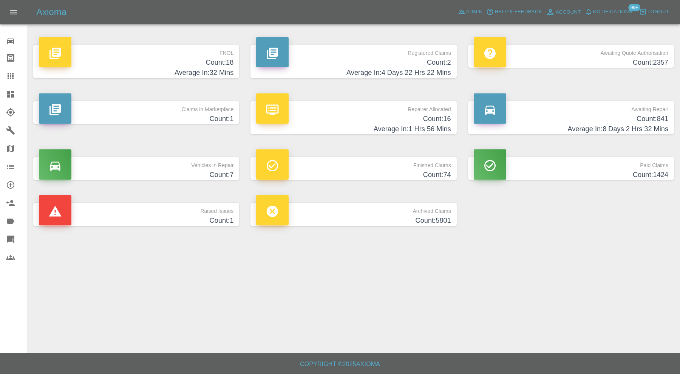
click at [198, 214] on p "Raised Issues" at bounding box center [136, 209] width 195 height 13
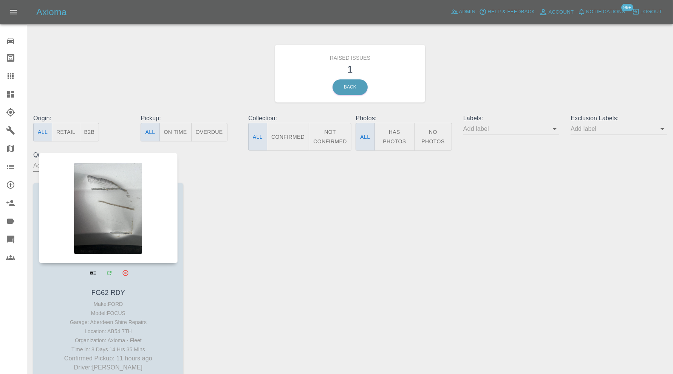
click at [130, 220] on div at bounding box center [108, 208] width 139 height 110
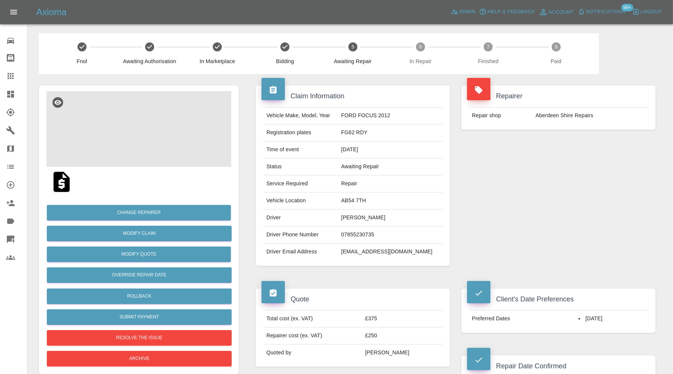
click at [150, 142] on img at bounding box center [138, 129] width 185 height 76
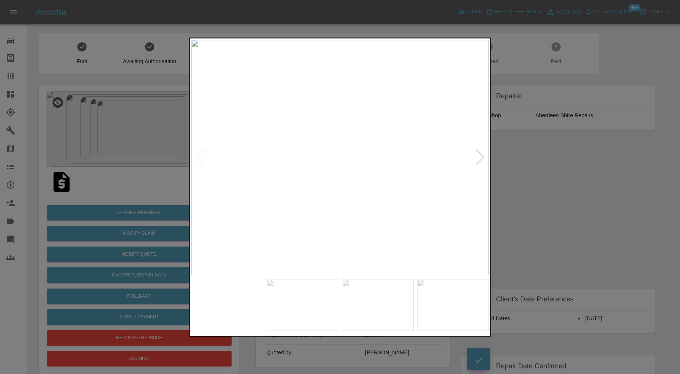
click at [302, 280] on img at bounding box center [303, 304] width 72 height 51
click at [370, 304] on img at bounding box center [378, 304] width 72 height 51
click at [450, 305] on img at bounding box center [454, 304] width 72 height 51
click at [569, 181] on div at bounding box center [340, 187] width 680 height 374
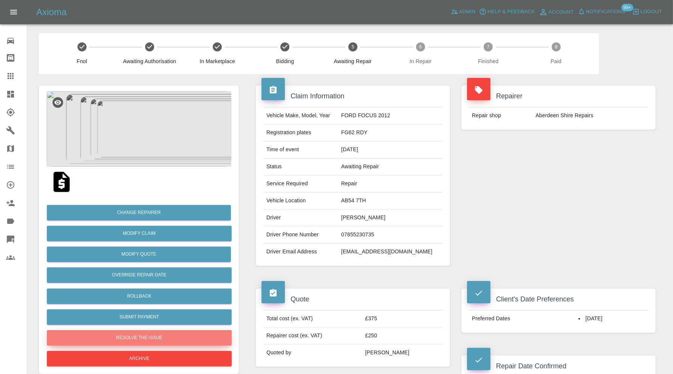
click at [197, 335] on button "Resolve the issue" at bounding box center [139, 337] width 185 height 15
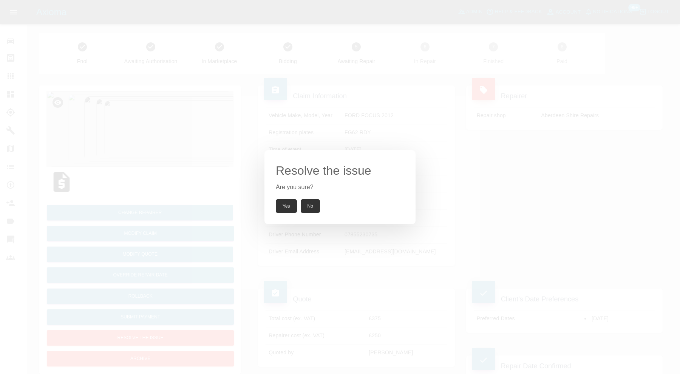
click at [279, 207] on button "Yes" at bounding box center [286, 206] width 21 height 14
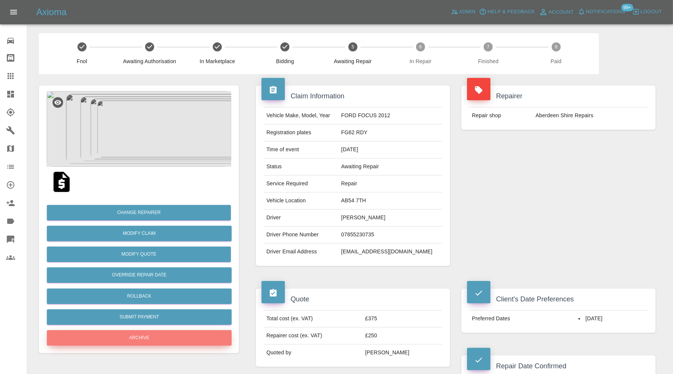
click at [191, 344] on button "Archive" at bounding box center [139, 337] width 185 height 15
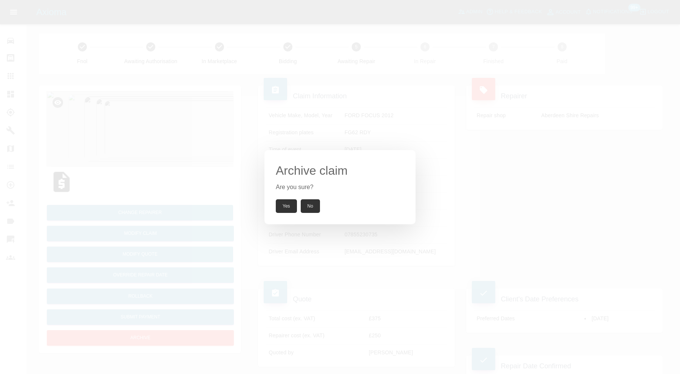
click at [284, 203] on button "Yes" at bounding box center [286, 206] width 21 height 14
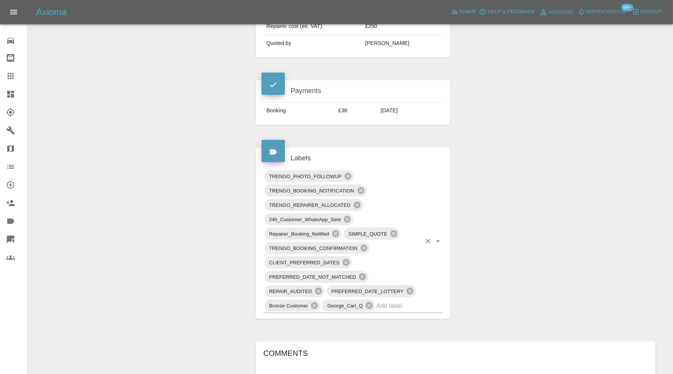
scroll to position [315, 0]
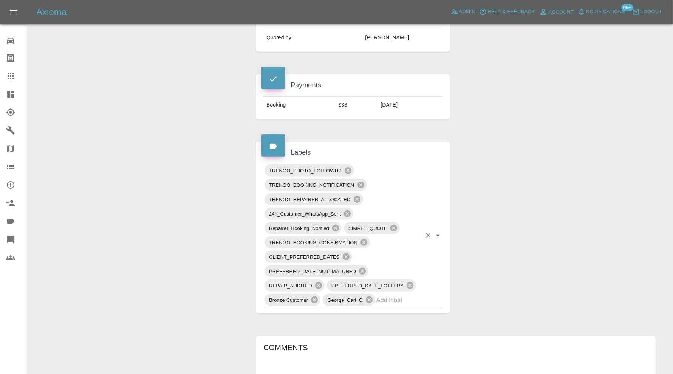
click at [420, 299] on input "text" at bounding box center [398, 300] width 45 height 12
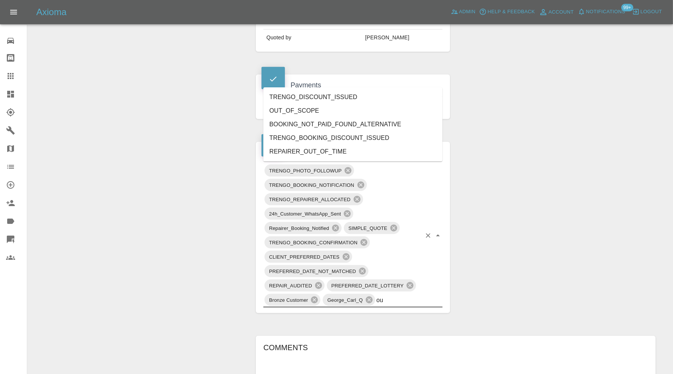
type input "out"
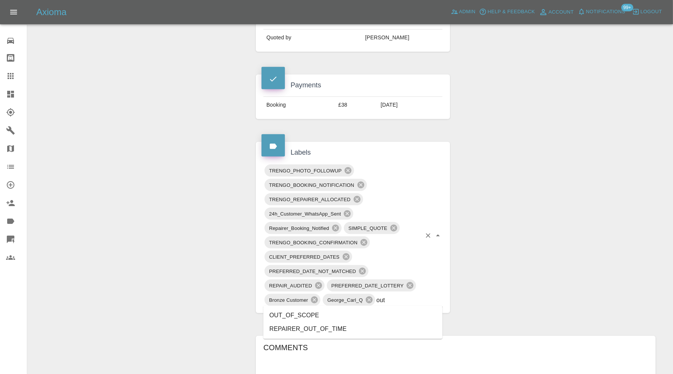
click at [294, 315] on li "OUT_OF_SCOPE" at bounding box center [352, 315] width 179 height 14
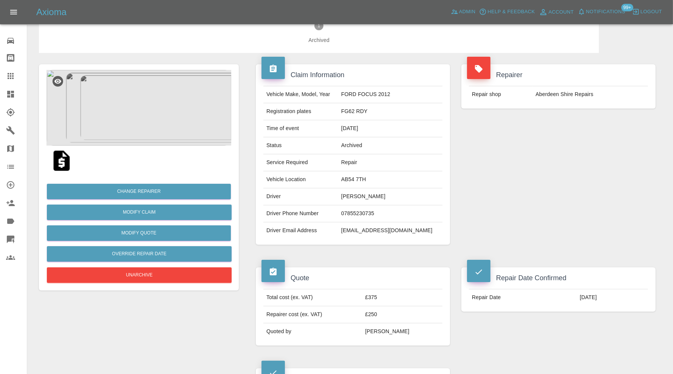
scroll to position [0, 0]
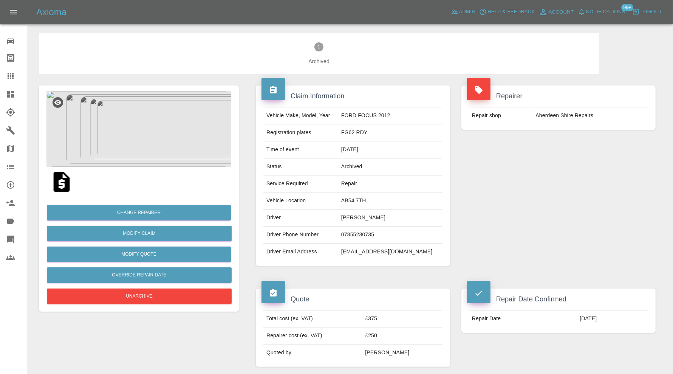
click at [15, 95] on icon at bounding box center [10, 94] width 9 height 9
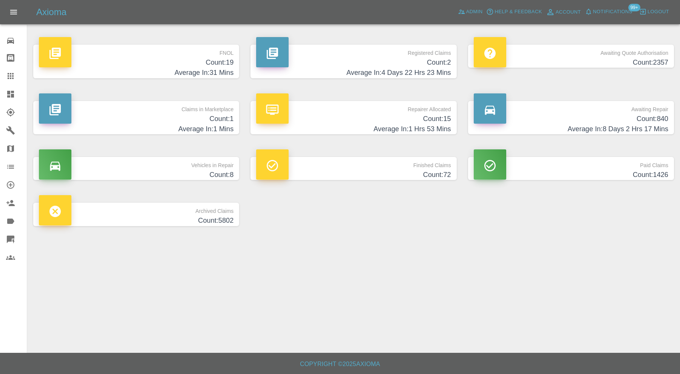
click at [187, 120] on h4 "Count: 1" at bounding box center [136, 119] width 195 height 10
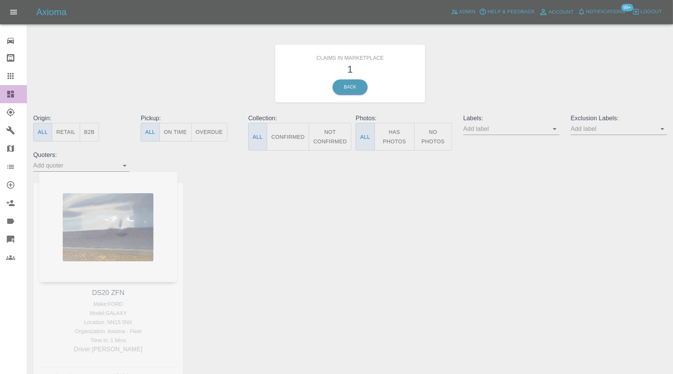
click at [12, 90] on icon at bounding box center [10, 94] width 9 height 9
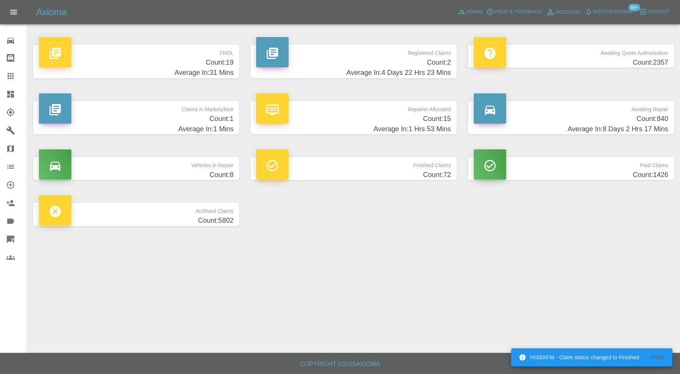
click at [101, 62] on h4 "Count: 19" at bounding box center [136, 62] width 195 height 10
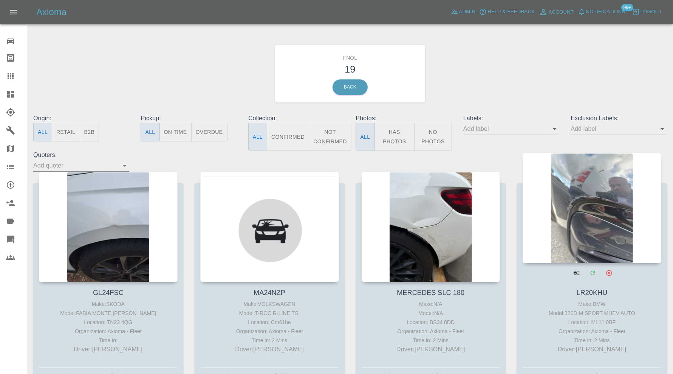
click at [573, 198] on div at bounding box center [592, 208] width 139 height 110
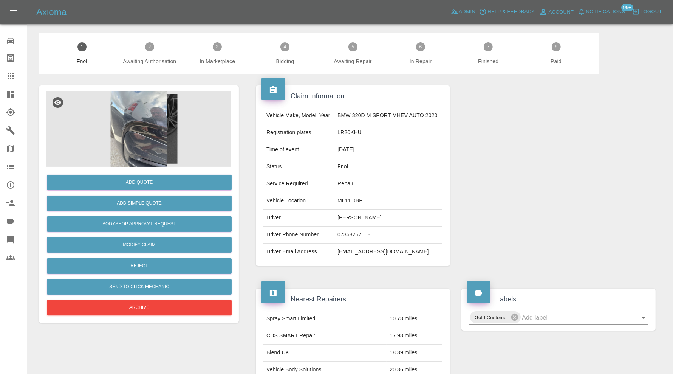
click at [150, 136] on img at bounding box center [138, 129] width 185 height 76
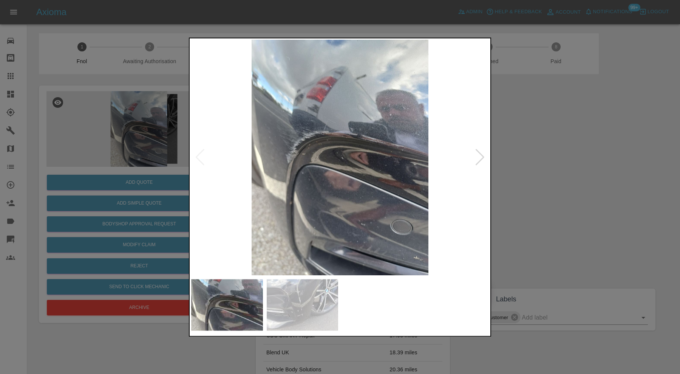
click at [475, 156] on img at bounding box center [340, 157] width 298 height 235
click at [477, 155] on div at bounding box center [480, 157] width 10 height 17
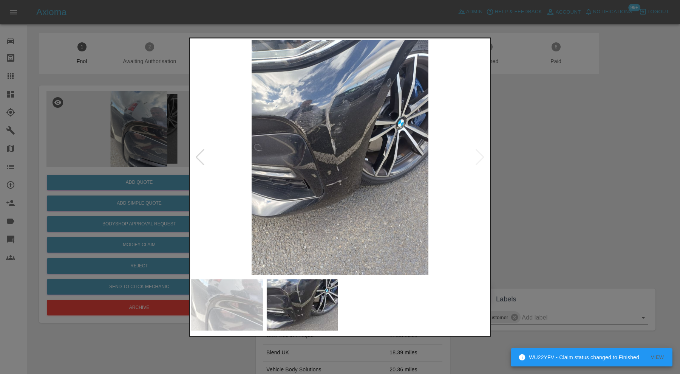
click at [195, 155] on div at bounding box center [200, 157] width 10 height 17
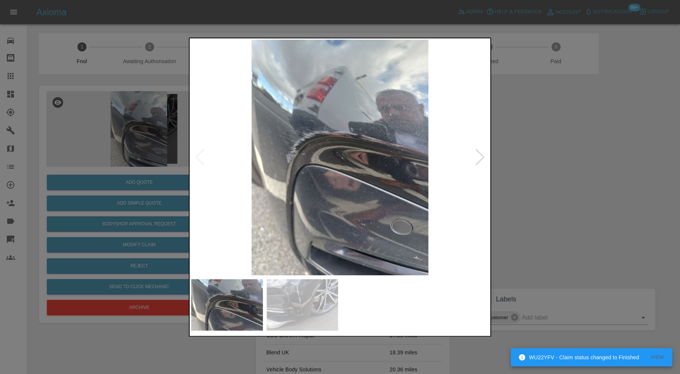
click at [560, 152] on div at bounding box center [340, 187] width 680 height 374
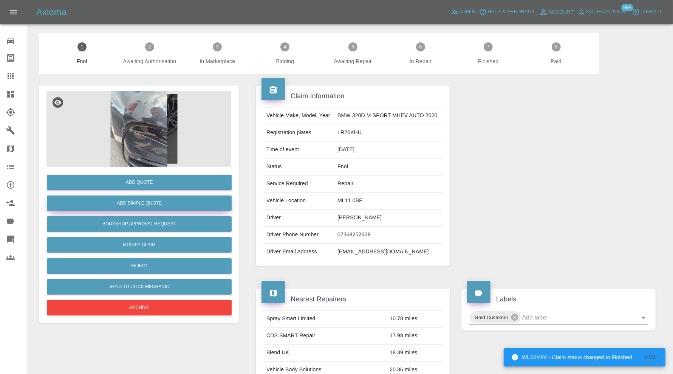
click at [158, 203] on button "Add Simple Quote" at bounding box center [139, 202] width 185 height 15
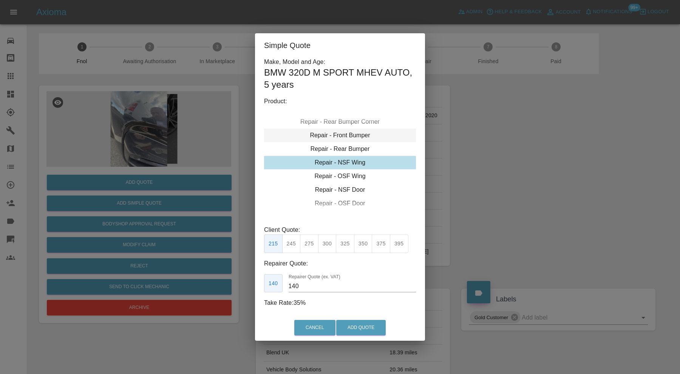
click at [342, 135] on div "Repair - Front Bumper" at bounding box center [340, 136] width 152 height 14
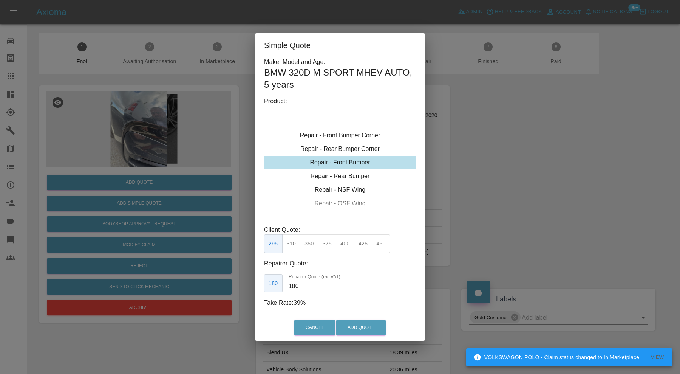
click at [308, 240] on button "350" at bounding box center [309, 243] width 19 height 19
click at [295, 285] on input "210" at bounding box center [352, 286] width 127 height 12
type input "220"
click at [380, 327] on button "Add Quote" at bounding box center [361, 327] width 50 height 15
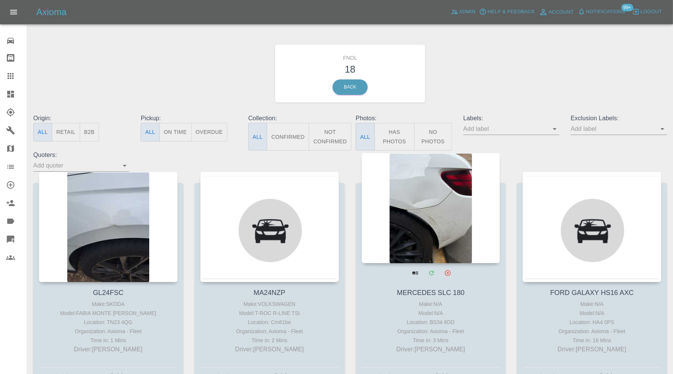
click at [417, 197] on div at bounding box center [431, 208] width 139 height 110
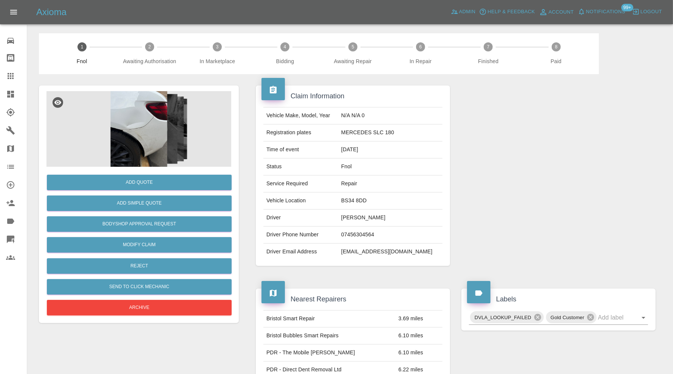
click at [118, 134] on img at bounding box center [138, 129] width 185 height 76
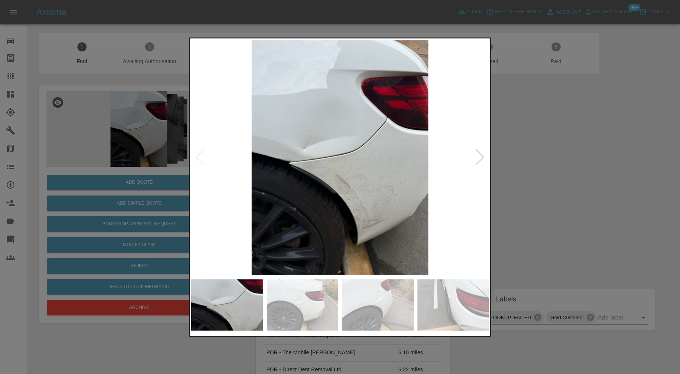
click at [299, 292] on img at bounding box center [303, 304] width 72 height 51
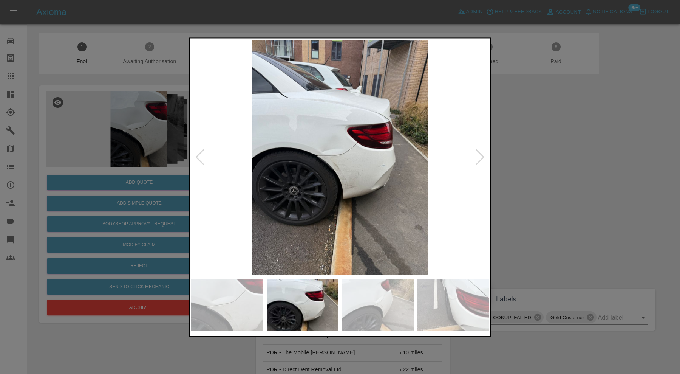
click at [335, 305] on img at bounding box center [303, 304] width 72 height 51
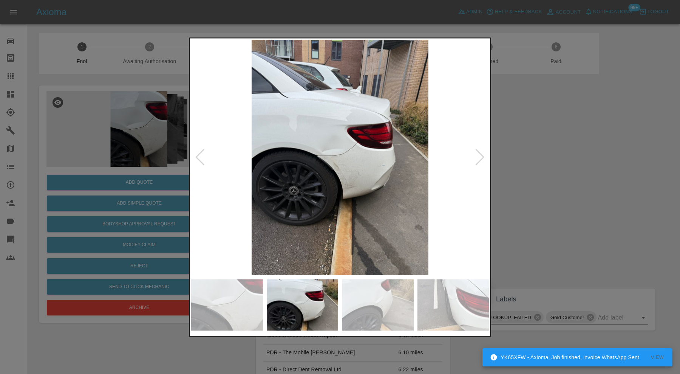
click at [368, 306] on img at bounding box center [378, 304] width 72 height 51
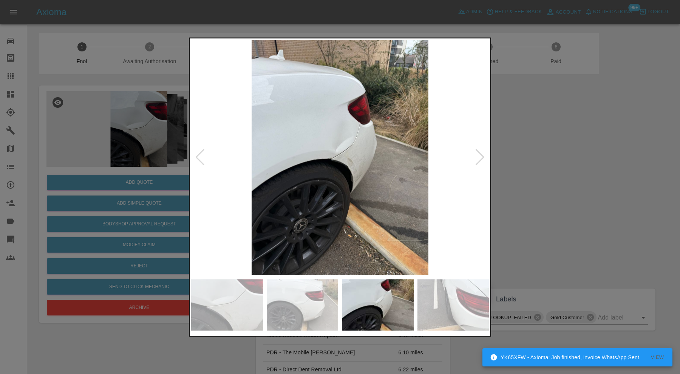
click at [463, 306] on img at bounding box center [454, 304] width 72 height 51
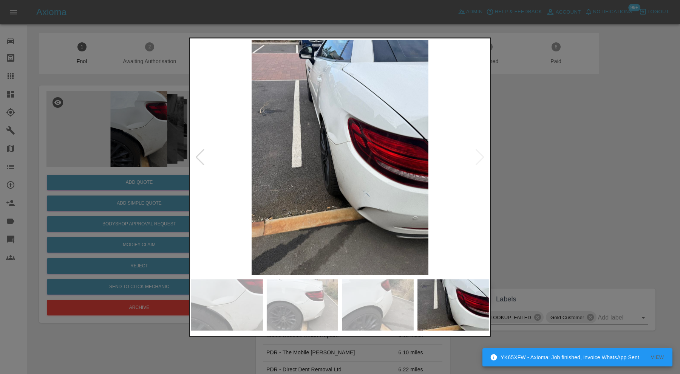
click at [612, 159] on div at bounding box center [340, 187] width 680 height 374
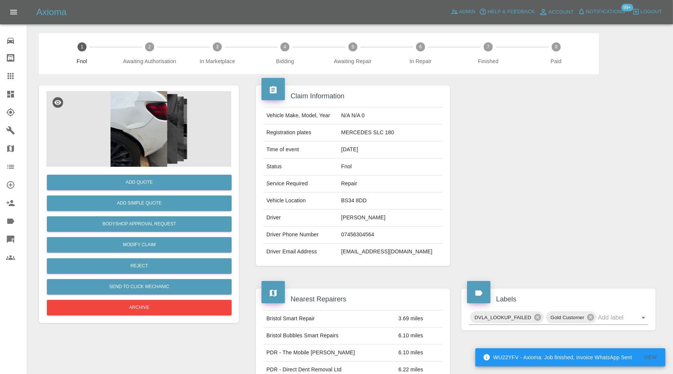
click at [146, 151] on img at bounding box center [138, 129] width 185 height 76
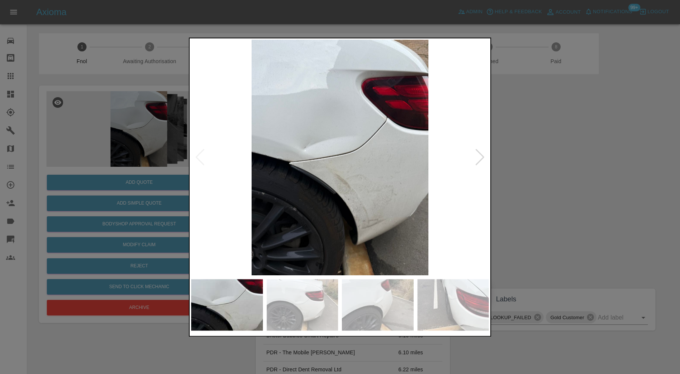
click at [554, 182] on div at bounding box center [340, 187] width 680 height 374
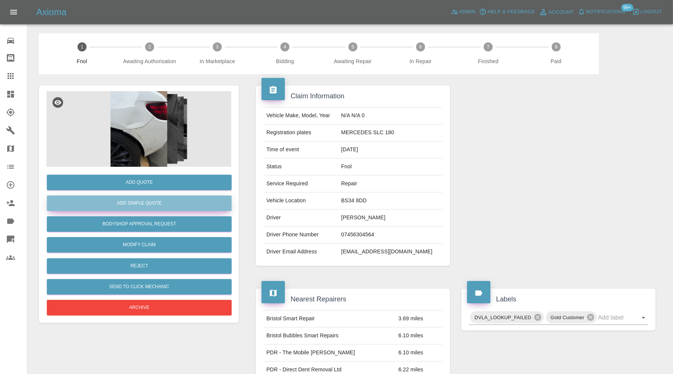
click at [188, 202] on button "Add Simple Quote" at bounding box center [139, 202] width 185 height 15
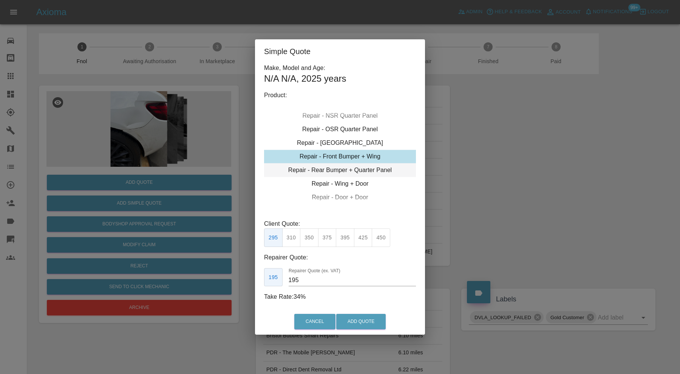
click at [378, 172] on div "Repair - Rear Bumper + Quarter Panel" at bounding box center [340, 170] width 152 height 14
click at [341, 238] on button "395" at bounding box center [345, 237] width 19 height 19
type input "250"
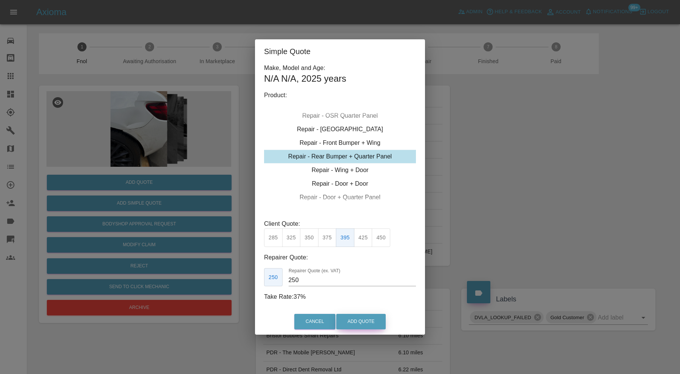
click at [372, 319] on button "Add Quote" at bounding box center [361, 321] width 50 height 15
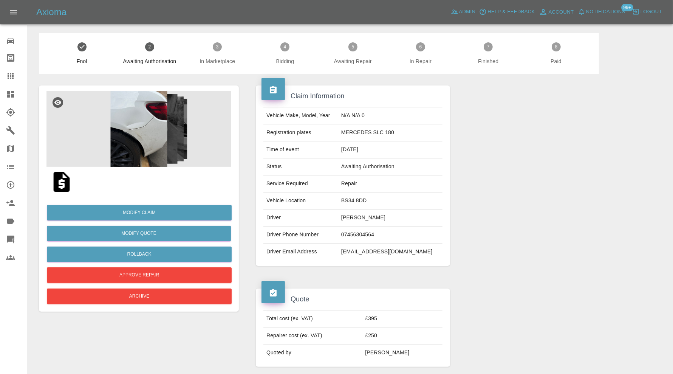
click at [12, 72] on icon at bounding box center [10, 75] width 9 height 9
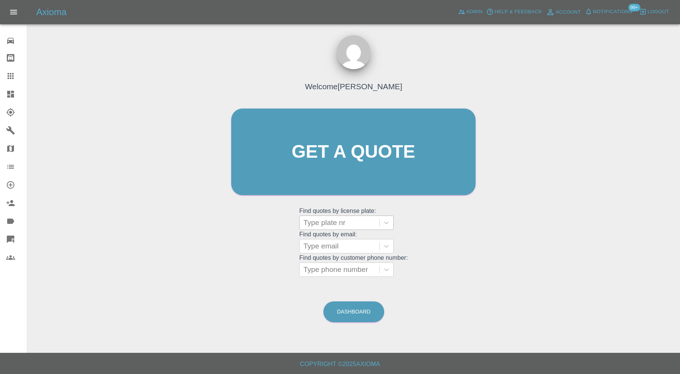
click at [358, 216] on div "Type plate nr" at bounding box center [340, 223] width 80 height 14
paste input "GL14FPD"
type input "GL14FPD"
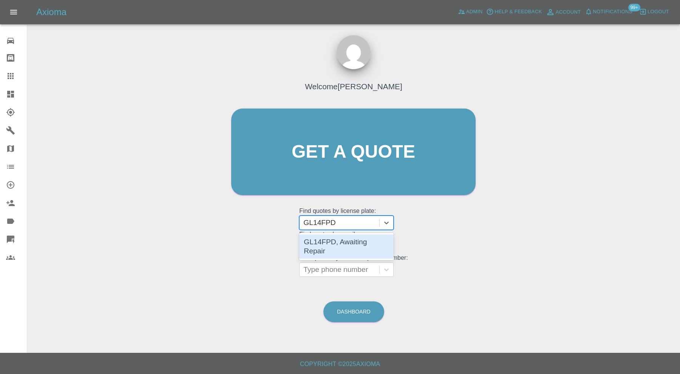
click at [366, 240] on div "GL14FPD, Awaiting Repair" at bounding box center [346, 246] width 95 height 24
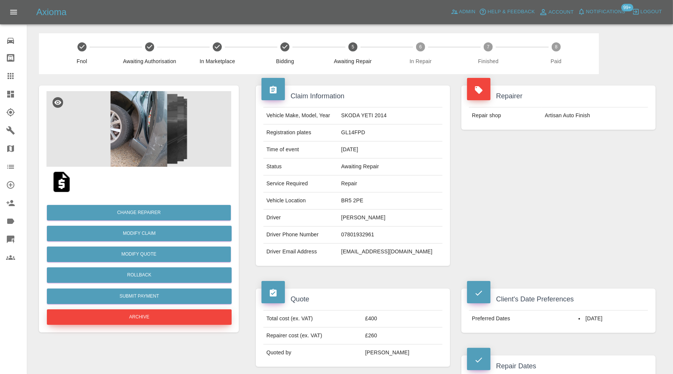
click at [177, 313] on button "Archive" at bounding box center [139, 316] width 185 height 15
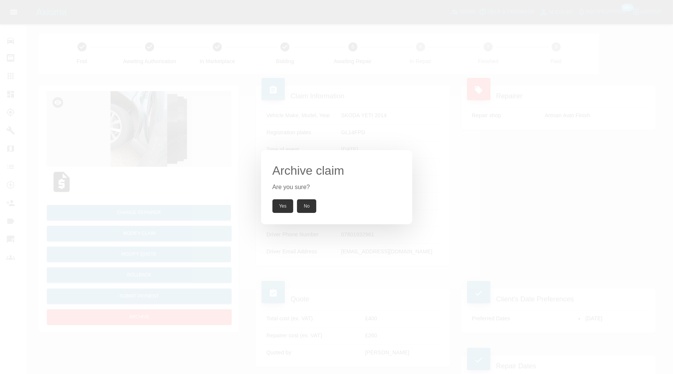
click at [276, 203] on button "Yes" at bounding box center [283, 206] width 21 height 14
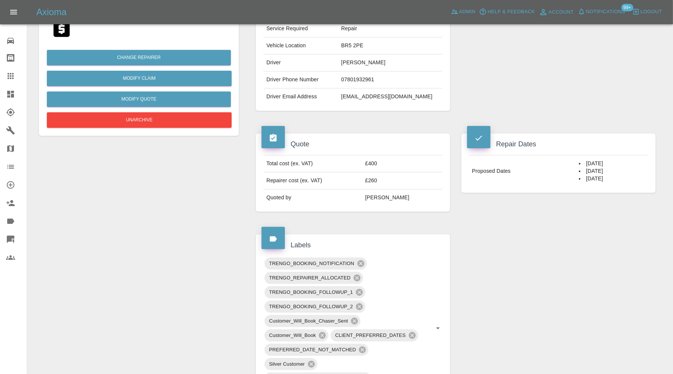
scroll to position [315, 0]
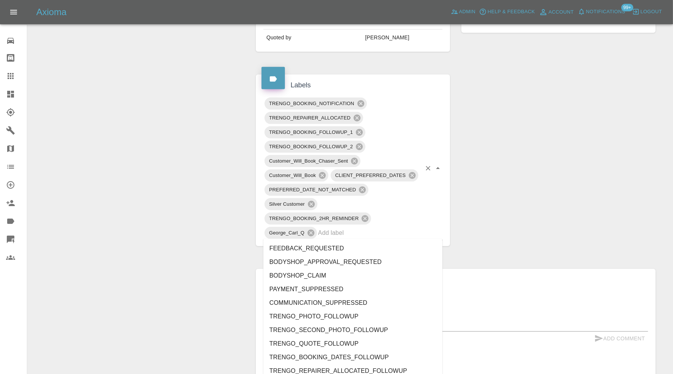
click at [410, 230] on input "text" at bounding box center [369, 233] width 103 height 12
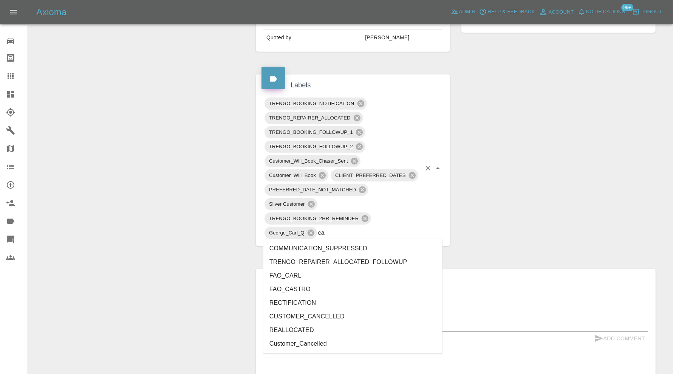
type input "can"
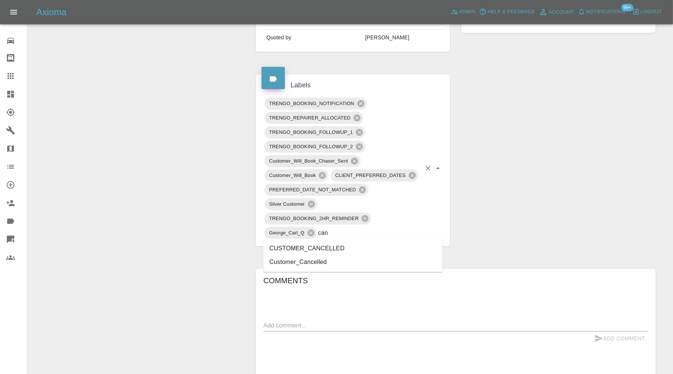
click at [324, 248] on li "CUSTOMER_CANCELLED" at bounding box center [352, 249] width 179 height 14
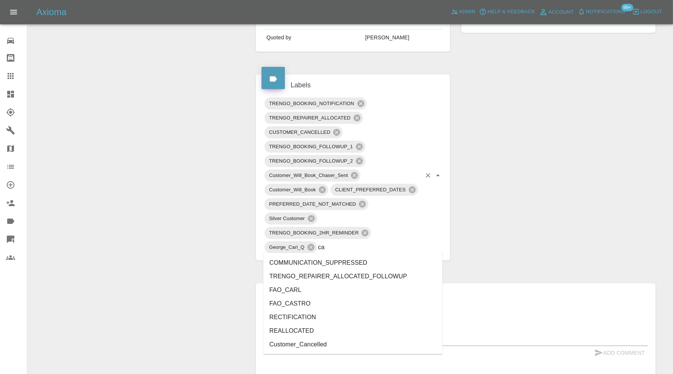
type input "can"
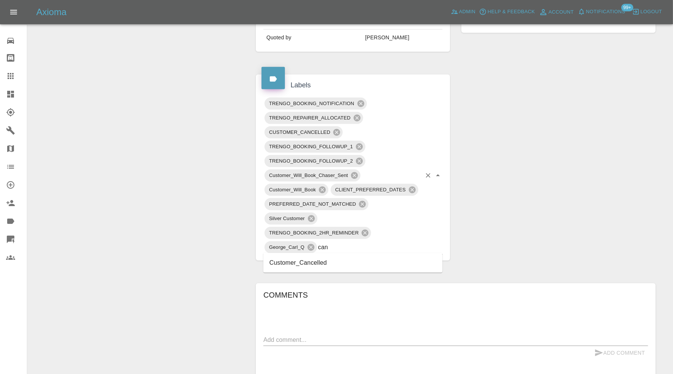
click at [323, 263] on li "Customer_Cancelled" at bounding box center [352, 263] width 179 height 14
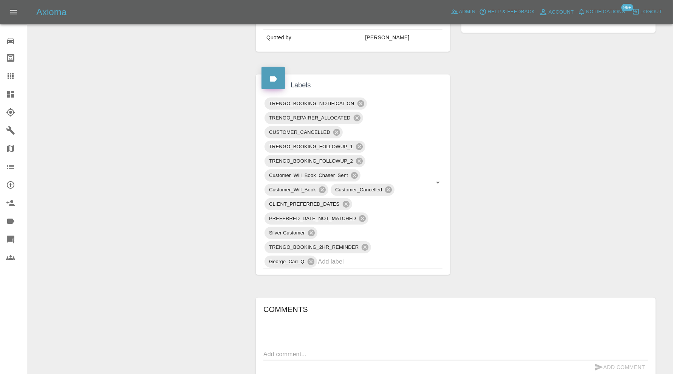
click at [15, 74] on div at bounding box center [16, 75] width 21 height 9
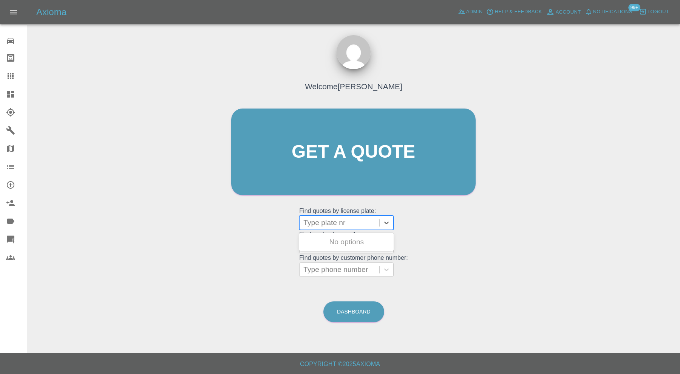
click at [333, 218] on div at bounding box center [340, 222] width 72 height 11
type input "kr74"
click at [339, 243] on div "KR74WCG, In Repair" at bounding box center [346, 241] width 95 height 15
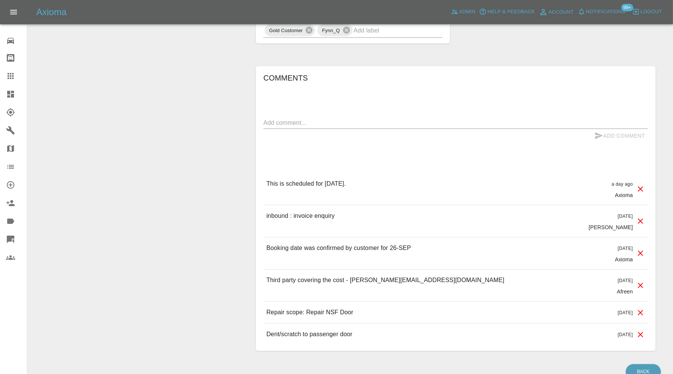
scroll to position [634, 0]
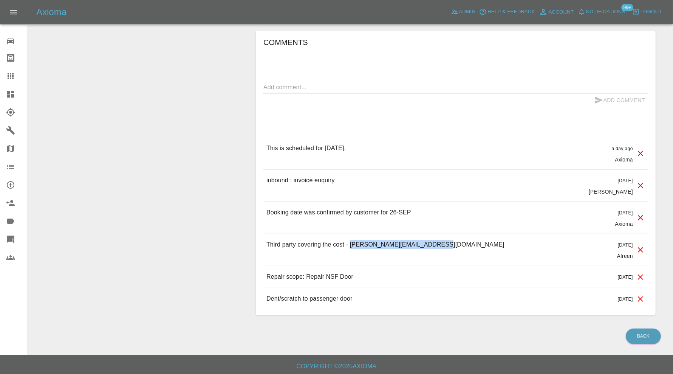
drag, startPoint x: 438, startPoint y: 239, endPoint x: 351, endPoint y: 247, distance: 87.3
click at [351, 247] on div "Third party covering the cost - Dave@centralsealants.co.uk 8 days ago Afreen" at bounding box center [455, 250] width 385 height 32
copy p "Dave@centralsealants.co.uk"
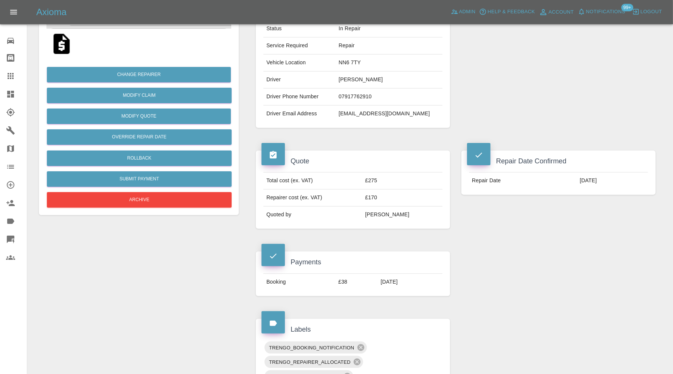
scroll to position [130, 0]
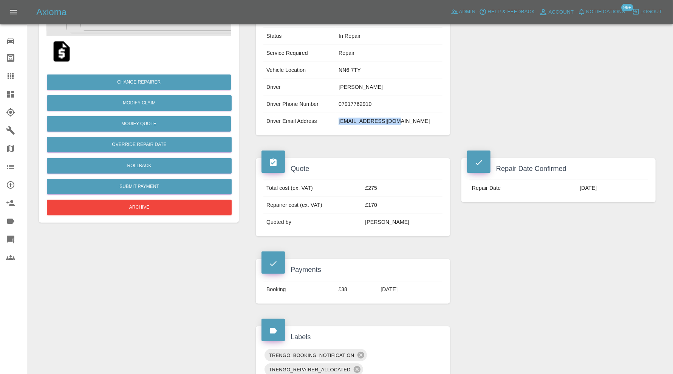
drag, startPoint x: 402, startPoint y: 122, endPoint x: 336, endPoint y: 127, distance: 65.9
click at [336, 127] on td "zars1uk@yahoo.co.uk" at bounding box center [389, 121] width 107 height 17
copy td "zars1uk@yahoo.co.uk"
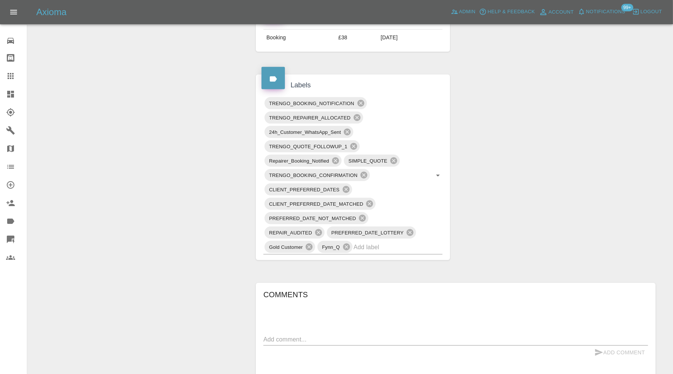
scroll to position [634, 0]
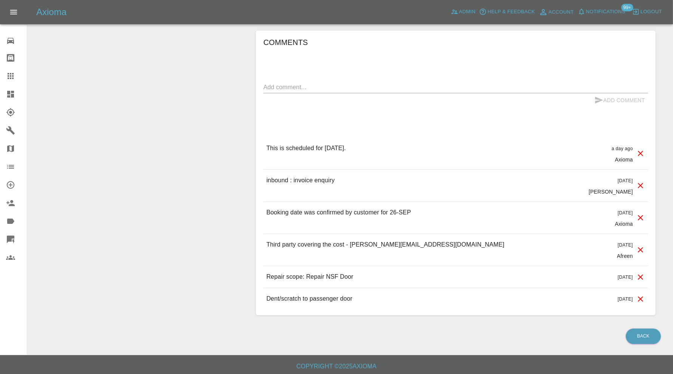
click at [369, 83] on textarea at bounding box center [455, 87] width 385 height 9
paste textarea "zars1uk@yahoo.co.uk"
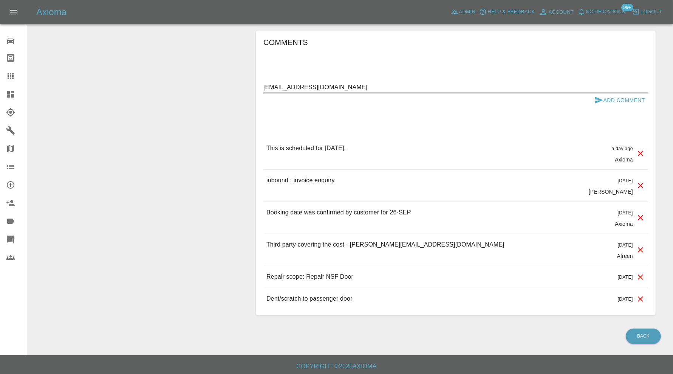
type textarea "zars1uk@yahoo.co.uk"
click at [607, 94] on button "Add Comment" at bounding box center [620, 100] width 57 height 14
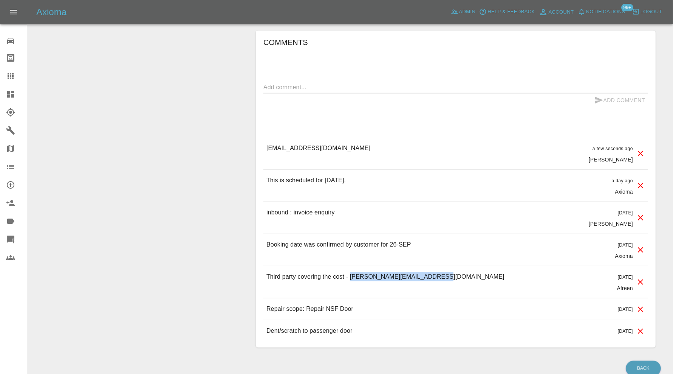
drag, startPoint x: 453, startPoint y: 277, endPoint x: 351, endPoint y: 281, distance: 101.8
click at [351, 281] on div "Third party covering the cost - Dave@centralsealants.co.uk 8 days ago Afreen" at bounding box center [455, 282] width 385 height 32
copy p "Dave@centralsealants.co.uk"
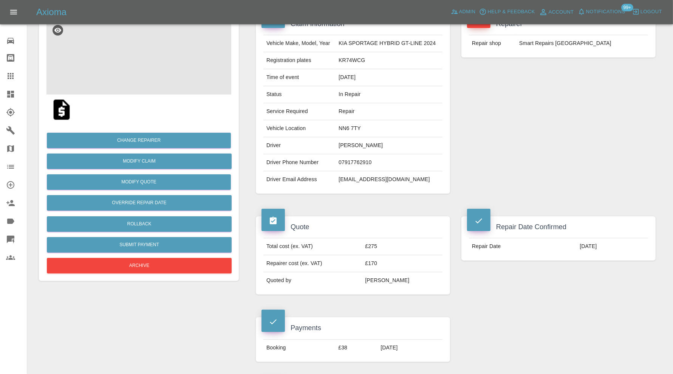
scroll to position [67, 0]
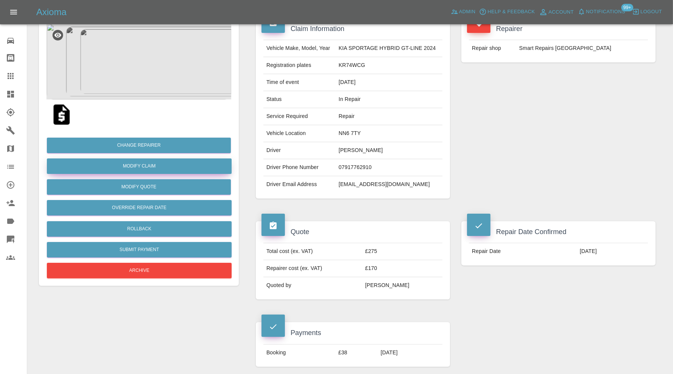
click at [169, 163] on link "Modify Claim" at bounding box center [139, 165] width 185 height 15
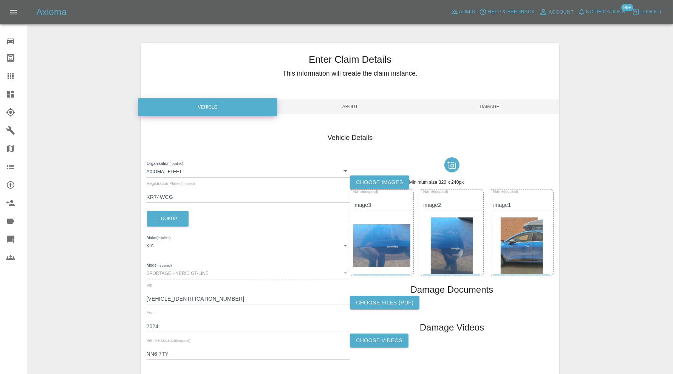
click at [355, 103] on span "About" at bounding box center [349, 106] width 139 height 14
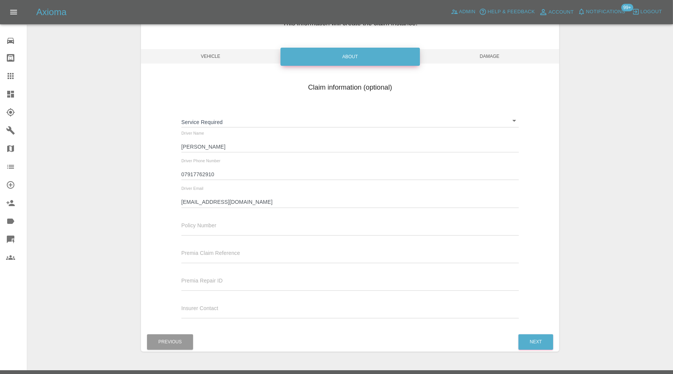
scroll to position [68, 0]
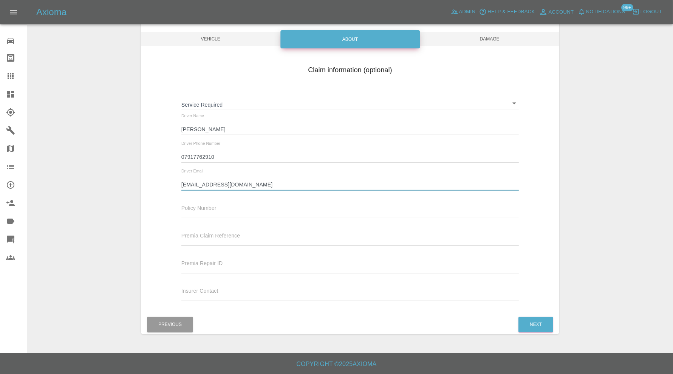
drag, startPoint x: 264, startPoint y: 184, endPoint x: 177, endPoint y: 186, distance: 87.3
click at [177, 186] on div "Driver Email zars1uk@yahoo.co.uk" at bounding box center [350, 183] width 349 height 28
paste input "Dave@centralsealants.co.uk"
type input "Dave@centralsealants.co.uk"
click at [525, 328] on button "Next" at bounding box center [536, 324] width 35 height 15
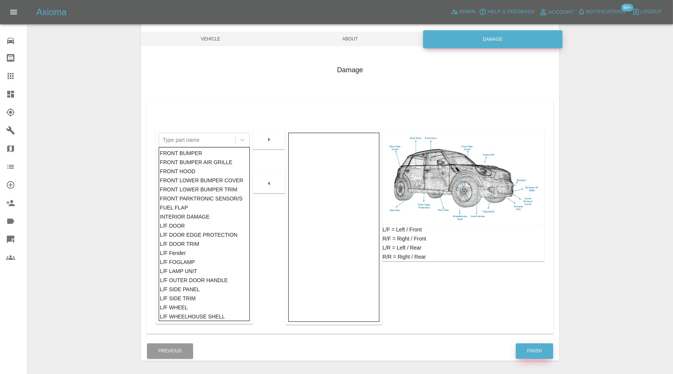
click at [536, 350] on button "Finish" at bounding box center [534, 350] width 37 height 15
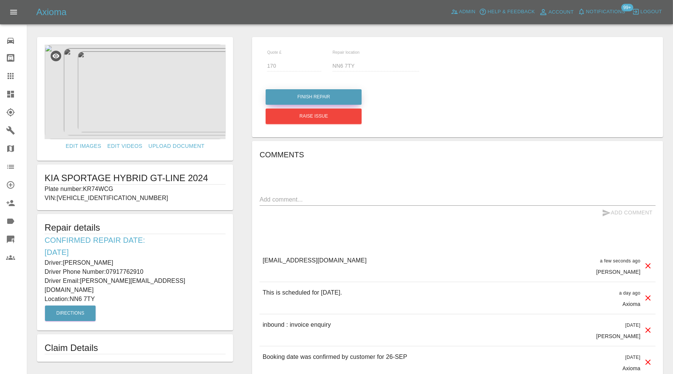
click at [338, 98] on button "Finish Repair" at bounding box center [314, 96] width 96 height 15
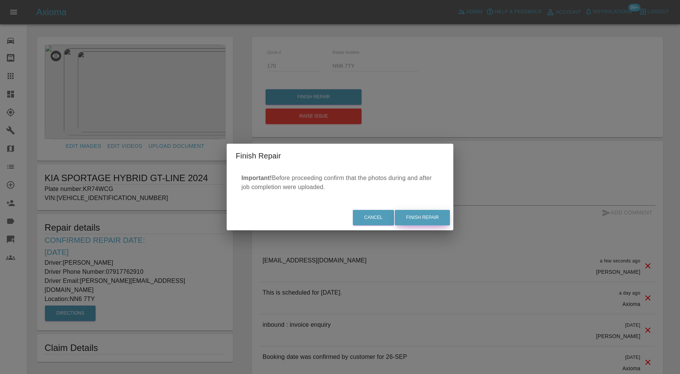
click at [425, 219] on button "Finish Repair" at bounding box center [422, 217] width 55 height 15
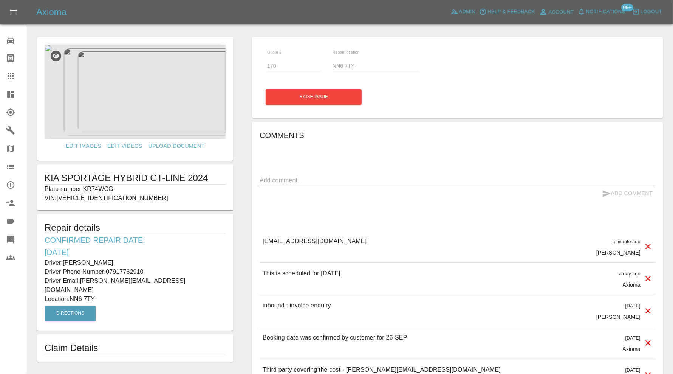
click at [313, 183] on textarea at bounding box center [458, 180] width 396 height 9
paste textarea "tr_1SBZLDA4aDea5wMjmBWGxA1k"
type textarea "tr_1SBZLDA4aDea5wMjmBWGxA1k"
click at [605, 195] on icon "submit" at bounding box center [607, 193] width 8 height 7
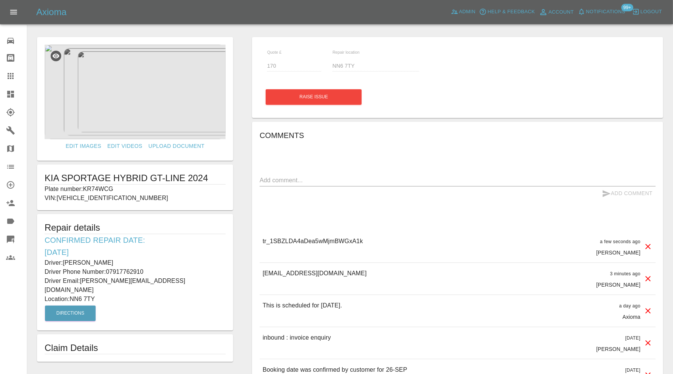
click at [102, 188] on p "Plate number: KR74WCG" at bounding box center [135, 188] width 181 height 9
copy p "KR74WCG"
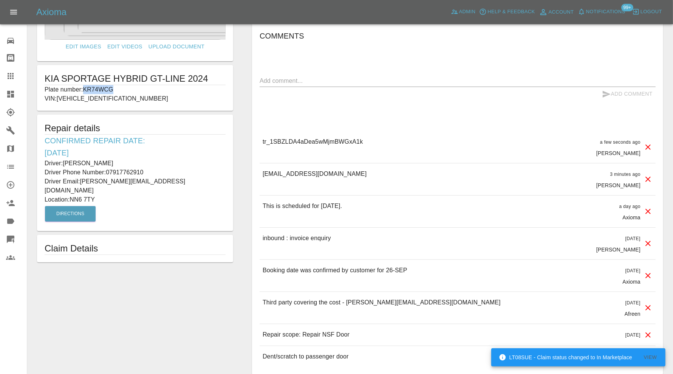
scroll to position [137, 0]
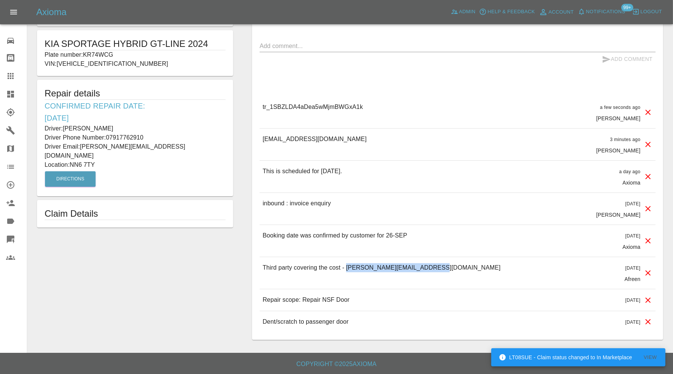
drag, startPoint x: 432, startPoint y: 270, endPoint x: 348, endPoint y: 270, distance: 84.3
click at [348, 270] on div "Third party covering the cost - [PERSON_NAME][EMAIL_ADDRESS][DOMAIN_NAME] [DATE…" at bounding box center [458, 273] width 396 height 32
copy p "[PERSON_NAME][EMAIL_ADDRESS][DOMAIN_NAME]"
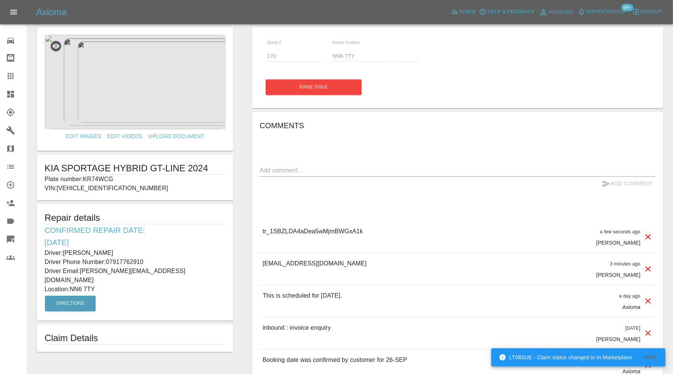
scroll to position [0, 0]
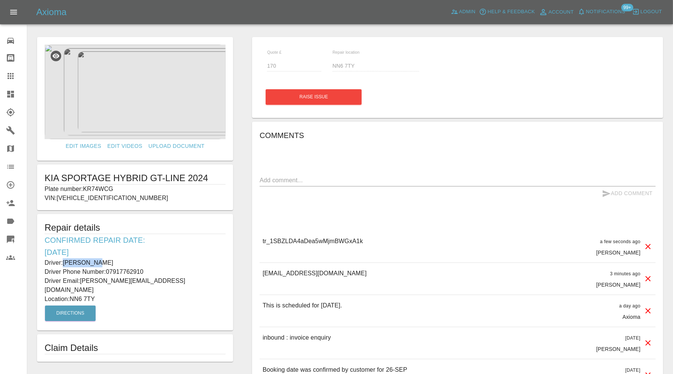
drag, startPoint x: 116, startPoint y: 263, endPoint x: 65, endPoint y: 262, distance: 51.0
click at [65, 262] on p "Driver: [PERSON_NAME]" at bounding box center [135, 262] width 181 height 9
copy p "[PERSON_NAME]"
click at [108, 188] on p "Plate number: KR74WCG" at bounding box center [135, 188] width 181 height 9
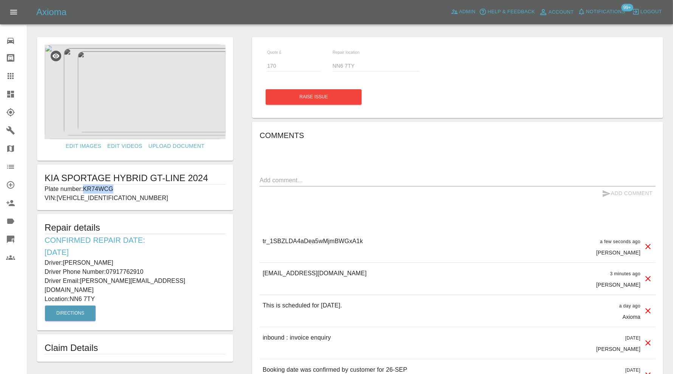
copy p "KR74WCG"
click at [11, 72] on icon at bounding box center [10, 75] width 9 height 9
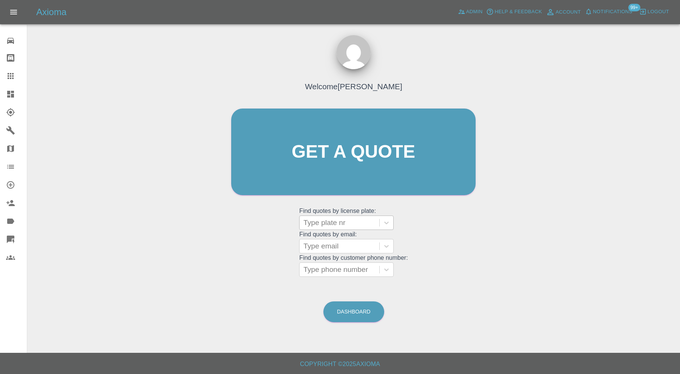
click at [349, 224] on div at bounding box center [340, 222] width 72 height 11
click at [7, 111] on icon at bounding box center [10, 112] width 8 height 8
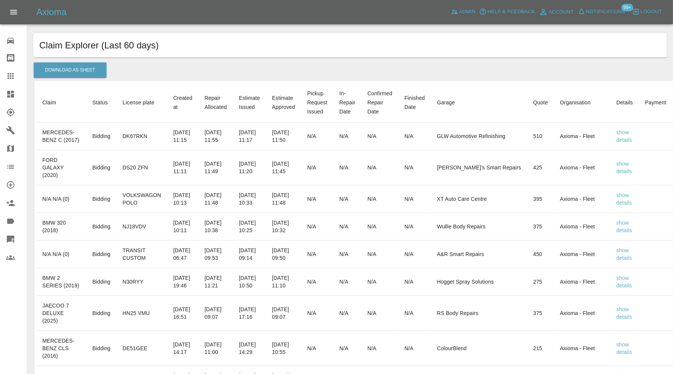
click at [357, 74] on div "Claim Explorer (Last 60 days) Download As Sheet Claim Status License plate Crea…" at bounding box center [350, 369] width 634 height 672
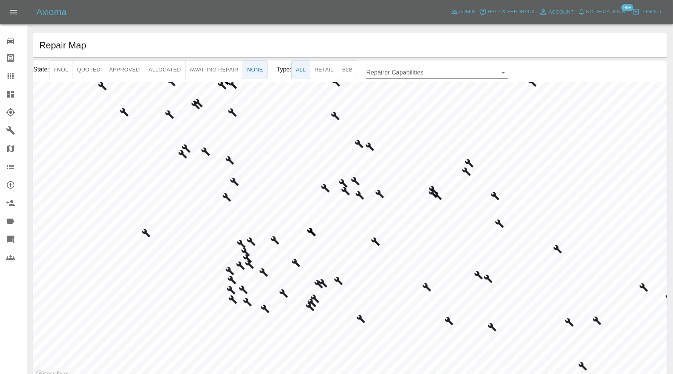
click at [301, 373] on html "Axioma Admin Help & Feedback Account Notifications 99+ Logout Repair home Bodys…" at bounding box center [336, 205] width 673 height 411
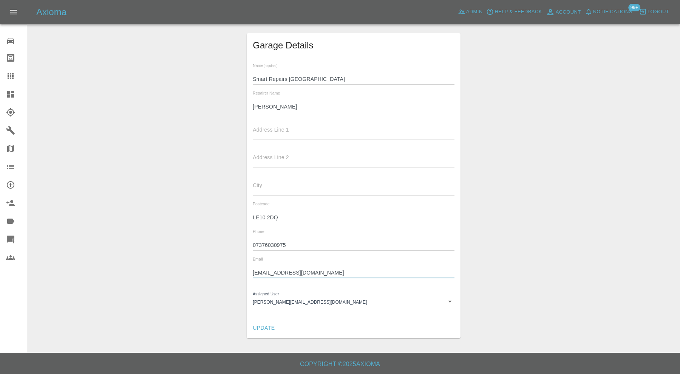
drag, startPoint x: 353, startPoint y: 273, endPoint x: 253, endPoint y: 274, distance: 99.4
click at [253, 274] on input "[EMAIL_ADDRESS][DOMAIN_NAME]" at bounding box center [353, 272] width 201 height 11
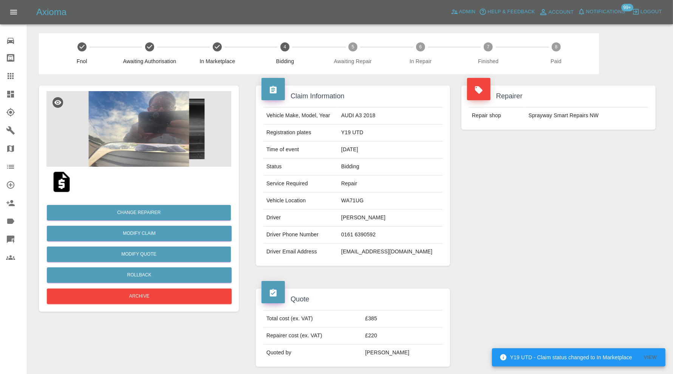
click at [157, 132] on img at bounding box center [138, 129] width 185 height 76
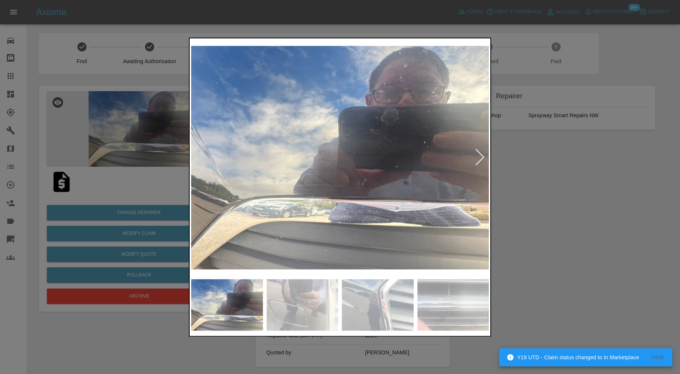
click at [319, 305] on img at bounding box center [303, 304] width 72 height 51
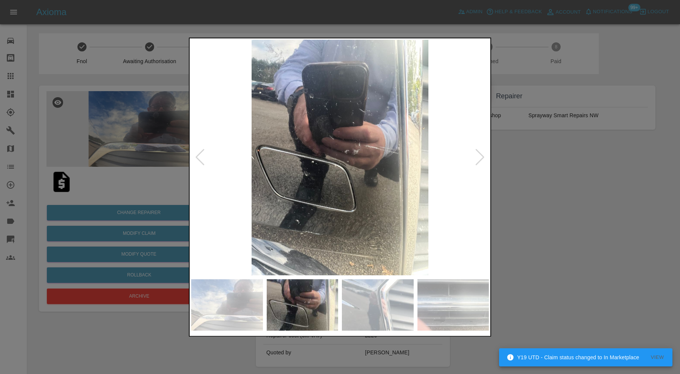
click at [379, 297] on img at bounding box center [378, 304] width 72 height 51
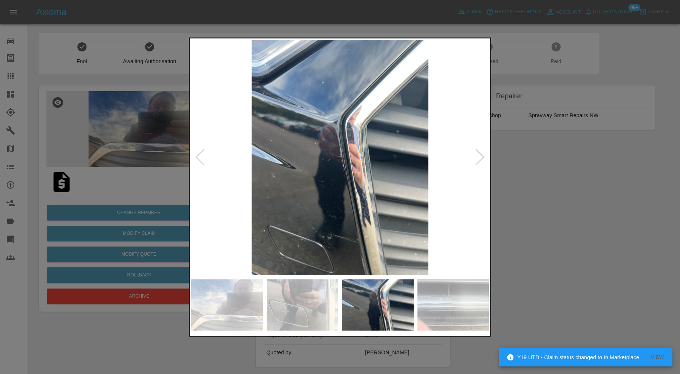
click at [443, 292] on img at bounding box center [454, 304] width 72 height 51
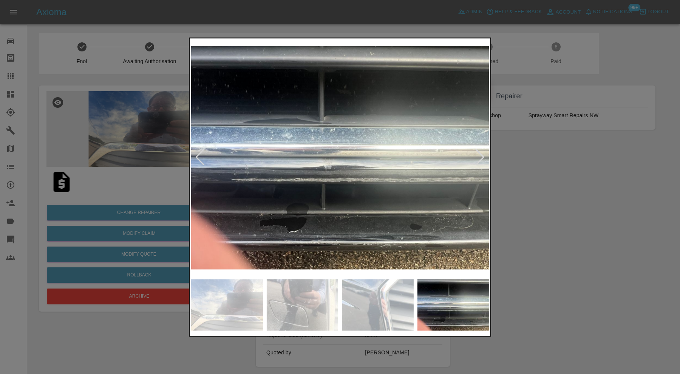
click at [526, 198] on div at bounding box center [340, 187] width 680 height 374
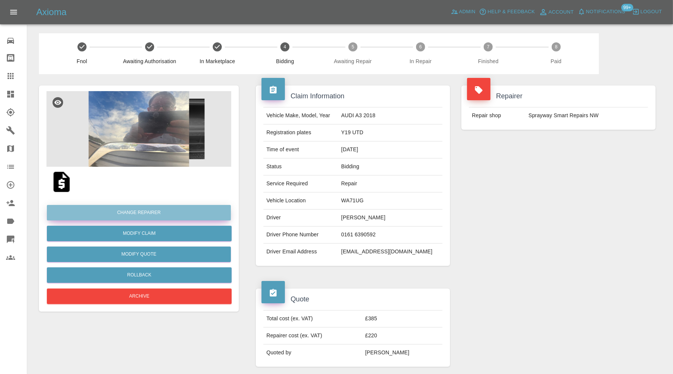
click at [189, 211] on button "Change Repairer" at bounding box center [139, 212] width 184 height 15
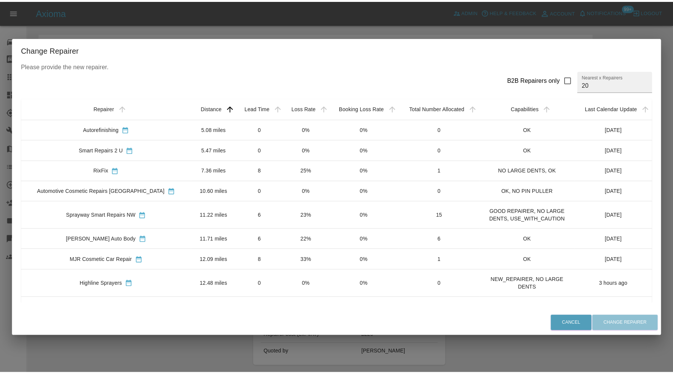
scroll to position [63, 0]
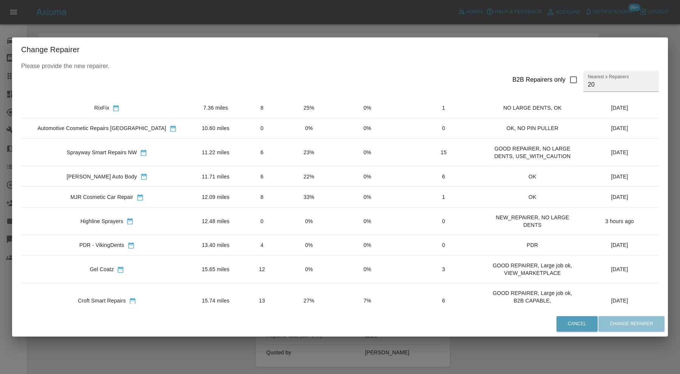
click at [161, 217] on td "Highline Sprayers" at bounding box center [107, 221] width 172 height 28
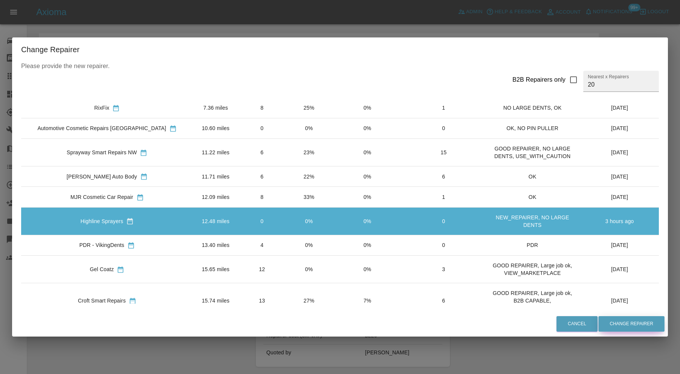
click at [624, 324] on button "Change Repairer" at bounding box center [632, 323] width 66 height 15
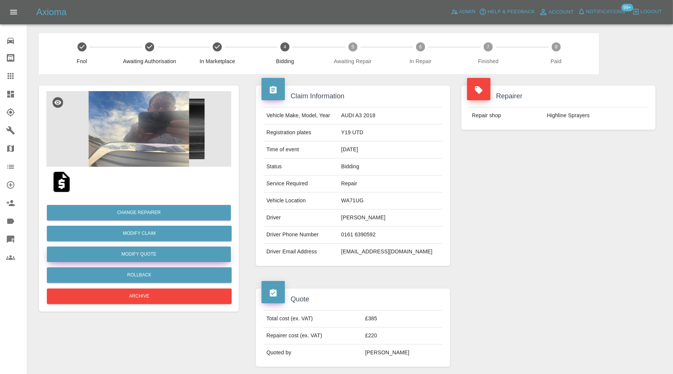
click at [178, 256] on button "Modify Quote" at bounding box center [139, 253] width 184 height 15
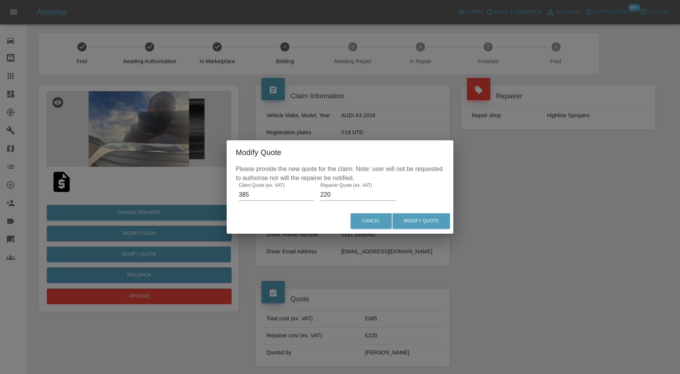
click at [344, 193] on input "220" at bounding box center [359, 195] width 76 height 12
type input "225"
click at [407, 220] on button "Modify Quote" at bounding box center [421, 220] width 57 height 15
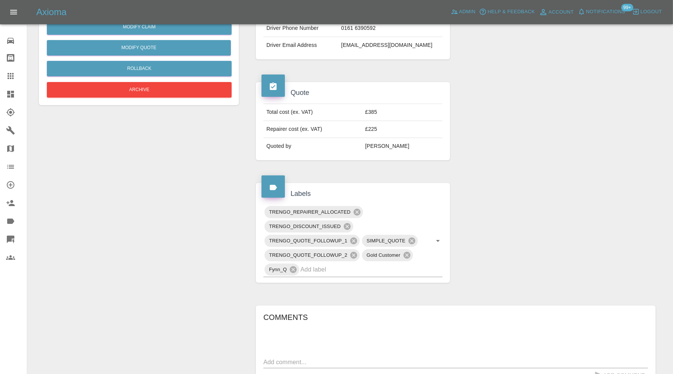
scroll to position [252, 0]
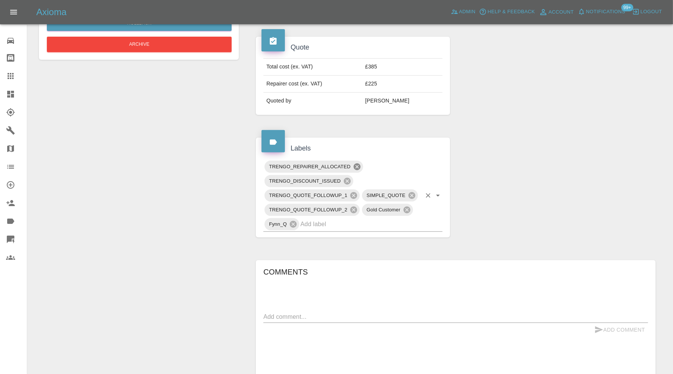
click at [359, 166] on icon at bounding box center [356, 166] width 7 height 7
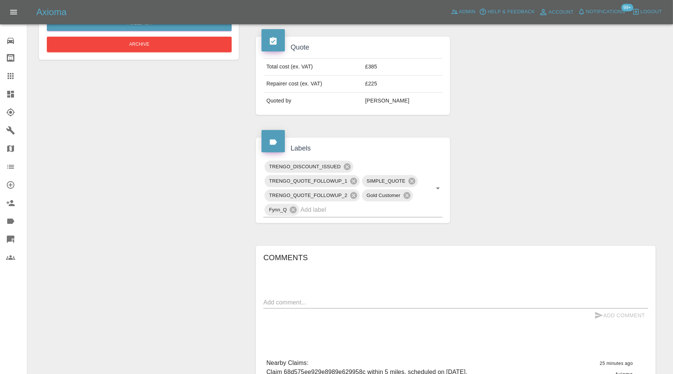
scroll to position [0, 0]
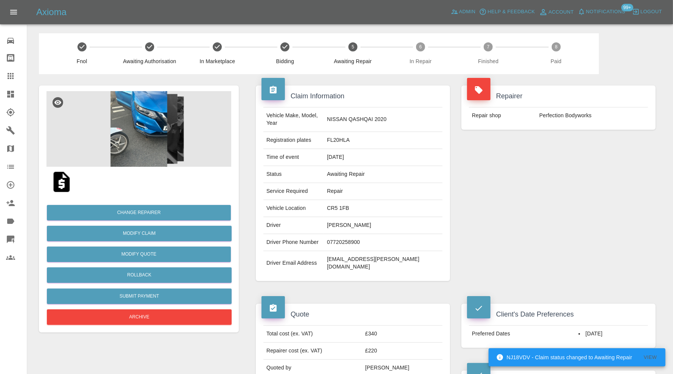
click at [13, 91] on icon at bounding box center [10, 94] width 7 height 7
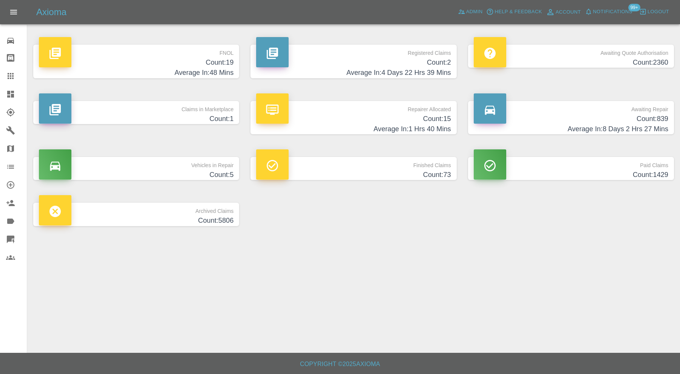
click at [210, 170] on h4 "Count: 5" at bounding box center [136, 175] width 195 height 10
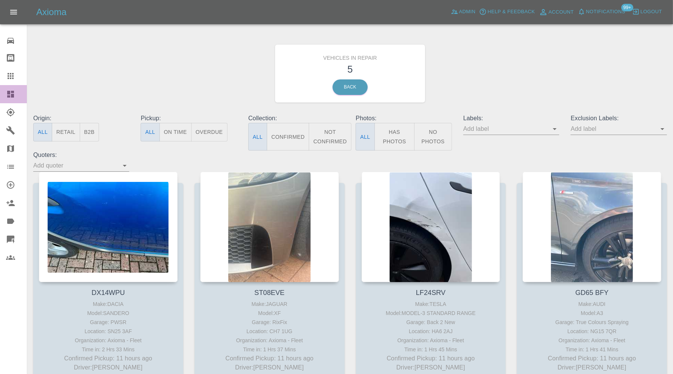
click at [12, 93] on icon at bounding box center [10, 94] width 9 height 9
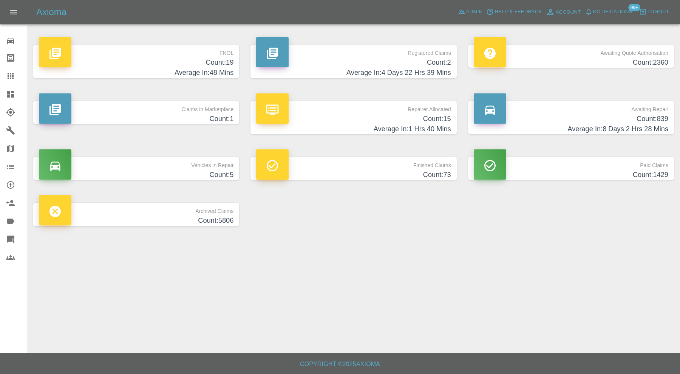
click at [568, 125] on h4 "Average In: 8 Days 2 Hrs 28 Mins" at bounding box center [571, 129] width 195 height 10
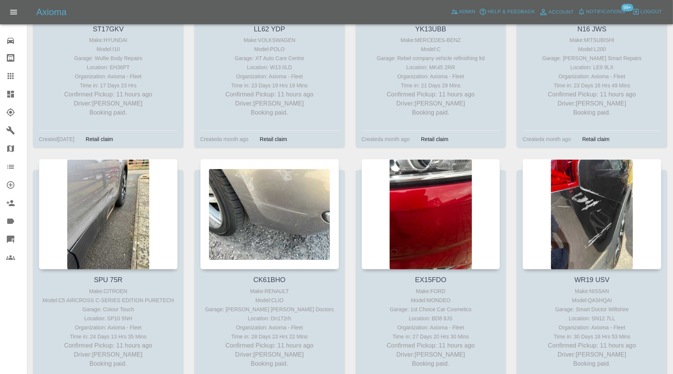
scroll to position [2835, 0]
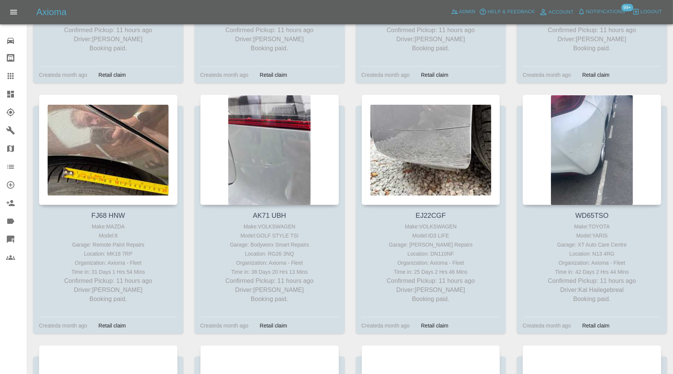
click at [12, 93] on icon at bounding box center [10, 94] width 9 height 9
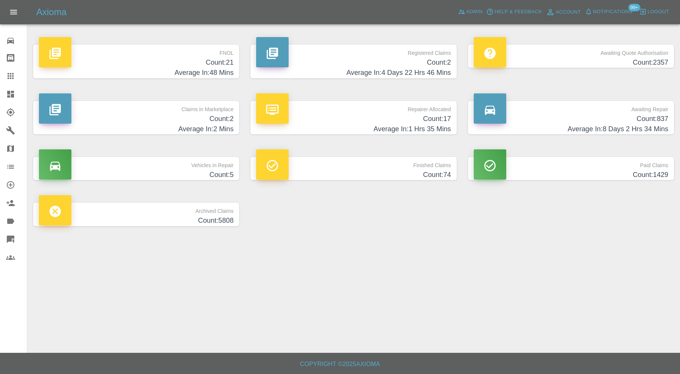
click at [215, 118] on h4 "Count: 2" at bounding box center [136, 119] width 195 height 10
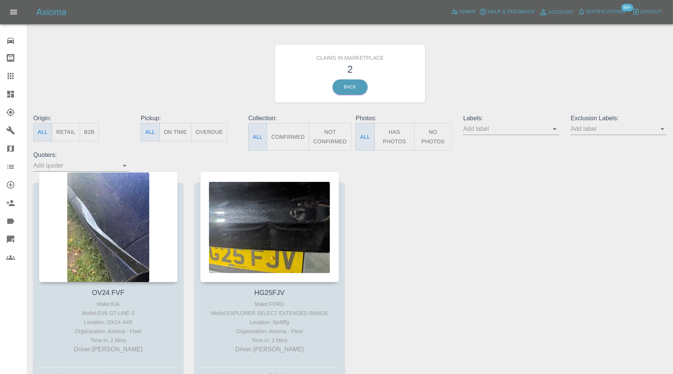
click at [17, 87] on link "Dashboard" at bounding box center [13, 94] width 27 height 18
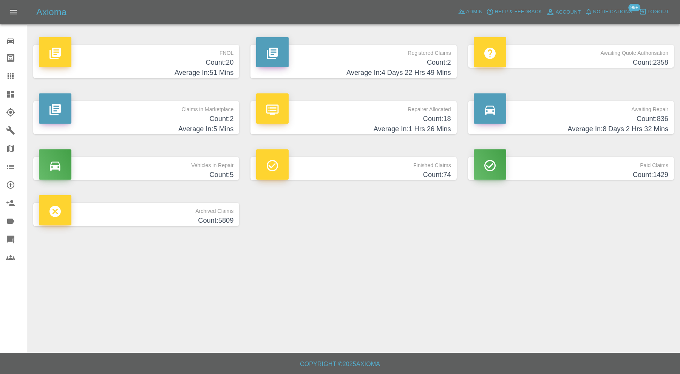
click at [174, 111] on p "Claims in Marketplace" at bounding box center [136, 107] width 195 height 13
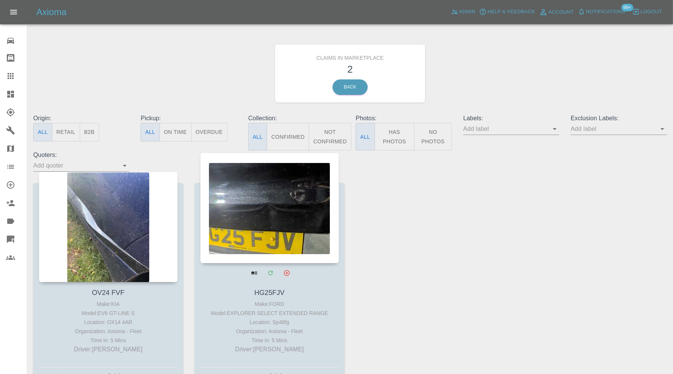
click at [291, 199] on div at bounding box center [269, 208] width 139 height 110
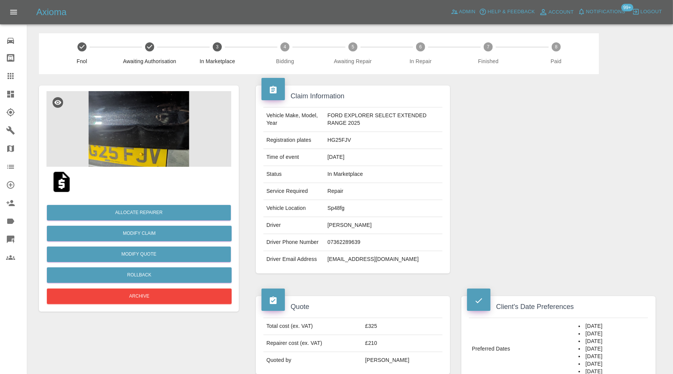
click at [141, 132] on img at bounding box center [138, 129] width 185 height 76
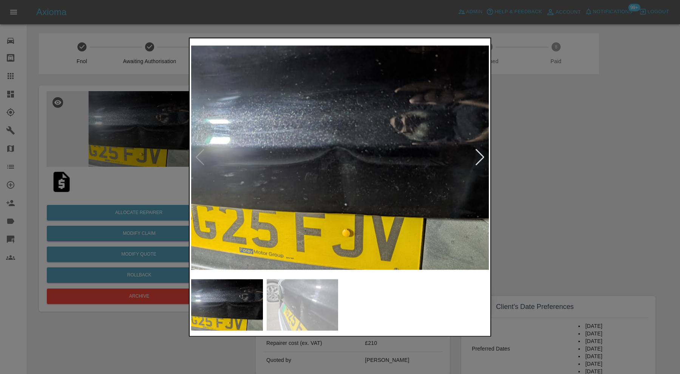
click at [563, 160] on div at bounding box center [340, 187] width 680 height 374
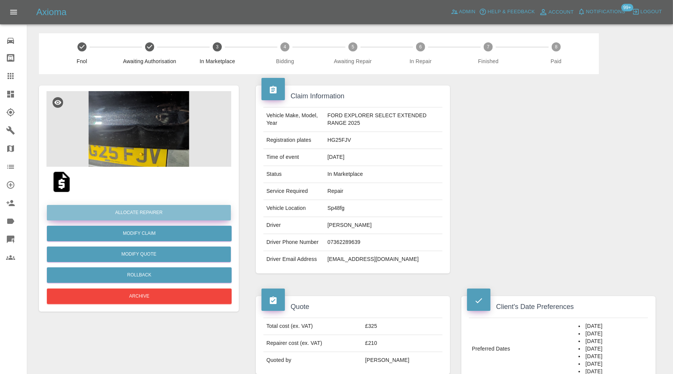
click at [191, 209] on button "Allocate Repairer" at bounding box center [139, 212] width 184 height 15
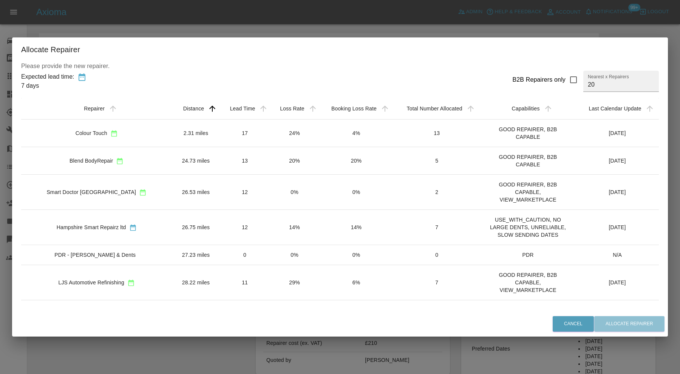
click at [130, 134] on div "Colour Touch" at bounding box center [96, 133] width 139 height 8
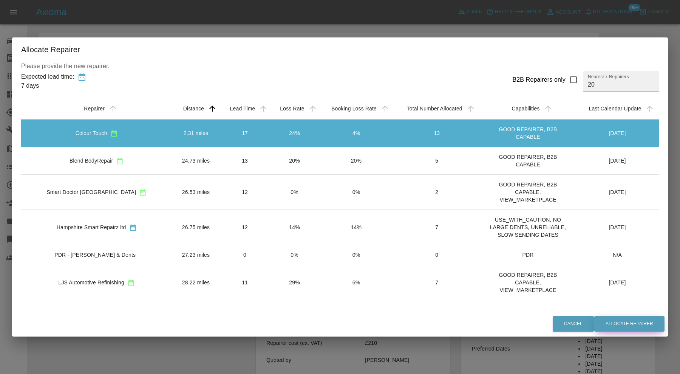
click at [613, 324] on button "Allocate Repairer" at bounding box center [630, 323] width 70 height 15
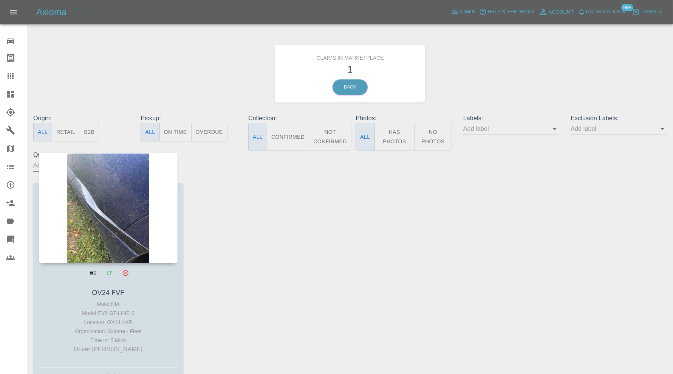
click at [125, 216] on div at bounding box center [108, 208] width 139 height 110
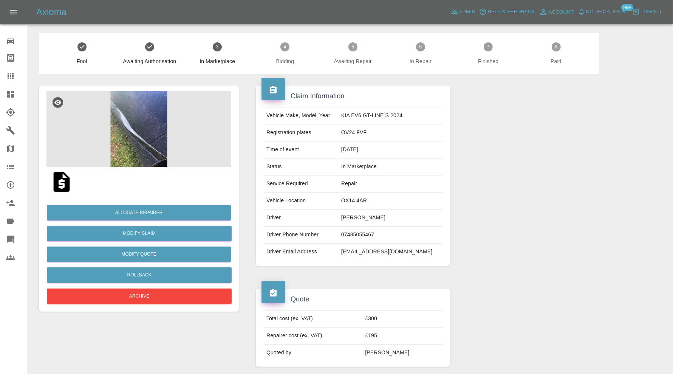
click at [133, 130] on img at bounding box center [138, 129] width 185 height 76
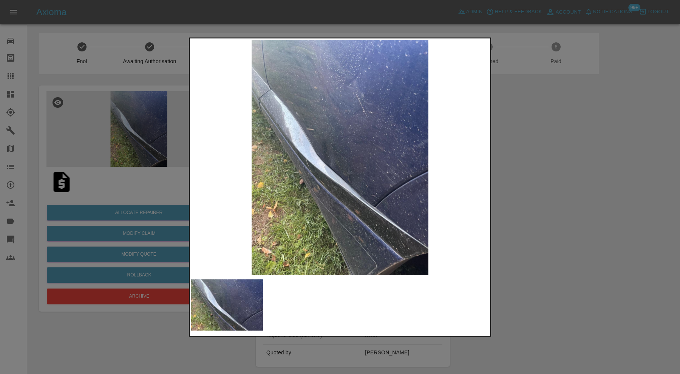
click at [341, 180] on img at bounding box center [340, 157] width 298 height 235
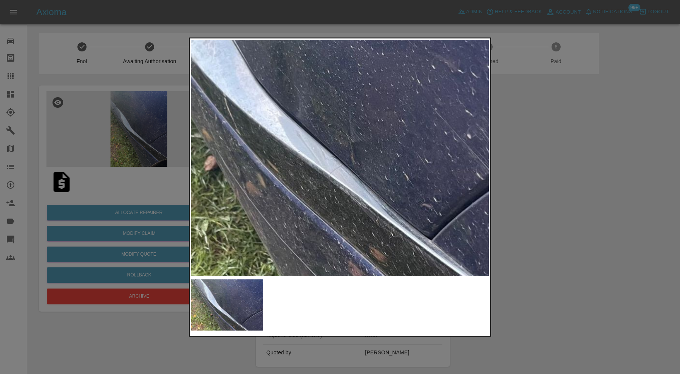
click at [349, 125] on img at bounding box center [326, 91] width 894 height 707
click at [561, 179] on div at bounding box center [340, 187] width 680 height 374
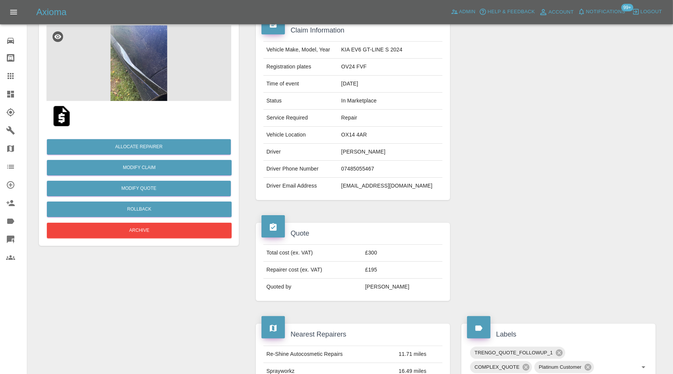
scroll to position [63, 0]
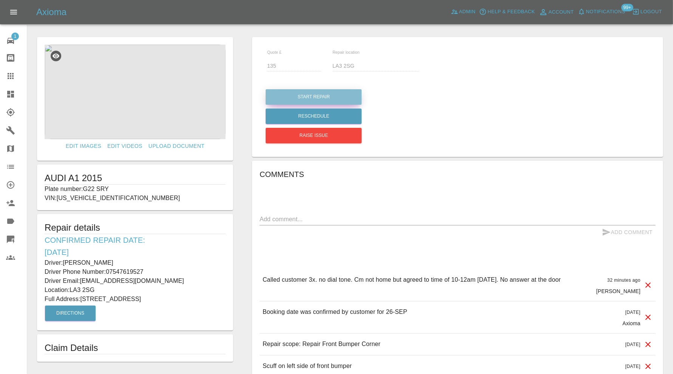
click at [330, 100] on button "Start Repair" at bounding box center [314, 96] width 96 height 15
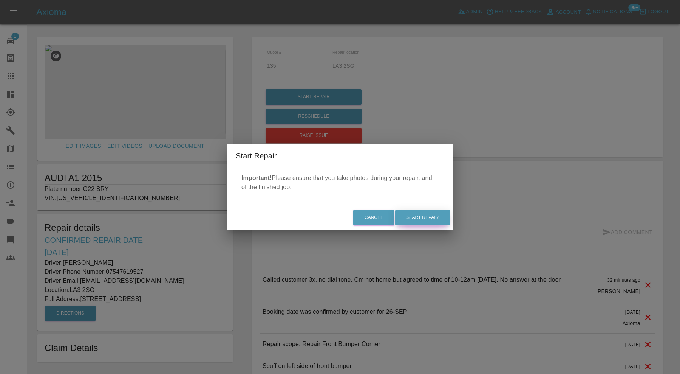
click at [423, 222] on button "Start Repair" at bounding box center [422, 217] width 55 height 15
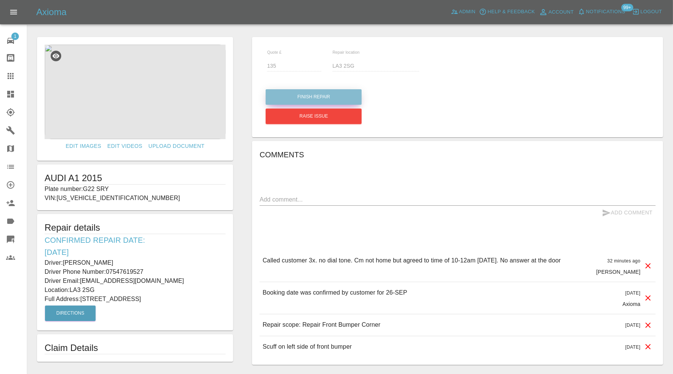
click at [341, 94] on button "Finish Repair" at bounding box center [314, 96] width 96 height 15
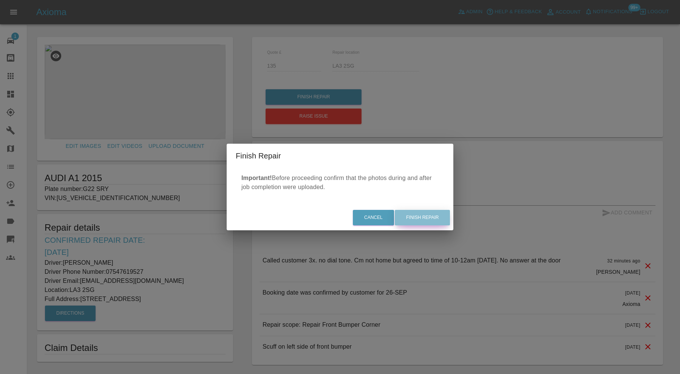
click at [436, 215] on button "Finish Repair" at bounding box center [422, 217] width 55 height 15
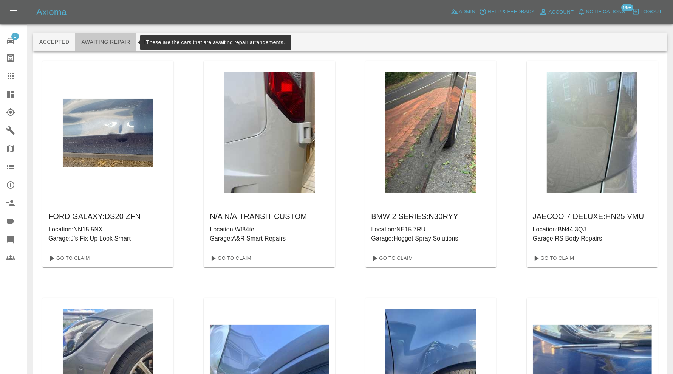
click at [101, 40] on button "Awaiting Repair" at bounding box center [105, 42] width 61 height 18
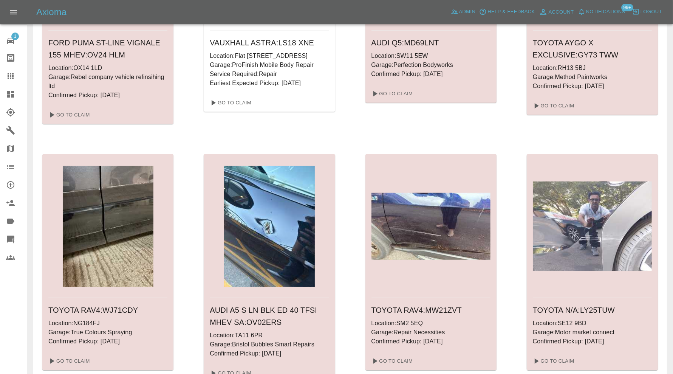
scroll to position [426, 0]
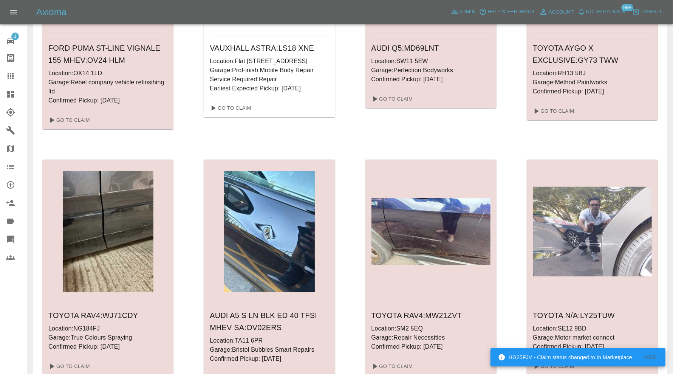
click at [268, 249] on img at bounding box center [269, 231] width 91 height 121
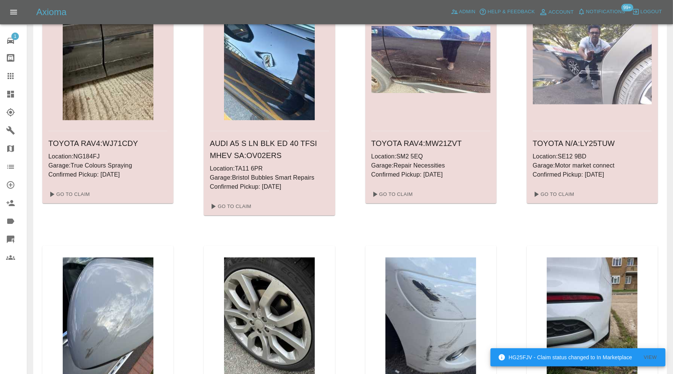
scroll to position [615, 0]
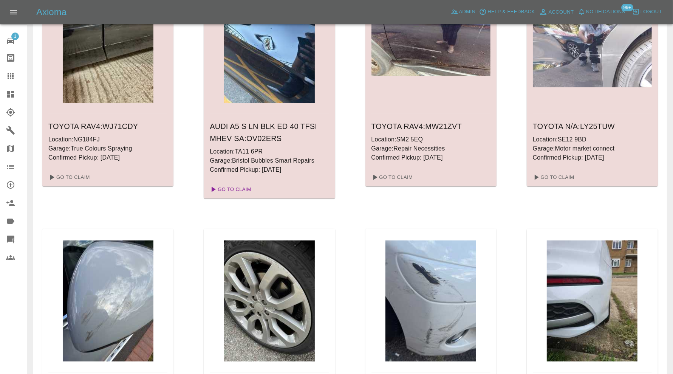
click at [241, 189] on link "Go To Claim" at bounding box center [230, 189] width 46 height 12
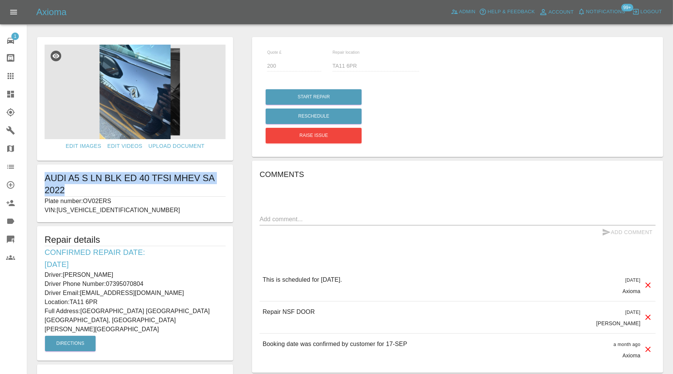
drag, startPoint x: 73, startPoint y: 188, endPoint x: 45, endPoint y: 178, distance: 29.6
click at [45, 178] on h1 "AUDI A5 S LN BLK ED 40 TFSI MHEV SA 2022" at bounding box center [135, 184] width 181 height 24
copy h1 "AUDI A5 S LN BLK ED 40 TFSI MHEV SA 2022"
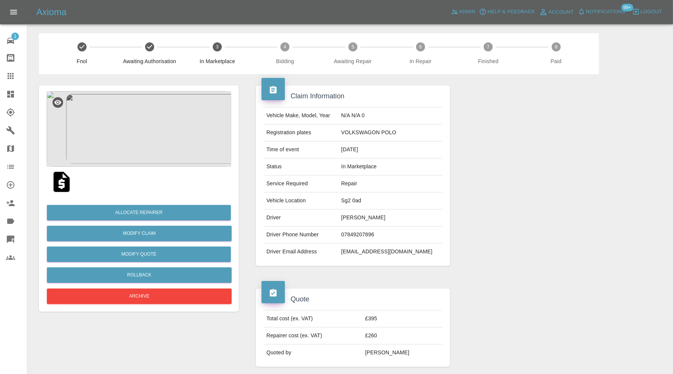
click at [148, 159] on img at bounding box center [138, 129] width 185 height 76
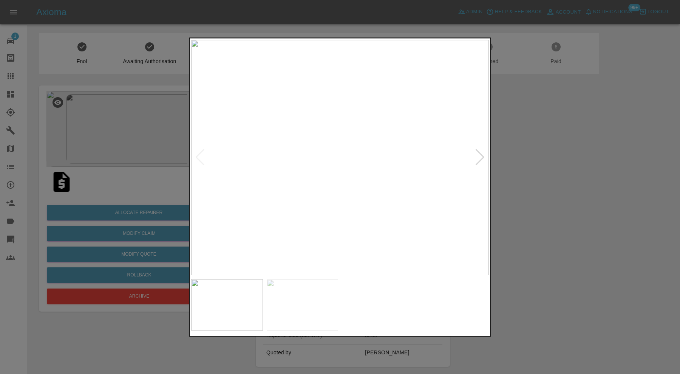
click at [481, 153] on div at bounding box center [480, 157] width 10 height 17
click at [484, 151] on img at bounding box center [340, 157] width 298 height 235
click at [506, 150] on div at bounding box center [340, 187] width 680 height 374
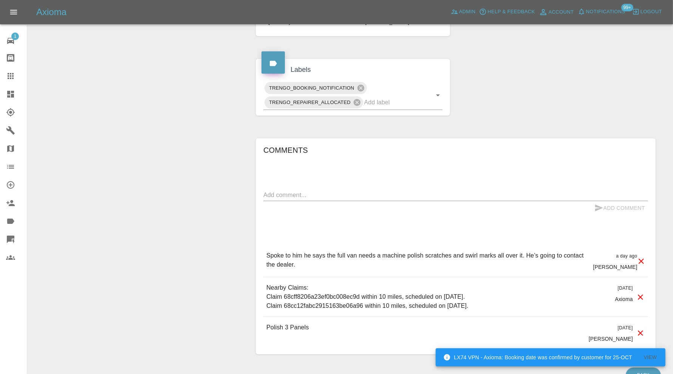
scroll to position [377, 0]
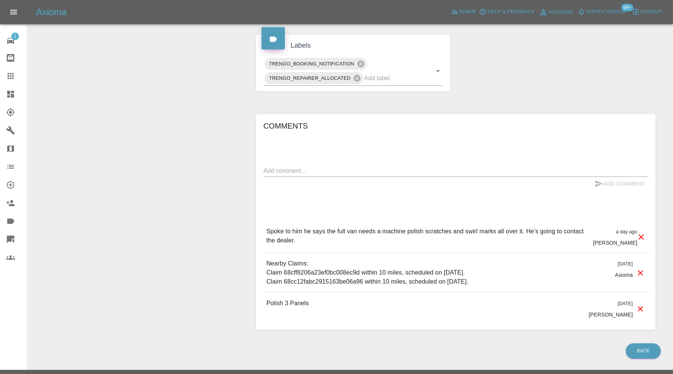
click at [364, 166] on textarea at bounding box center [455, 170] width 385 height 9
type textarea "Awaiting auth before sending dates"
click at [610, 177] on button "Add Comment" at bounding box center [620, 184] width 57 height 14
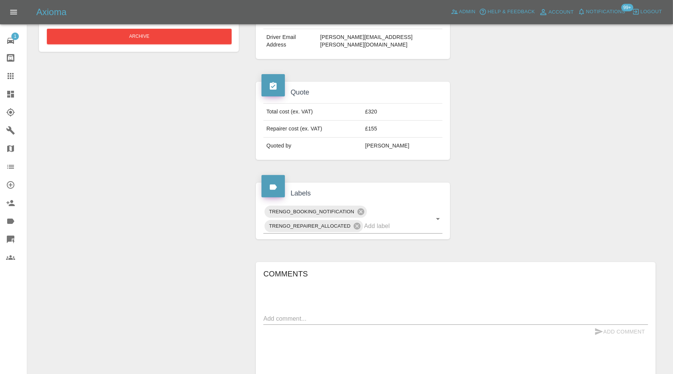
scroll to position [252, 0]
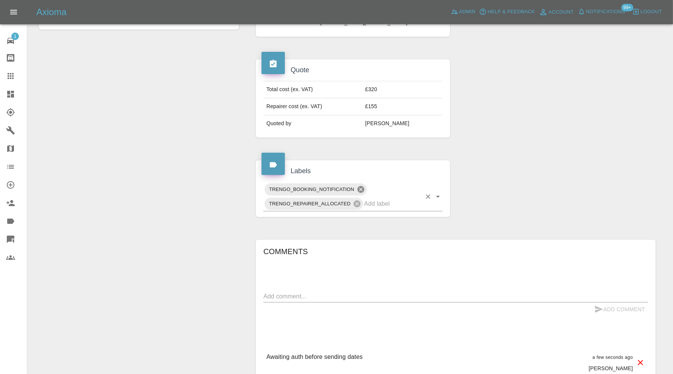
click at [362, 185] on icon at bounding box center [361, 189] width 8 height 8
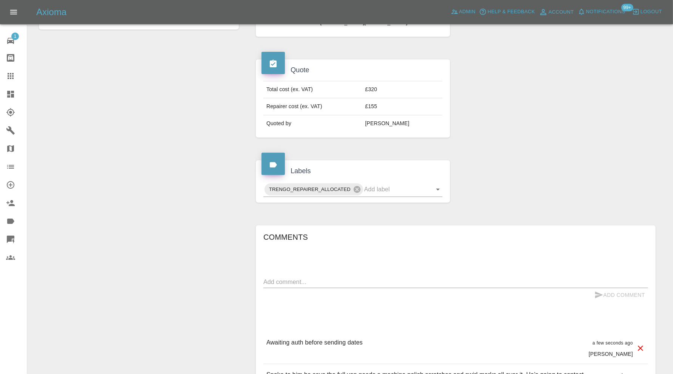
scroll to position [0, 0]
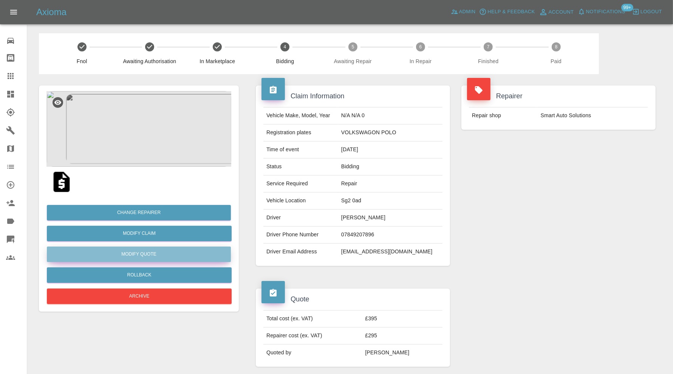
click at [198, 256] on button "Modify Quote" at bounding box center [139, 253] width 184 height 15
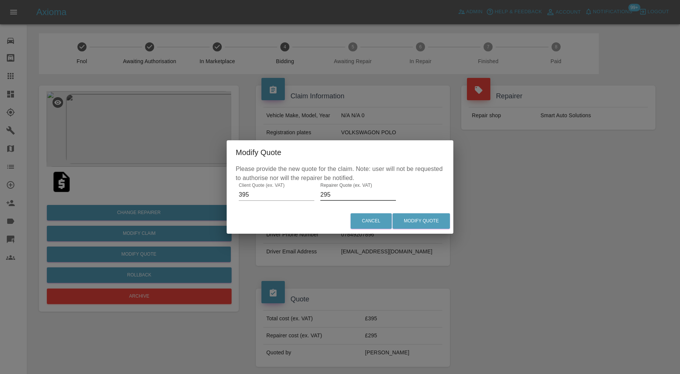
drag, startPoint x: 339, startPoint y: 195, endPoint x: 311, endPoint y: 196, distance: 28.4
click at [311, 196] on div "Please provide the new quote for the claim. Note: user will not be requested to…" at bounding box center [340, 186] width 227 height 44
type input "300"
click at [423, 218] on button "Modify Quote" at bounding box center [421, 220] width 57 height 15
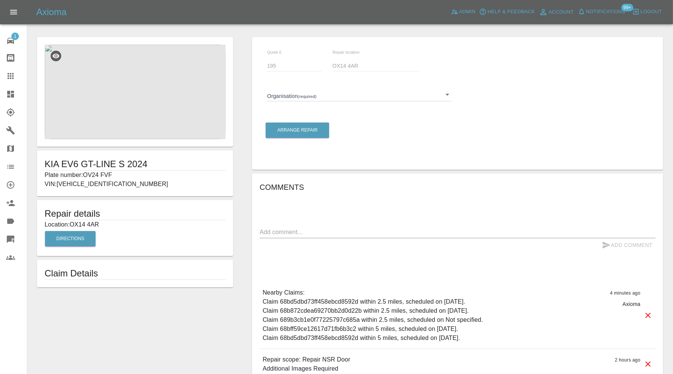
click at [444, 90] on body "Axioma Admin Help & Feedback Account Notifications 99+ Logout 1 Repair home Bod…" at bounding box center [336, 221] width 673 height 443
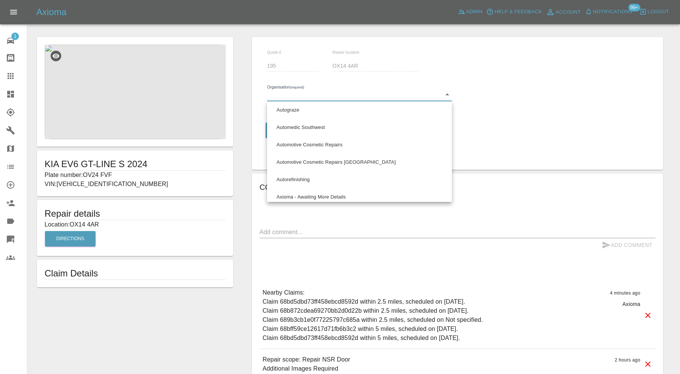
scroll to position [378, 0]
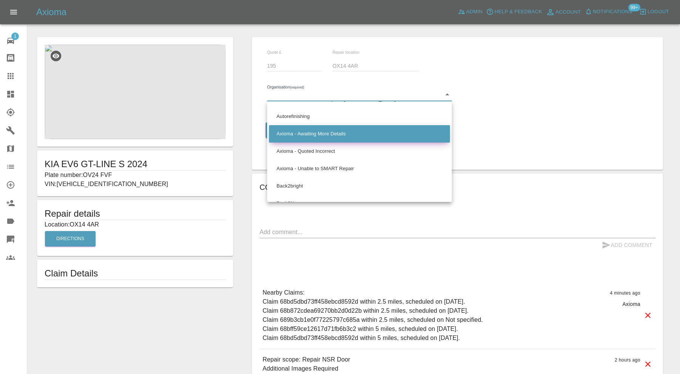
click at [352, 137] on li "Axioma - Awaiting More Details" at bounding box center [359, 133] width 181 height 17
type input "66cdd8825c84a2557c7b9596"
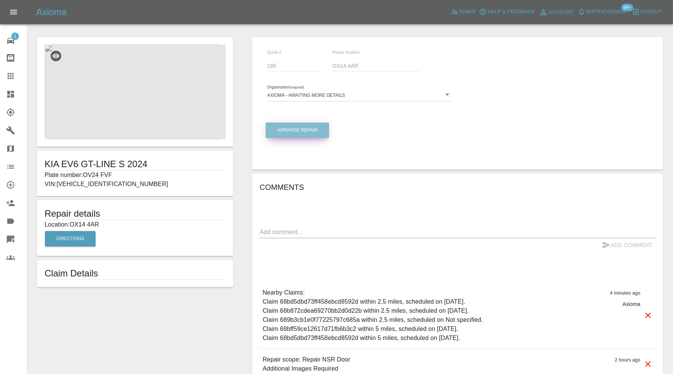
click at [313, 132] on button "Arrange Repair" at bounding box center [298, 129] width 64 height 15
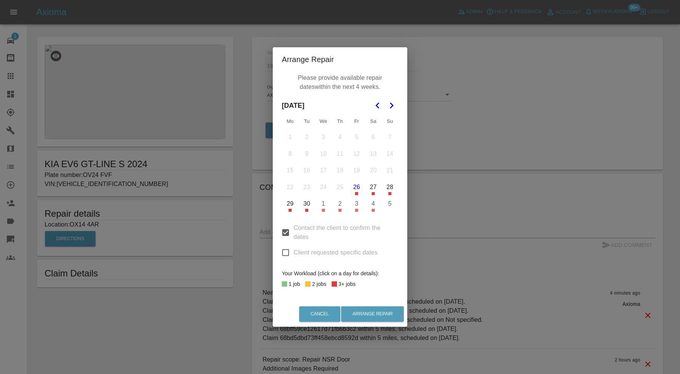
click at [286, 230] on input "Contact the client to confirm the dates" at bounding box center [286, 233] width 16 height 16
checkbox input "false"
click at [358, 186] on button "26" at bounding box center [357, 187] width 16 height 16
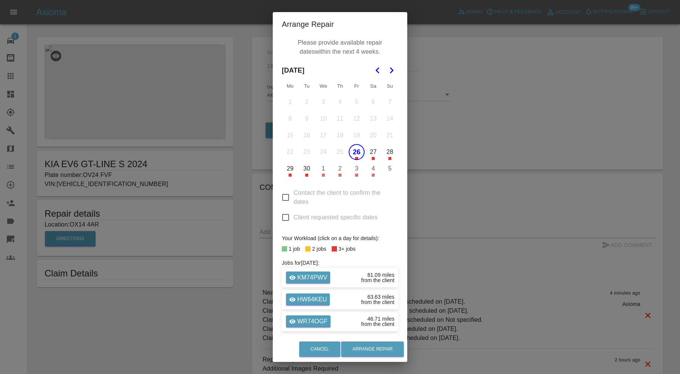
click at [369, 152] on button "27" at bounding box center [374, 152] width 16 height 16
click at [386, 152] on button "28" at bounding box center [390, 152] width 16 height 16
click at [362, 351] on button "Arrange Repair" at bounding box center [372, 348] width 63 height 15
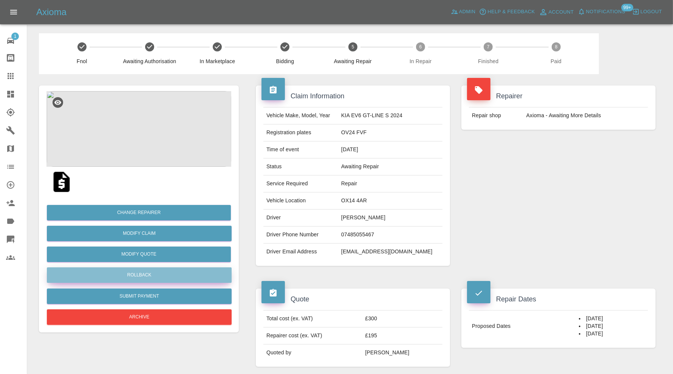
click at [132, 271] on button "Rollback" at bounding box center [139, 274] width 185 height 15
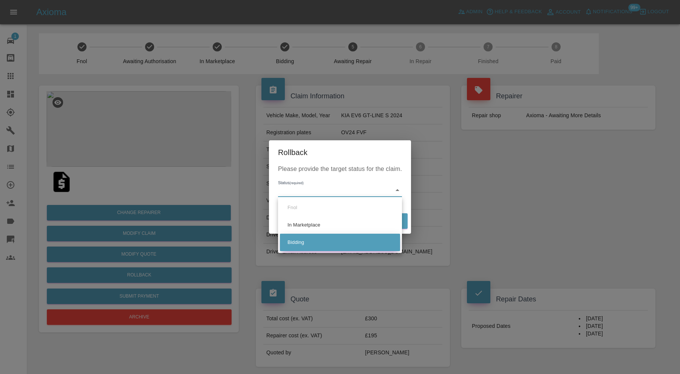
click at [312, 240] on li "Bidding" at bounding box center [340, 242] width 120 height 17
type input "bidding"
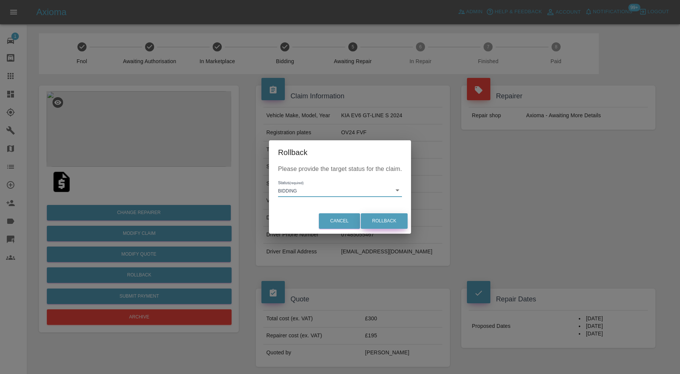
click at [369, 222] on button "Rollback" at bounding box center [384, 220] width 47 height 15
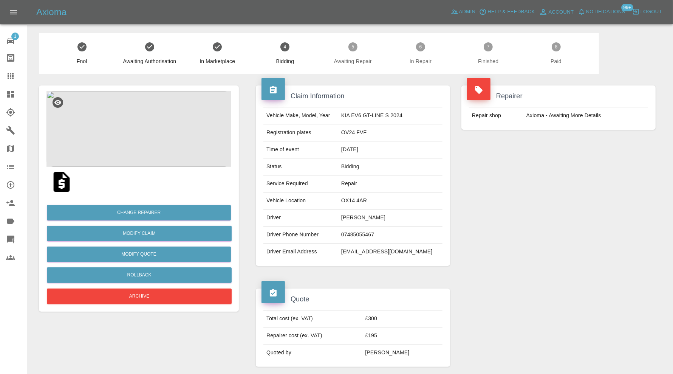
click at [12, 93] on icon at bounding box center [10, 94] width 9 height 9
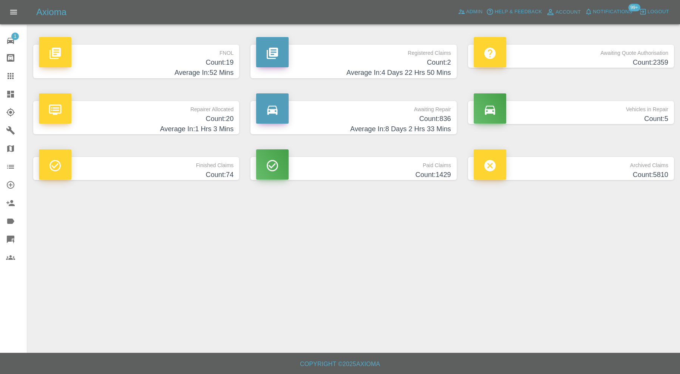
click at [181, 59] on h4 "Count: 19" at bounding box center [136, 62] width 195 height 10
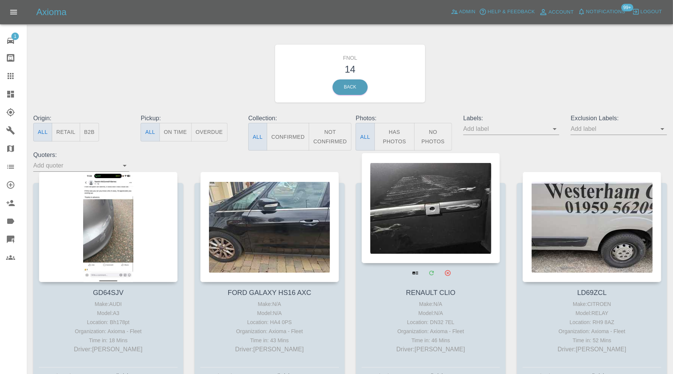
click at [462, 197] on div at bounding box center [431, 208] width 139 height 110
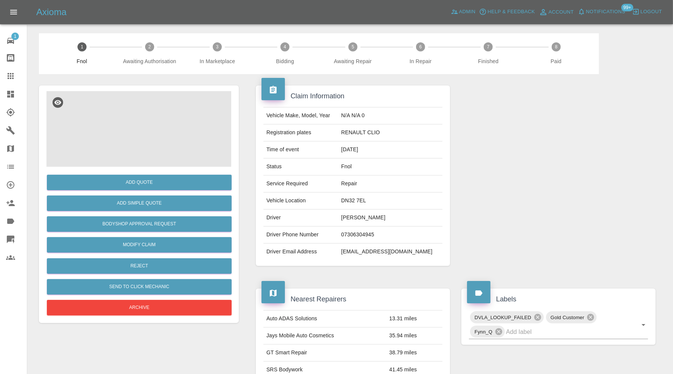
click at [130, 136] on img at bounding box center [138, 129] width 185 height 76
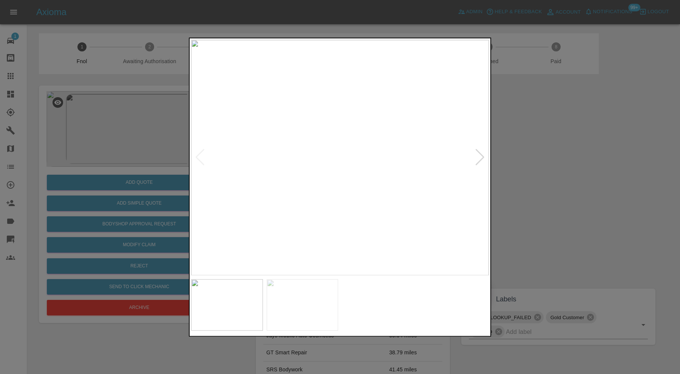
click at [478, 155] on div at bounding box center [480, 157] width 10 height 17
click at [481, 153] on img at bounding box center [340, 157] width 298 height 235
click at [536, 162] on div at bounding box center [340, 187] width 680 height 374
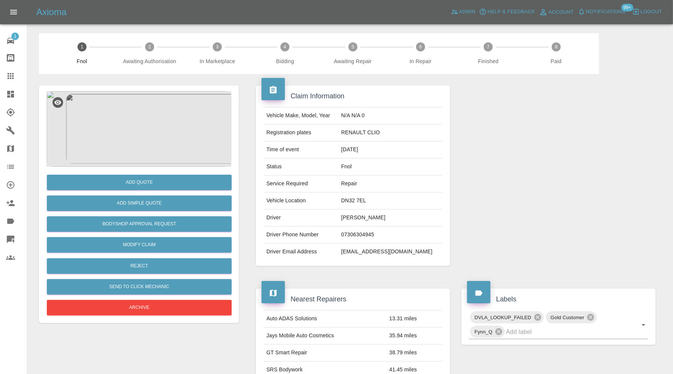
click at [161, 144] on img at bounding box center [138, 129] width 185 height 76
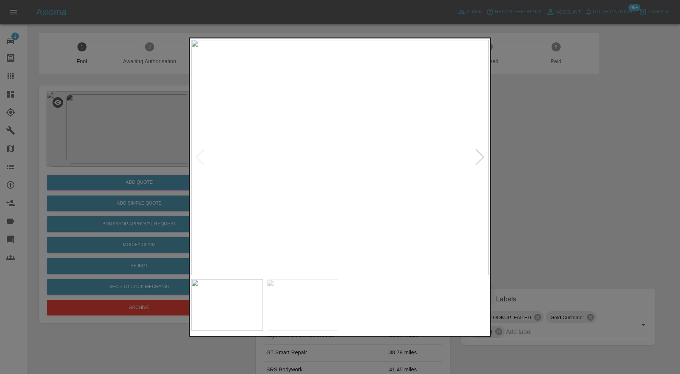
click at [252, 310] on img at bounding box center [227, 304] width 72 height 51
click at [301, 312] on img at bounding box center [303, 304] width 72 height 51
click at [542, 184] on div at bounding box center [340, 187] width 680 height 374
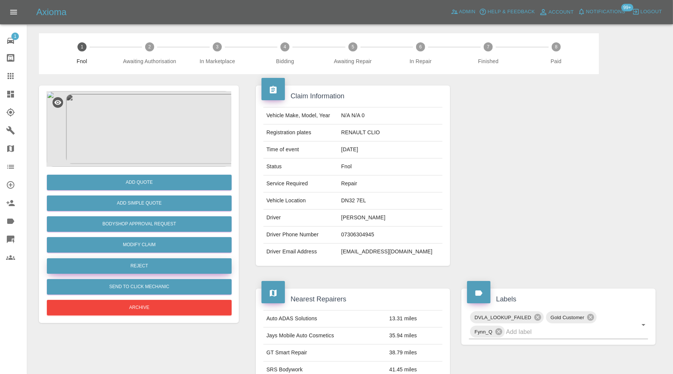
click at [201, 260] on button "Reject" at bounding box center [139, 265] width 185 height 15
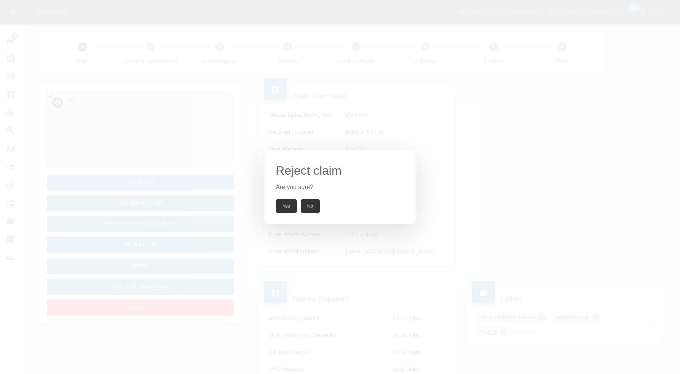
click at [282, 204] on button "Yes" at bounding box center [286, 206] width 21 height 14
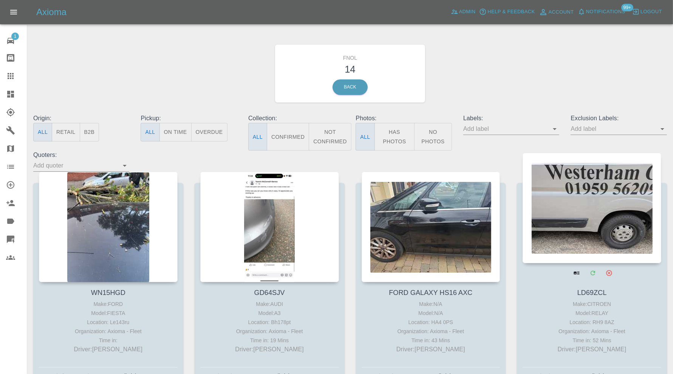
click at [565, 200] on div at bounding box center [592, 208] width 139 height 110
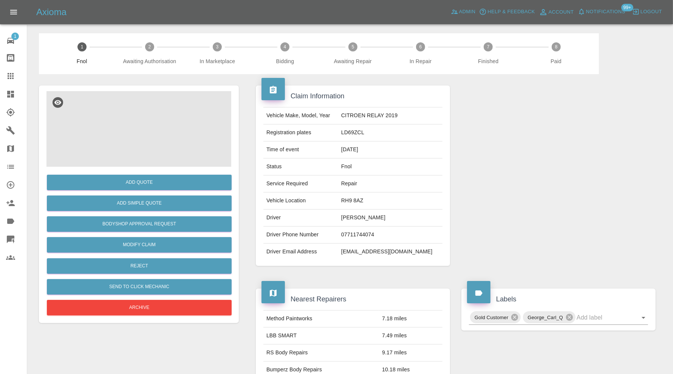
click at [144, 121] on img at bounding box center [138, 129] width 185 height 76
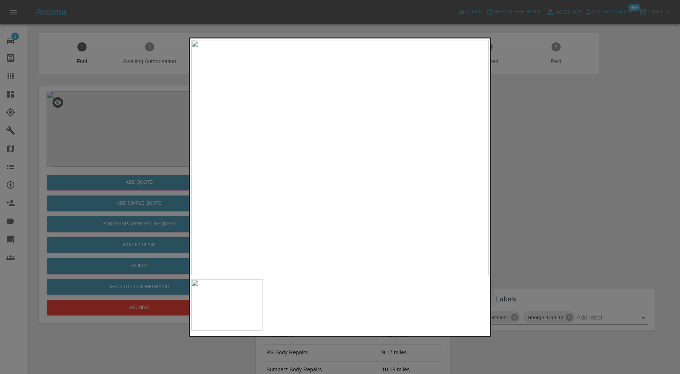
click at [585, 215] on div at bounding box center [340, 187] width 680 height 374
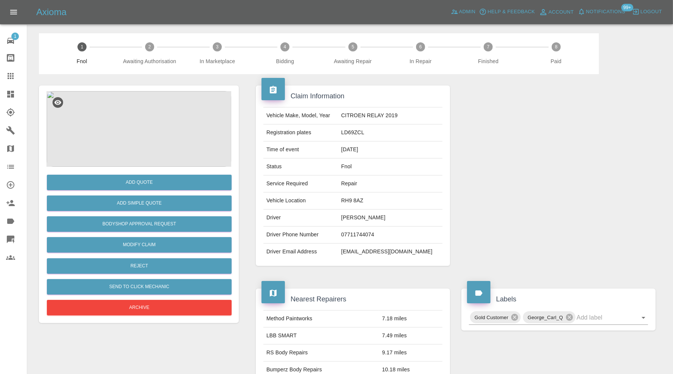
click at [11, 91] on icon at bounding box center [10, 94] width 7 height 7
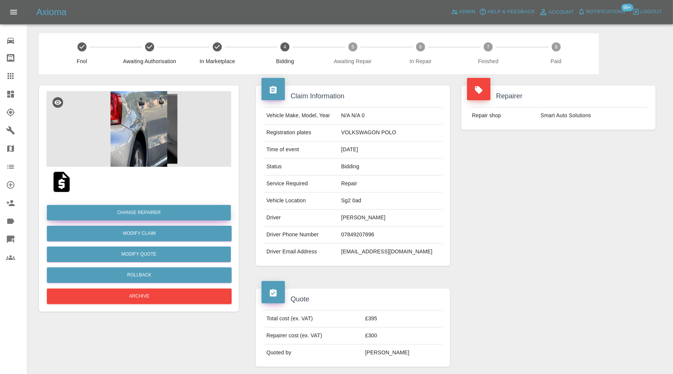
click at [210, 212] on button "Change Repairer" at bounding box center [139, 212] width 184 height 15
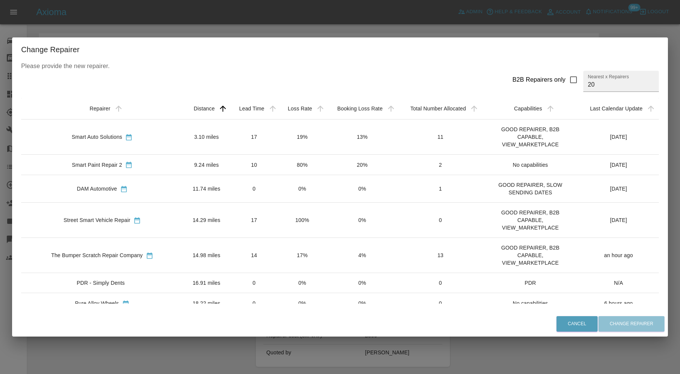
click at [370, 23] on div "Change Repairer Please provide the new repairer. B2B Repairers only Nearest x R…" at bounding box center [340, 187] width 680 height 374
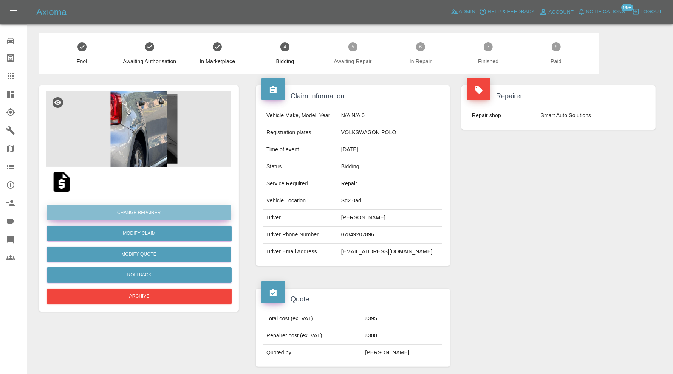
click at [204, 210] on button "Change Repairer" at bounding box center [139, 212] width 184 height 15
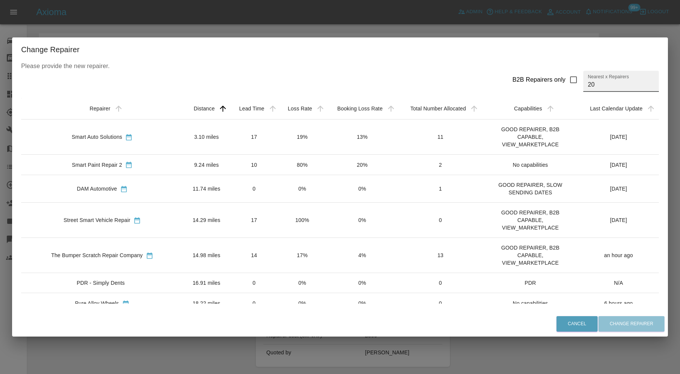
drag, startPoint x: 604, startPoint y: 88, endPoint x: 584, endPoint y: 88, distance: 20.4
click at [584, 88] on input "20" at bounding box center [622, 81] width 76 height 21
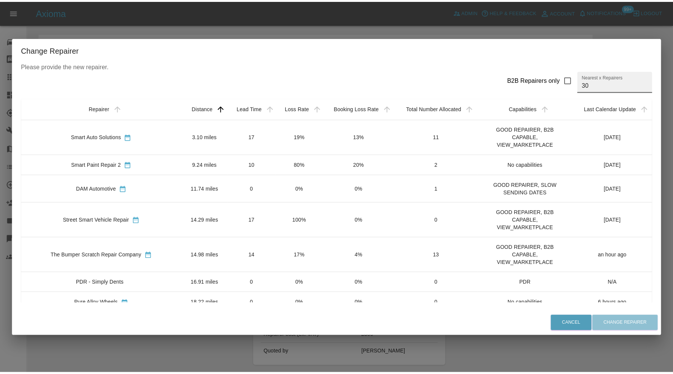
scroll to position [567, 0]
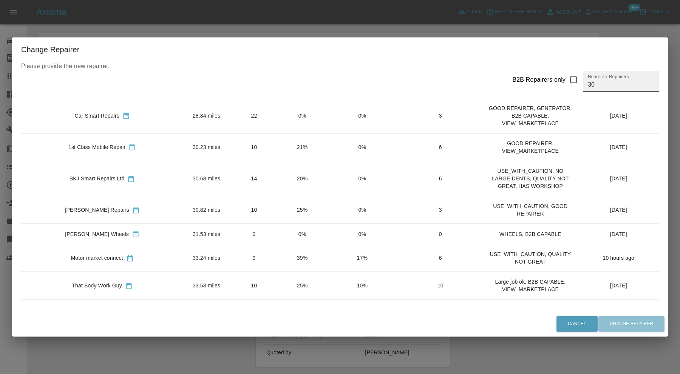
type input "30"
click at [183, 272] on td "33.53 miles" at bounding box center [206, 286] width 46 height 28
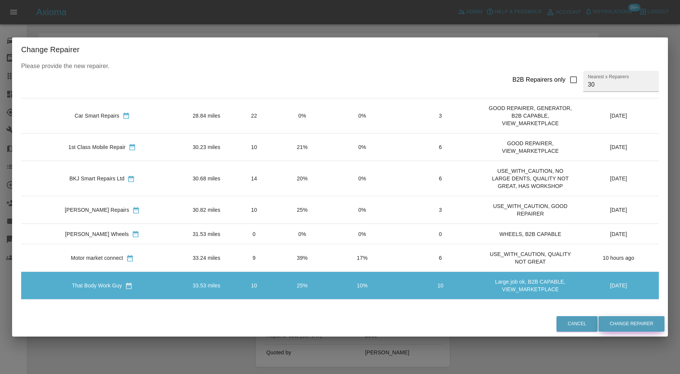
click at [624, 323] on button "Change Repairer" at bounding box center [632, 323] width 66 height 15
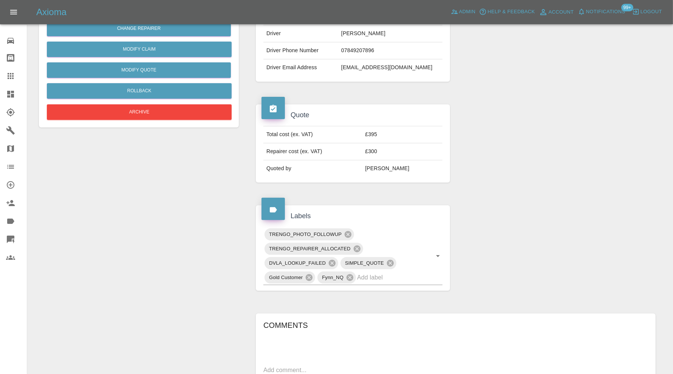
scroll to position [252, 0]
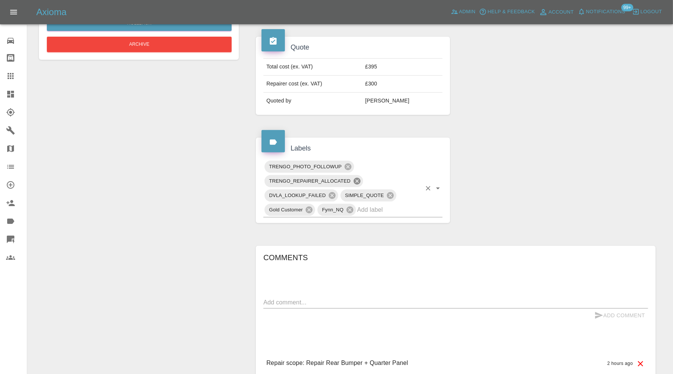
click at [355, 179] on icon at bounding box center [356, 181] width 7 height 7
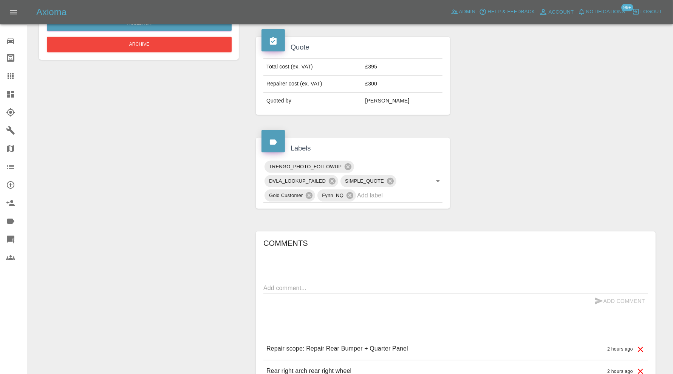
scroll to position [0, 0]
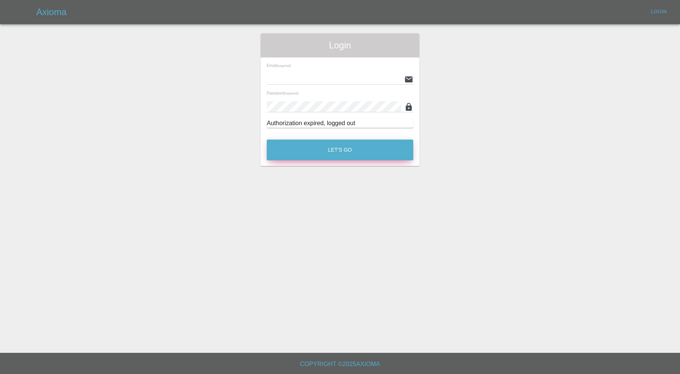
type input "carl.ainsworth@axioma.co.uk"
click at [367, 153] on button "Let's Go" at bounding box center [340, 149] width 147 height 21
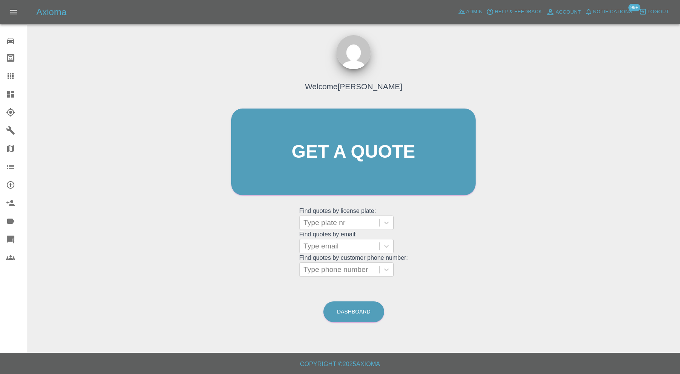
click at [9, 85] on link "Dashboard" at bounding box center [13, 94] width 27 height 18
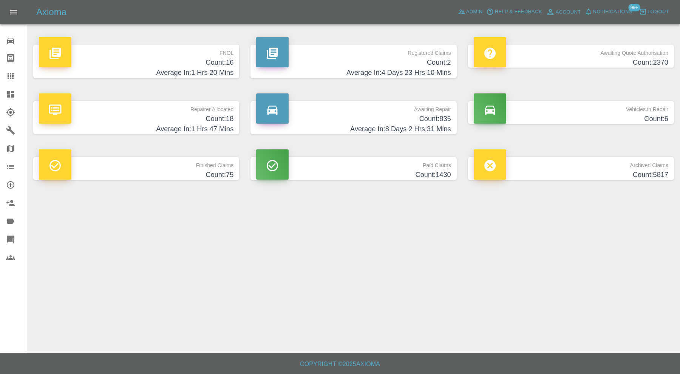
click at [169, 57] on p "FNOL" at bounding box center [136, 51] width 195 height 13
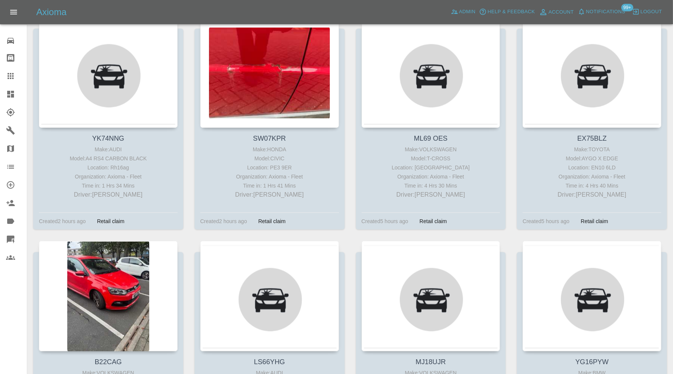
scroll to position [189, 0]
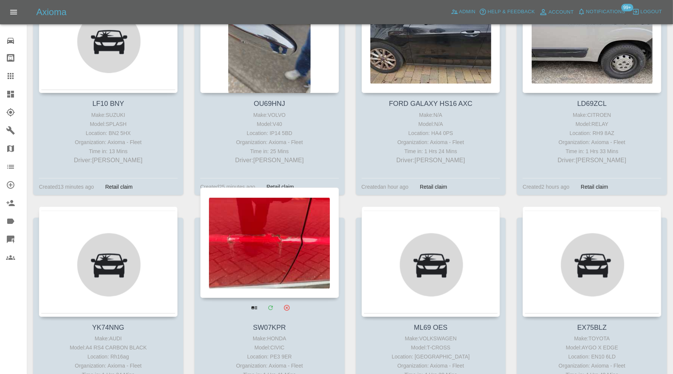
click at [280, 209] on div at bounding box center [269, 242] width 139 height 110
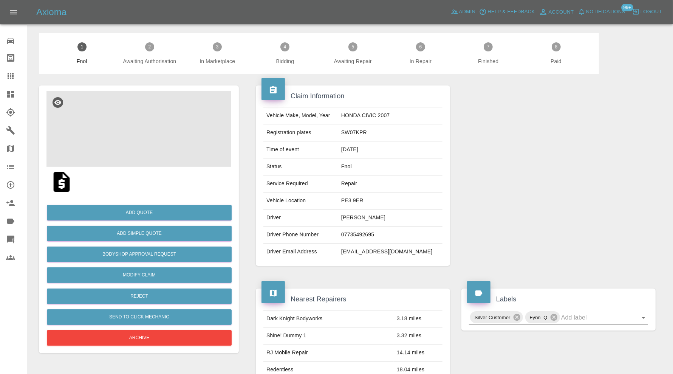
click at [144, 134] on img at bounding box center [138, 129] width 185 height 76
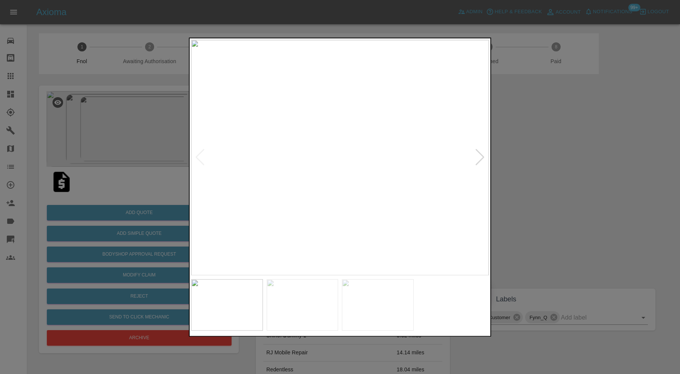
click at [479, 153] on div at bounding box center [480, 157] width 10 height 17
click at [479, 153] on img at bounding box center [340, 157] width 298 height 235
click at [199, 155] on div at bounding box center [200, 157] width 10 height 17
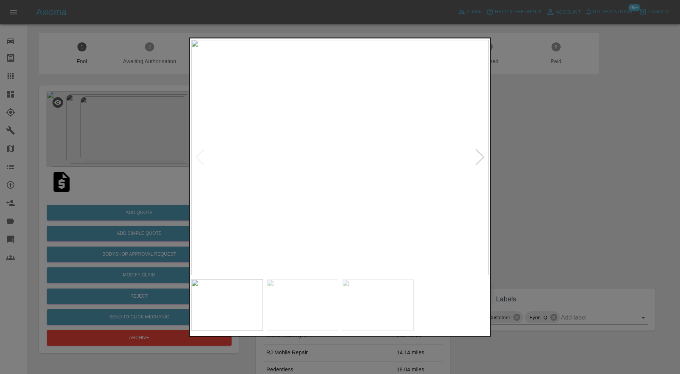
click at [603, 188] on div at bounding box center [340, 187] width 680 height 374
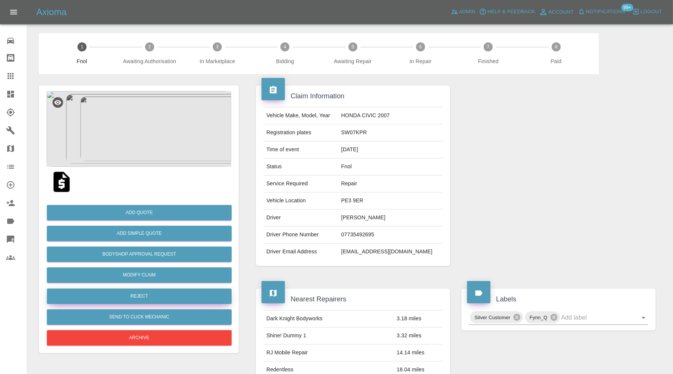
click at [147, 293] on button "Reject" at bounding box center [139, 295] width 185 height 15
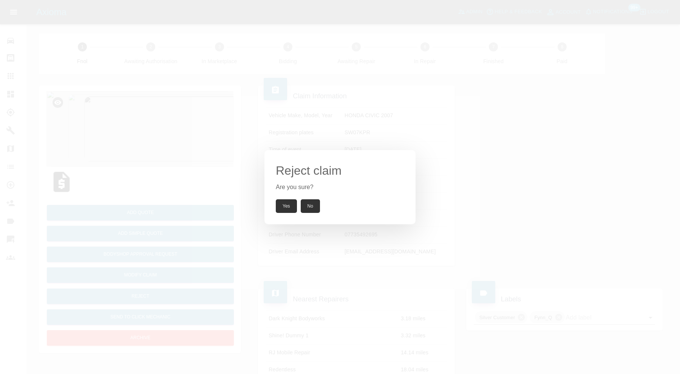
click at [280, 203] on button "Yes" at bounding box center [286, 206] width 21 height 14
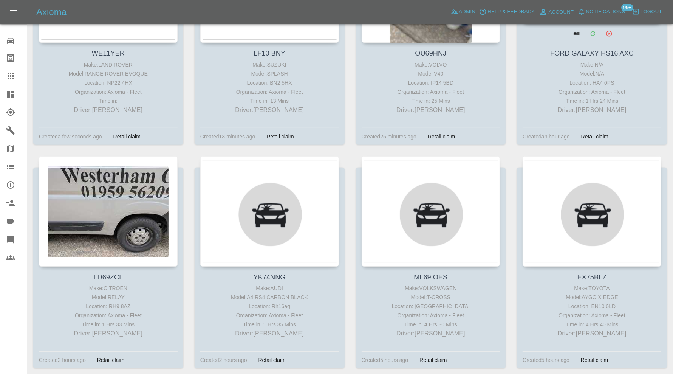
scroll to position [315, 0]
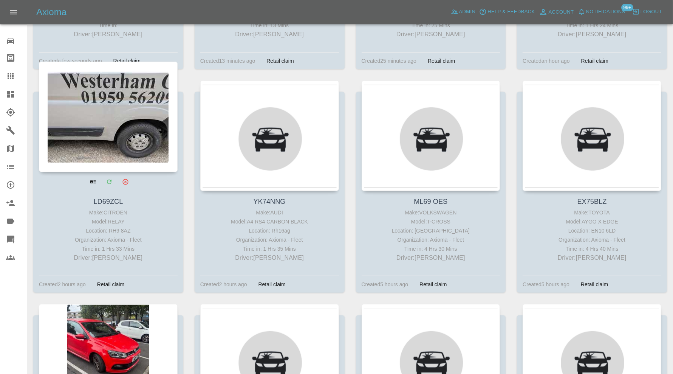
click at [99, 129] on div at bounding box center [108, 117] width 139 height 110
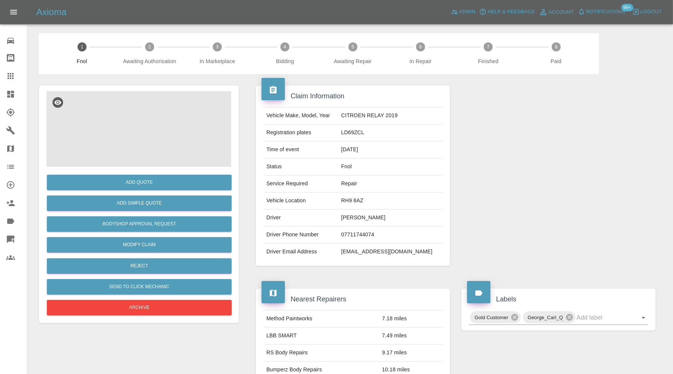
click at [183, 139] on img at bounding box center [138, 129] width 185 height 76
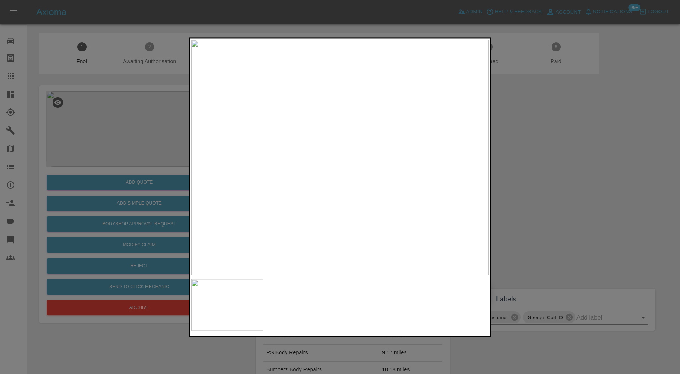
click at [534, 195] on div at bounding box center [340, 187] width 680 height 374
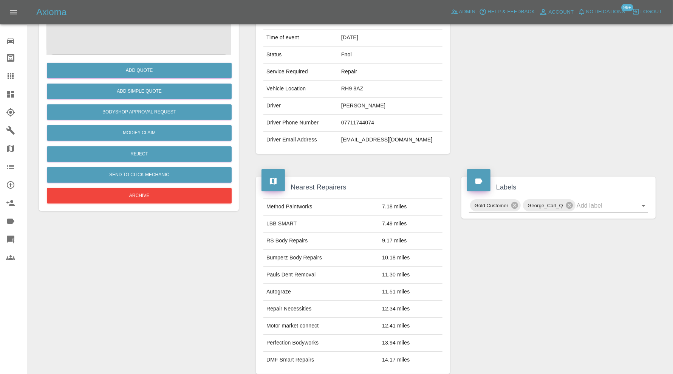
scroll to position [12, 0]
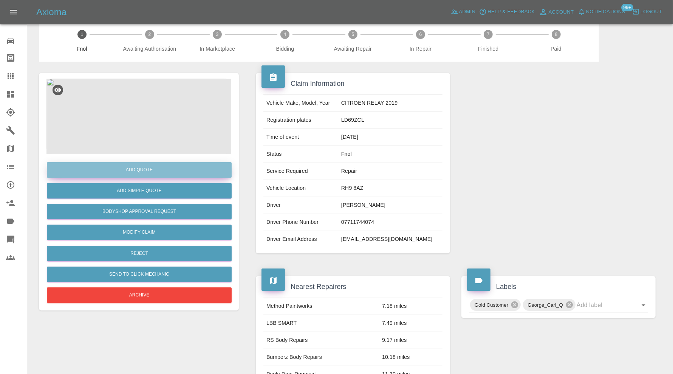
click at [168, 170] on button "Add Quote" at bounding box center [139, 169] width 185 height 15
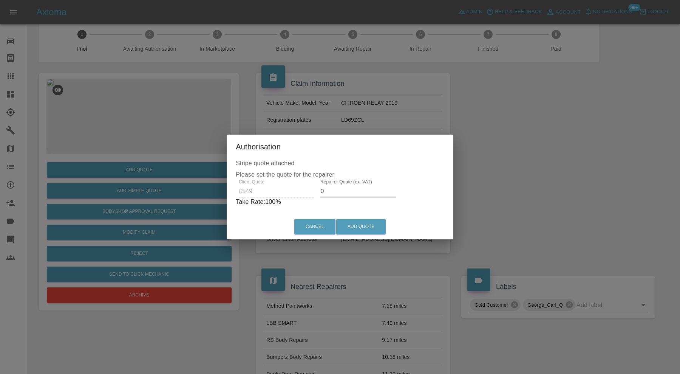
click at [331, 193] on input "0" at bounding box center [359, 191] width 76 height 12
type input "350"
click at [356, 222] on button "Add Quote" at bounding box center [361, 226] width 50 height 15
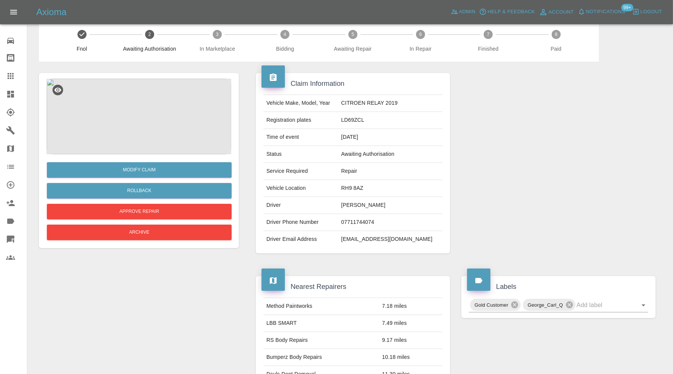
scroll to position [0, 0]
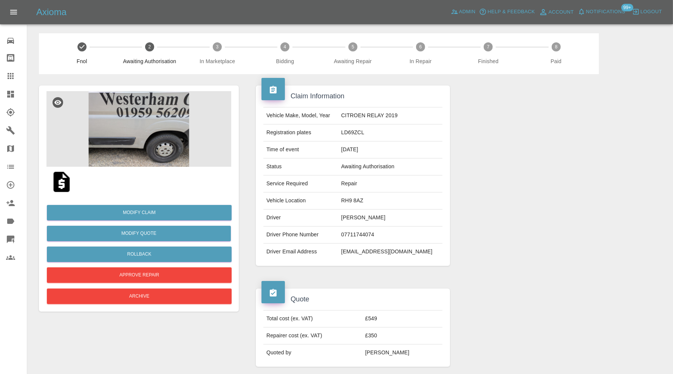
click at [654, 10] on span "Logout" at bounding box center [652, 12] width 22 height 9
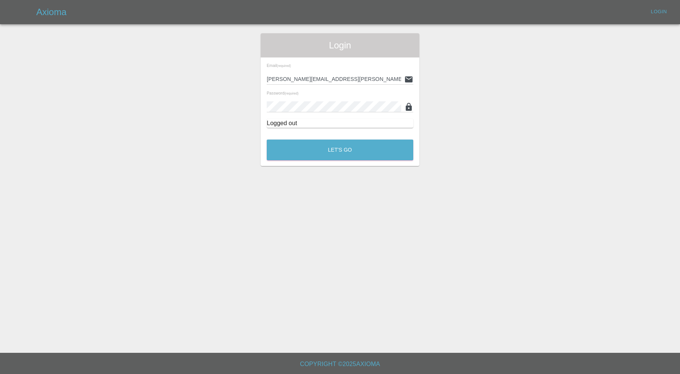
click at [360, 79] on input "carl.ainsworth@axioma.co.uk" at bounding box center [334, 79] width 135 height 11
drag, startPoint x: 373, startPoint y: 75, endPoint x: 249, endPoint y: 80, distance: 123.3
click at [249, 80] on div "Login Email (required) carl.ainsworth@axioma.co.uk Password (required) Logged o…" at bounding box center [340, 99] width 680 height 133
paste input "olourblend25@outlook.com"
type input "colourblend25@outlook.com"
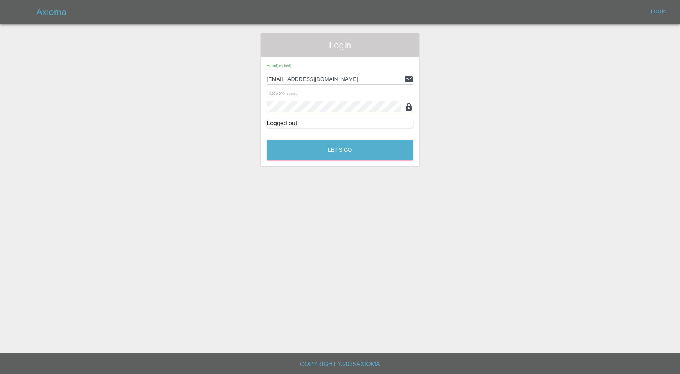
click at [240, 110] on div "Login Email (required) colourblend25@outlook.com Password (required) Logged out…" at bounding box center [340, 99] width 680 height 133
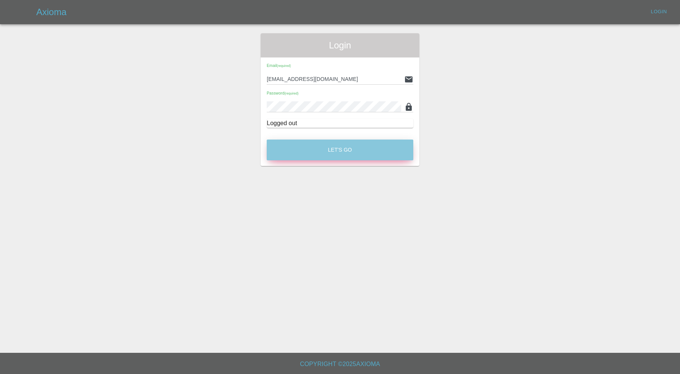
click at [280, 146] on button "Let's Go" at bounding box center [340, 149] width 147 height 21
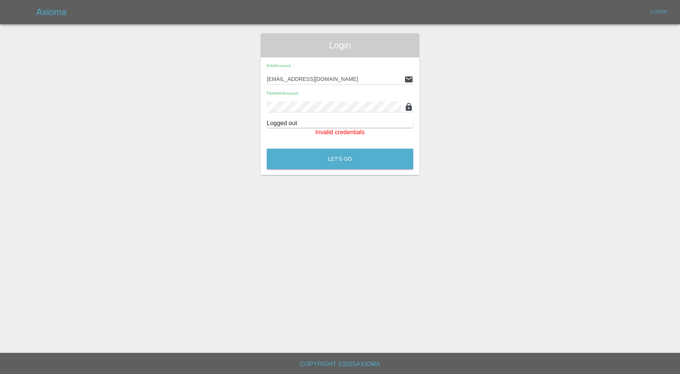
click at [352, 75] on input "colourblend25@outlook.com" at bounding box center [334, 79] width 135 height 11
drag, startPoint x: 355, startPoint y: 76, endPoint x: 242, endPoint y: 89, distance: 114.1
click at [242, 89] on div "Login Email (required) colourblend25@outlook.com Password (required) Logged out…" at bounding box center [340, 104] width 680 height 142
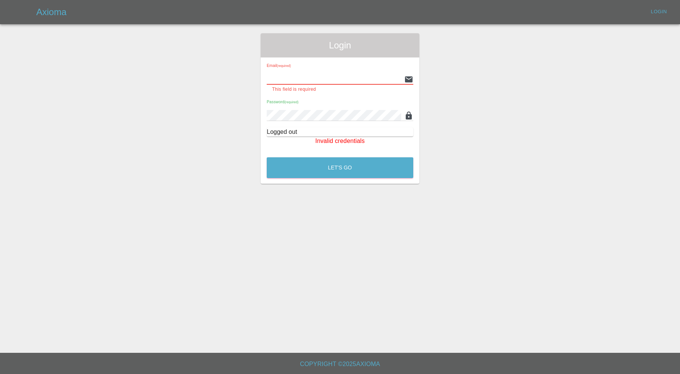
type input "carl.ainsworth@axioma.co.uk"
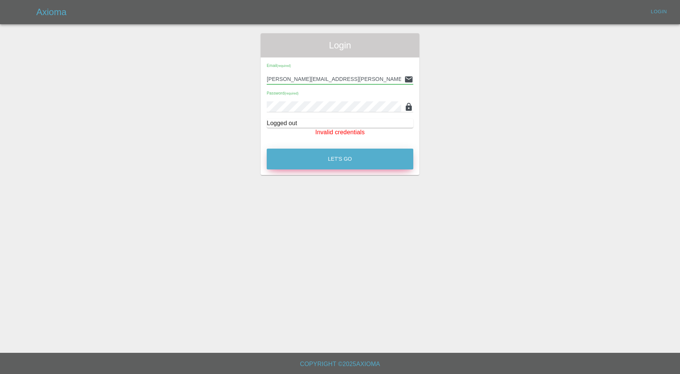
click at [348, 157] on button "Let's Go" at bounding box center [340, 159] width 147 height 21
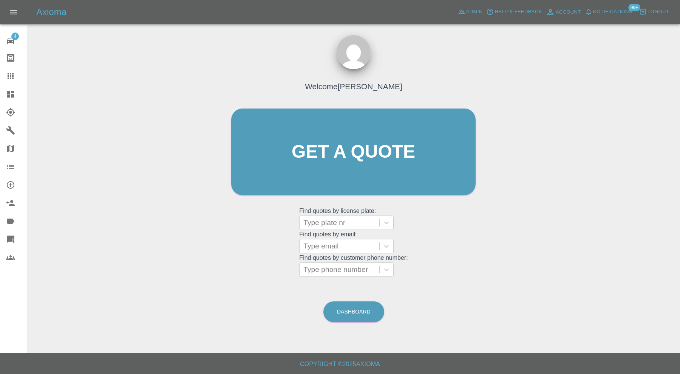
click at [17, 92] on div at bounding box center [16, 94] width 21 height 9
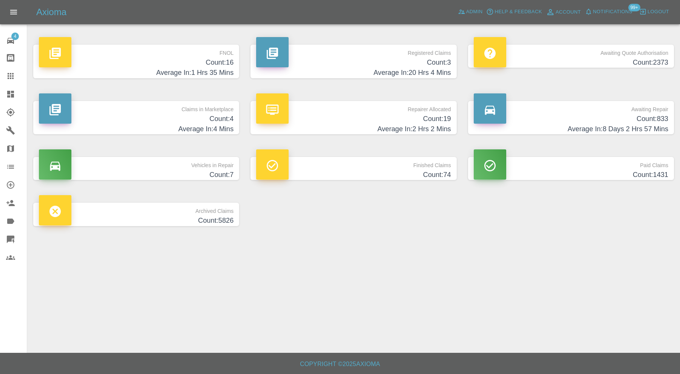
click at [136, 113] on p "Claims in Marketplace" at bounding box center [136, 107] width 195 height 13
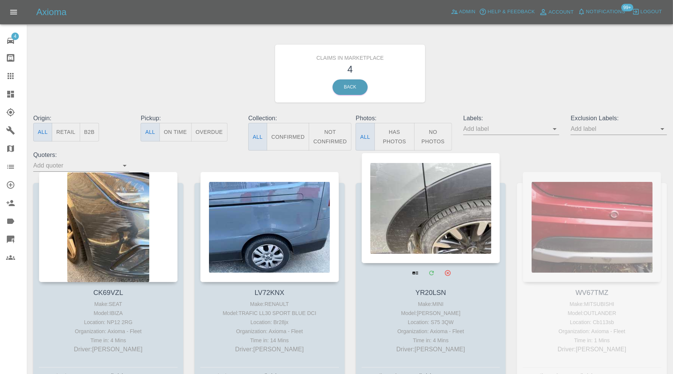
click at [426, 218] on div at bounding box center [431, 208] width 139 height 110
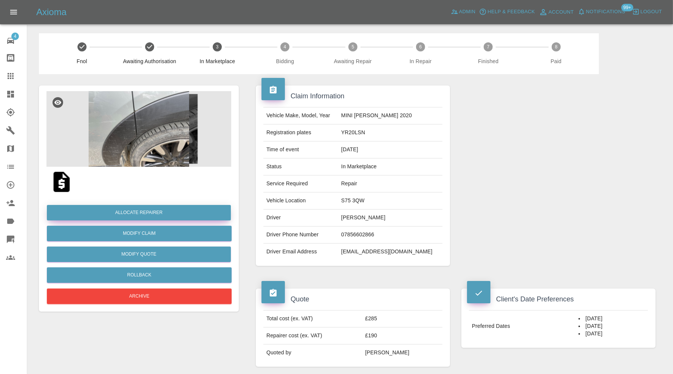
click at [143, 209] on button "Allocate Repairer" at bounding box center [139, 212] width 184 height 15
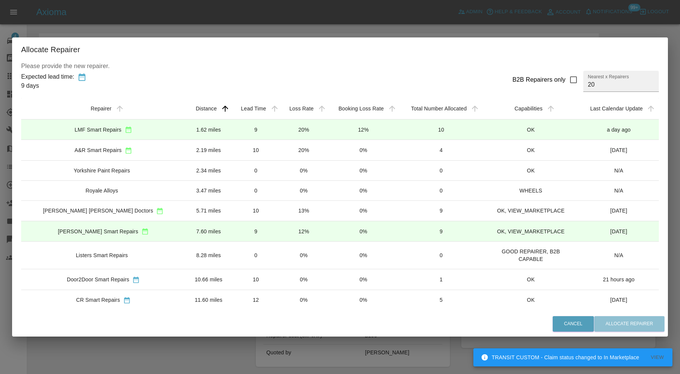
click at [159, 129] on div "LMF Smart Repairs" at bounding box center [103, 129] width 152 height 8
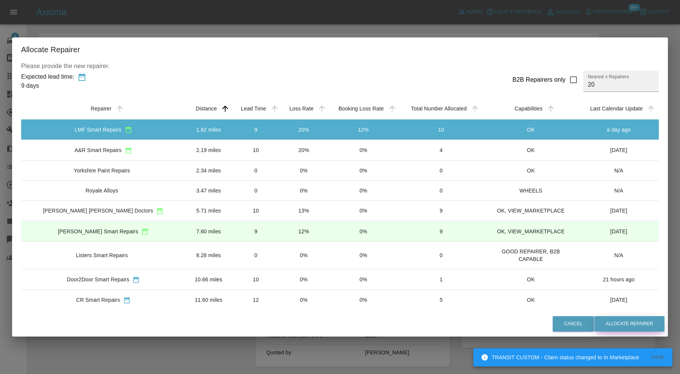
click at [620, 321] on button "Allocate Repairer" at bounding box center [630, 323] width 70 height 15
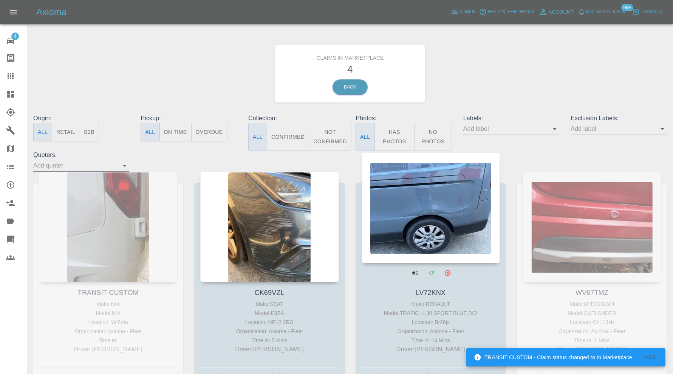
click at [417, 199] on div at bounding box center [431, 208] width 139 height 110
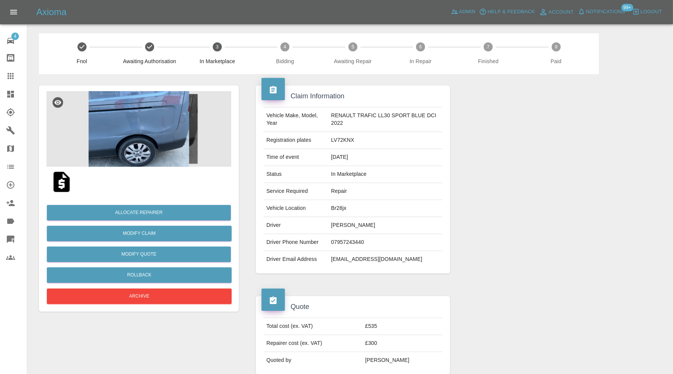
click at [150, 150] on img at bounding box center [138, 129] width 185 height 76
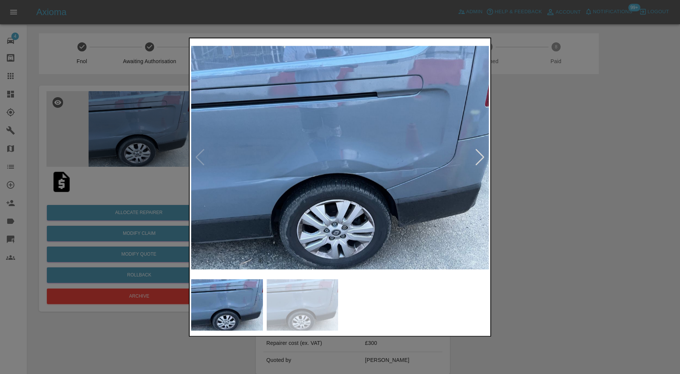
click at [576, 190] on div at bounding box center [340, 187] width 680 height 374
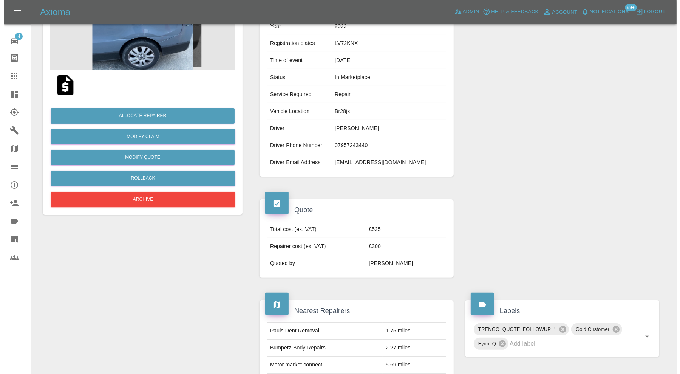
scroll to position [56, 0]
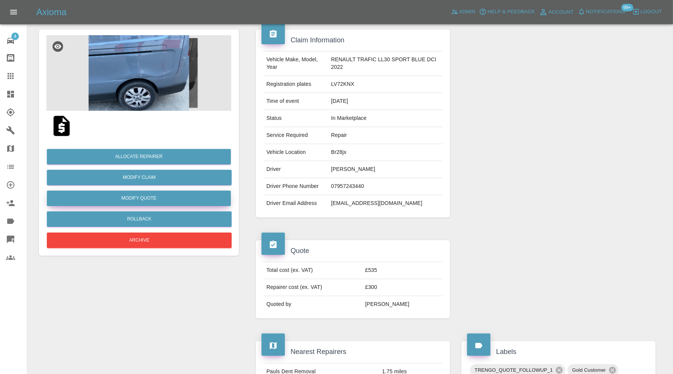
click at [198, 198] on button "Modify Quote" at bounding box center [139, 198] width 184 height 15
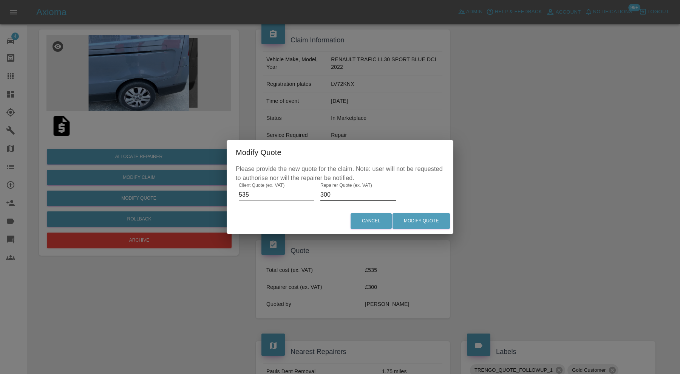
click at [342, 197] on input "300" at bounding box center [359, 195] width 76 height 12
type input "335"
click at [411, 219] on button "Modify Quote" at bounding box center [421, 220] width 57 height 15
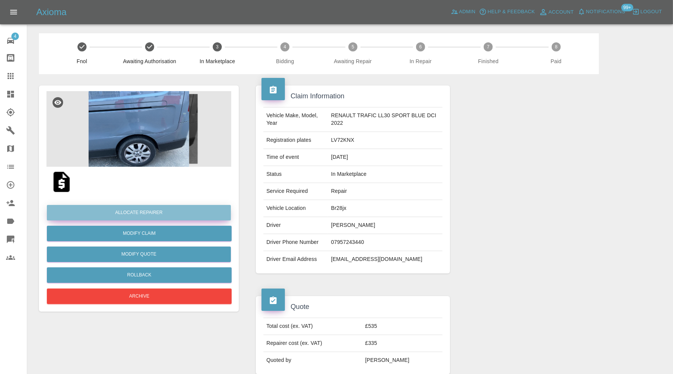
click at [189, 210] on button "Allocate Repairer" at bounding box center [139, 212] width 184 height 15
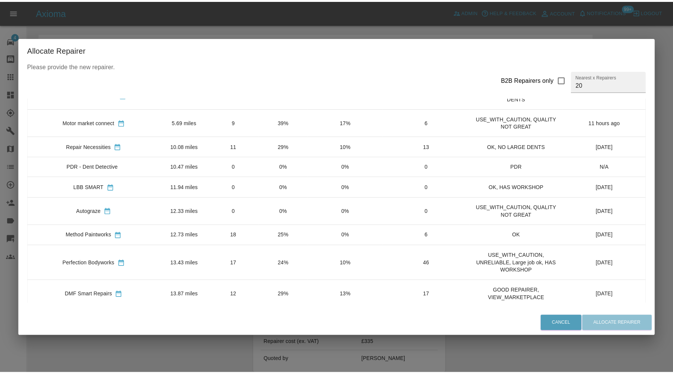
scroll to position [63, 0]
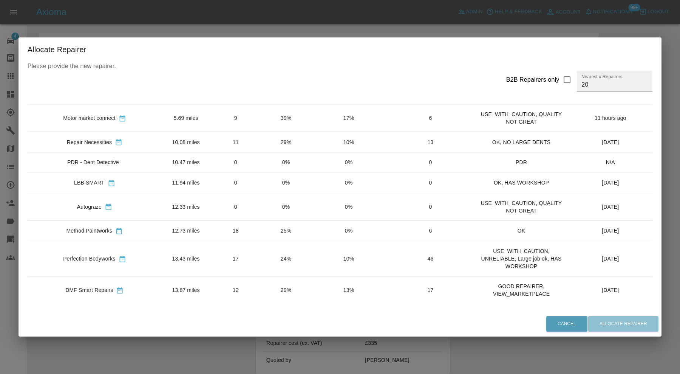
click at [261, 251] on td "24%" at bounding box center [286, 258] width 50 height 35
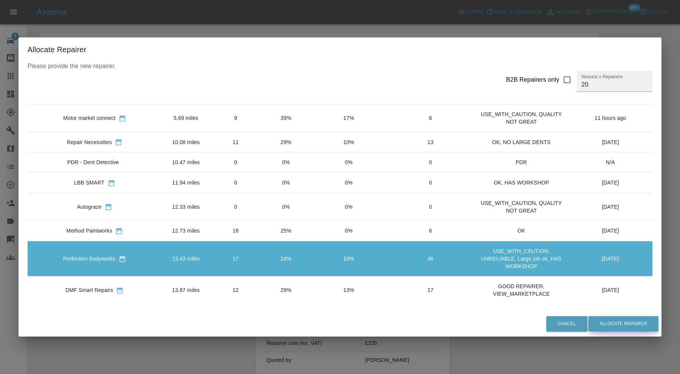
click at [602, 319] on button "Allocate Repairer" at bounding box center [624, 323] width 70 height 15
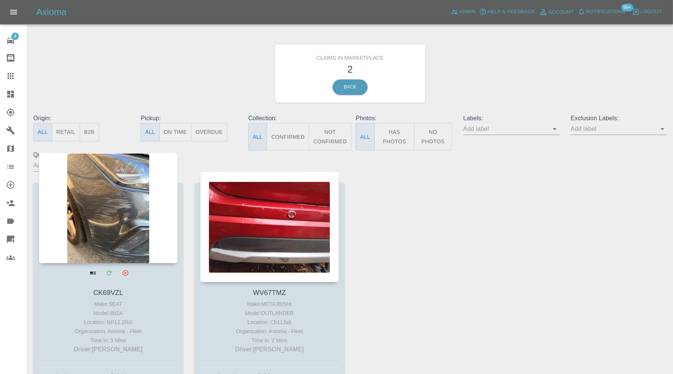
click at [127, 217] on div at bounding box center [108, 208] width 139 height 110
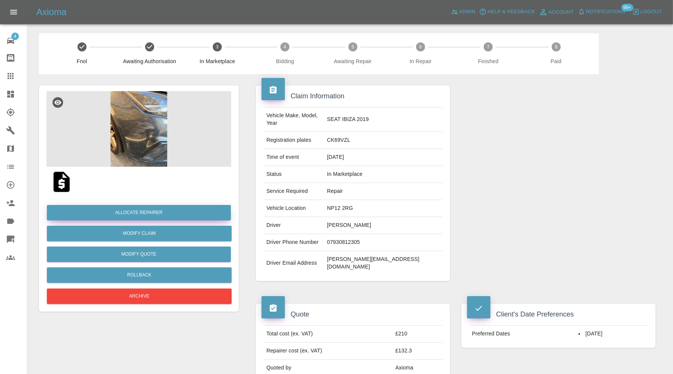
click at [185, 215] on button "Allocate Repairer" at bounding box center [139, 212] width 184 height 15
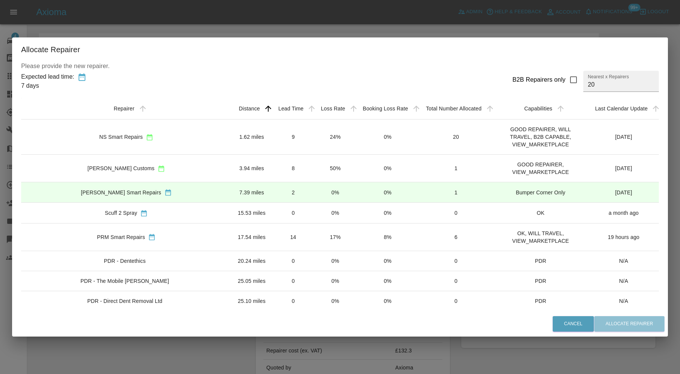
click at [206, 133] on td "NS Smart Repairs" at bounding box center [126, 136] width 211 height 35
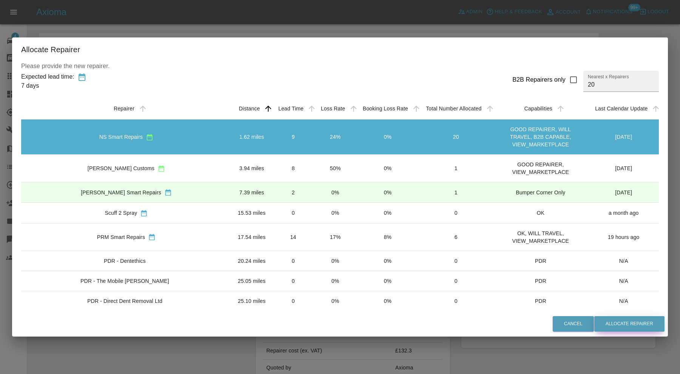
click at [613, 319] on button "Allocate Repairer" at bounding box center [630, 323] width 70 height 15
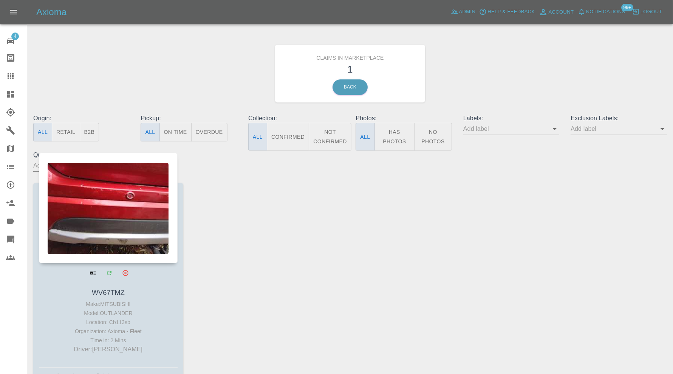
click at [111, 205] on div at bounding box center [108, 208] width 139 height 110
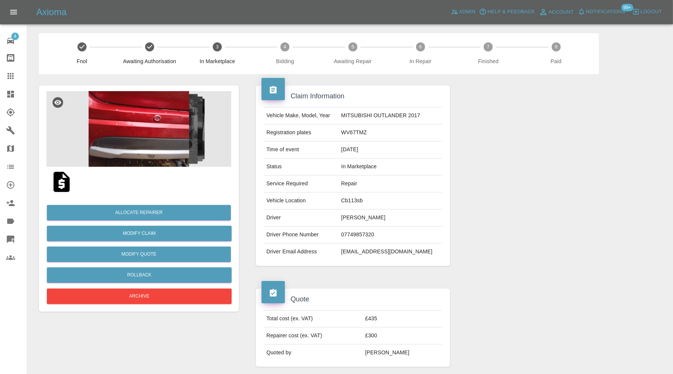
click at [147, 150] on img at bounding box center [138, 129] width 185 height 76
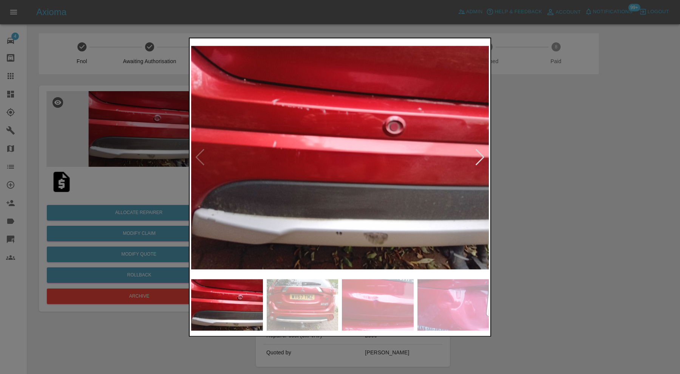
click at [531, 167] on div at bounding box center [340, 187] width 680 height 374
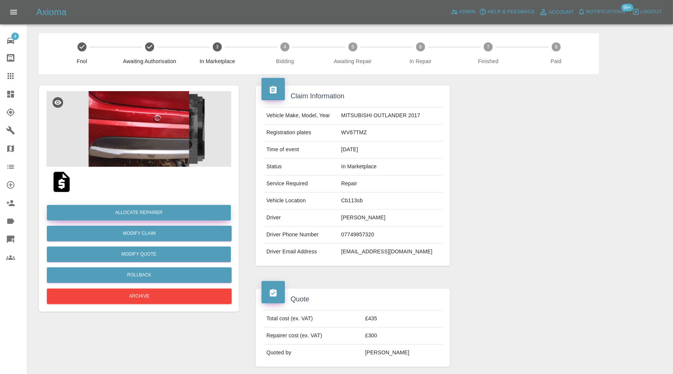
click at [178, 211] on button "Allocate Repairer" at bounding box center [139, 212] width 184 height 15
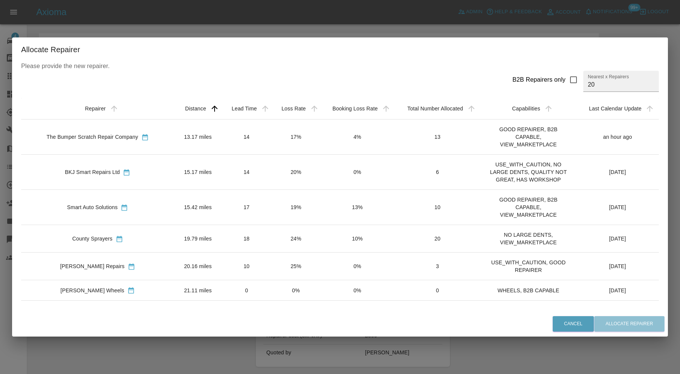
click at [222, 140] on td "14" at bounding box center [247, 136] width 50 height 35
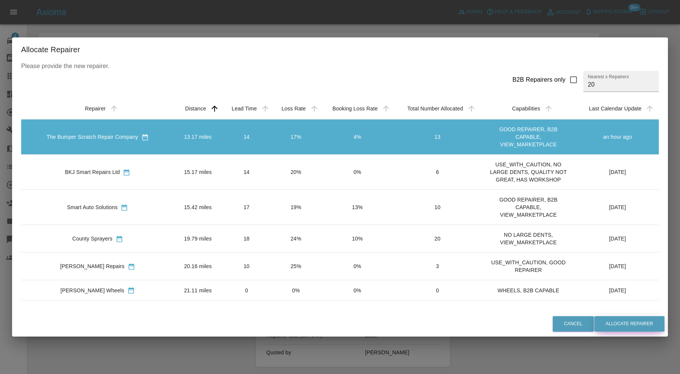
click at [616, 320] on button "Allocate Repairer" at bounding box center [630, 323] width 70 height 15
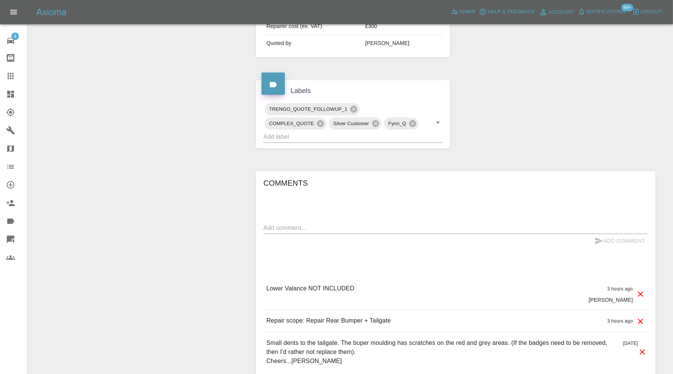
scroll to position [315, 0]
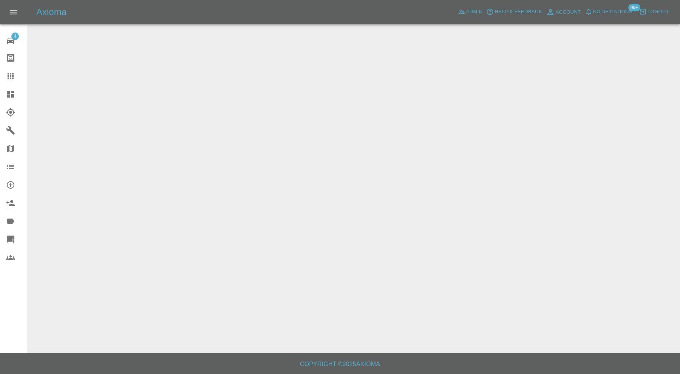
click at [16, 94] on div at bounding box center [16, 94] width 21 height 9
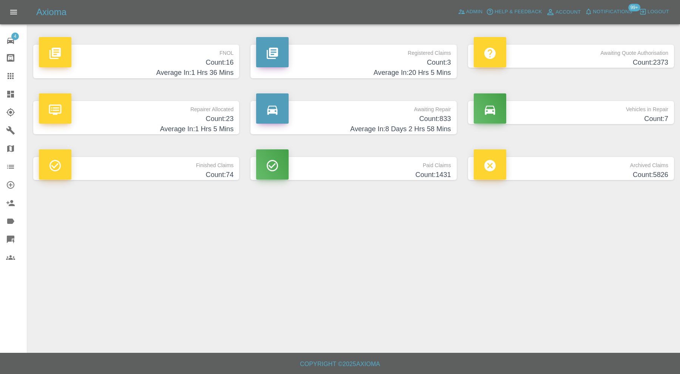
click at [184, 65] on h4 "Count: 16" at bounding box center [136, 62] width 195 height 10
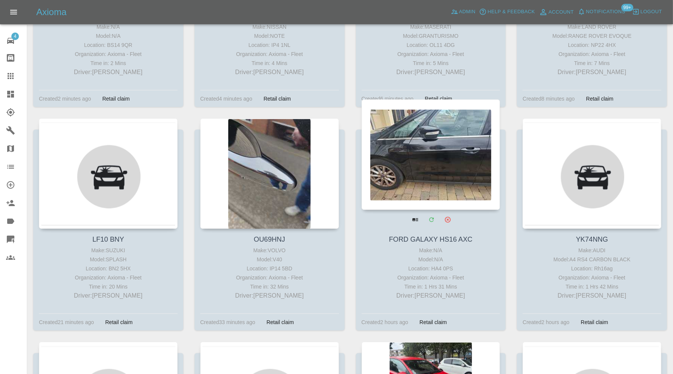
scroll to position [315, 0]
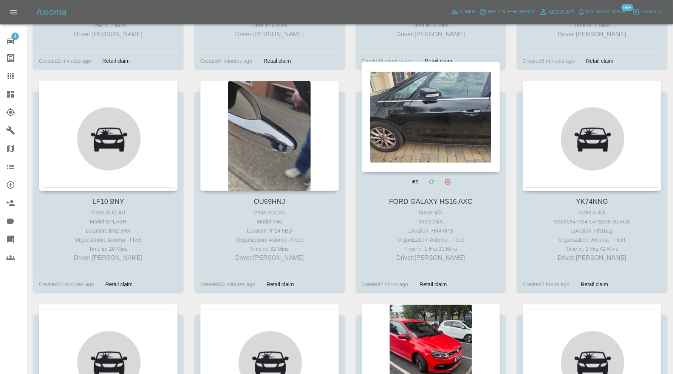
click at [450, 126] on div at bounding box center [431, 117] width 139 height 110
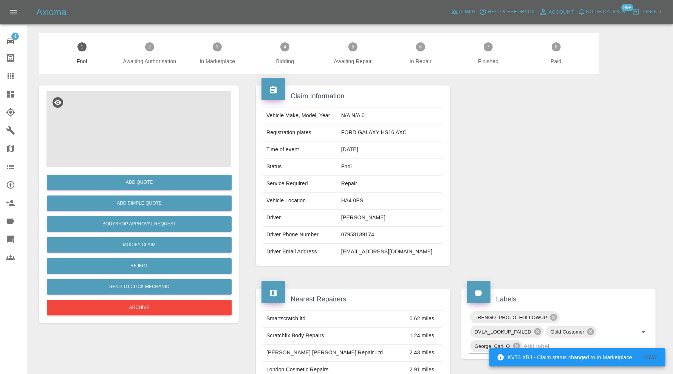
click at [174, 113] on img at bounding box center [138, 129] width 185 height 76
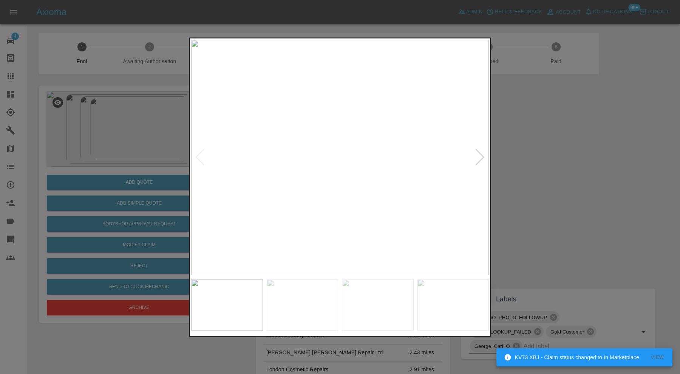
click at [486, 156] on img at bounding box center [340, 157] width 298 height 235
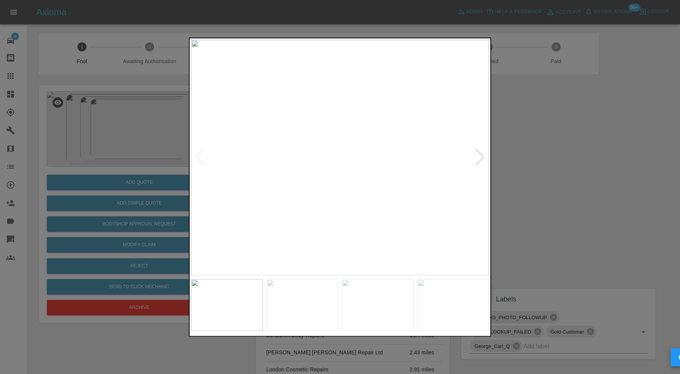
click at [484, 155] on div at bounding box center [480, 157] width 10 height 17
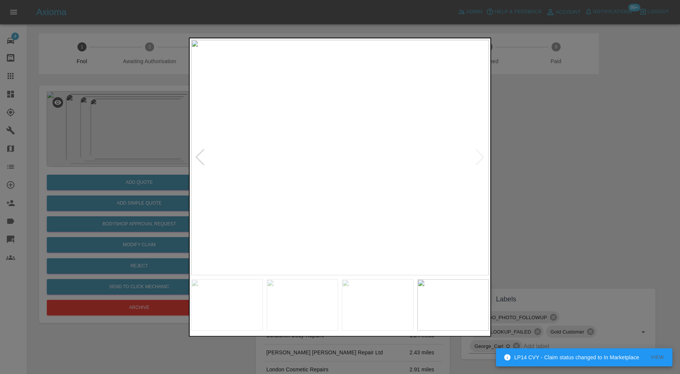
click at [484, 155] on img at bounding box center [340, 157] width 298 height 235
click at [519, 158] on div at bounding box center [340, 187] width 680 height 374
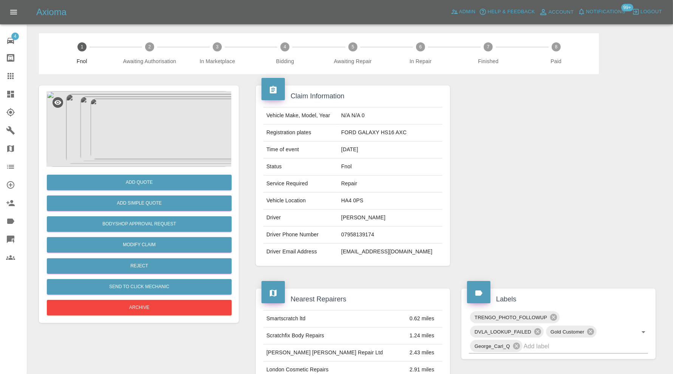
click at [165, 122] on img at bounding box center [138, 129] width 185 height 76
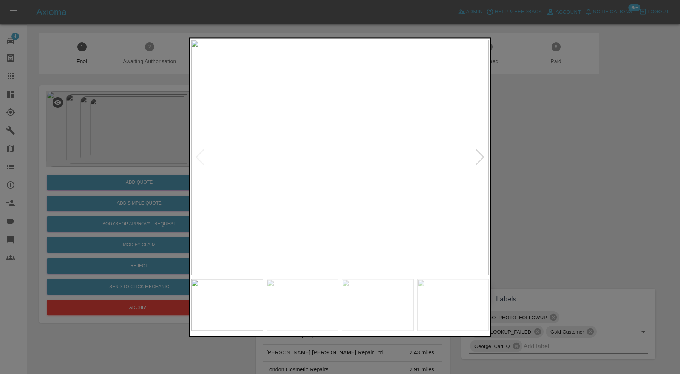
click at [479, 156] on div at bounding box center [480, 157] width 10 height 17
click at [527, 150] on div at bounding box center [340, 187] width 680 height 374
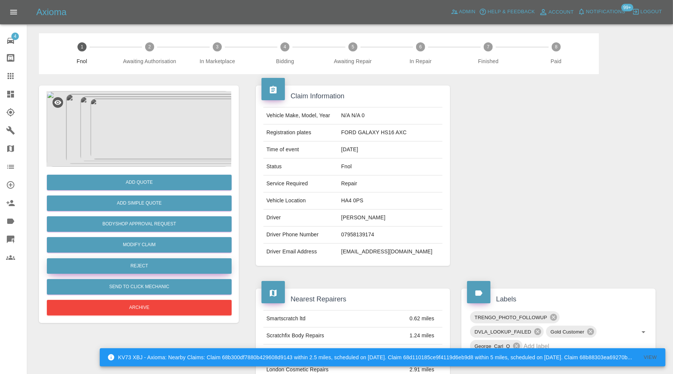
click at [126, 268] on button "Reject" at bounding box center [139, 265] width 185 height 15
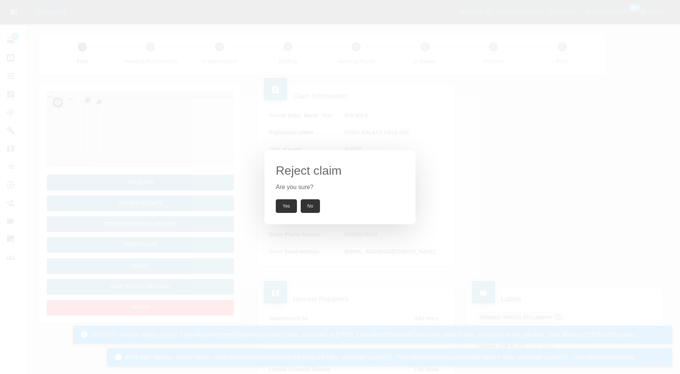
click at [282, 203] on button "Yes" at bounding box center [286, 206] width 21 height 14
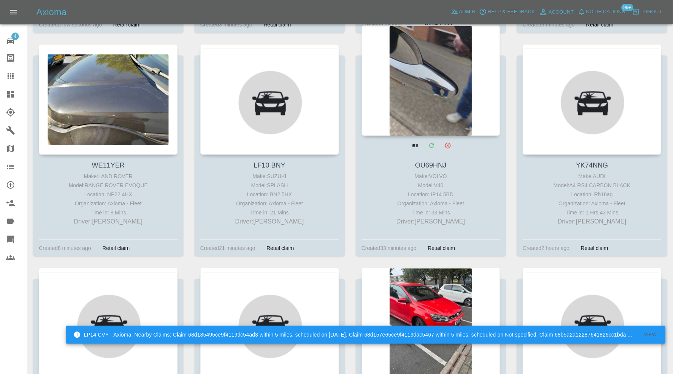
scroll to position [252, 0]
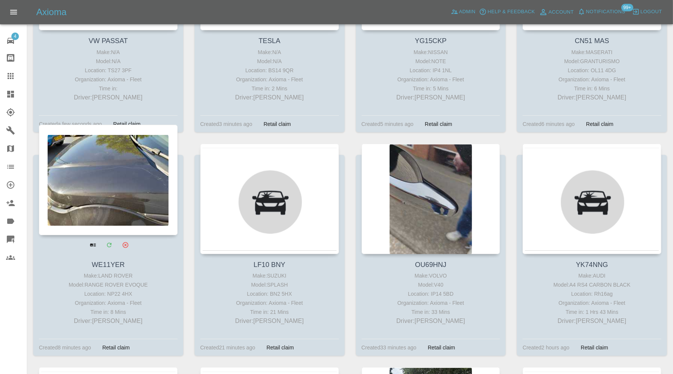
click at [138, 194] on div at bounding box center [108, 180] width 139 height 110
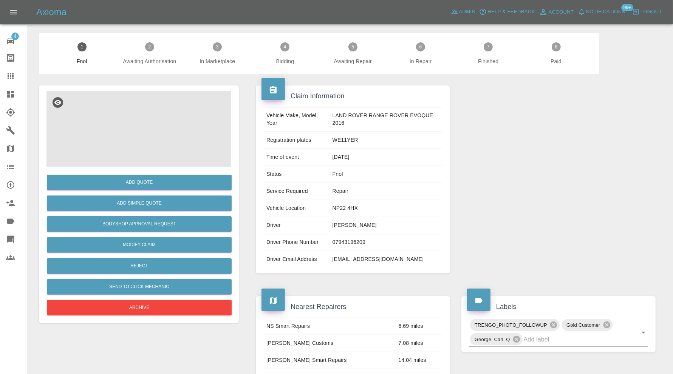
click at [157, 133] on img at bounding box center [138, 129] width 185 height 76
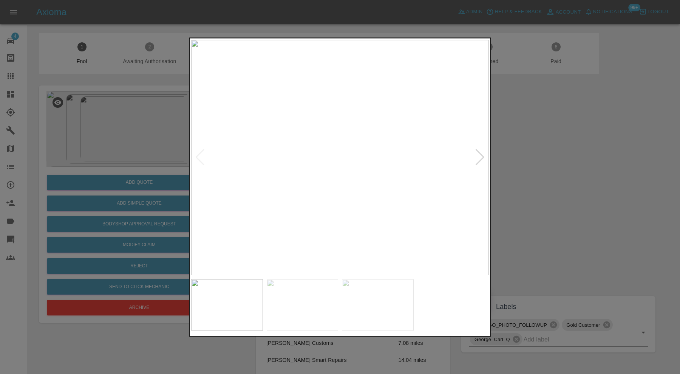
click at [304, 303] on img at bounding box center [303, 304] width 72 height 51
click at [367, 317] on img at bounding box center [378, 304] width 72 height 51
click at [316, 296] on img at bounding box center [303, 304] width 72 height 51
click at [388, 295] on img at bounding box center [378, 304] width 72 height 51
click at [330, 301] on img at bounding box center [303, 304] width 72 height 51
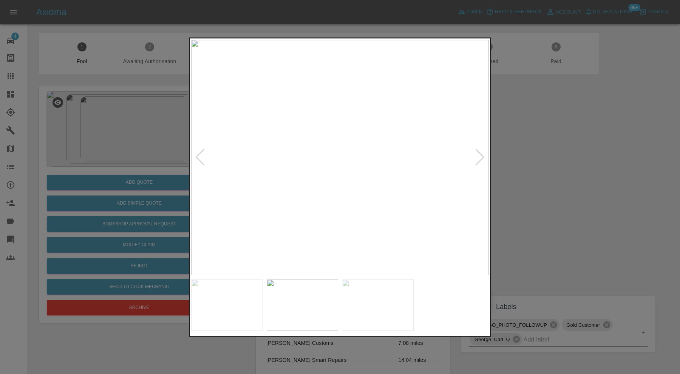
click at [584, 213] on div at bounding box center [340, 187] width 680 height 374
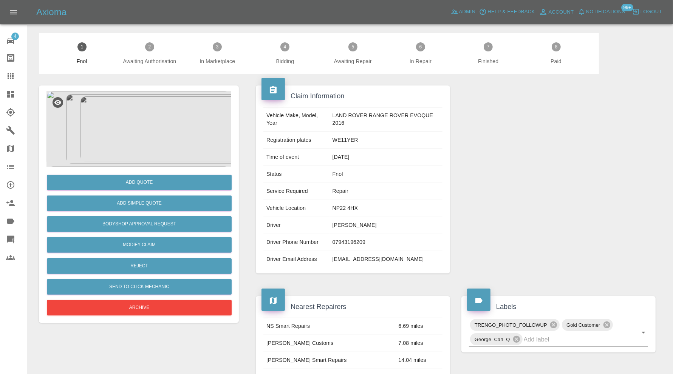
click at [153, 145] on img at bounding box center [138, 129] width 185 height 76
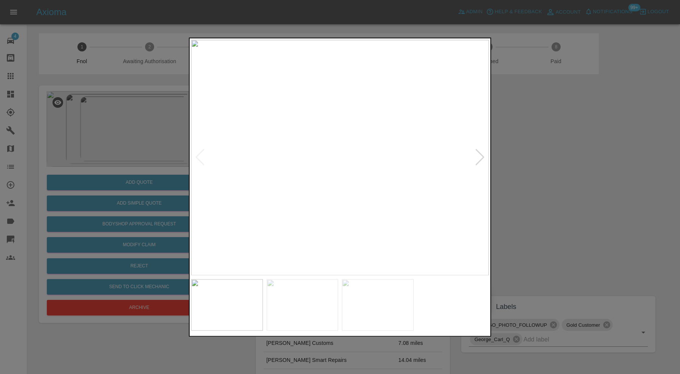
click at [479, 153] on div at bounding box center [480, 157] width 10 height 17
click at [526, 155] on div at bounding box center [340, 187] width 680 height 374
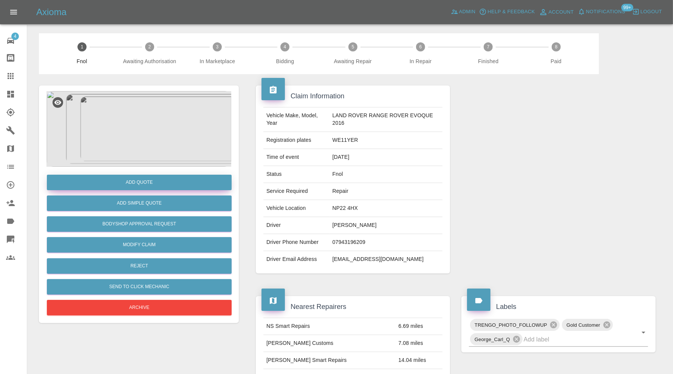
click at [116, 179] on button "Add Quote" at bounding box center [139, 182] width 185 height 15
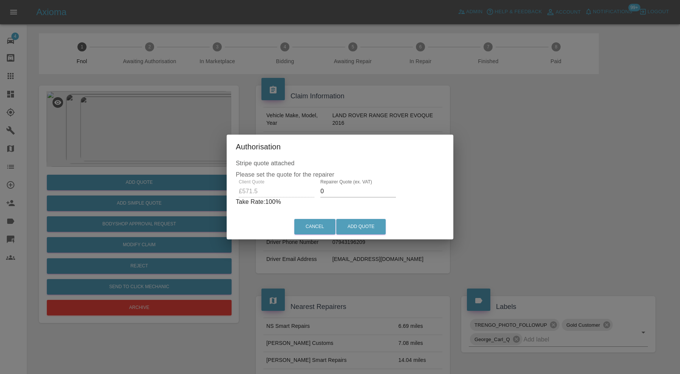
click at [367, 195] on input "0" at bounding box center [359, 191] width 76 height 12
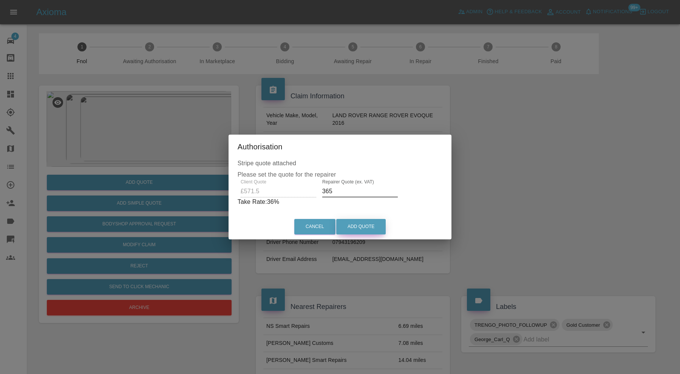
type input "365"
click at [366, 223] on button "Add Quote" at bounding box center [361, 226] width 50 height 15
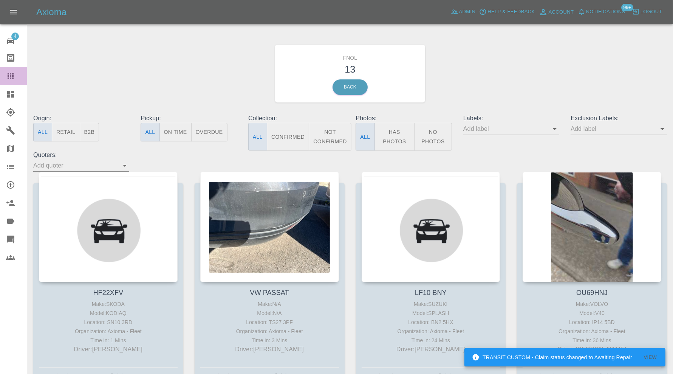
click at [11, 78] on icon at bounding box center [11, 76] width 6 height 6
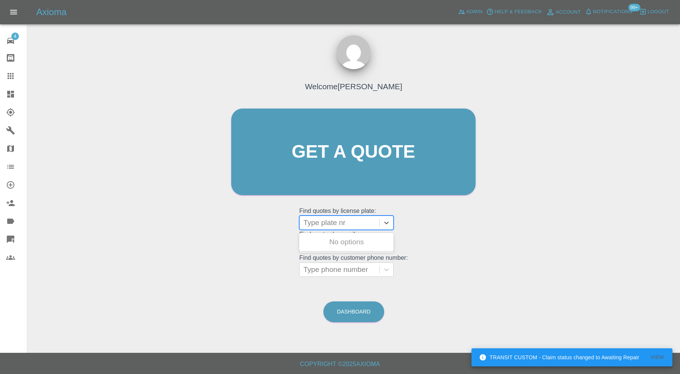
click at [349, 220] on div at bounding box center [340, 222] width 72 height 11
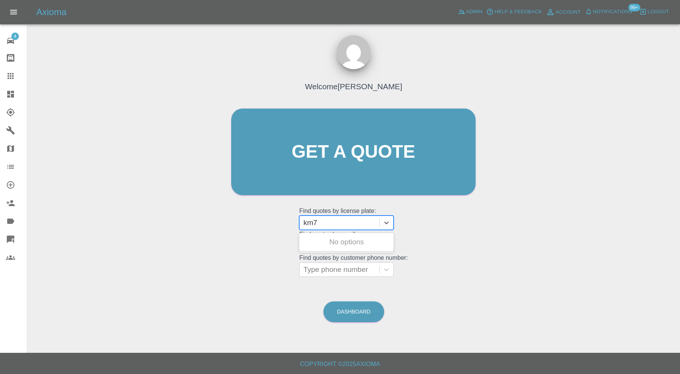
type input "km74"
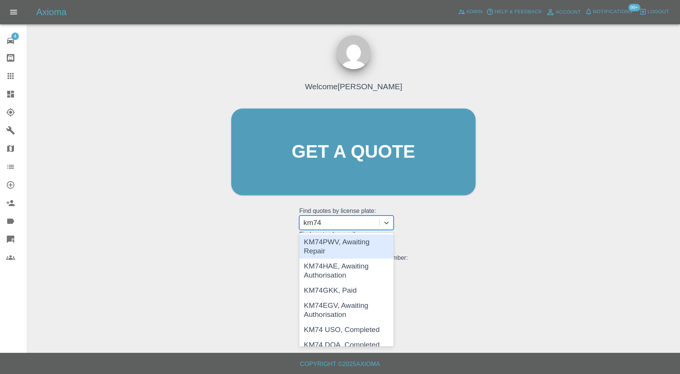
click at [368, 243] on div "KM74PWV, Awaiting Repair" at bounding box center [346, 246] width 95 height 24
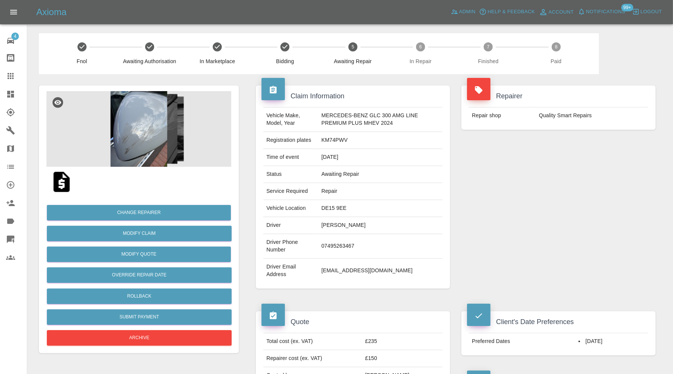
click at [146, 126] on img at bounding box center [138, 129] width 185 height 76
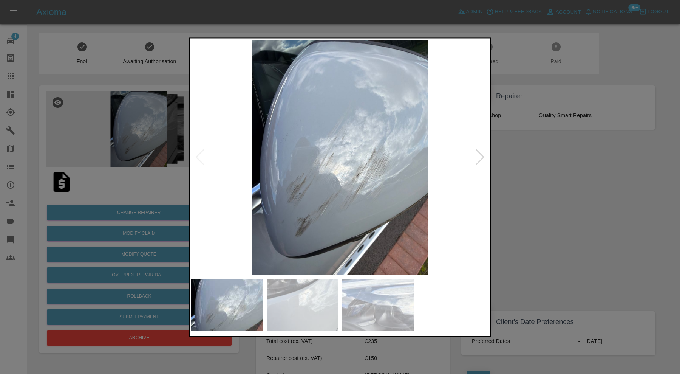
click at [301, 300] on img at bounding box center [303, 304] width 72 height 51
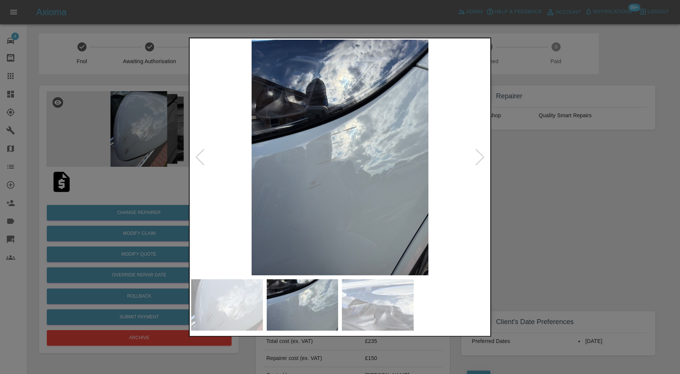
click at [374, 301] on img at bounding box center [378, 304] width 72 height 51
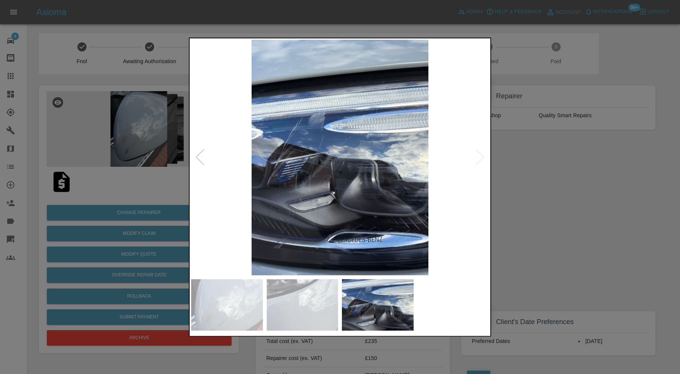
click at [479, 150] on img at bounding box center [340, 157] width 298 height 235
click at [198, 156] on div at bounding box center [200, 157] width 10 height 17
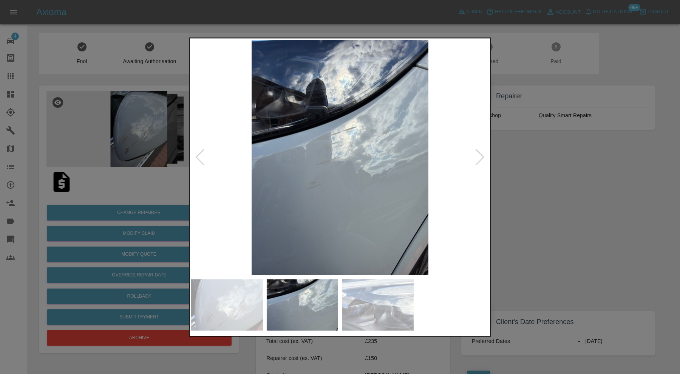
click at [198, 156] on div at bounding box center [200, 157] width 10 height 17
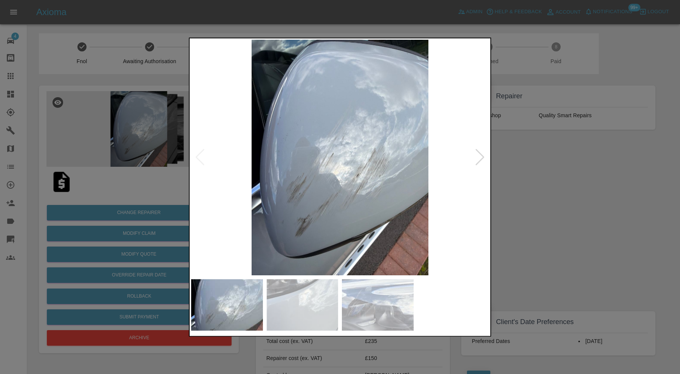
click at [198, 156] on img at bounding box center [340, 157] width 298 height 235
click at [582, 191] on div at bounding box center [340, 187] width 680 height 374
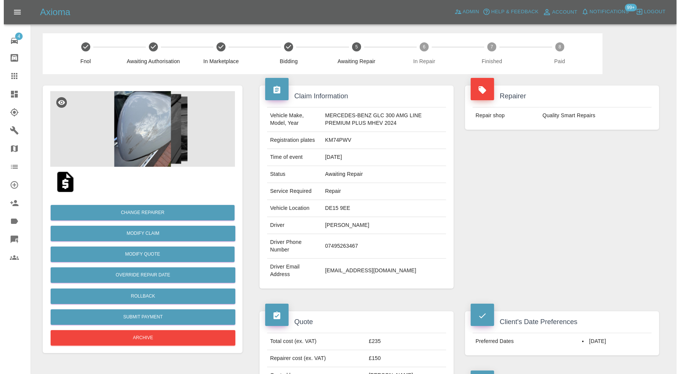
scroll to position [63, 0]
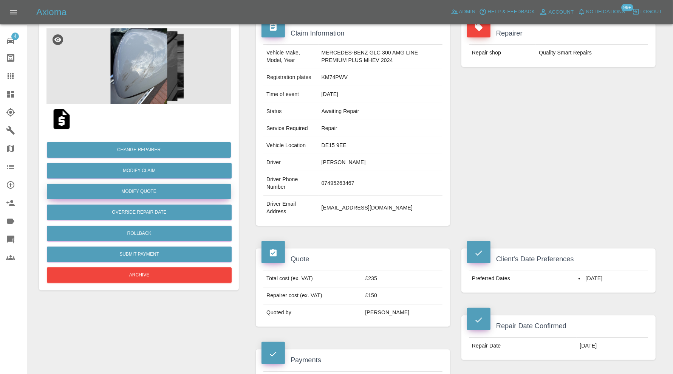
click at [204, 192] on button "Modify Quote" at bounding box center [139, 191] width 184 height 15
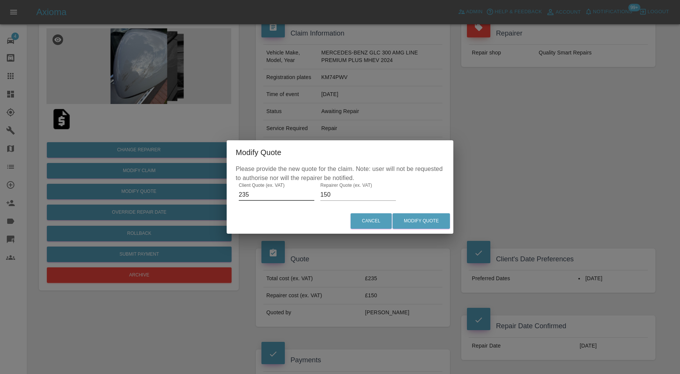
drag, startPoint x: 265, startPoint y: 197, endPoint x: 229, endPoint y: 197, distance: 36.7
click at [229, 197] on div "Please provide the new quote for the claim. Note: user will not be requested to…" at bounding box center [340, 186] width 227 height 44
type input "150"
drag, startPoint x: 335, startPoint y: 194, endPoint x: 315, endPoint y: 194, distance: 20.4
click at [315, 194] on div "Please provide the new quote for the claim. Note: user will not be requested to…" at bounding box center [340, 186] width 227 height 44
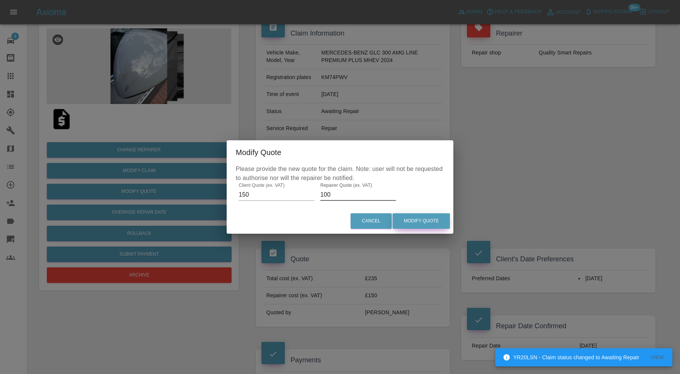
type input "100"
click at [413, 220] on button "Modify Quote" at bounding box center [421, 220] width 57 height 15
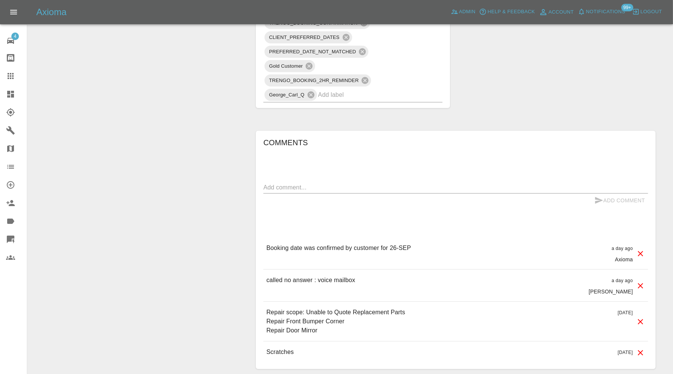
scroll to position [547, 0]
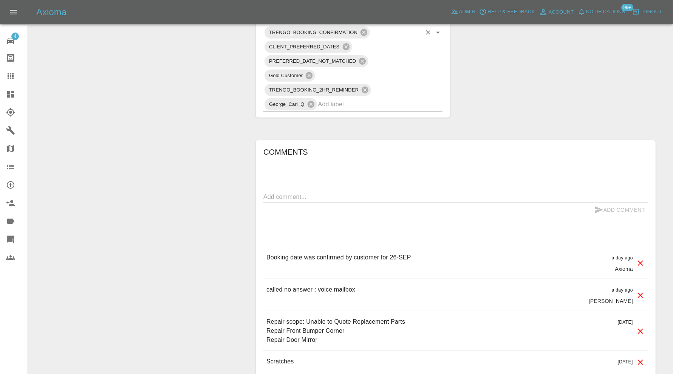
click at [378, 103] on input "text" at bounding box center [369, 104] width 103 height 12
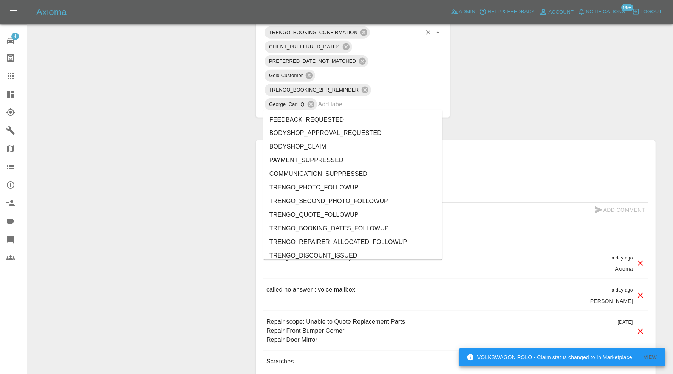
click at [539, 225] on div "Comments x Add Comment Booking date was confirmed by customer for 26-SEP a day …" at bounding box center [455, 259] width 385 height 227
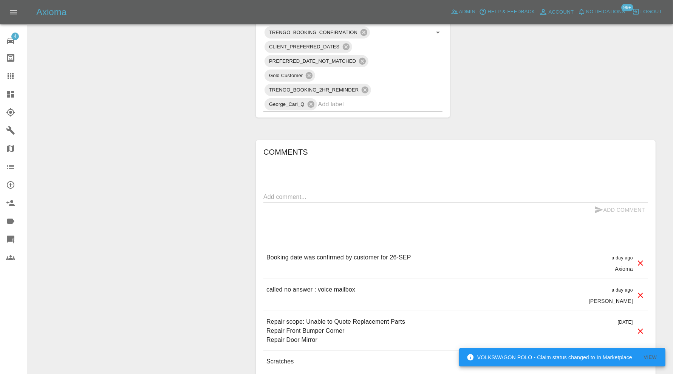
click at [457, 196] on textarea at bounding box center [455, 196] width 385 height 9
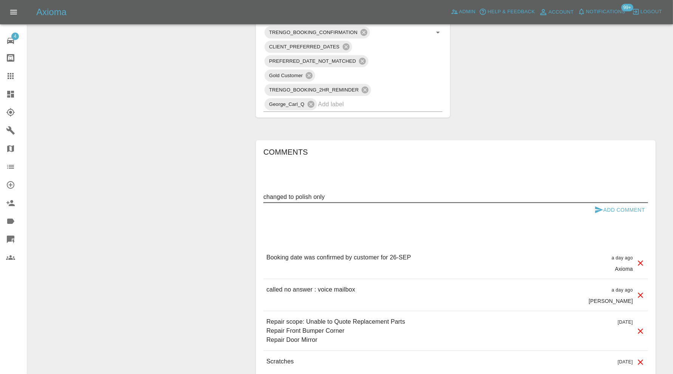
type textarea "changed to polish only"
click at [598, 205] on icon "submit" at bounding box center [599, 209] width 9 height 9
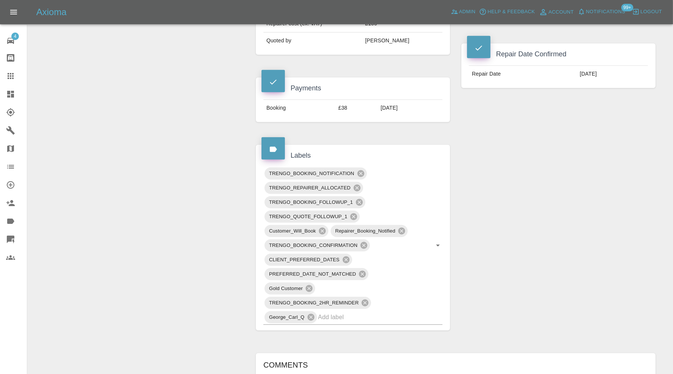
scroll to position [107, 0]
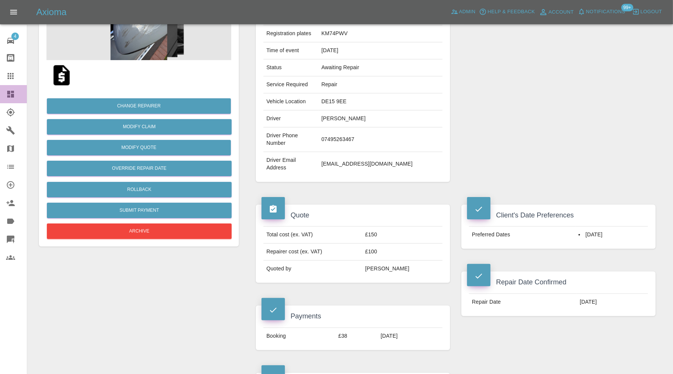
click at [9, 92] on icon at bounding box center [10, 94] width 7 height 7
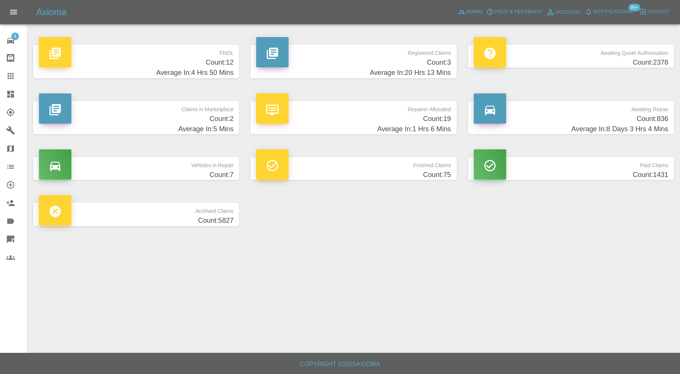
click at [212, 124] on h4 "Average In: 5 Mins" at bounding box center [136, 129] width 195 height 10
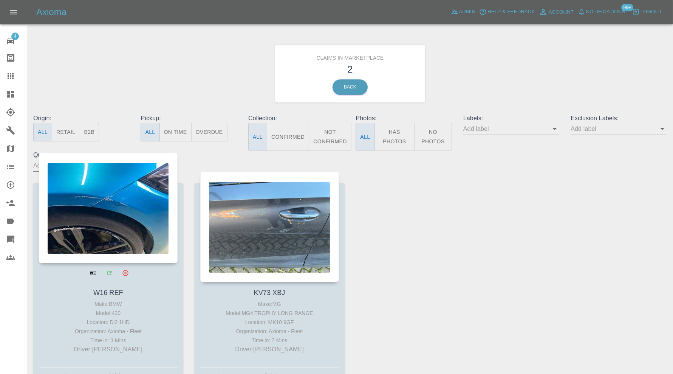
click at [138, 201] on div at bounding box center [108, 208] width 139 height 110
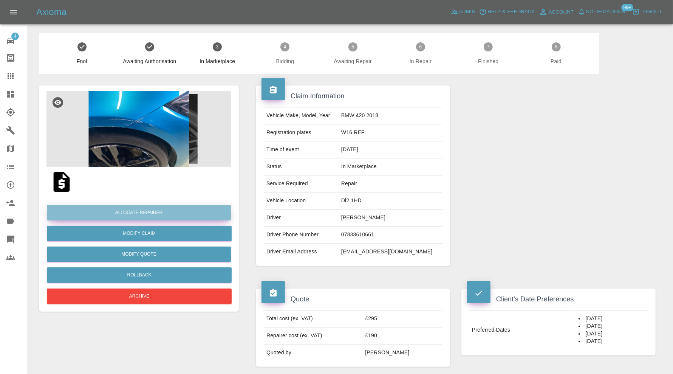
click at [157, 211] on button "Allocate Repairer" at bounding box center [139, 212] width 184 height 15
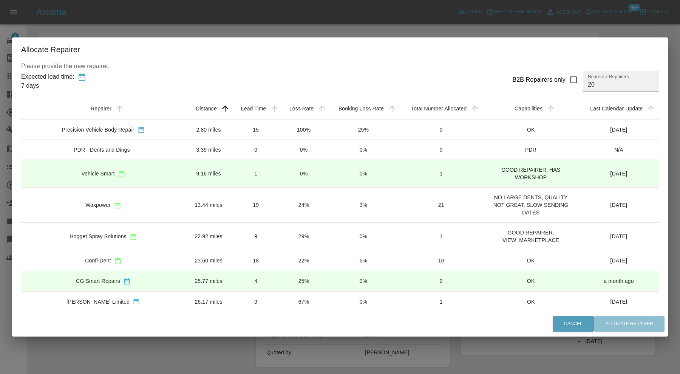
click at [186, 203] on td "13.44 miles" at bounding box center [209, 204] width 46 height 35
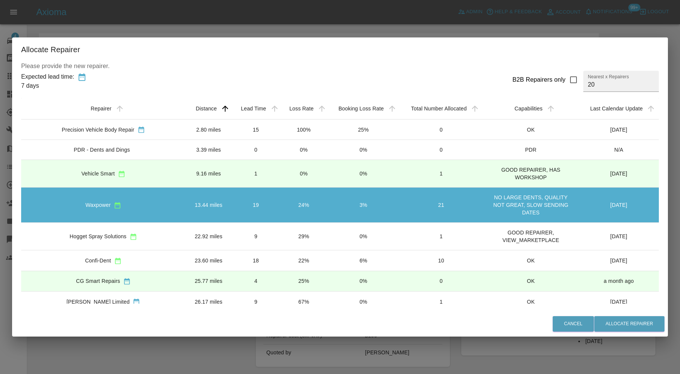
click at [134, 257] on div "Confi-Dent" at bounding box center [103, 260] width 152 height 8
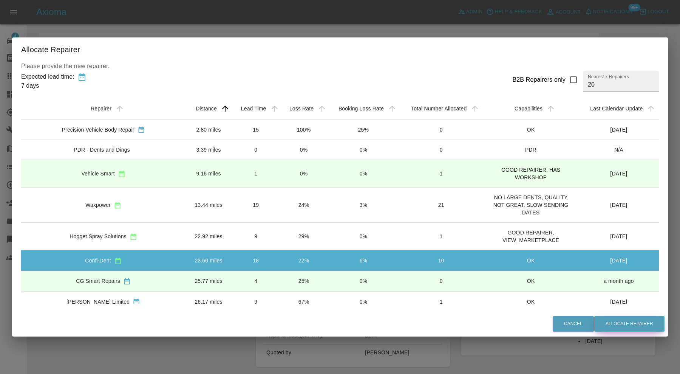
click at [600, 320] on button "Allocate Repairer" at bounding box center [630, 323] width 70 height 15
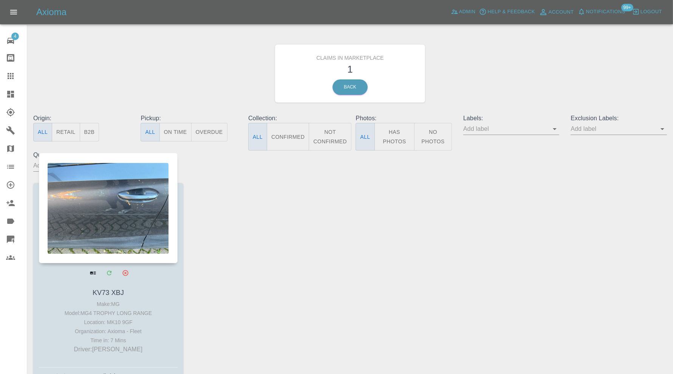
click at [124, 230] on div at bounding box center [108, 208] width 139 height 110
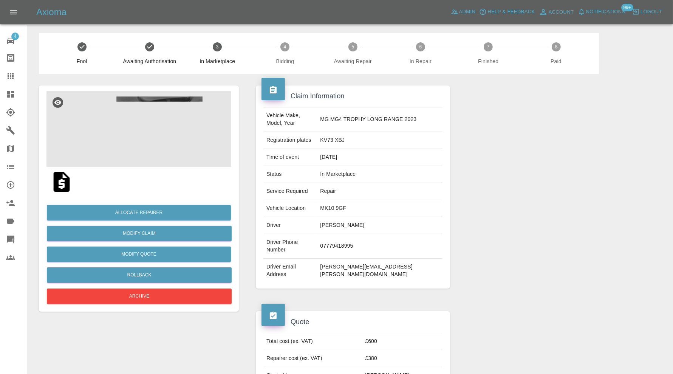
click at [156, 144] on img at bounding box center [138, 129] width 185 height 76
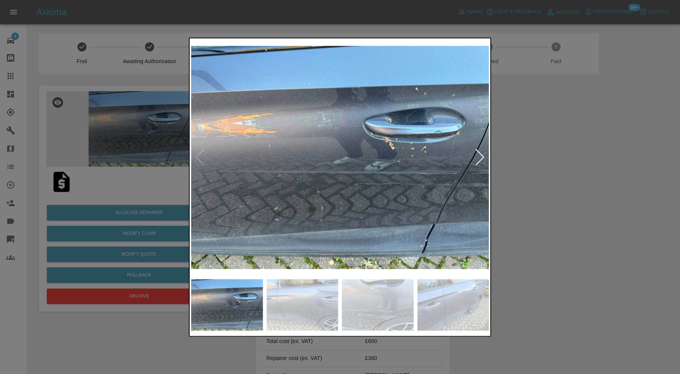
click at [286, 308] on img at bounding box center [303, 304] width 72 height 51
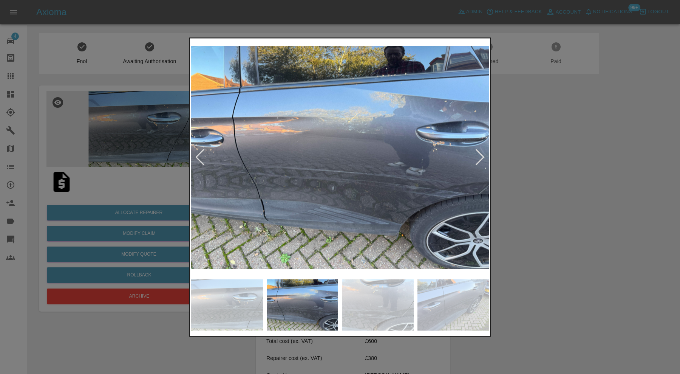
click at [372, 302] on img at bounding box center [378, 304] width 72 height 51
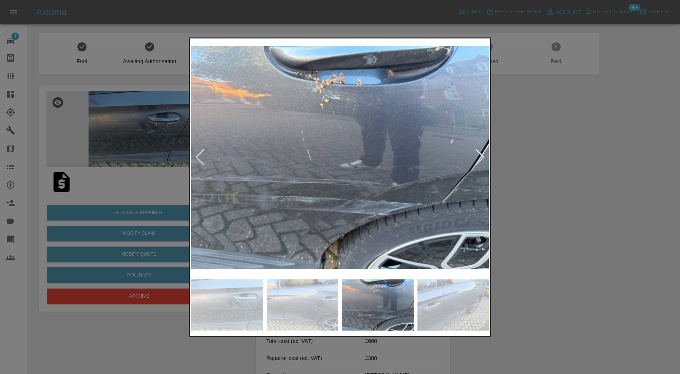
click at [442, 305] on img at bounding box center [454, 304] width 72 height 51
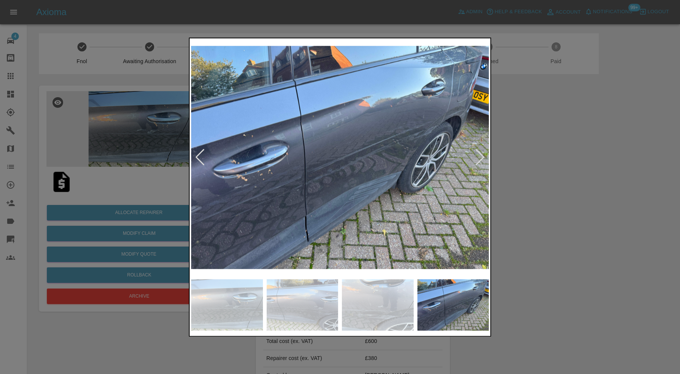
click at [525, 245] on div at bounding box center [340, 187] width 680 height 374
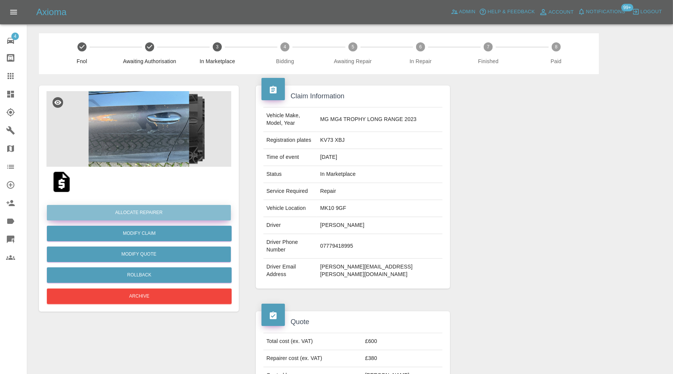
click at [188, 210] on button "Allocate Repairer" at bounding box center [139, 212] width 184 height 15
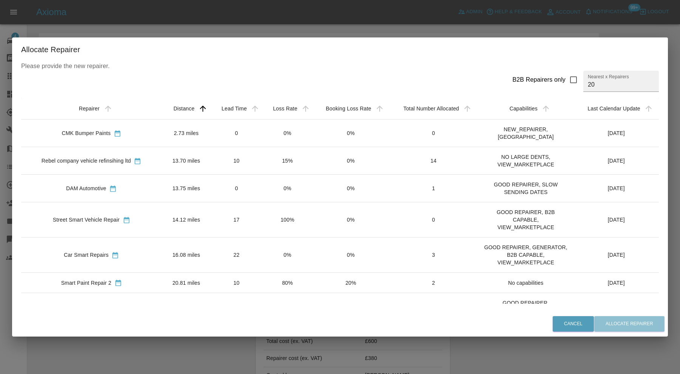
click at [196, 130] on td "2.73 miles" at bounding box center [186, 133] width 49 height 28
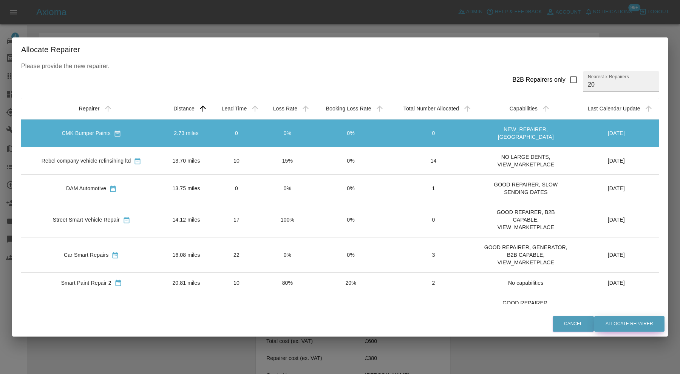
click at [614, 323] on button "Allocate Repairer" at bounding box center [630, 323] width 70 height 15
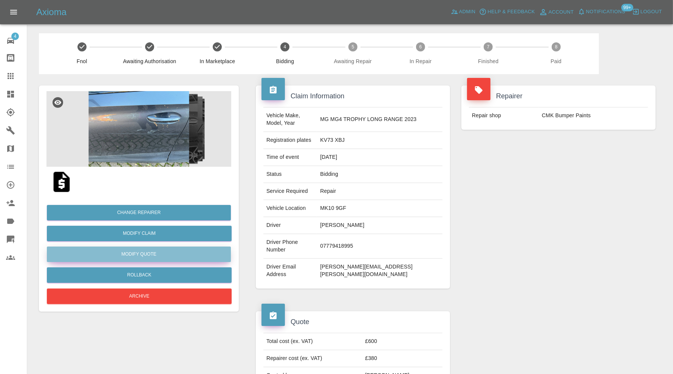
click at [158, 255] on button "Modify Quote" at bounding box center [139, 253] width 184 height 15
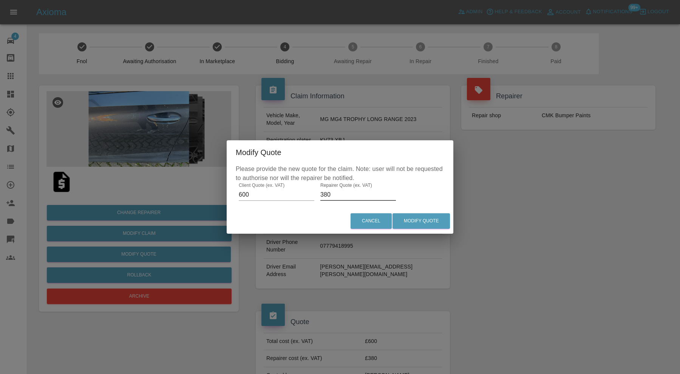
drag, startPoint x: 328, startPoint y: 194, endPoint x: 320, endPoint y: 196, distance: 8.8
click at [321, 196] on input "380" at bounding box center [359, 195] width 76 height 12
type input "400"
click at [428, 219] on button "Modify Quote" at bounding box center [421, 220] width 57 height 15
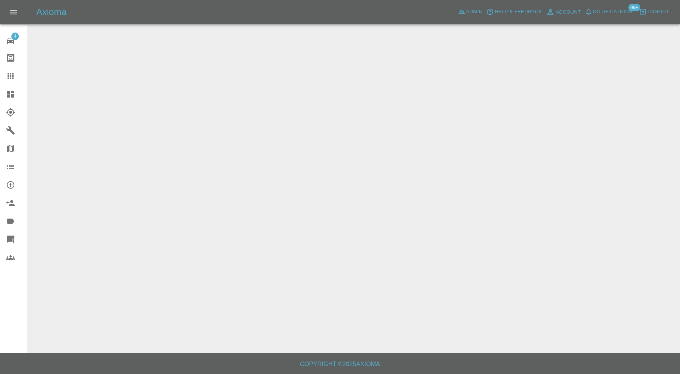
click at [16, 96] on div at bounding box center [16, 94] width 21 height 9
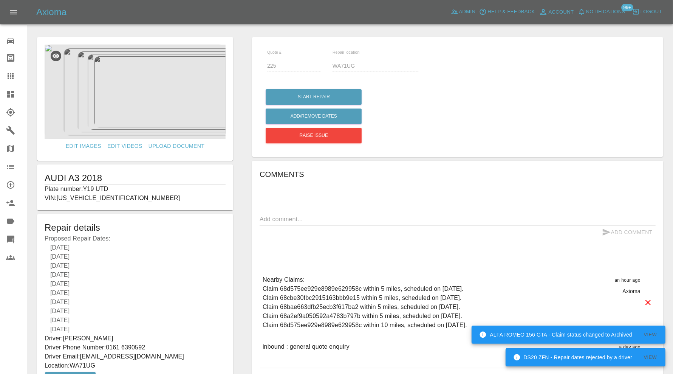
click at [12, 97] on icon at bounding box center [10, 94] width 7 height 7
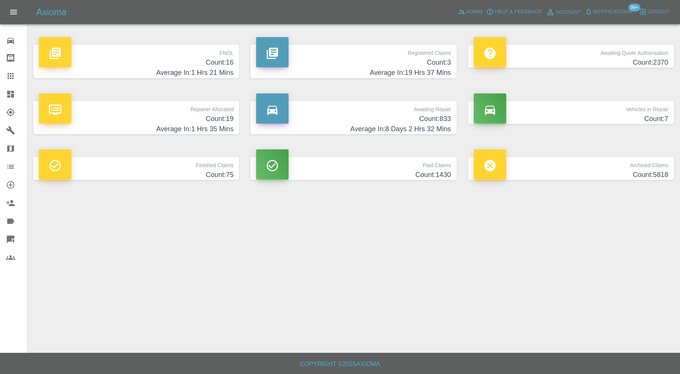
click at [614, 119] on h4 "Count: 7" at bounding box center [571, 119] width 195 height 10
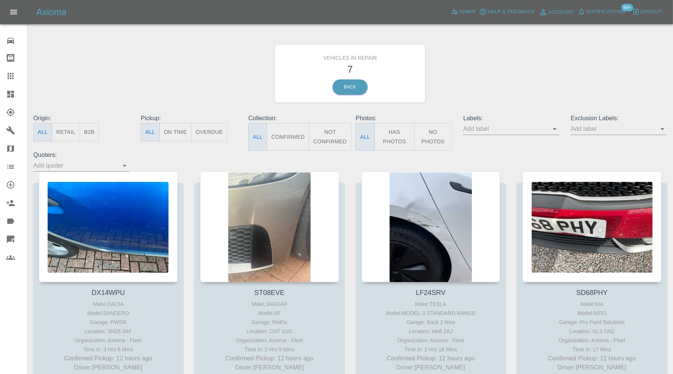
click at [11, 90] on icon at bounding box center [10, 94] width 9 height 9
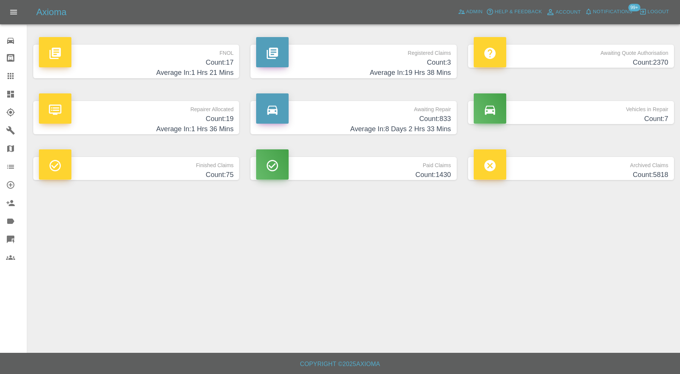
click at [418, 108] on p "Awaiting Repair" at bounding box center [353, 107] width 195 height 13
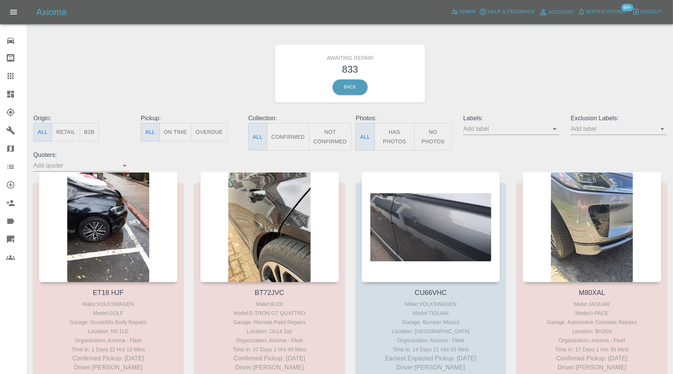
click at [514, 52] on div "Awaiting Repair 833 Back" at bounding box center [350, 73] width 645 height 81
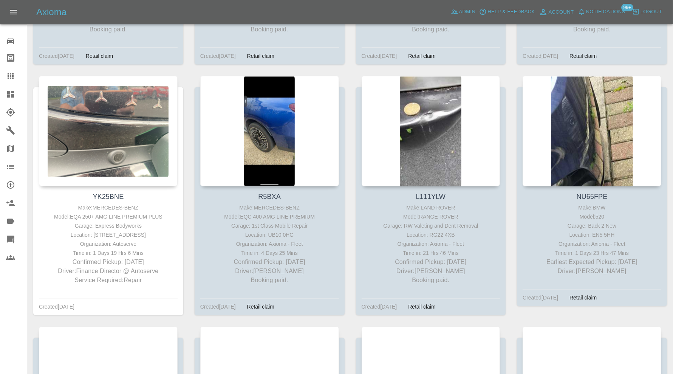
scroll to position [40033, 0]
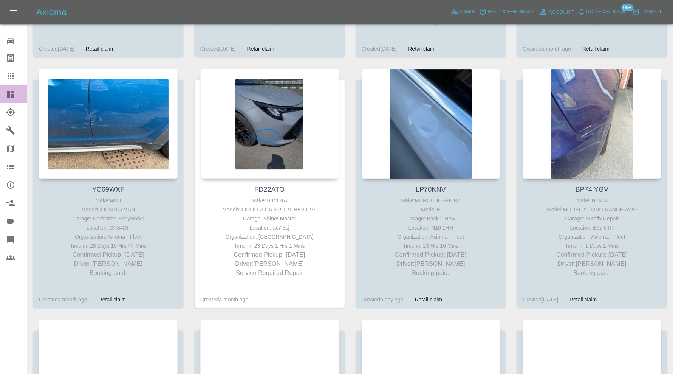
click at [13, 98] on icon at bounding box center [10, 94] width 9 height 9
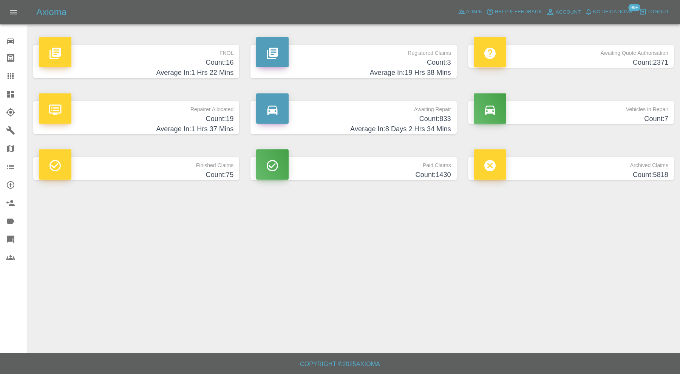
click at [558, 114] on h4 "Count: 7" at bounding box center [571, 119] width 195 height 10
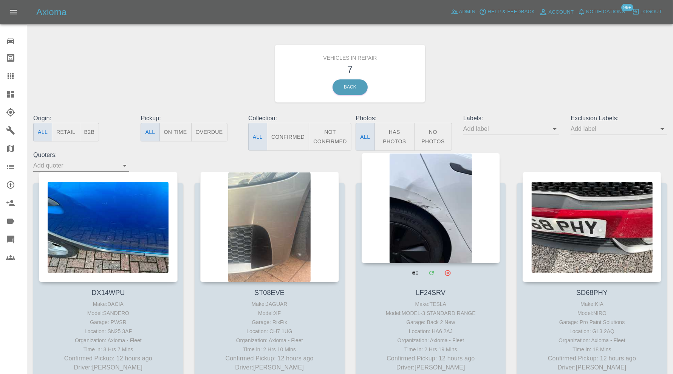
click at [437, 217] on div at bounding box center [431, 208] width 139 height 110
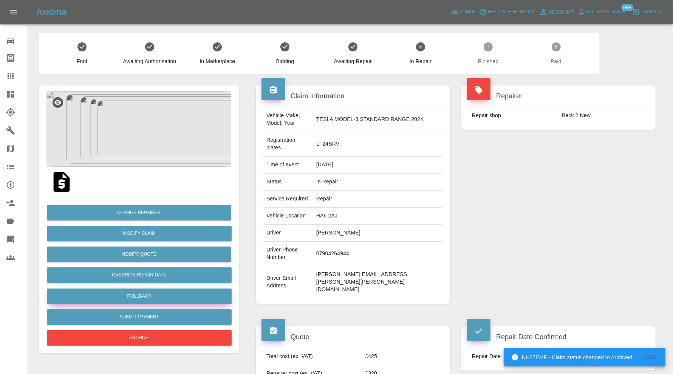
click at [171, 293] on button "Rollback" at bounding box center [139, 295] width 185 height 15
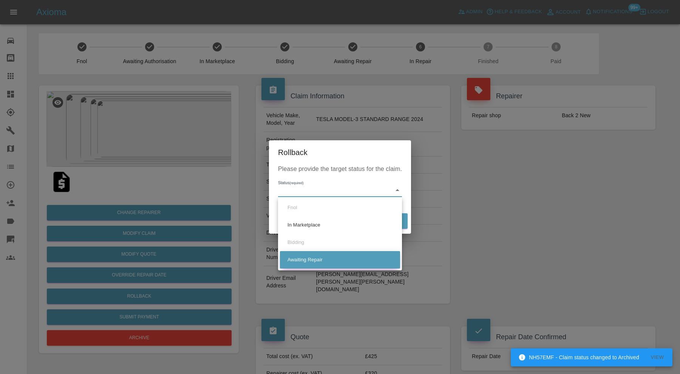
click at [309, 255] on li "Awaiting Repair" at bounding box center [340, 259] width 120 height 17
type input "awaiting-pickup"
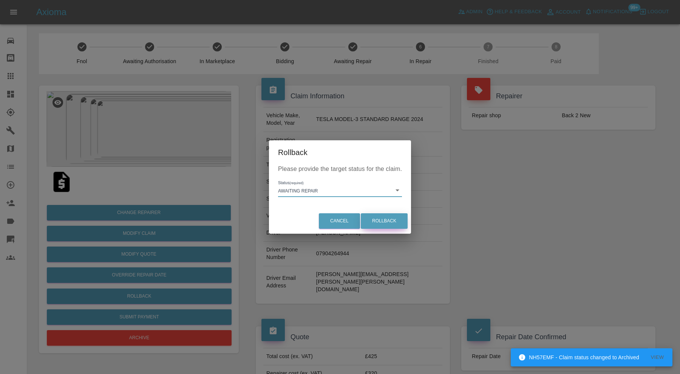
click at [381, 216] on button "Rollback" at bounding box center [384, 220] width 47 height 15
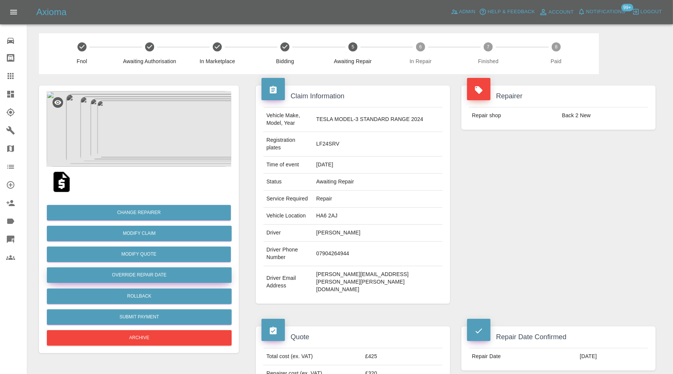
click at [158, 279] on button "Override Repair Date" at bounding box center [139, 274] width 185 height 15
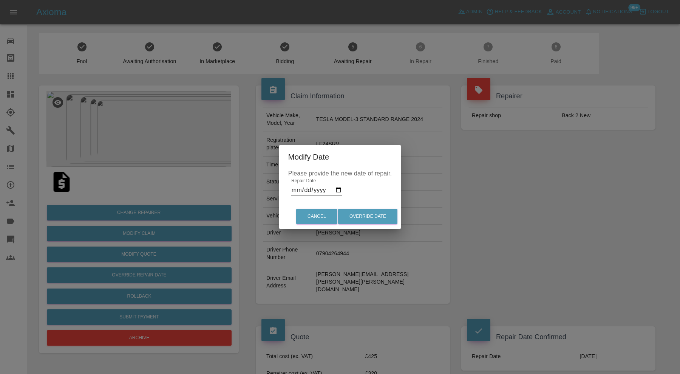
click at [339, 190] on input "2025-09-26" at bounding box center [316, 190] width 51 height 12
type input "2025-10-08"
click at [376, 216] on button "Override Date" at bounding box center [367, 216] width 59 height 15
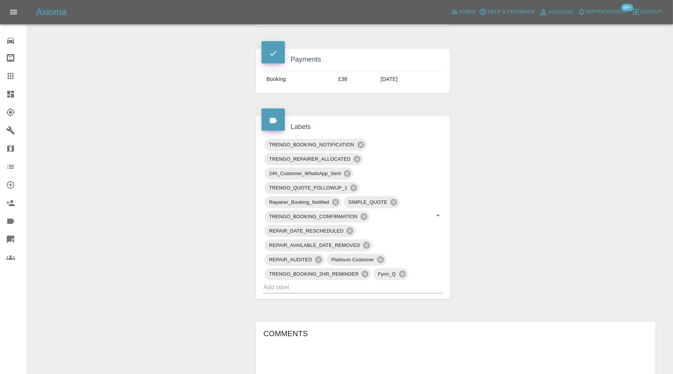
scroll to position [378, 0]
click at [348, 170] on icon at bounding box center [347, 173] width 7 height 7
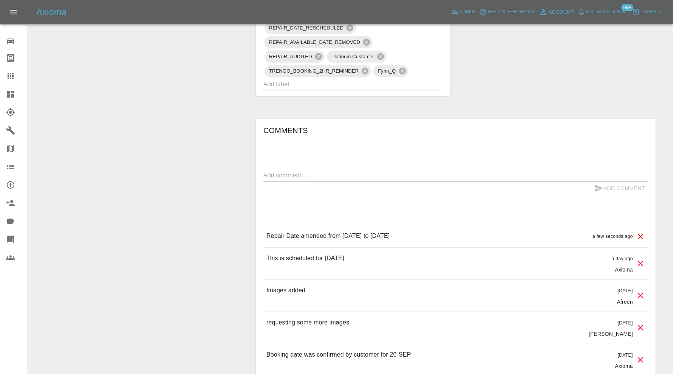
scroll to position [0, 0]
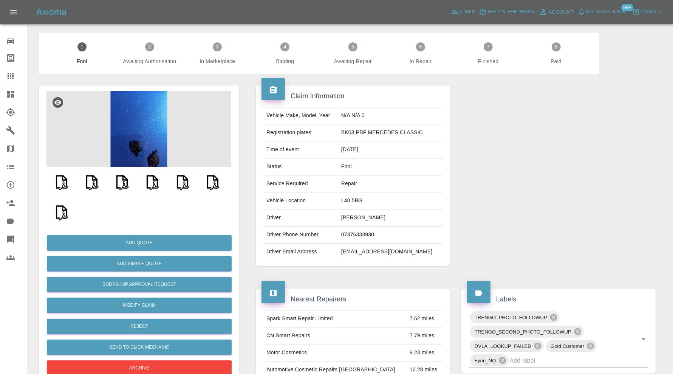
click at [146, 147] on img at bounding box center [138, 129] width 185 height 76
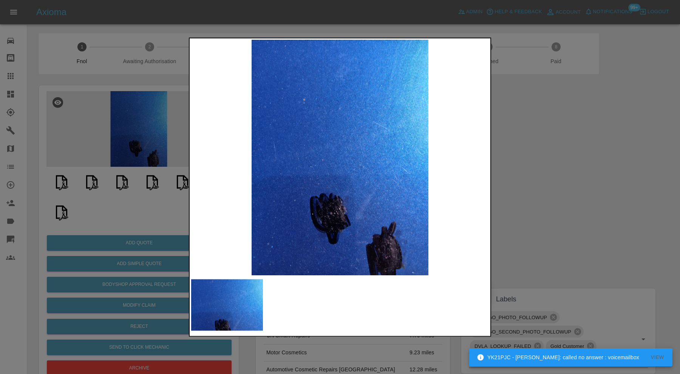
click at [534, 195] on div at bounding box center [340, 187] width 680 height 374
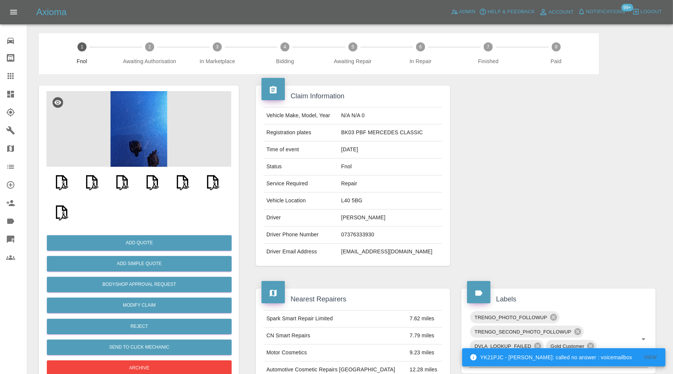
click at [63, 183] on img at bounding box center [62, 182] width 24 height 24
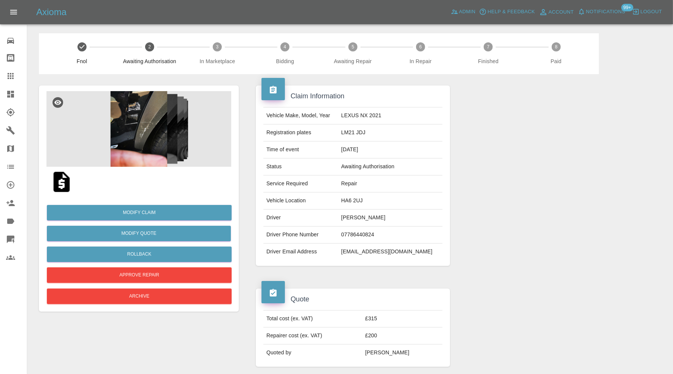
click at [150, 139] on img at bounding box center [138, 129] width 185 height 76
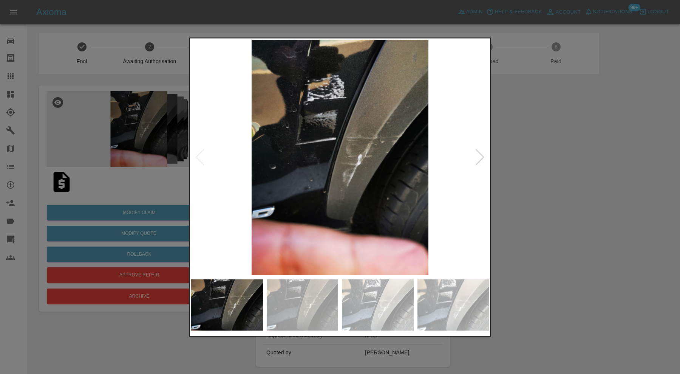
click at [482, 156] on div at bounding box center [480, 157] width 10 height 17
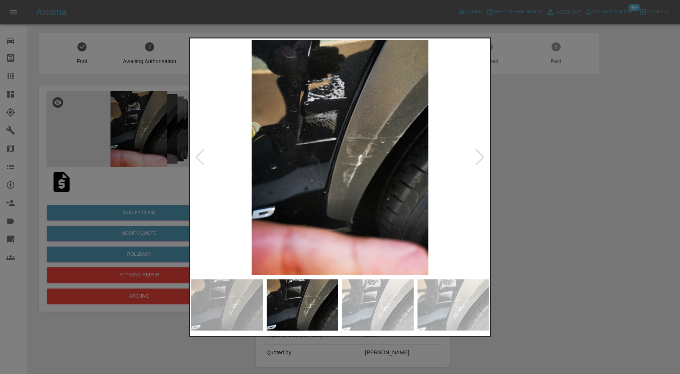
click at [482, 156] on div at bounding box center [480, 157] width 10 height 17
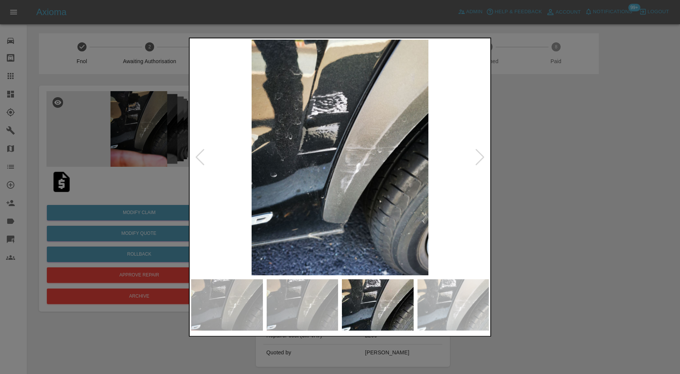
click at [482, 156] on div at bounding box center [480, 157] width 10 height 17
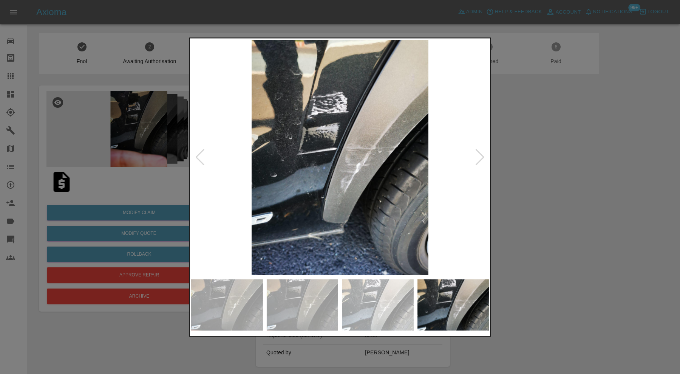
click at [482, 156] on div at bounding box center [480, 157] width 10 height 17
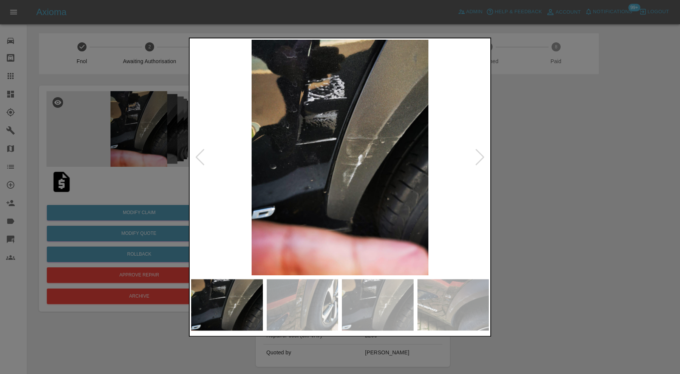
click at [482, 156] on div at bounding box center [480, 157] width 10 height 17
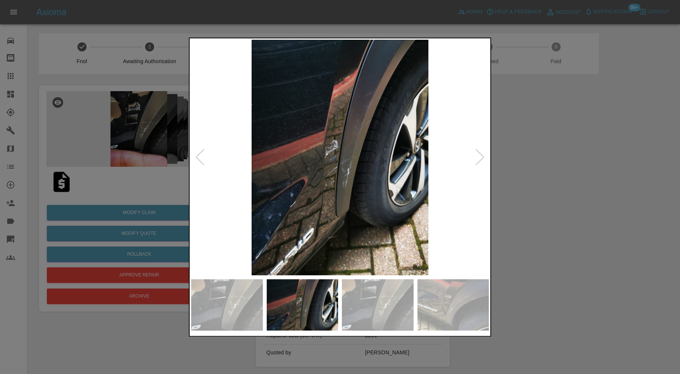
click at [482, 156] on div at bounding box center [480, 157] width 10 height 17
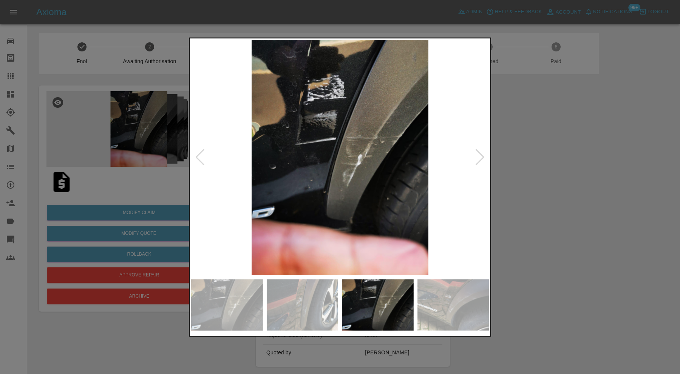
click at [482, 156] on div at bounding box center [480, 157] width 10 height 17
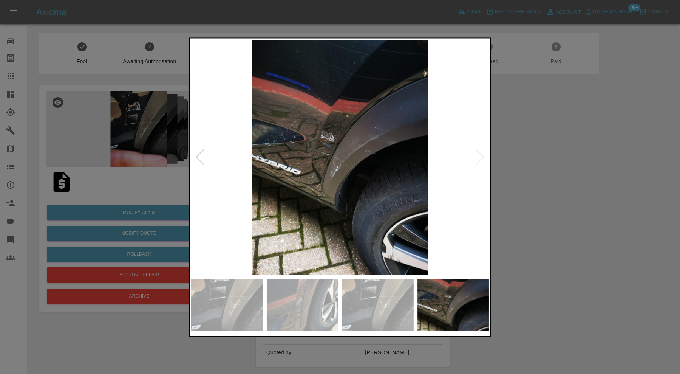
click at [482, 156] on img at bounding box center [340, 157] width 298 height 235
click at [557, 156] on div at bounding box center [340, 187] width 680 height 374
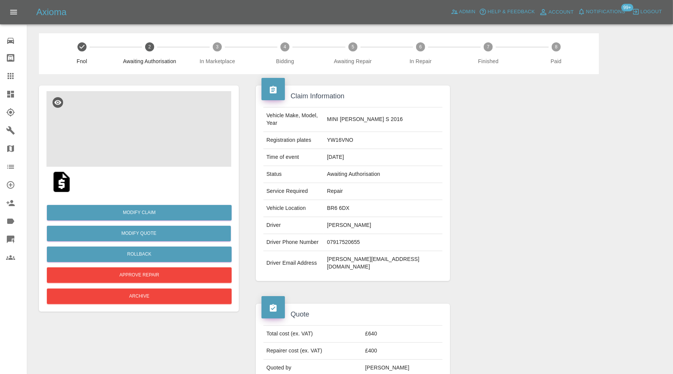
click at [159, 130] on img at bounding box center [138, 129] width 185 height 76
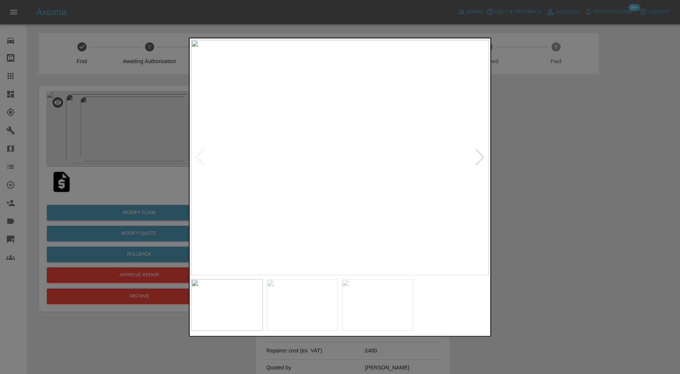
click at [524, 194] on div at bounding box center [340, 187] width 680 height 374
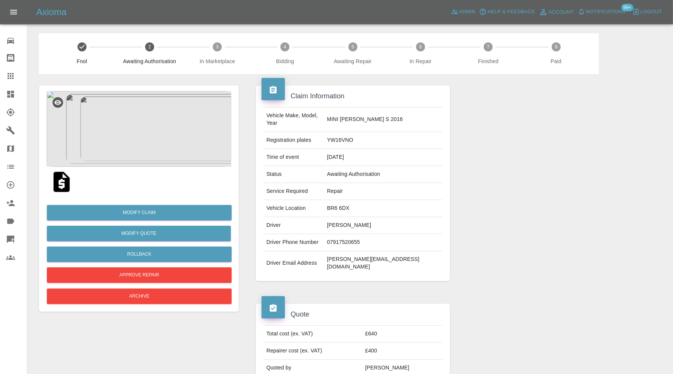
click at [141, 118] on img at bounding box center [138, 129] width 185 height 76
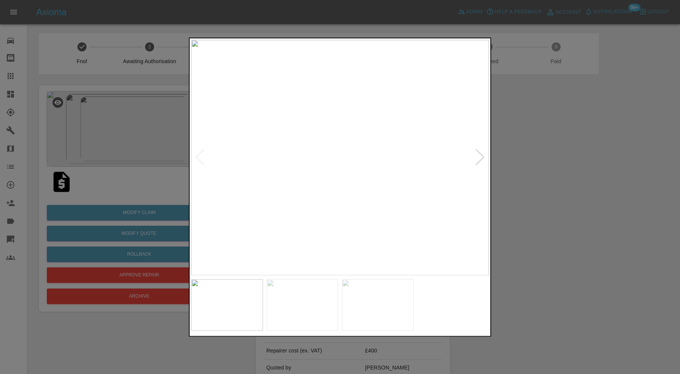
click at [482, 152] on div at bounding box center [480, 157] width 10 height 17
click at [482, 153] on div at bounding box center [480, 157] width 10 height 17
click at [547, 153] on div at bounding box center [340, 187] width 680 height 374
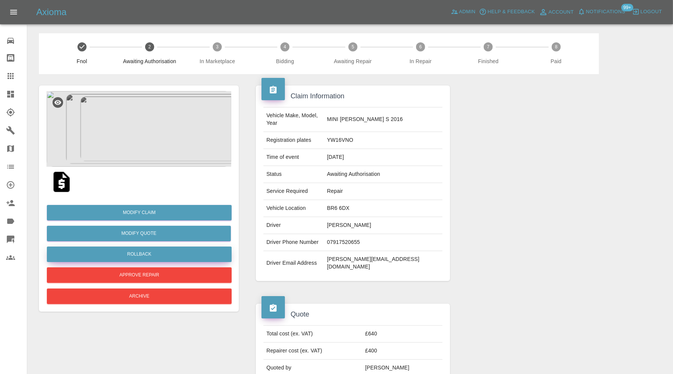
click at [194, 253] on button "Rollback" at bounding box center [139, 253] width 185 height 15
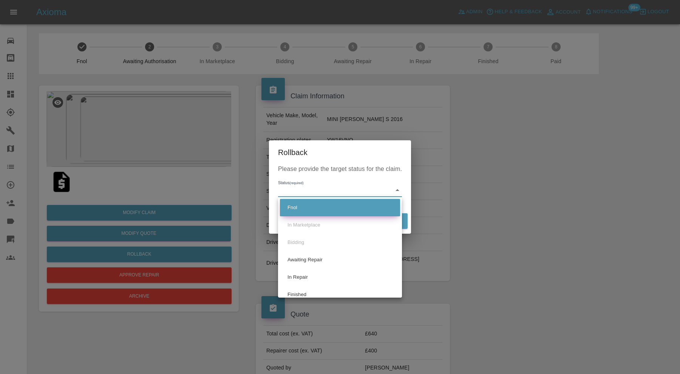
click at [309, 203] on li "Fnol" at bounding box center [340, 207] width 120 height 17
type input "fnol"
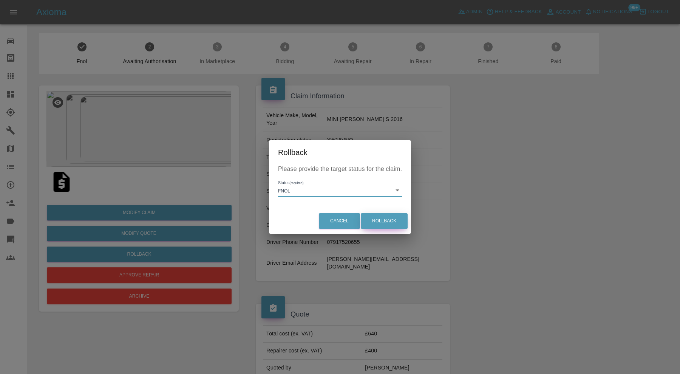
click at [376, 218] on button "Rollback" at bounding box center [384, 220] width 47 height 15
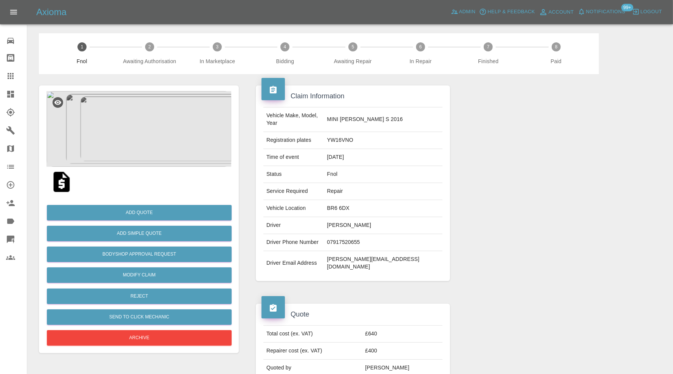
click at [68, 185] on img at bounding box center [62, 182] width 24 height 24
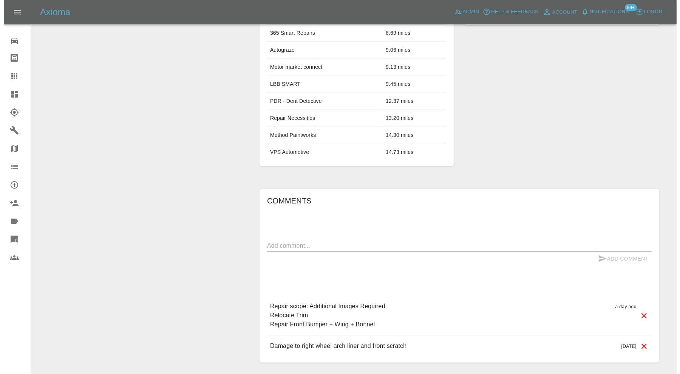
scroll to position [467, 0]
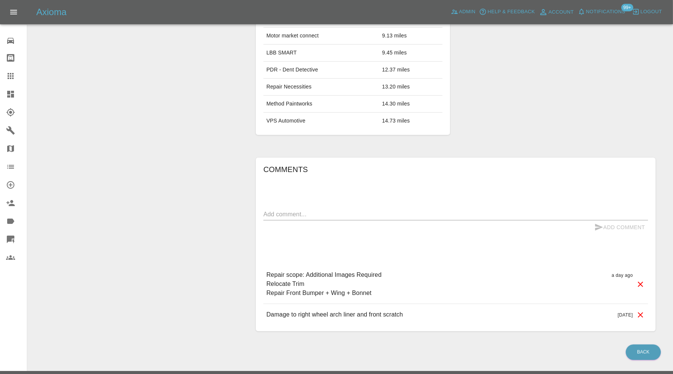
click at [640, 280] on icon at bounding box center [640, 284] width 9 height 9
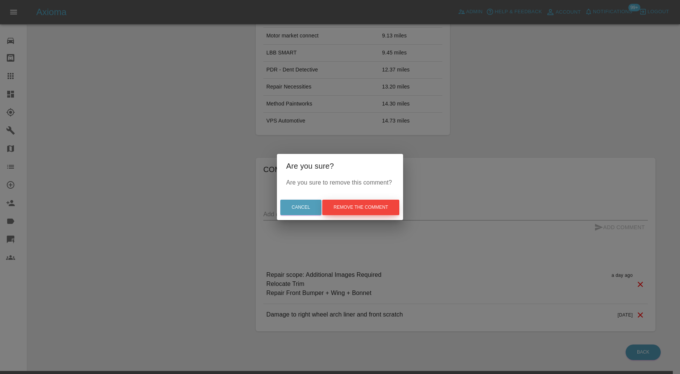
click at [367, 204] on button "Remove the comment" at bounding box center [360, 207] width 77 height 15
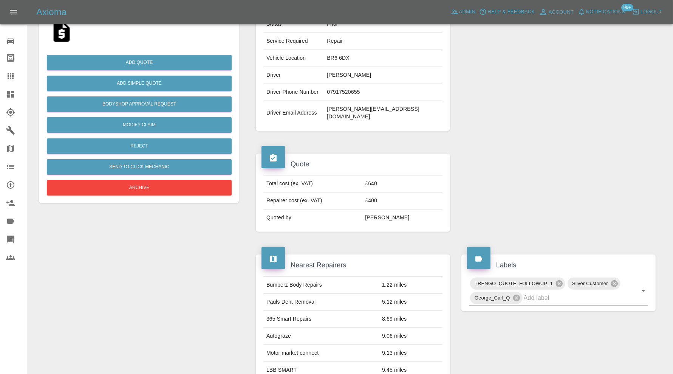
scroll to position [0, 0]
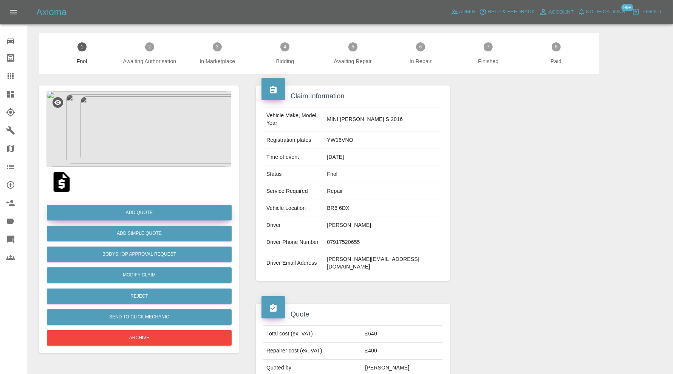
click at [161, 214] on button "Add Quote" at bounding box center [139, 212] width 185 height 15
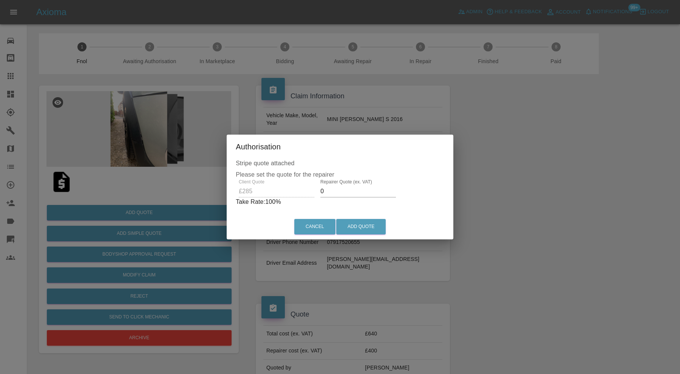
click at [357, 187] on input "0" at bounding box center [359, 191] width 76 height 12
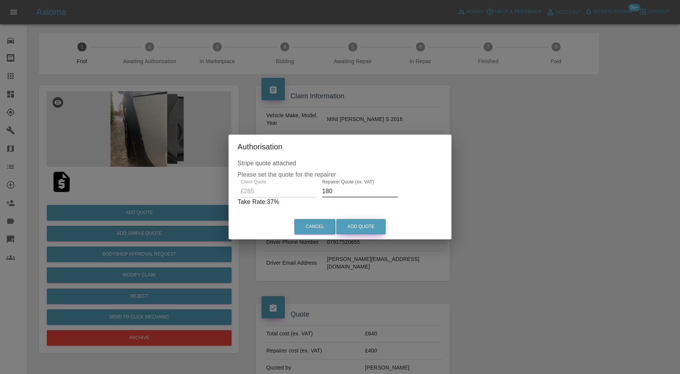
type input "180"
click at [364, 229] on button "Add Quote" at bounding box center [361, 226] width 50 height 15
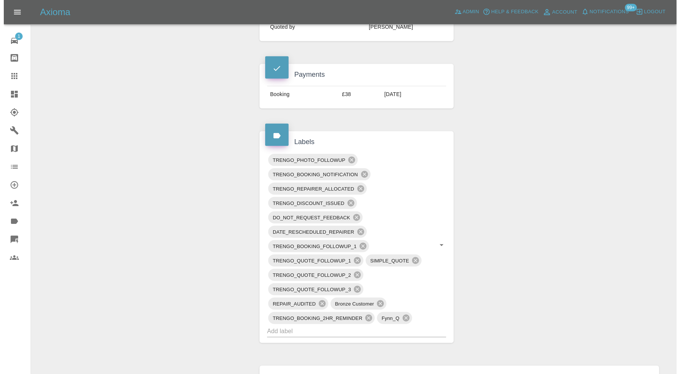
scroll to position [74, 0]
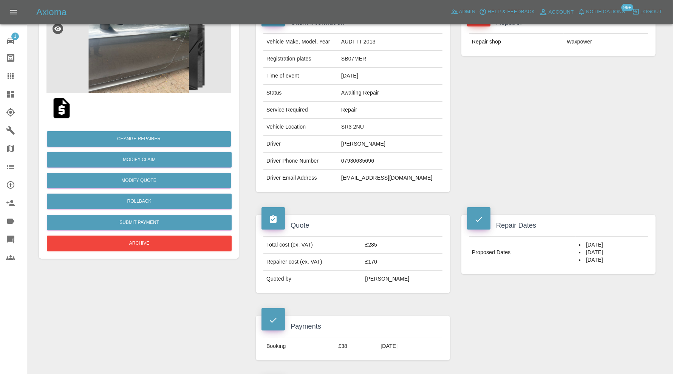
click at [387, 177] on td "[EMAIL_ADDRESS][DOMAIN_NAME]" at bounding box center [390, 178] width 104 height 17
copy div "[EMAIL_ADDRESS][DOMAIN_NAME]"
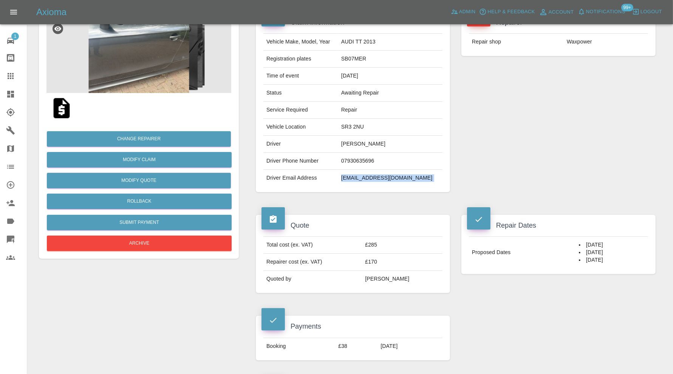
click at [385, 59] on td "SB07MER" at bounding box center [390, 59] width 104 height 17
copy td "SB07MER"
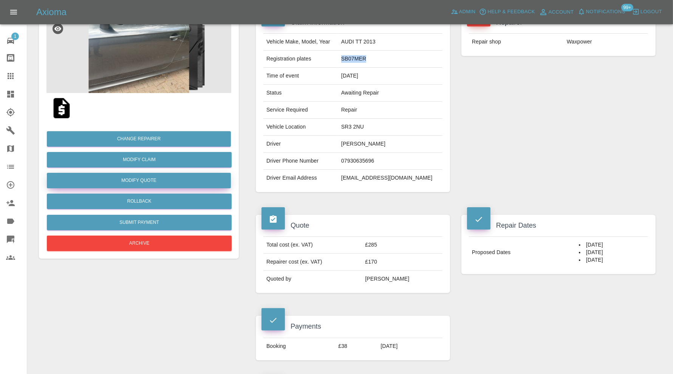
click at [205, 182] on button "Modify Quote" at bounding box center [139, 180] width 184 height 15
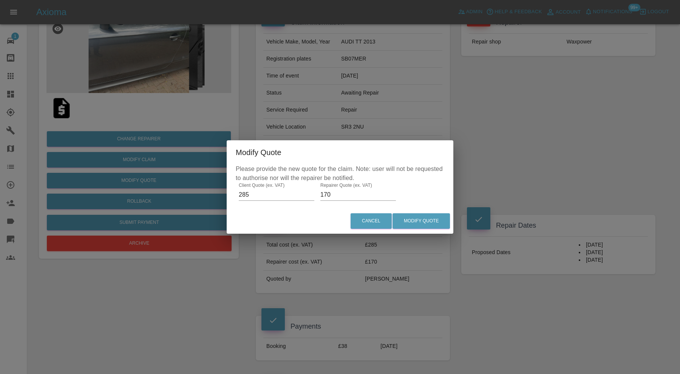
click at [275, 193] on input "285" at bounding box center [277, 195] width 76 height 12
type input "270"
click at [328, 192] on input "170" at bounding box center [359, 195] width 76 height 12
click at [443, 218] on button "Modify Quote" at bounding box center [421, 220] width 57 height 15
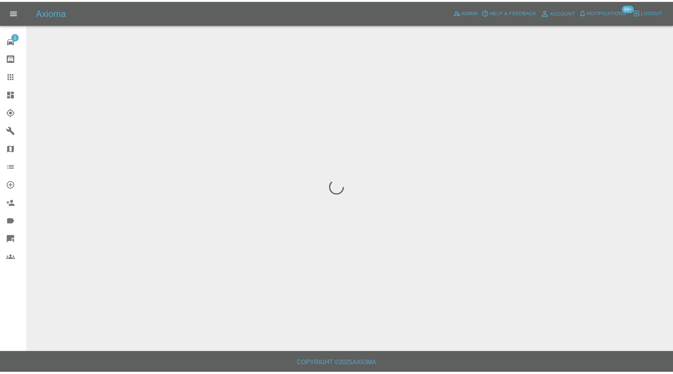
scroll to position [0, 0]
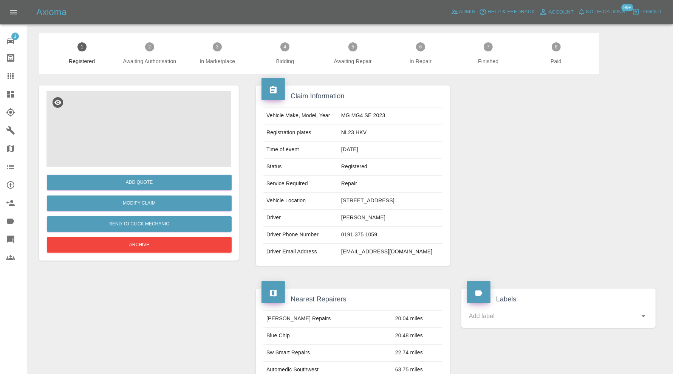
click at [129, 133] on img at bounding box center [138, 129] width 185 height 76
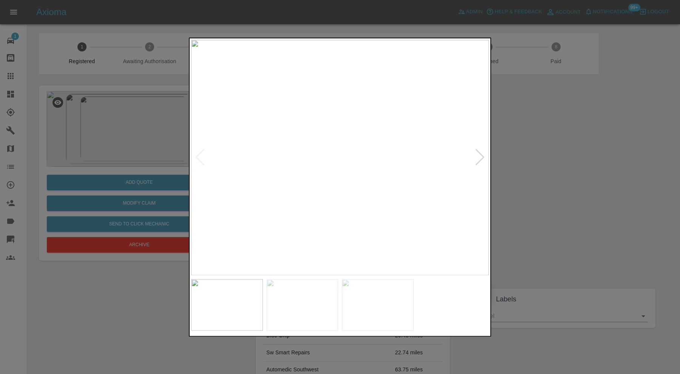
click at [333, 299] on img at bounding box center [303, 304] width 72 height 51
click at [369, 290] on img at bounding box center [378, 304] width 72 height 51
click at [332, 252] on img at bounding box center [340, 157] width 298 height 235
click at [544, 209] on div at bounding box center [340, 187] width 680 height 374
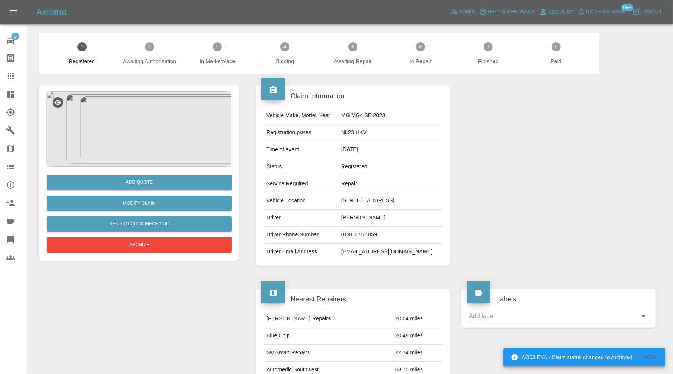
click at [153, 139] on img at bounding box center [138, 129] width 185 height 76
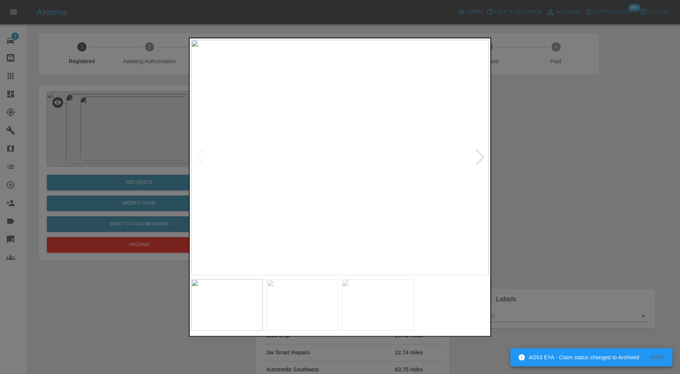
click at [327, 287] on img at bounding box center [303, 304] width 72 height 51
click at [513, 226] on div at bounding box center [340, 187] width 680 height 374
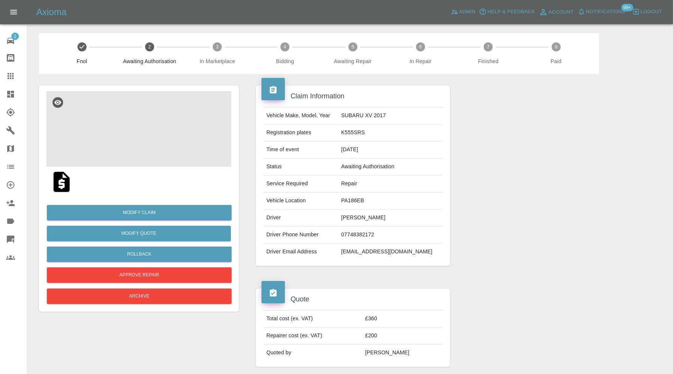
click at [142, 141] on img at bounding box center [138, 129] width 185 height 76
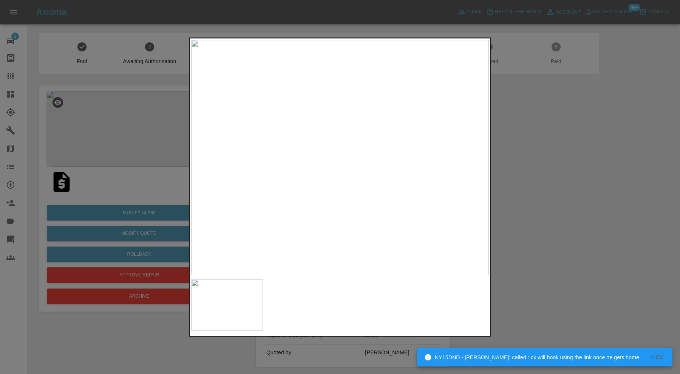
click at [353, 167] on img at bounding box center [340, 157] width 298 height 235
click at [347, 155] on img at bounding box center [302, 127] width 894 height 707
click at [352, 159] on img at bounding box center [340, 157] width 298 height 235
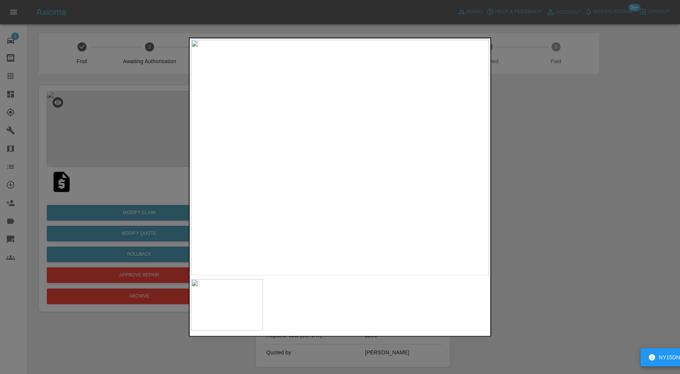
click at [352, 159] on img at bounding box center [340, 157] width 298 height 235
click at [548, 169] on div at bounding box center [340, 187] width 680 height 374
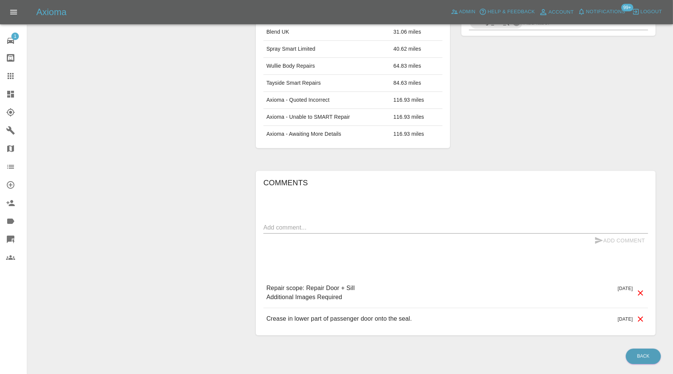
scroll to position [441, 0]
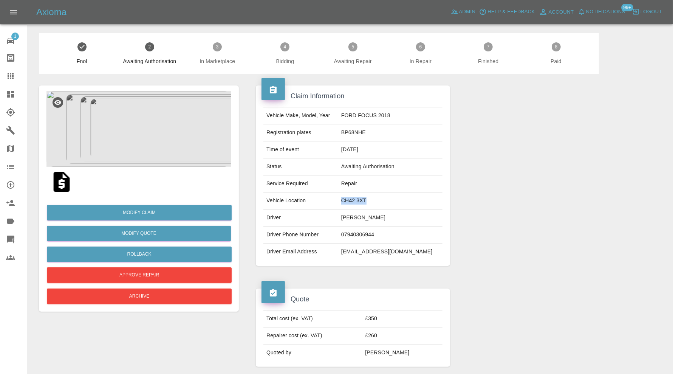
drag, startPoint x: 392, startPoint y: 199, endPoint x: 362, endPoint y: 202, distance: 30.4
click at [362, 202] on td "CH42 3XT" at bounding box center [390, 200] width 104 height 17
copy td "CH42 3XT"
click at [153, 141] on img at bounding box center [138, 129] width 185 height 76
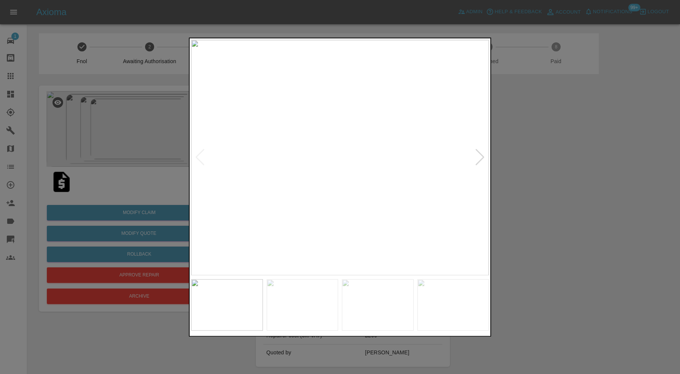
click at [294, 291] on img at bounding box center [303, 304] width 72 height 51
click at [372, 302] on img at bounding box center [378, 304] width 72 height 51
click at [426, 302] on img at bounding box center [454, 304] width 72 height 51
click at [533, 204] on div at bounding box center [340, 187] width 680 height 374
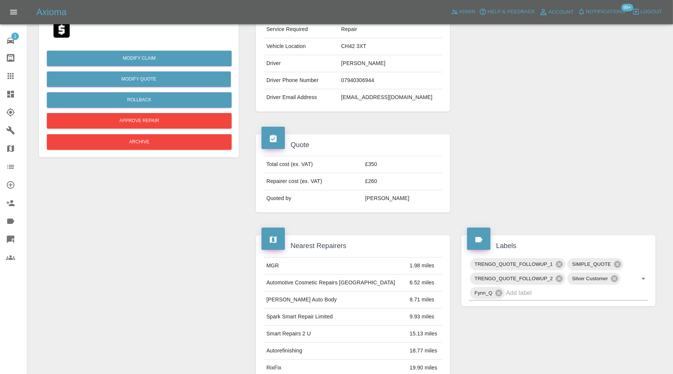
scroll to position [252, 0]
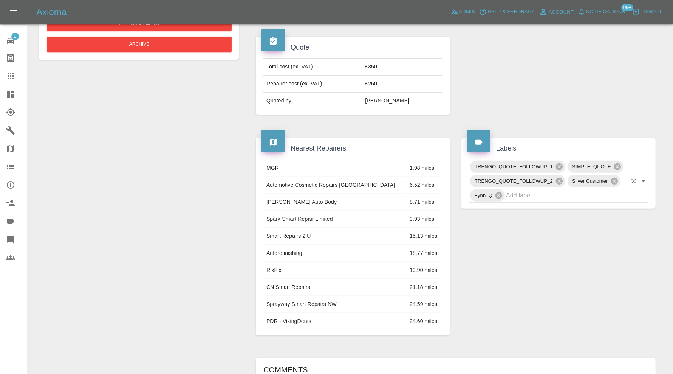
click at [567, 190] on input "text" at bounding box center [566, 195] width 121 height 12
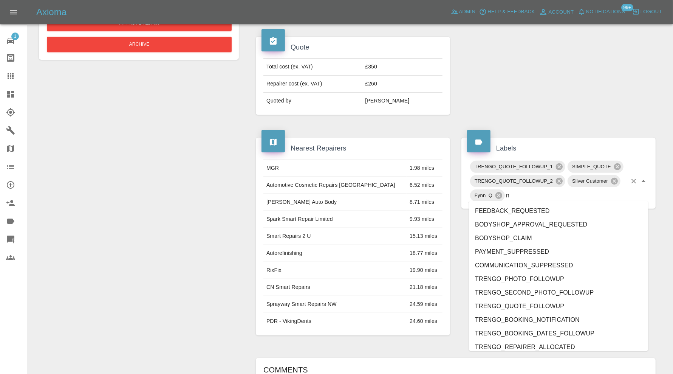
type input "no"
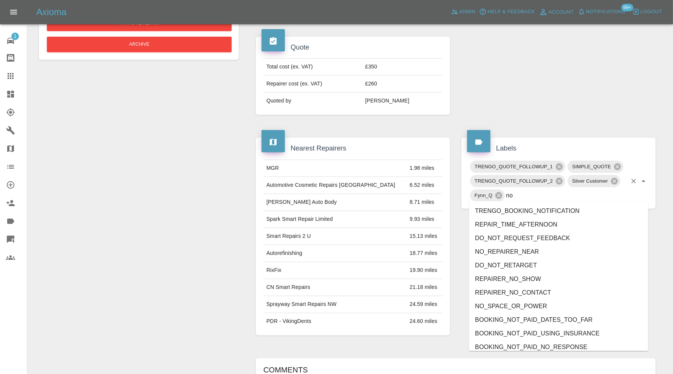
click at [527, 305] on li "NO_SPACE_OR_POWER" at bounding box center [558, 306] width 179 height 14
